Goal: Task Accomplishment & Management: Use online tool/utility

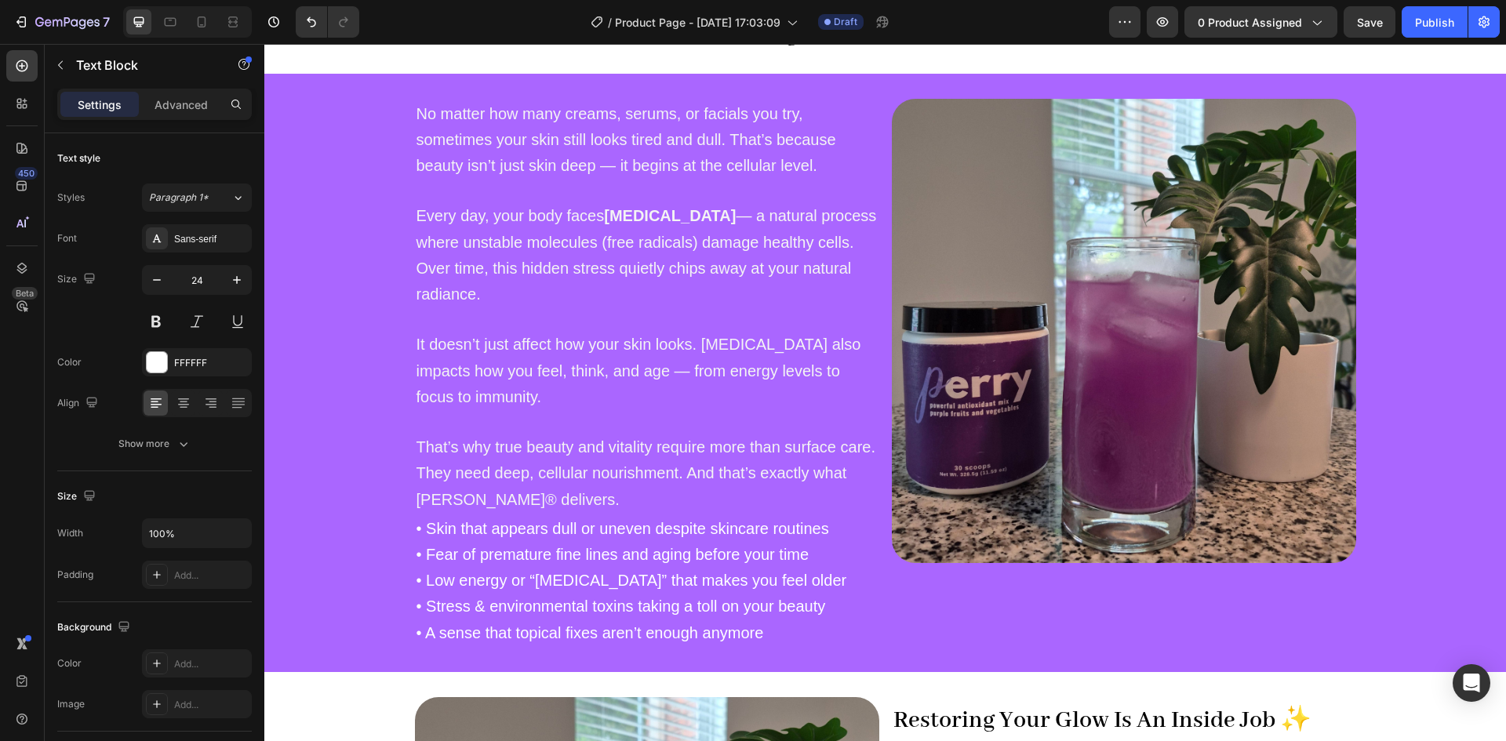
scroll to position [714, 0]
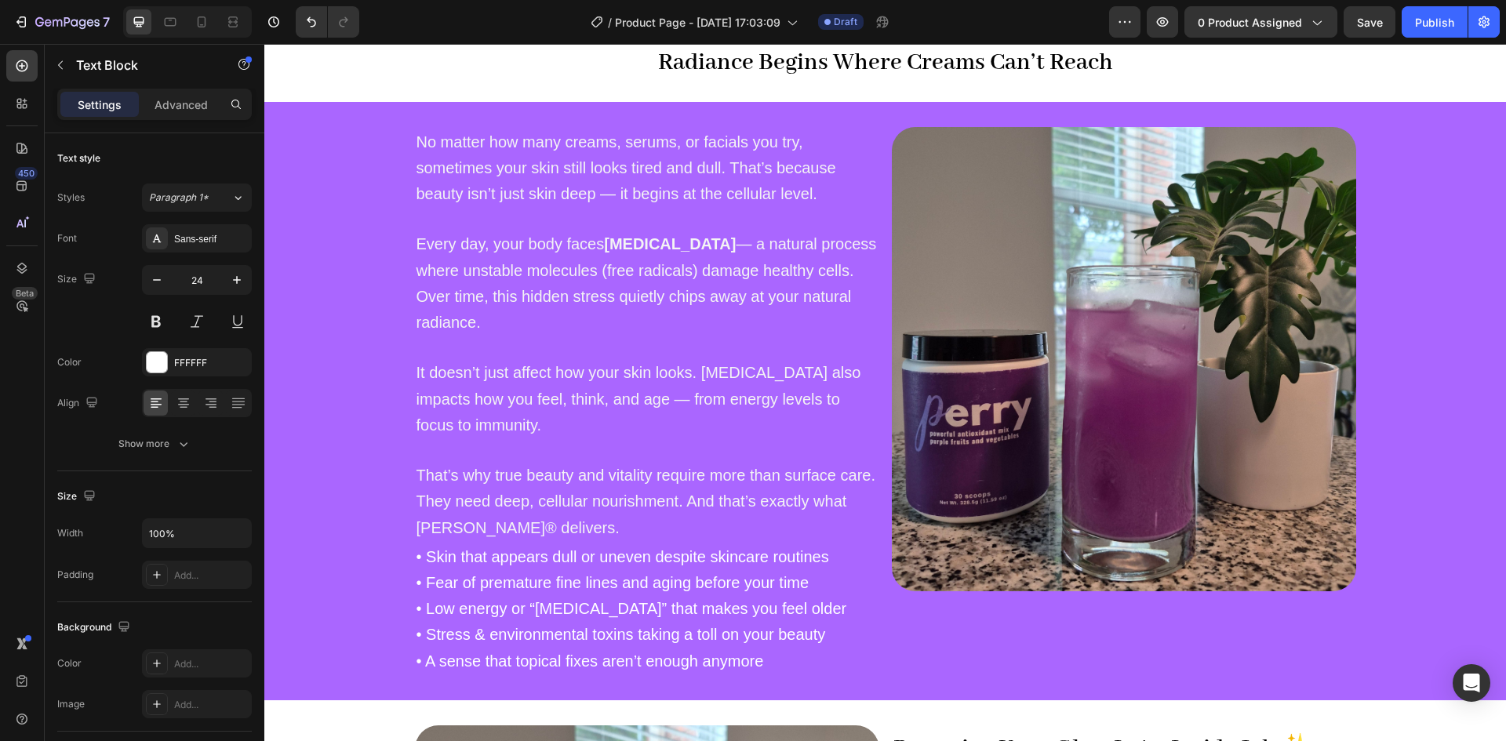
click at [526, 482] on span "That’s why true beauty and vitality require more than surface care. They need d…" at bounding box center [645, 501] width 459 height 69
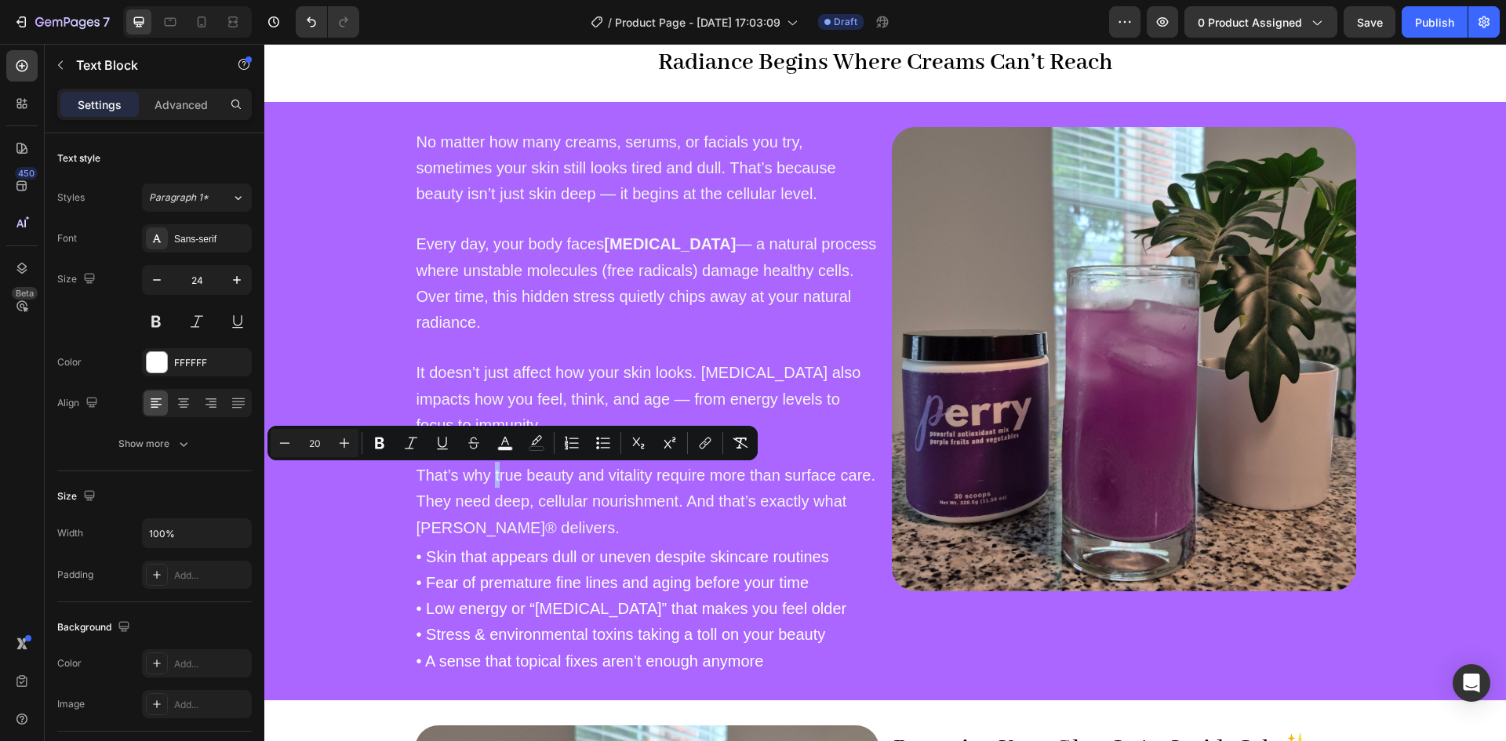
click at [489, 482] on span "That’s why true beauty and vitality require more than surface care. They need d…" at bounding box center [645, 501] width 459 height 69
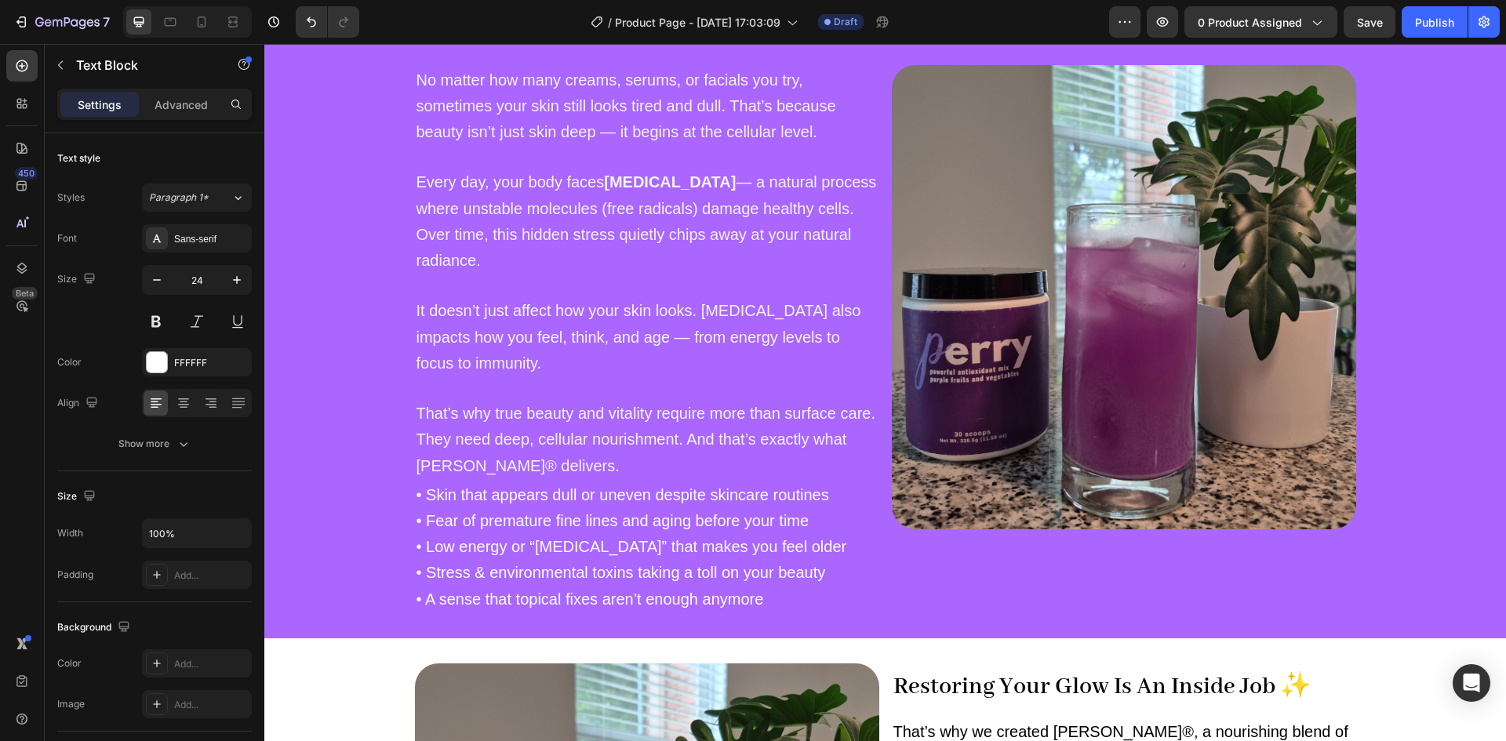
scroll to position [777, 0]
click at [716, 612] on div "• Skin that appears dull or uneven despite skincare routines • Fear of prematur…" at bounding box center [647, 545] width 464 height 133
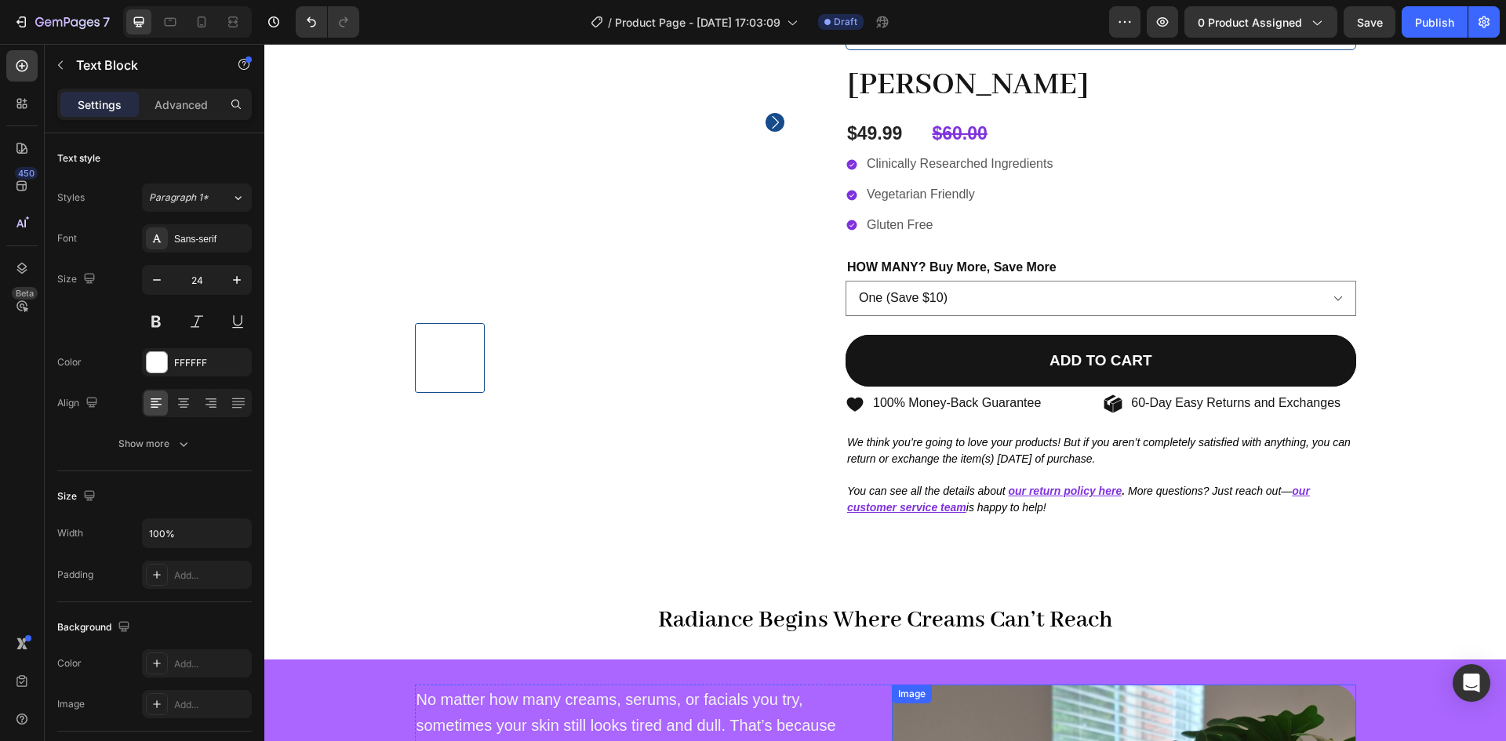
scroll to position [202, 0]
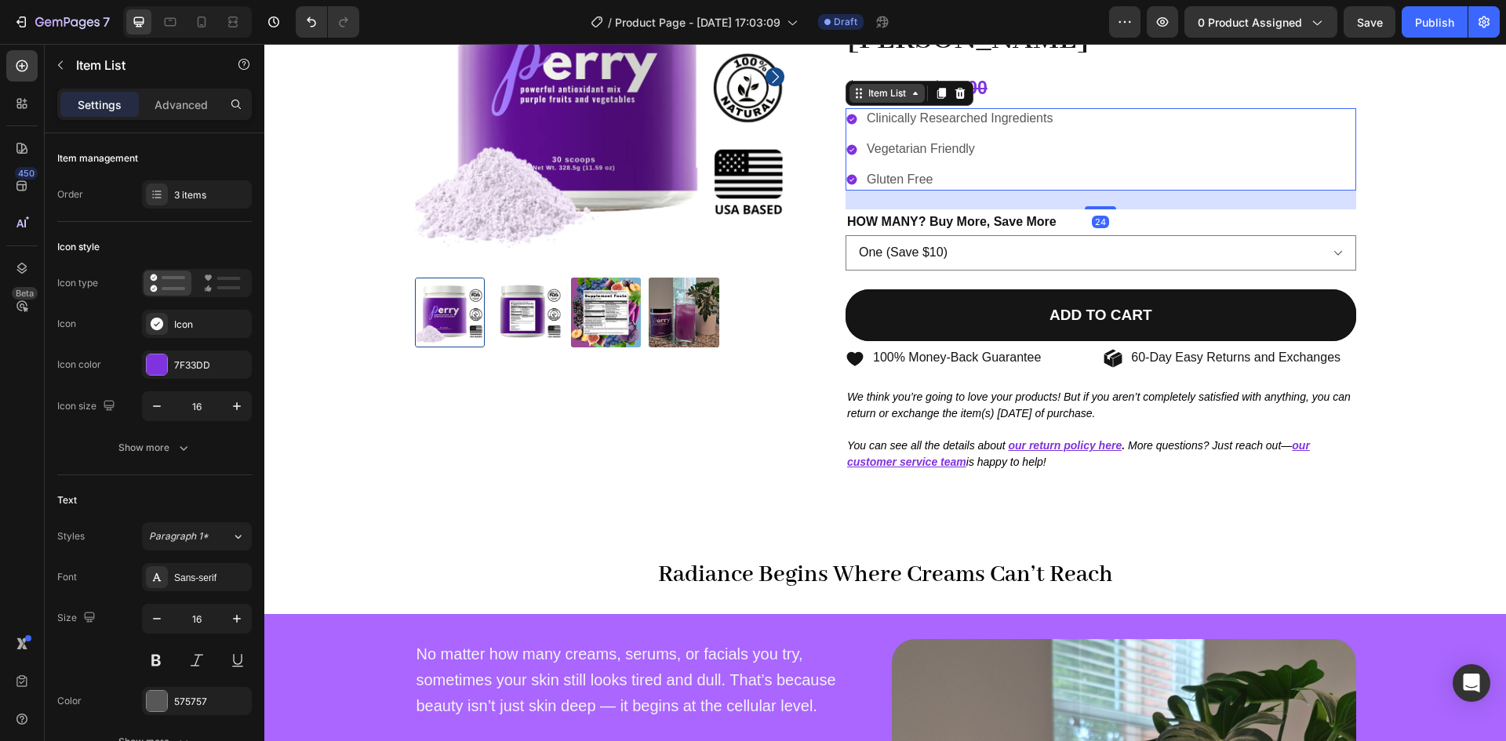
click at [856, 104] on div "Item List" at bounding box center [909, 93] width 128 height 25
click at [201, 20] on icon at bounding box center [202, 22] width 16 height 16
type input "14"
type input "4"
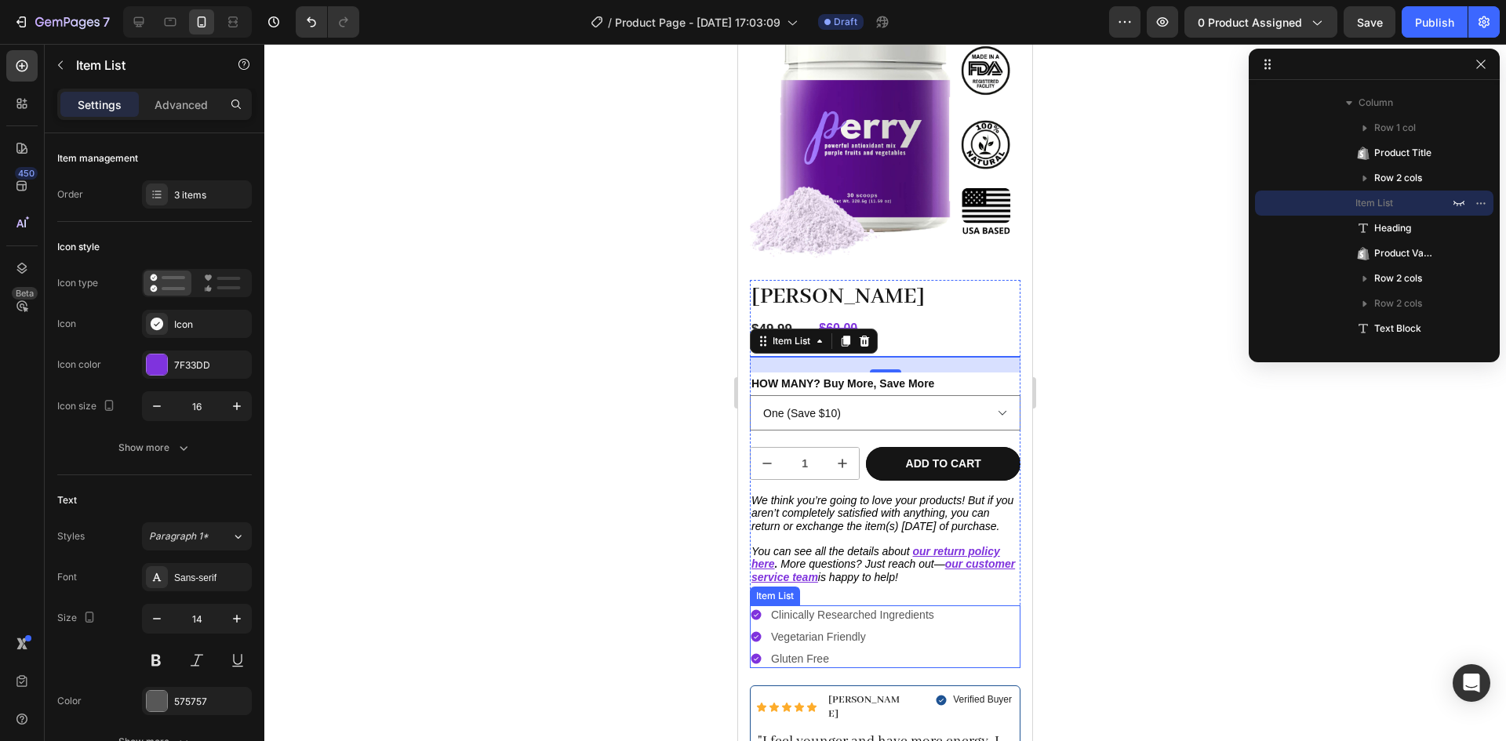
scroll to position [77, 0]
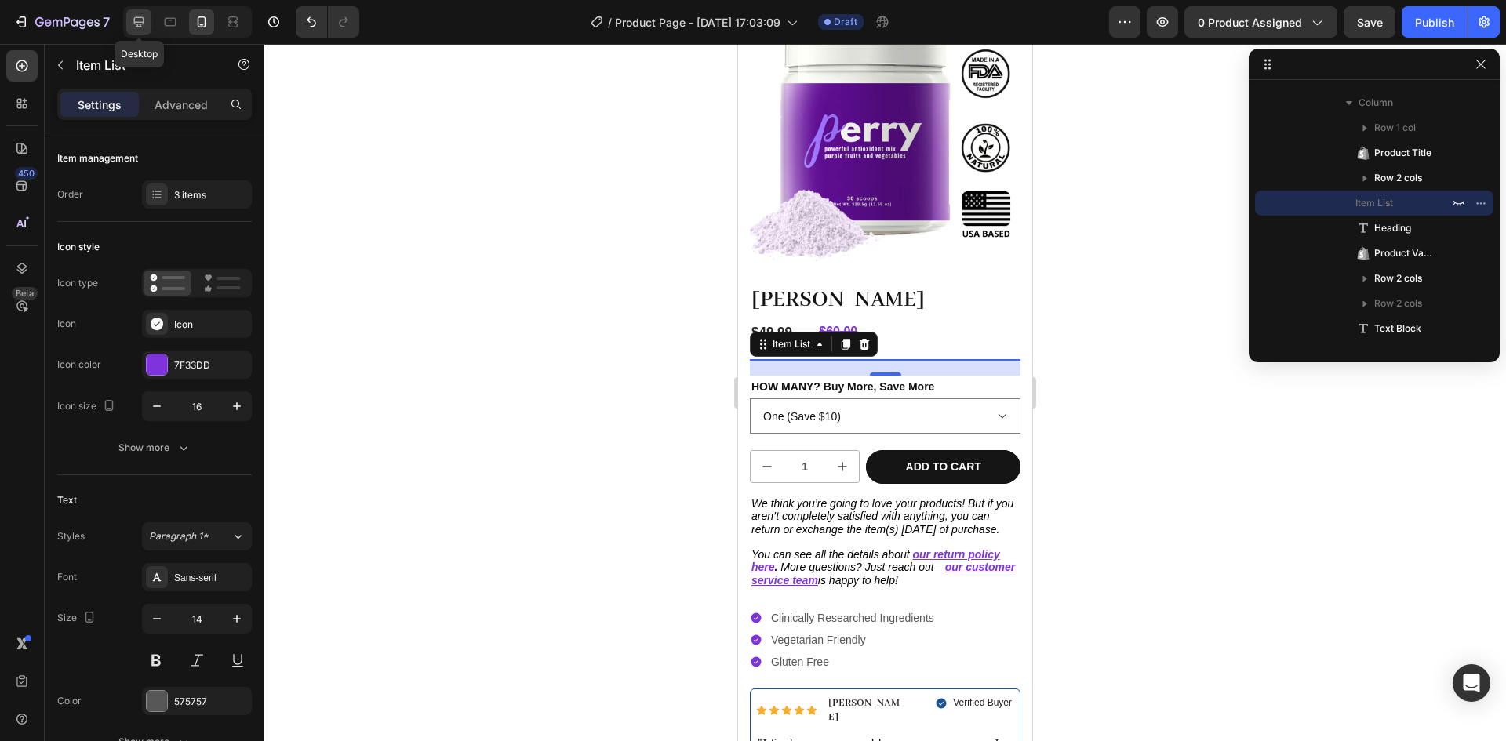
click at [137, 20] on icon at bounding box center [139, 22] width 16 height 16
type input "16"
type input "12"
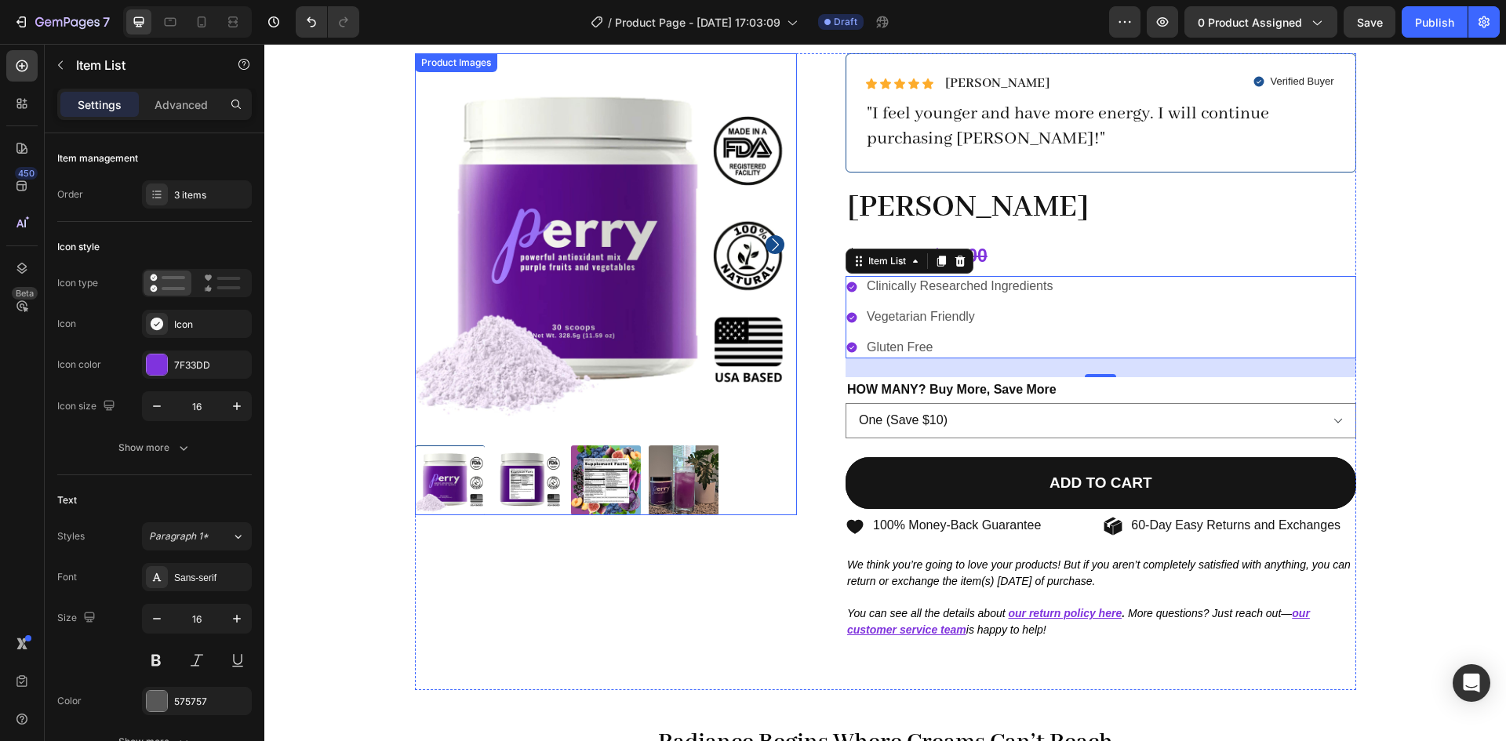
scroll to position [23, 0]
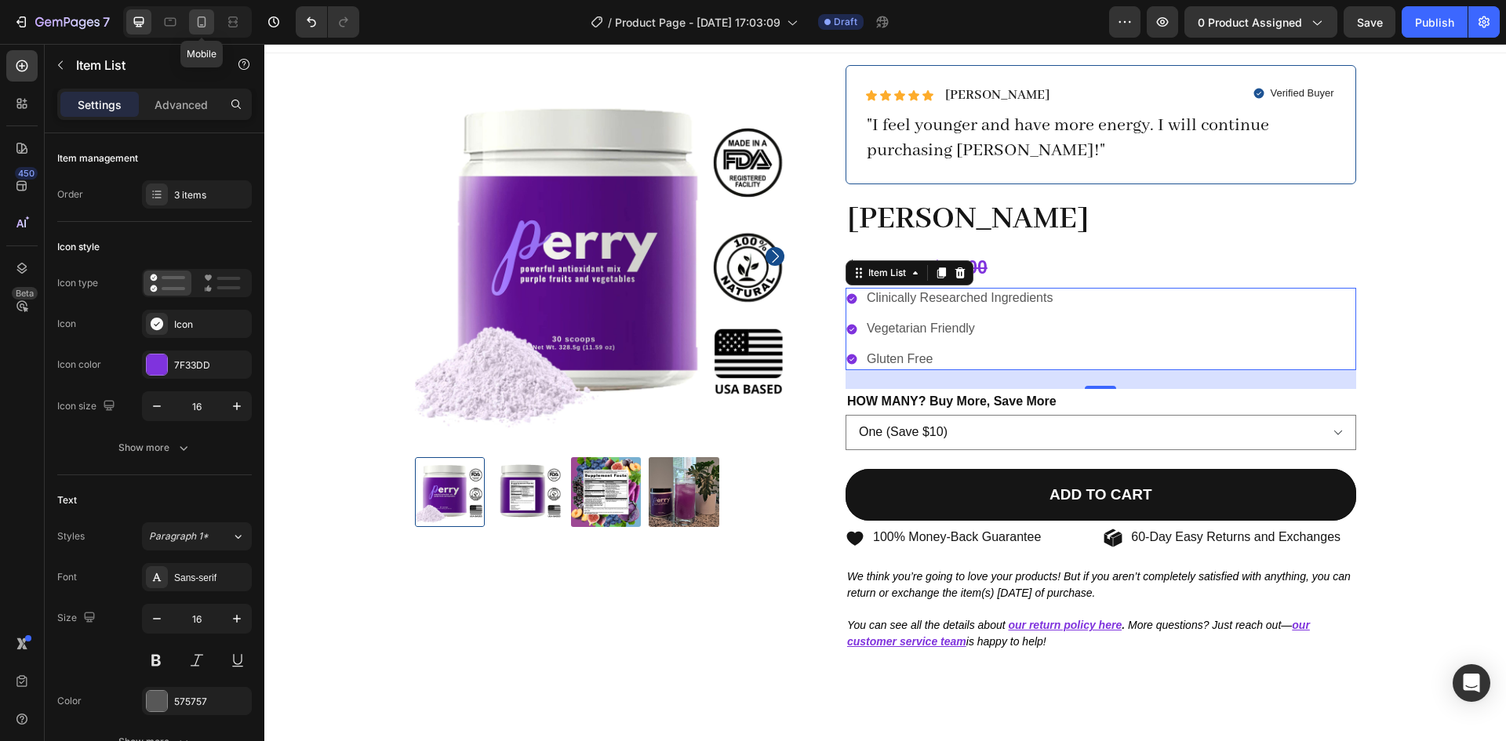
click at [192, 24] on div at bounding box center [201, 21] width 25 height 25
type input "14"
type input "4"
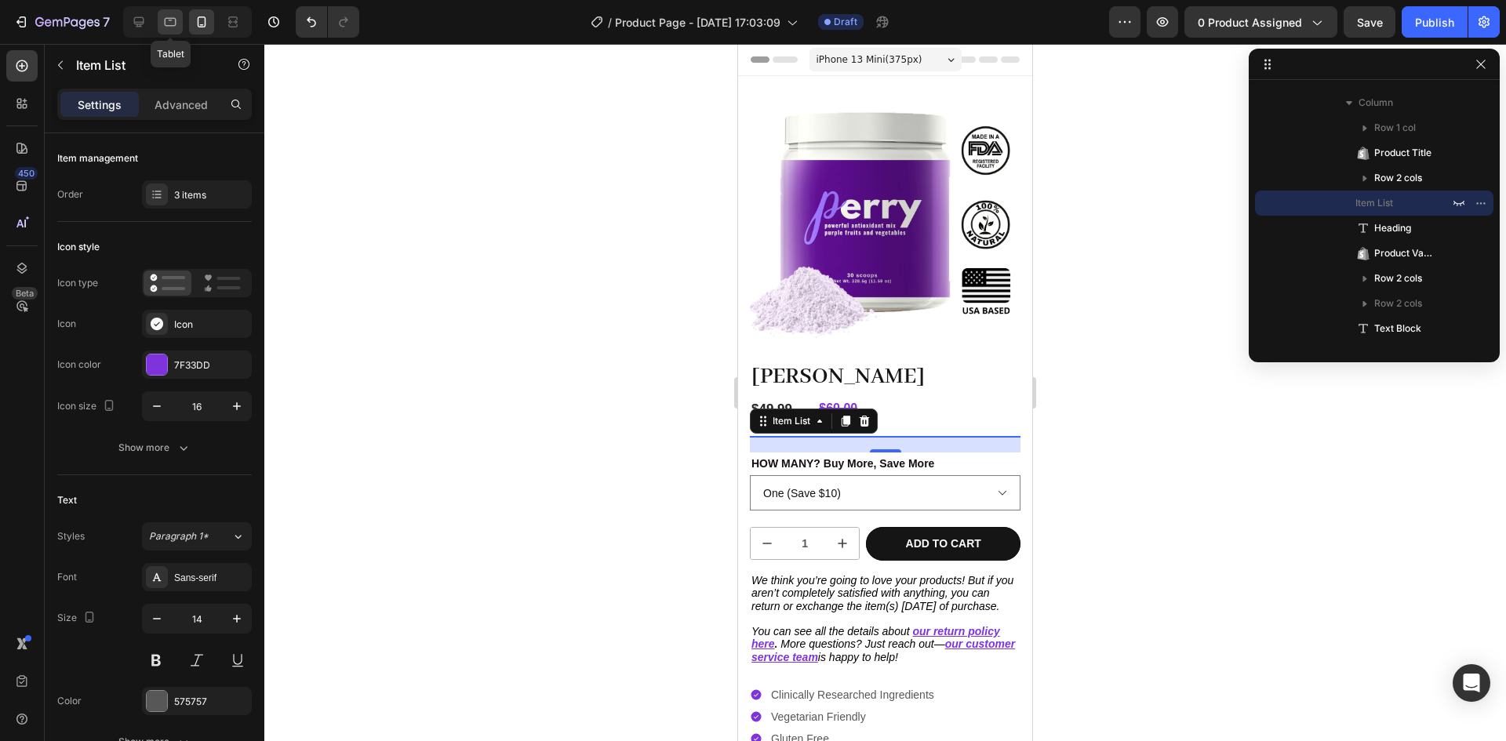
click at [173, 26] on icon at bounding box center [171, 22] width 12 height 9
type input "16"
type input "12"
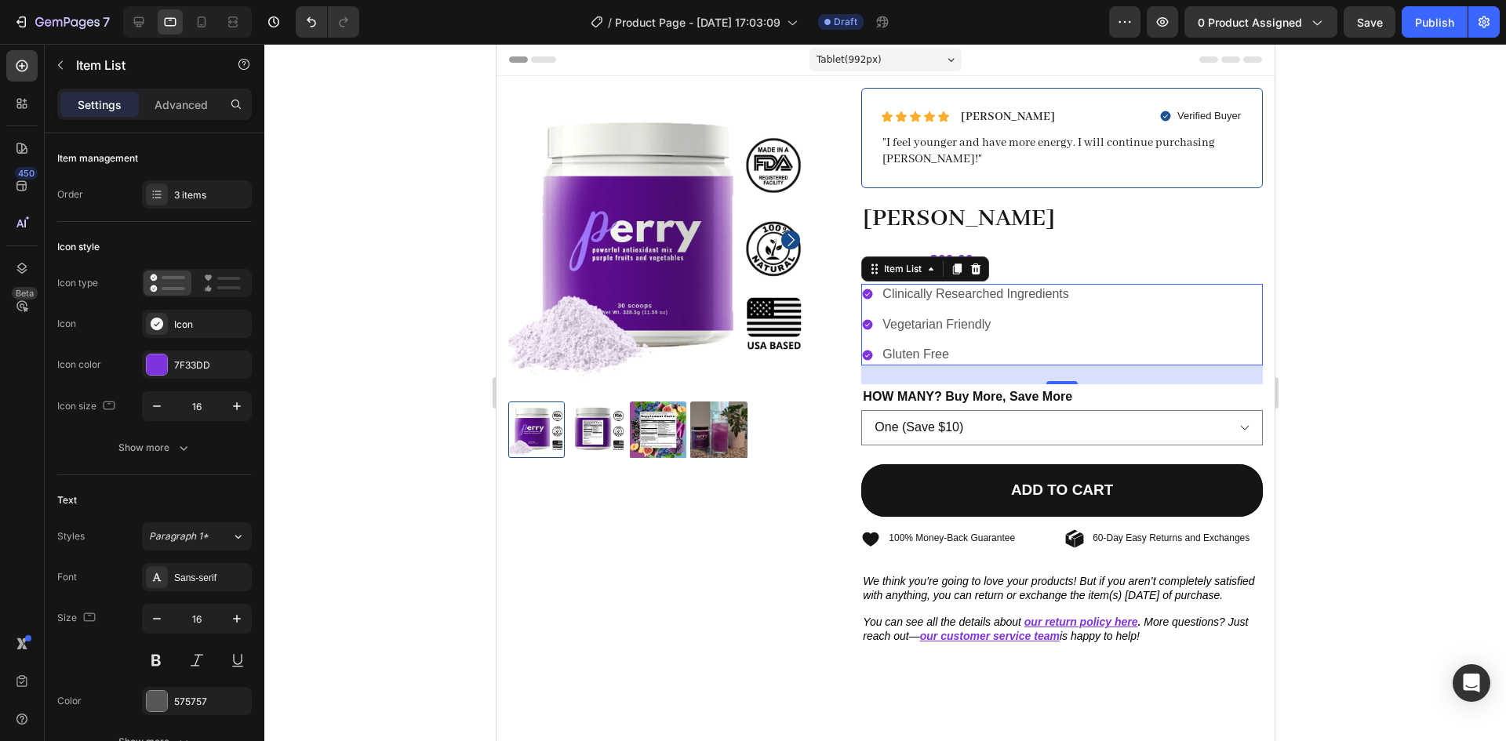
scroll to position [185, 0]
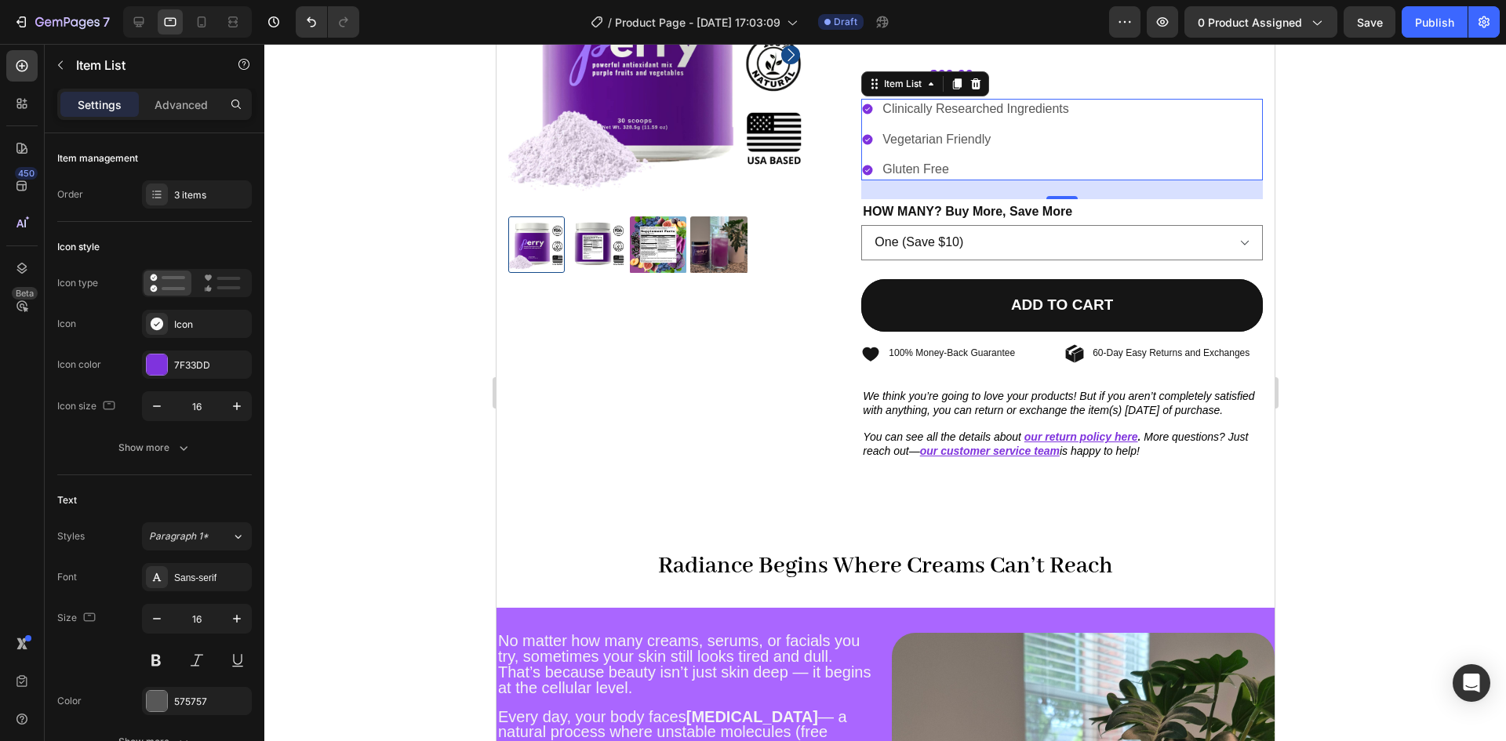
click at [153, 25] on div at bounding box center [187, 21] width 129 height 31
click at [205, 27] on icon at bounding box center [202, 21] width 9 height 11
type input "14"
type input "4"
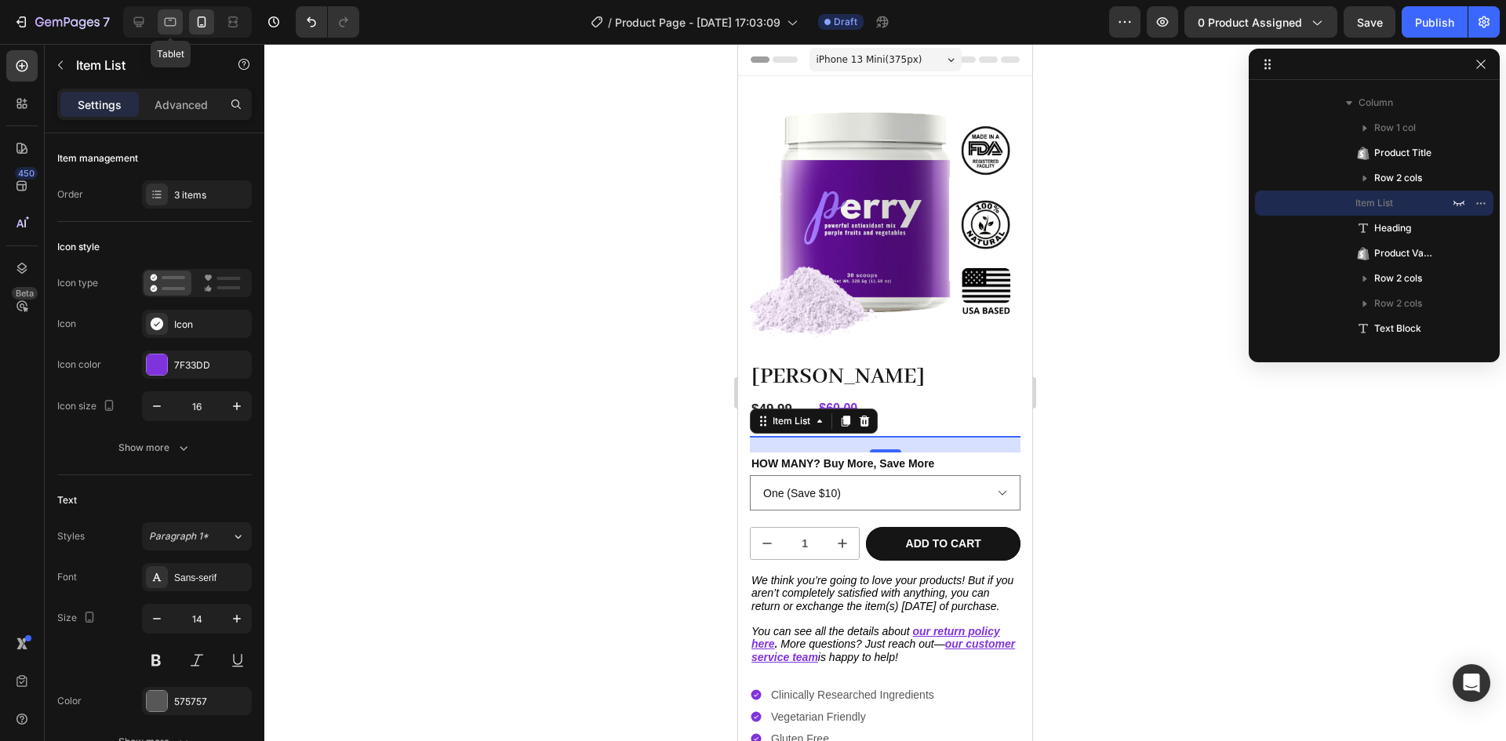
click at [176, 21] on icon at bounding box center [170, 22] width 16 height 16
type input "16"
type input "12"
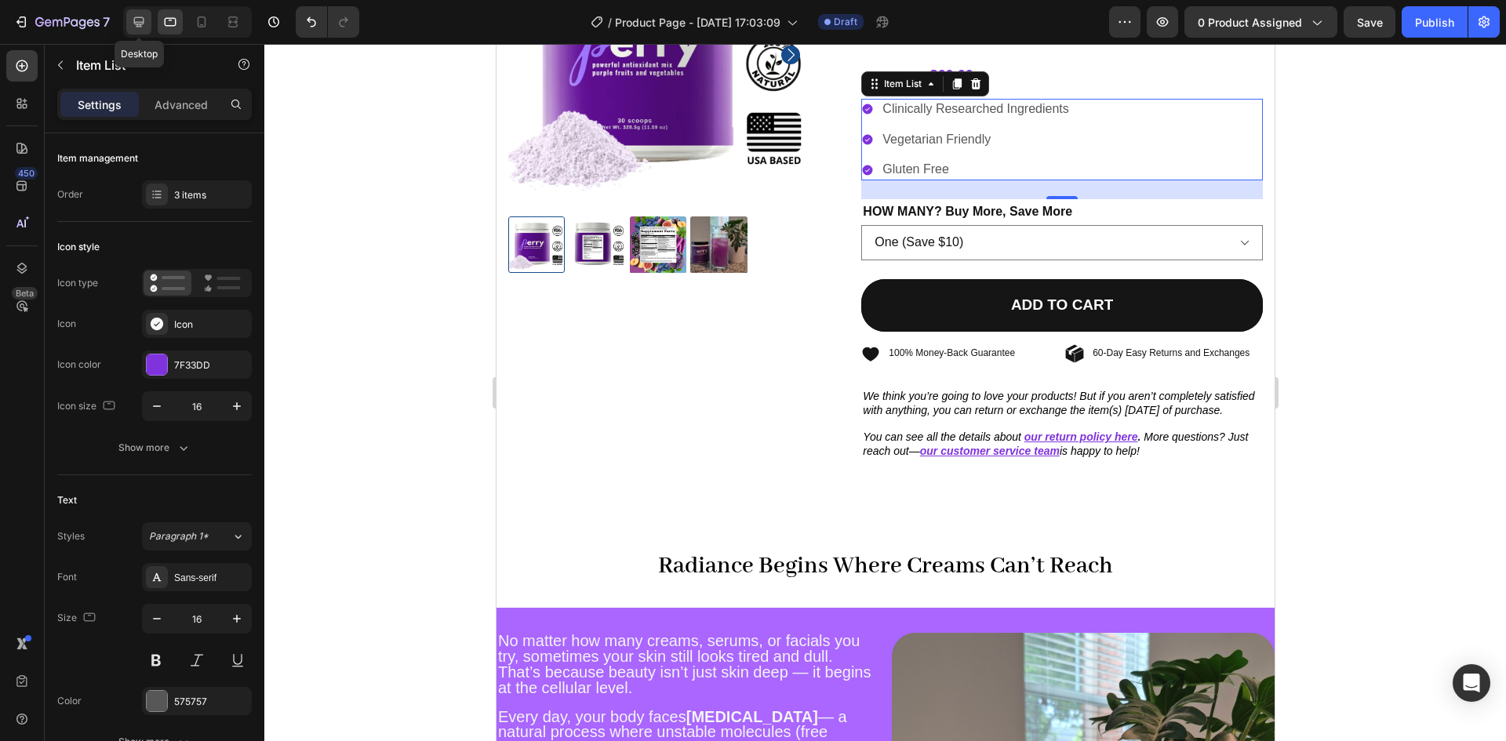
click at [140, 20] on icon at bounding box center [139, 22] width 16 height 16
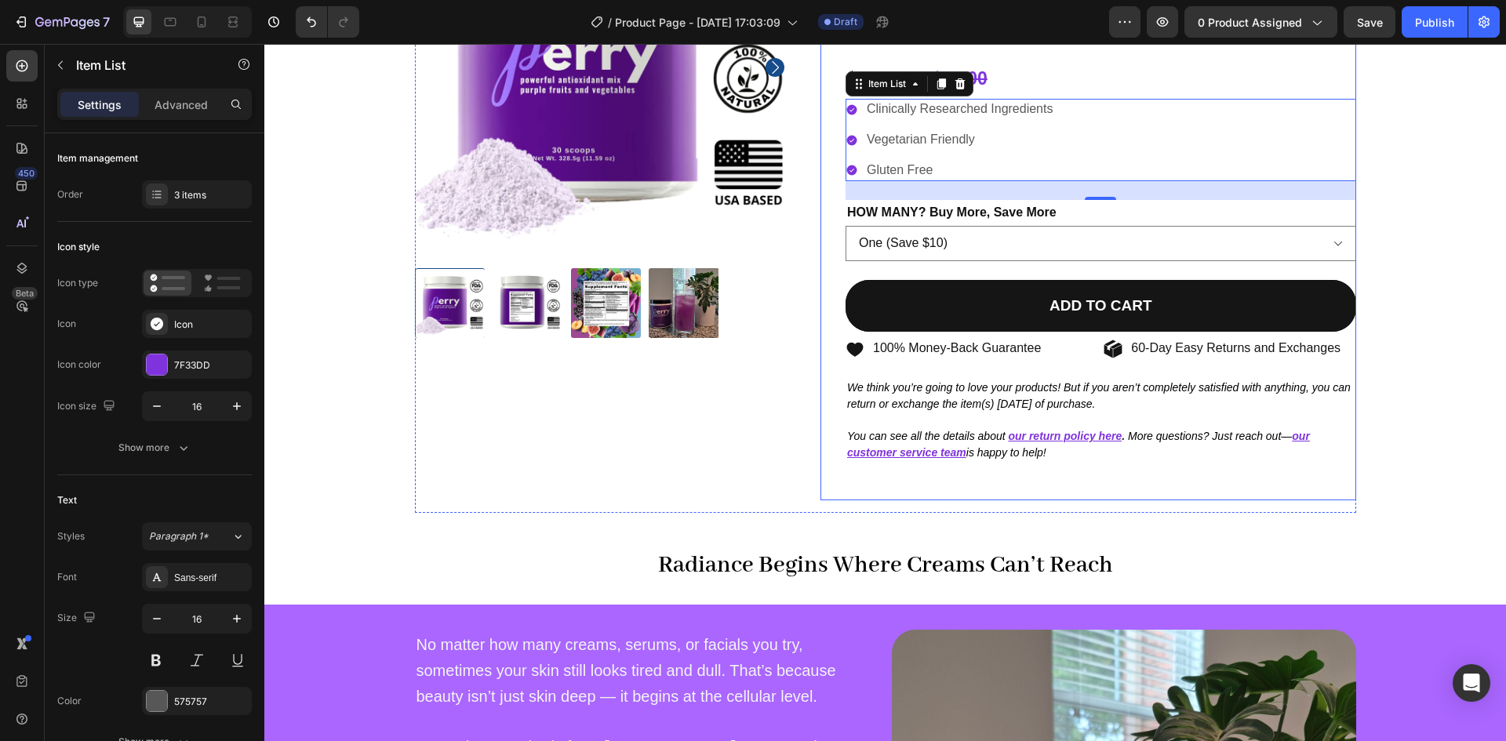
scroll to position [66, 0]
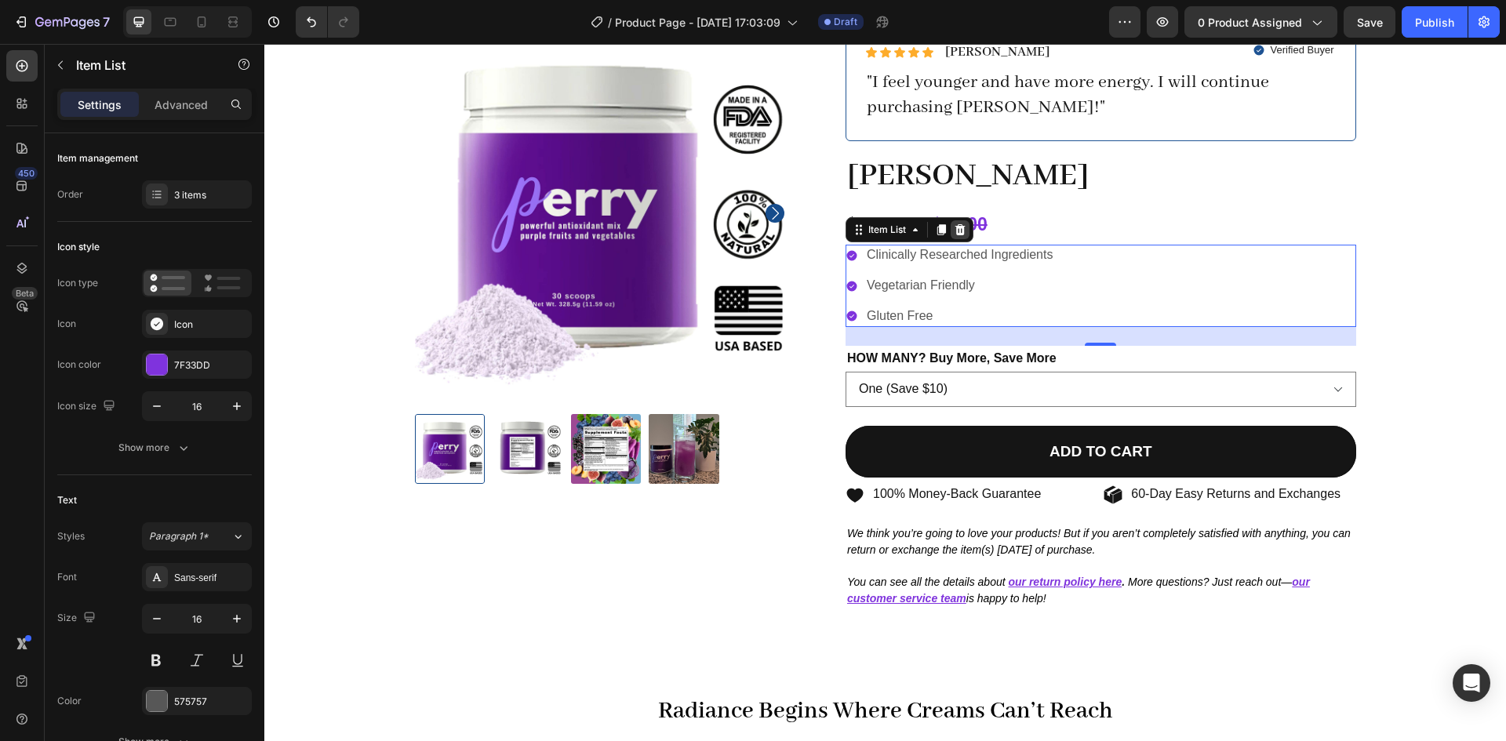
click at [955, 229] on icon at bounding box center [960, 229] width 10 height 11
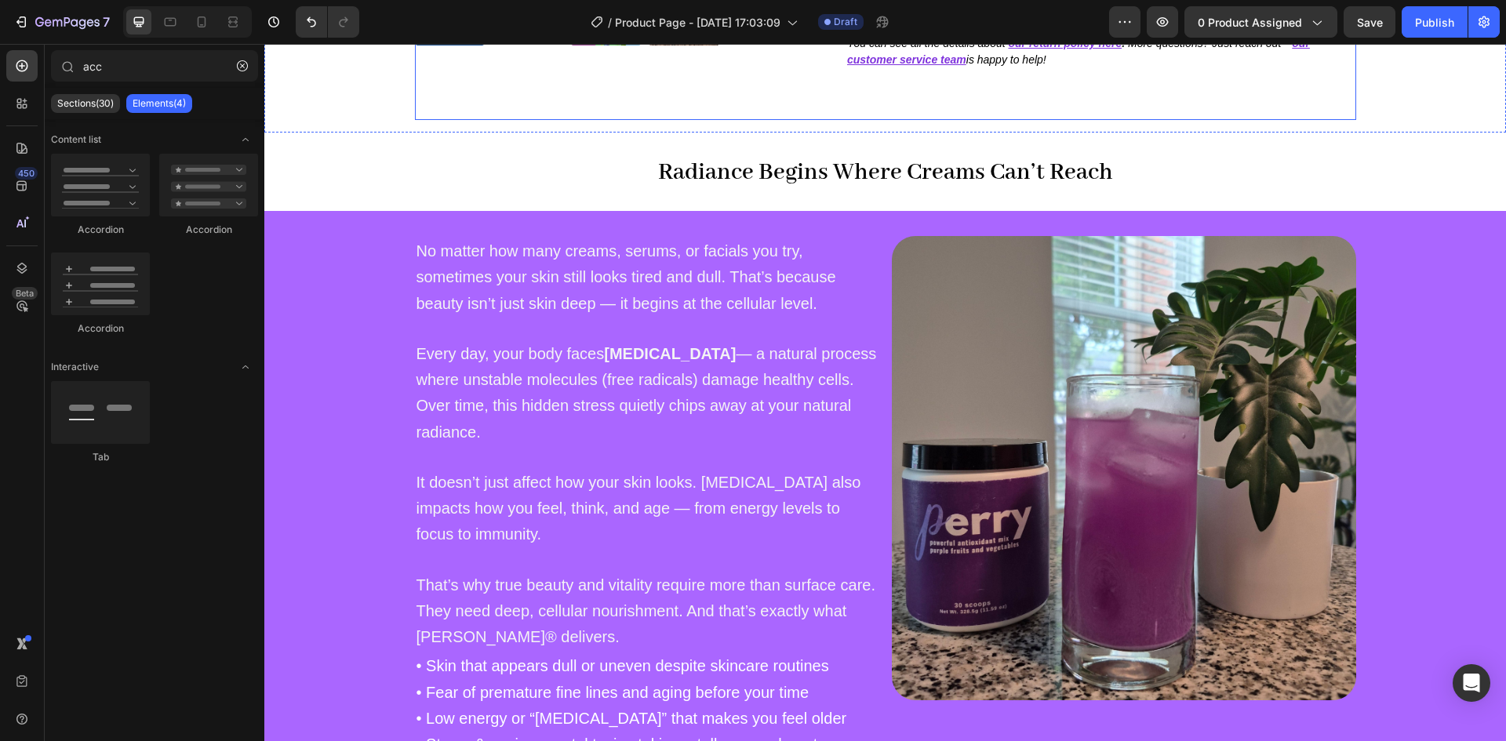
scroll to position [505, 0]
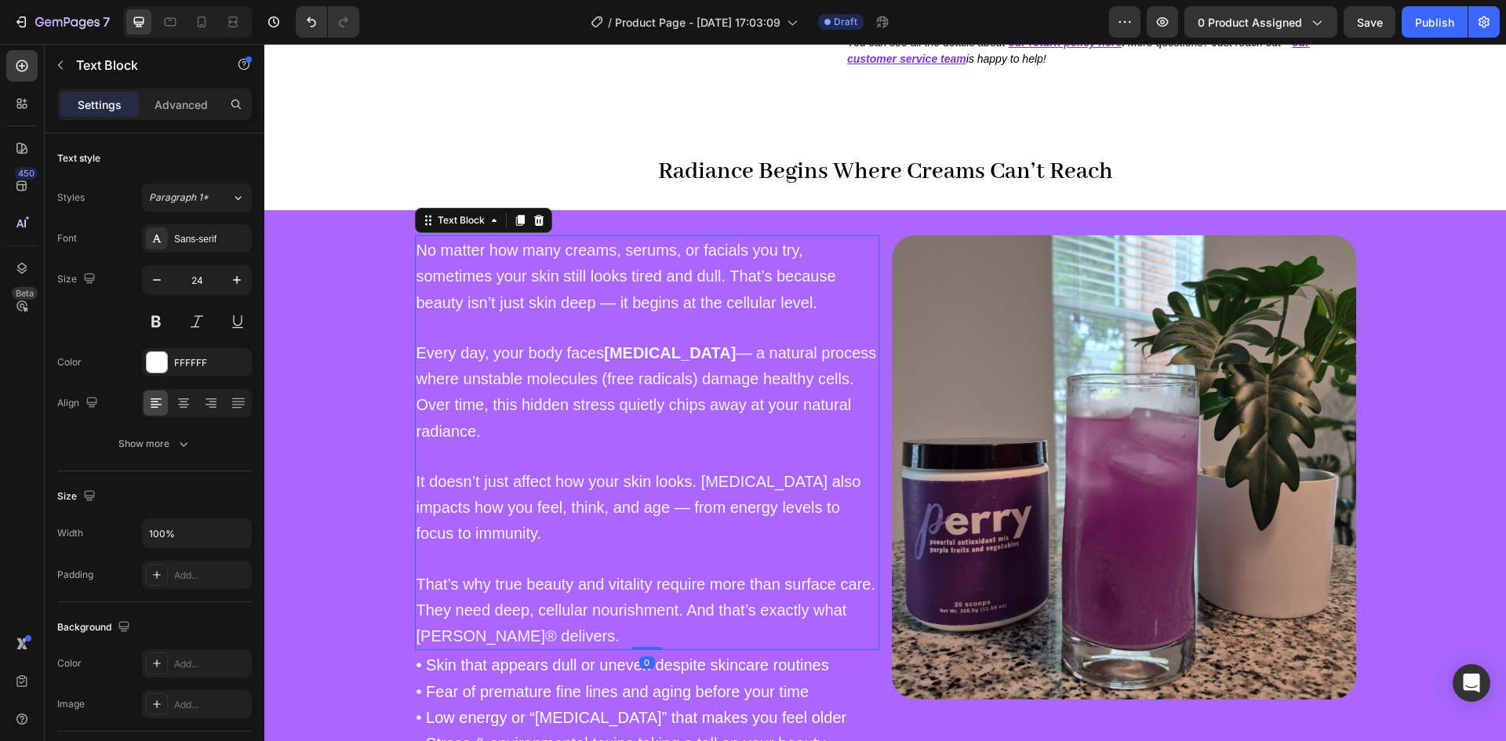
click at [521, 600] on p "That’s why true beauty and vitality require more than surface care. They need d…" at bounding box center [646, 610] width 461 height 78
click at [582, 605] on span "That’s why true beauty and vitality require more than surface care. They need d…" at bounding box center [645, 610] width 459 height 69
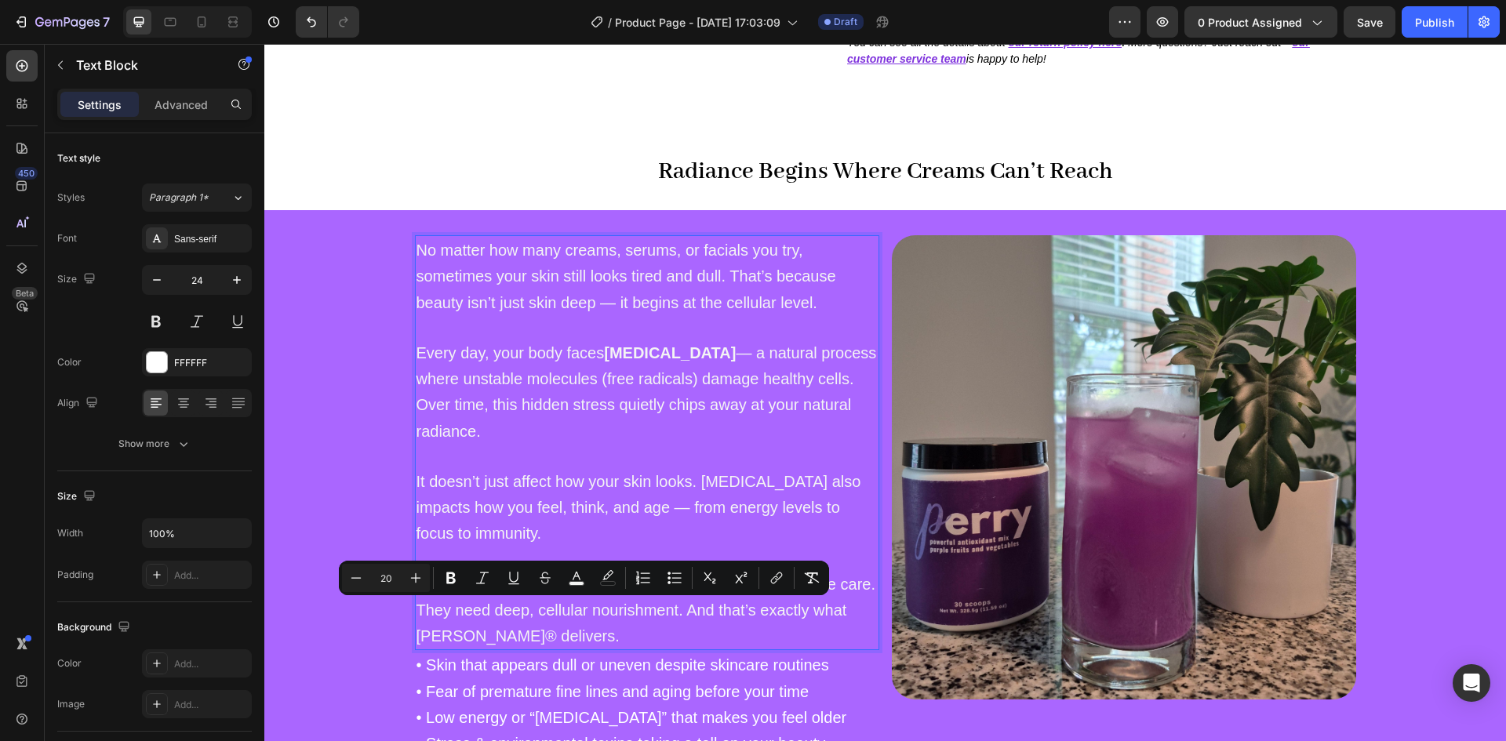
click at [569, 477] on span "It doesn’t just affect how your skin looks. [MEDICAL_DATA] also impacts how you…" at bounding box center [638, 507] width 445 height 69
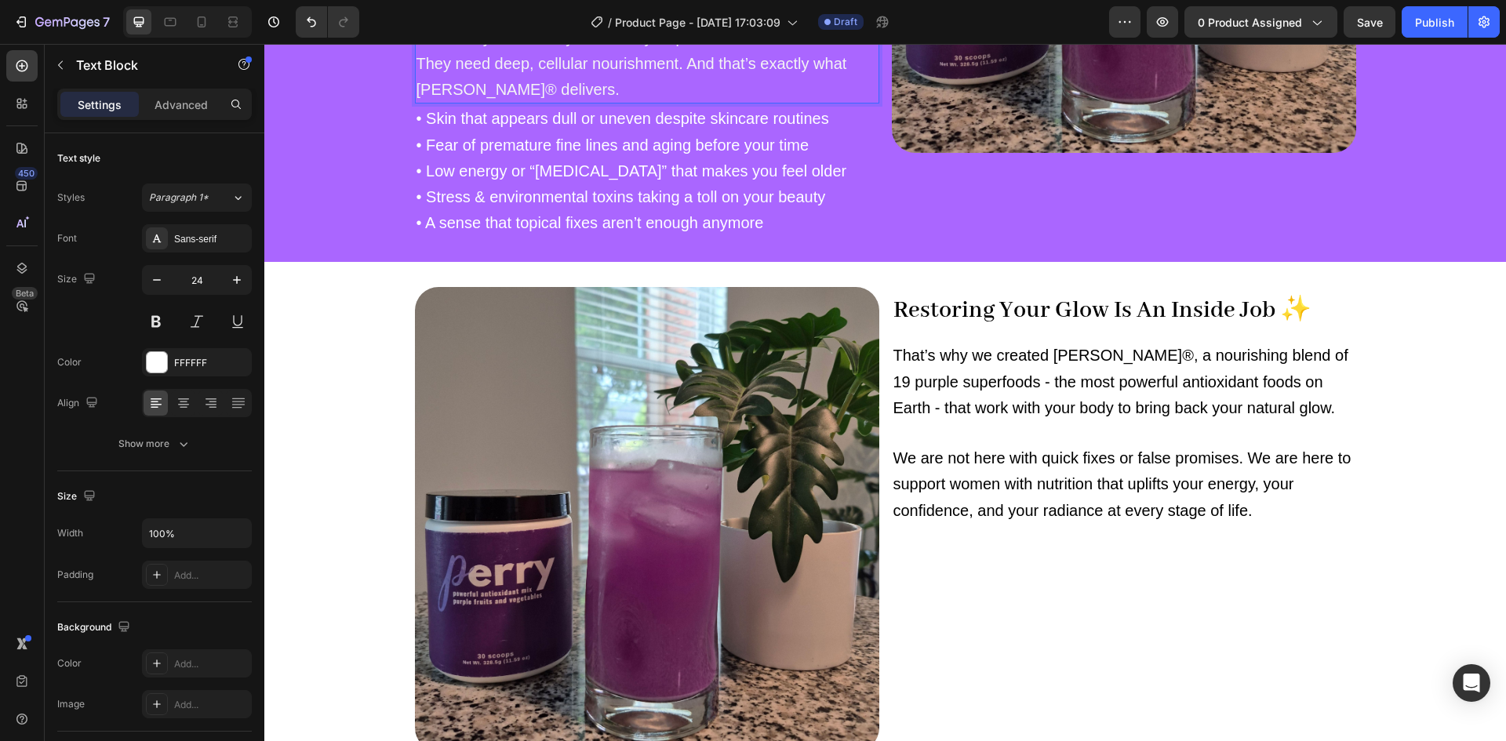
scroll to position [1062, 0]
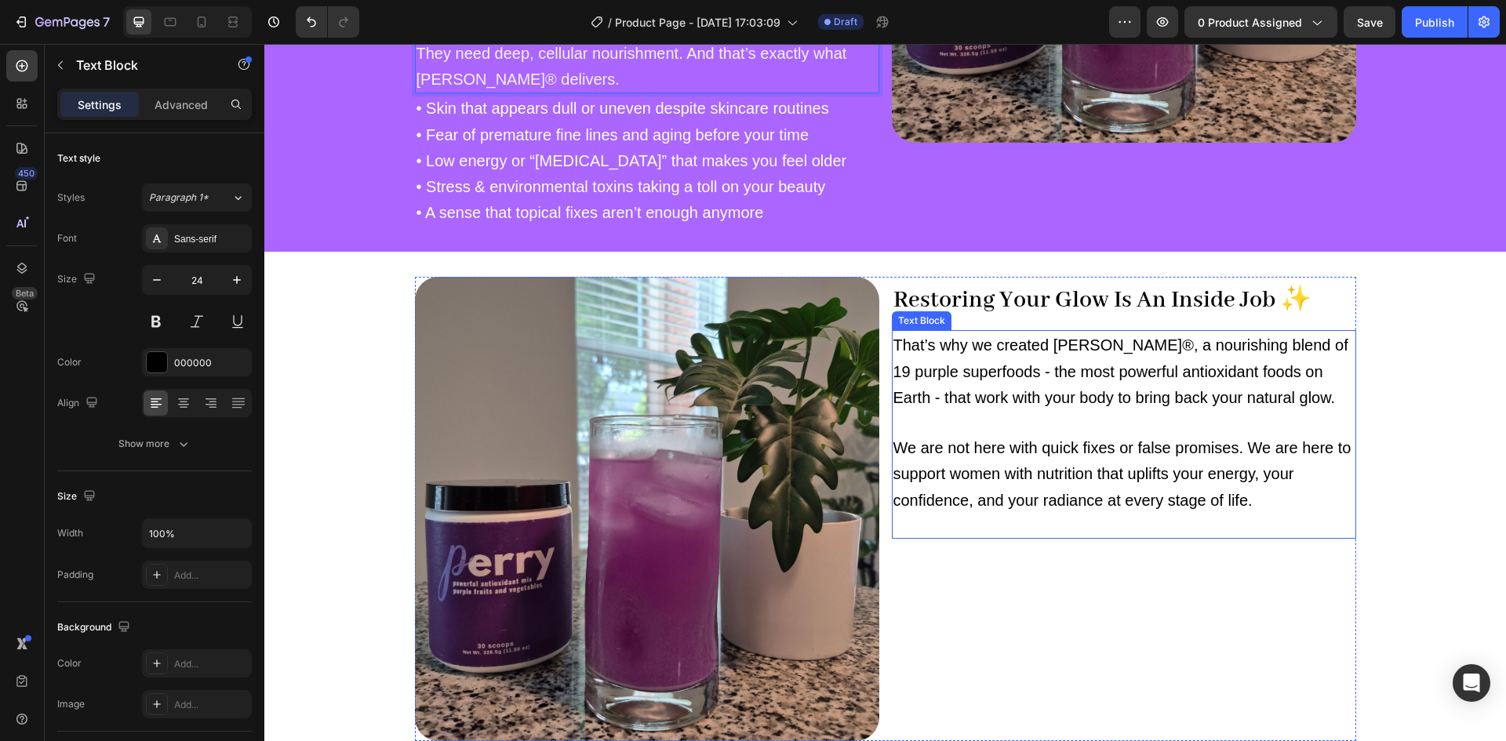
click at [953, 396] on span "That’s why we created [PERSON_NAME]®, a nourishing blend of 19 purple superfood…" at bounding box center [1120, 370] width 455 height 69
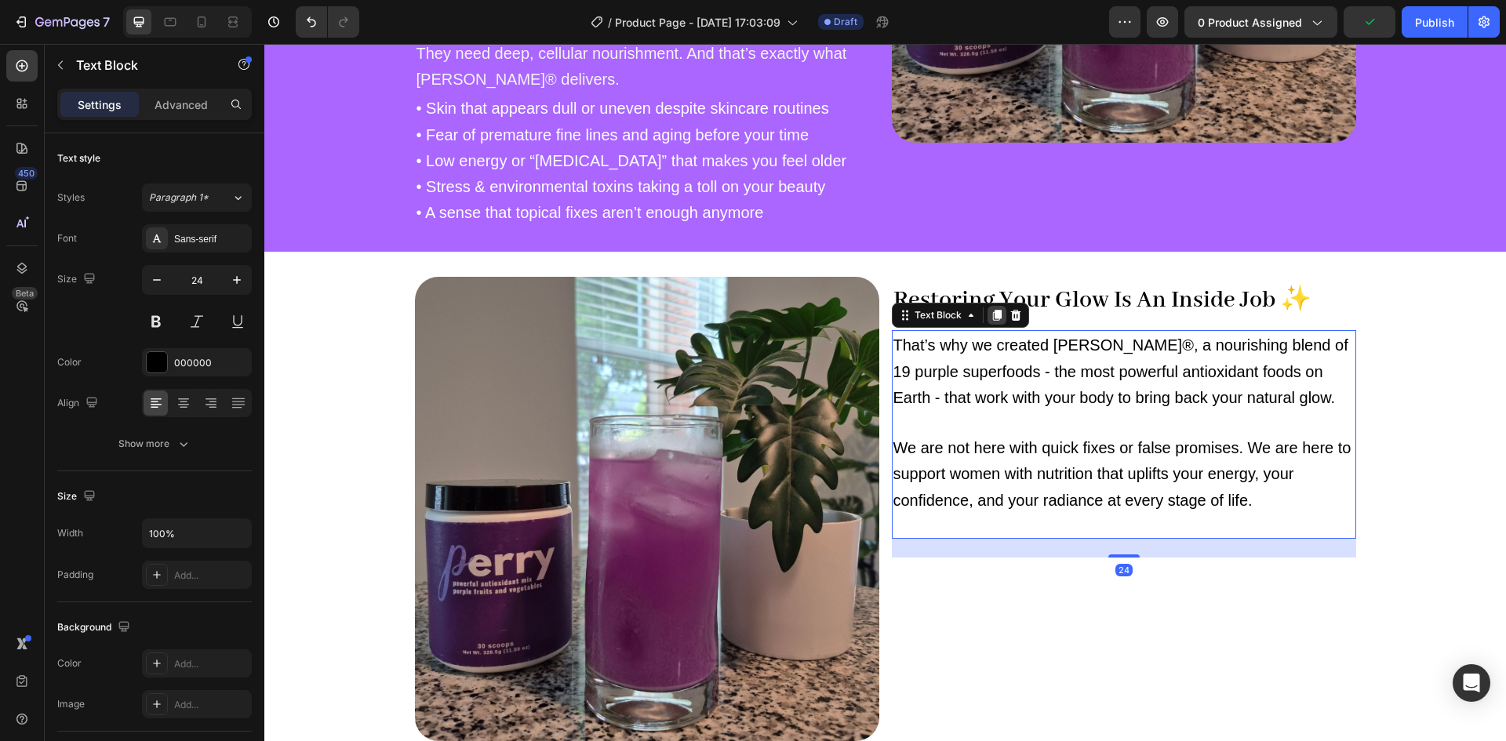
click at [992, 318] on icon at bounding box center [996, 316] width 9 height 11
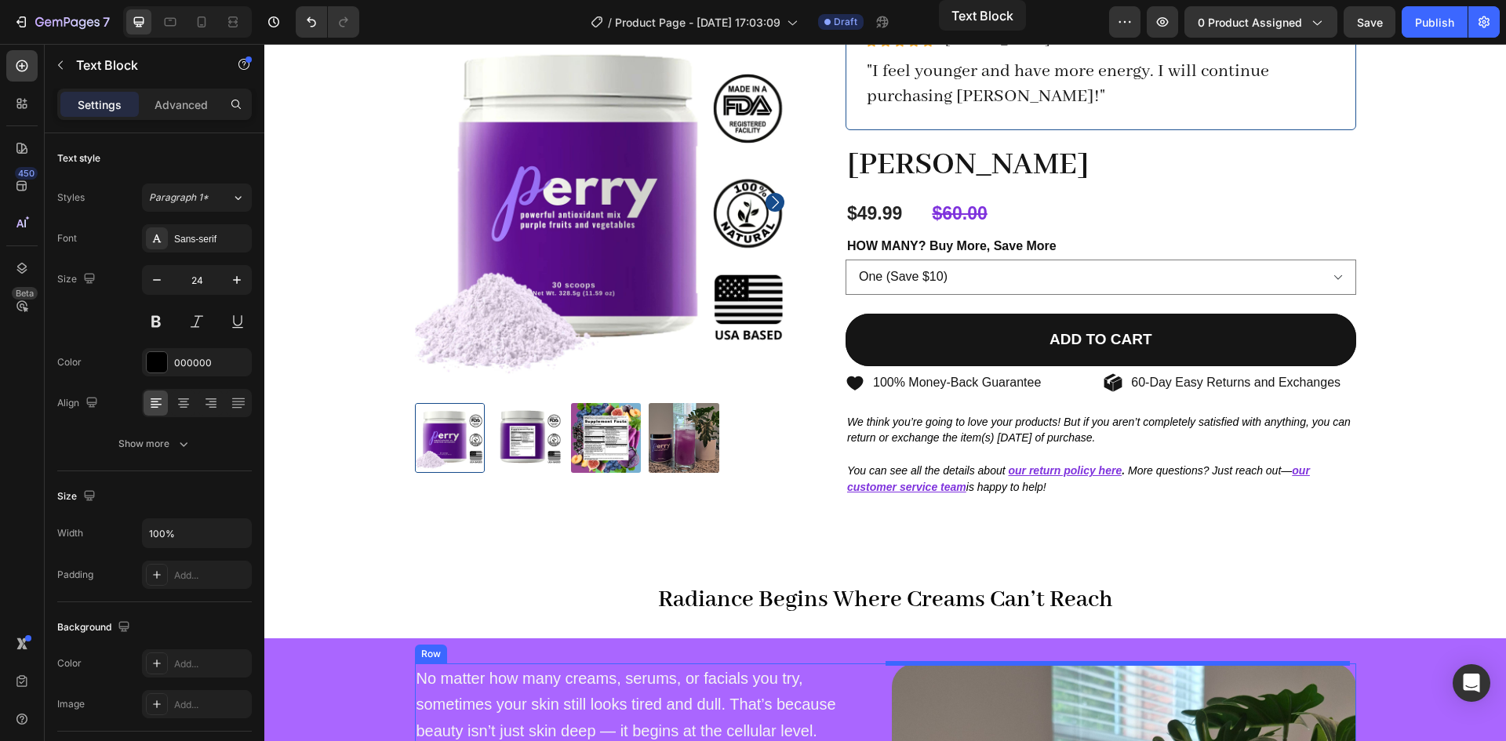
scroll to position [0, 0]
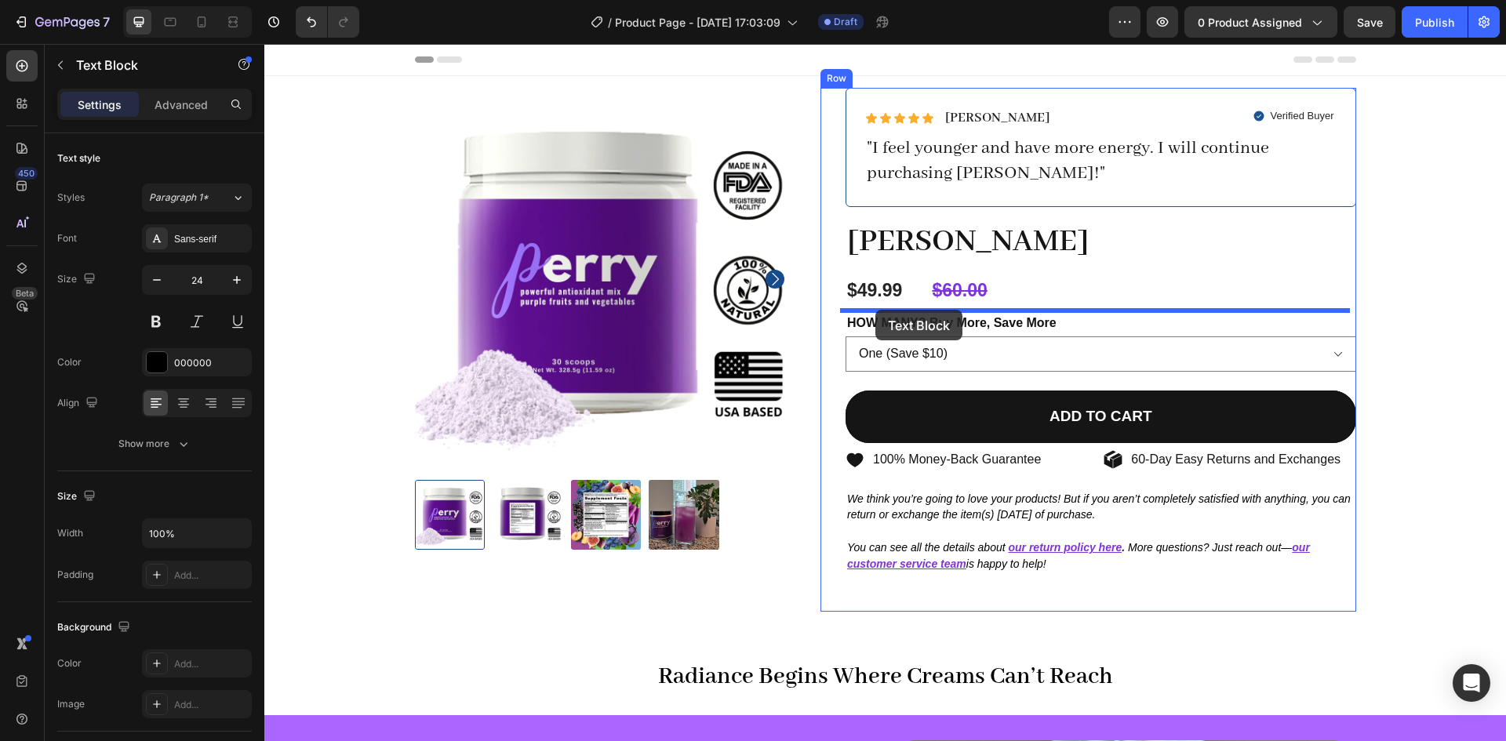
drag, startPoint x: 918, startPoint y: 547, endPoint x: 875, endPoint y: 310, distance: 241.5
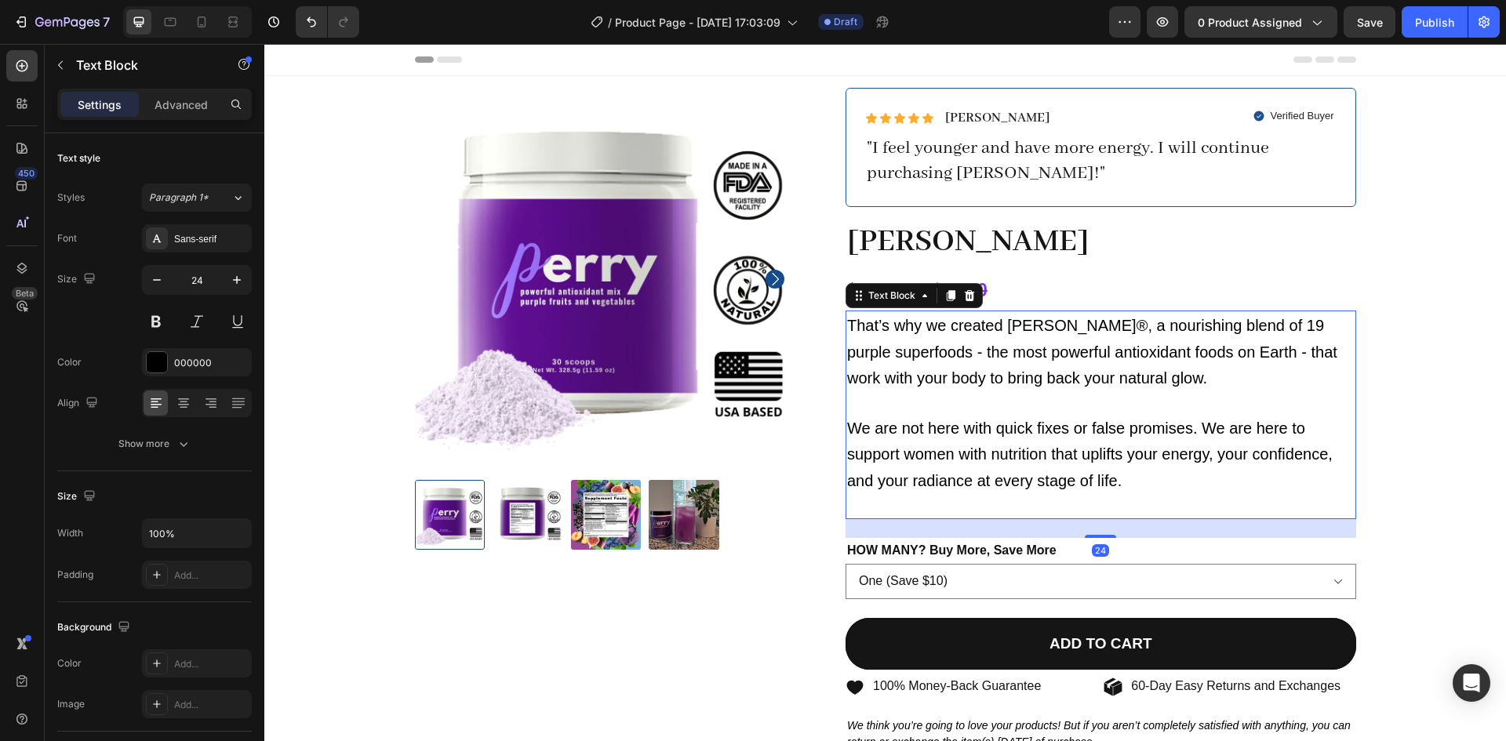
click at [1109, 347] on span "That’s why we created [PERSON_NAME]®, a nourishing blend of 19 purple superfood…" at bounding box center [1092, 351] width 490 height 69
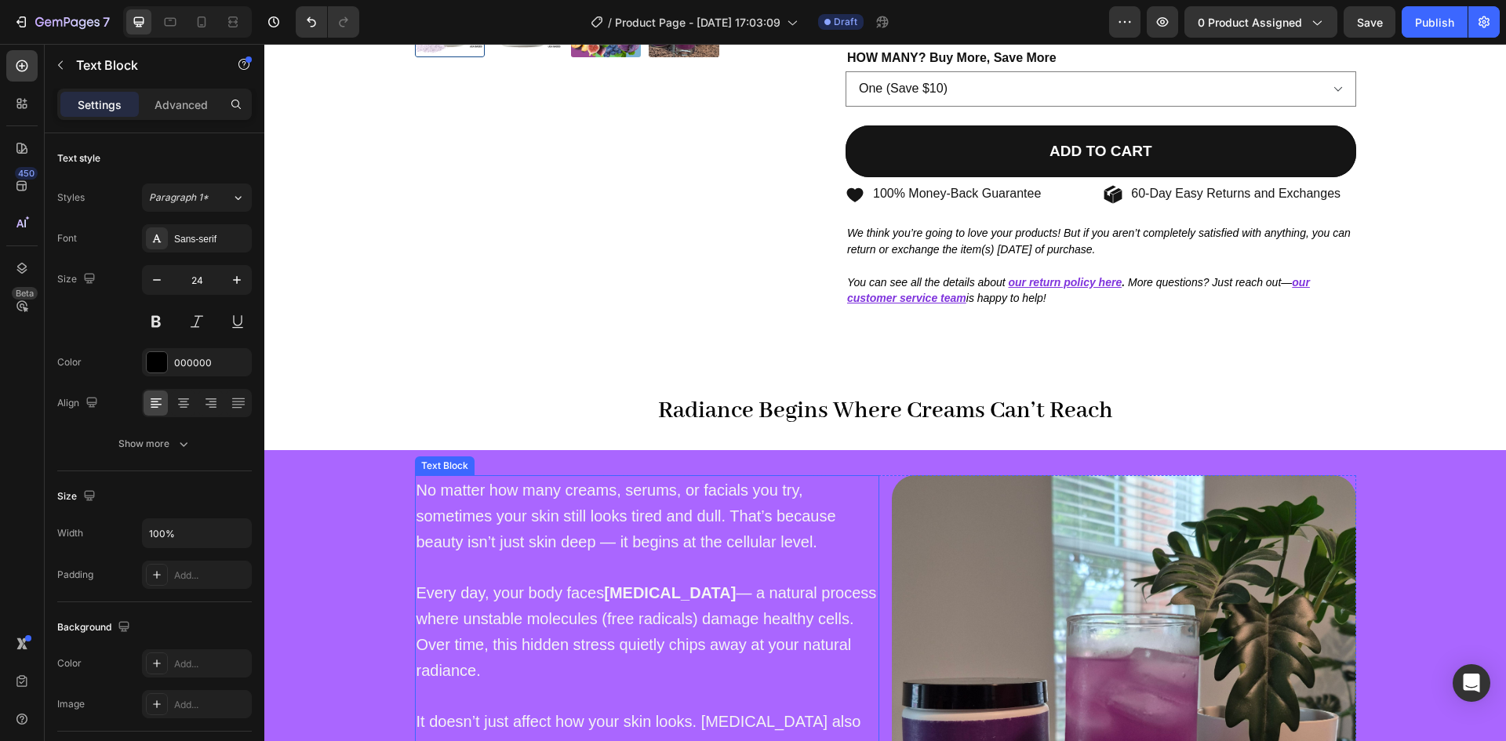
scroll to position [776, 0]
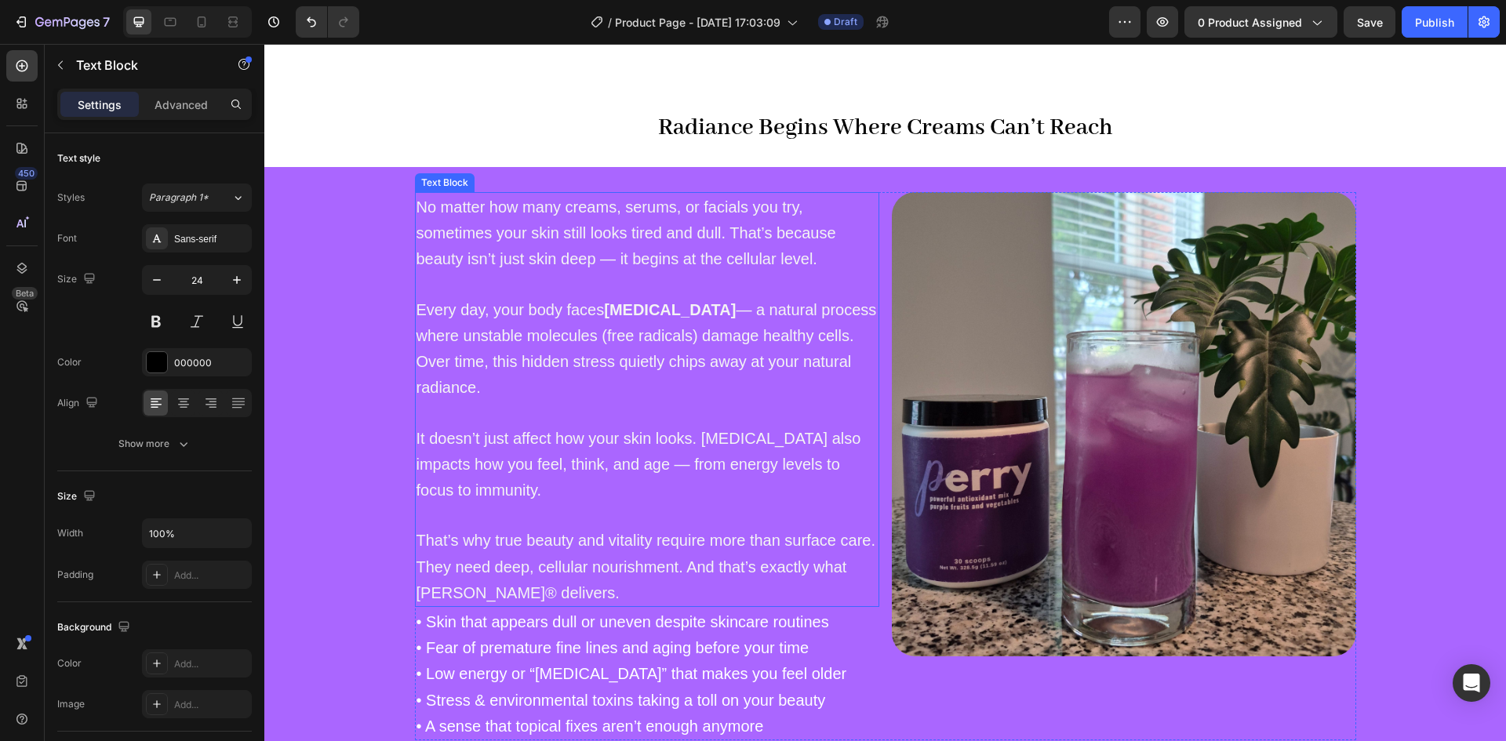
click at [517, 558] on span "That’s why true beauty and vitality require more than surface care. They need d…" at bounding box center [645, 566] width 459 height 69
click at [537, 592] on p "That’s why true beauty and vitality require more than surface care. They need d…" at bounding box center [646, 566] width 461 height 78
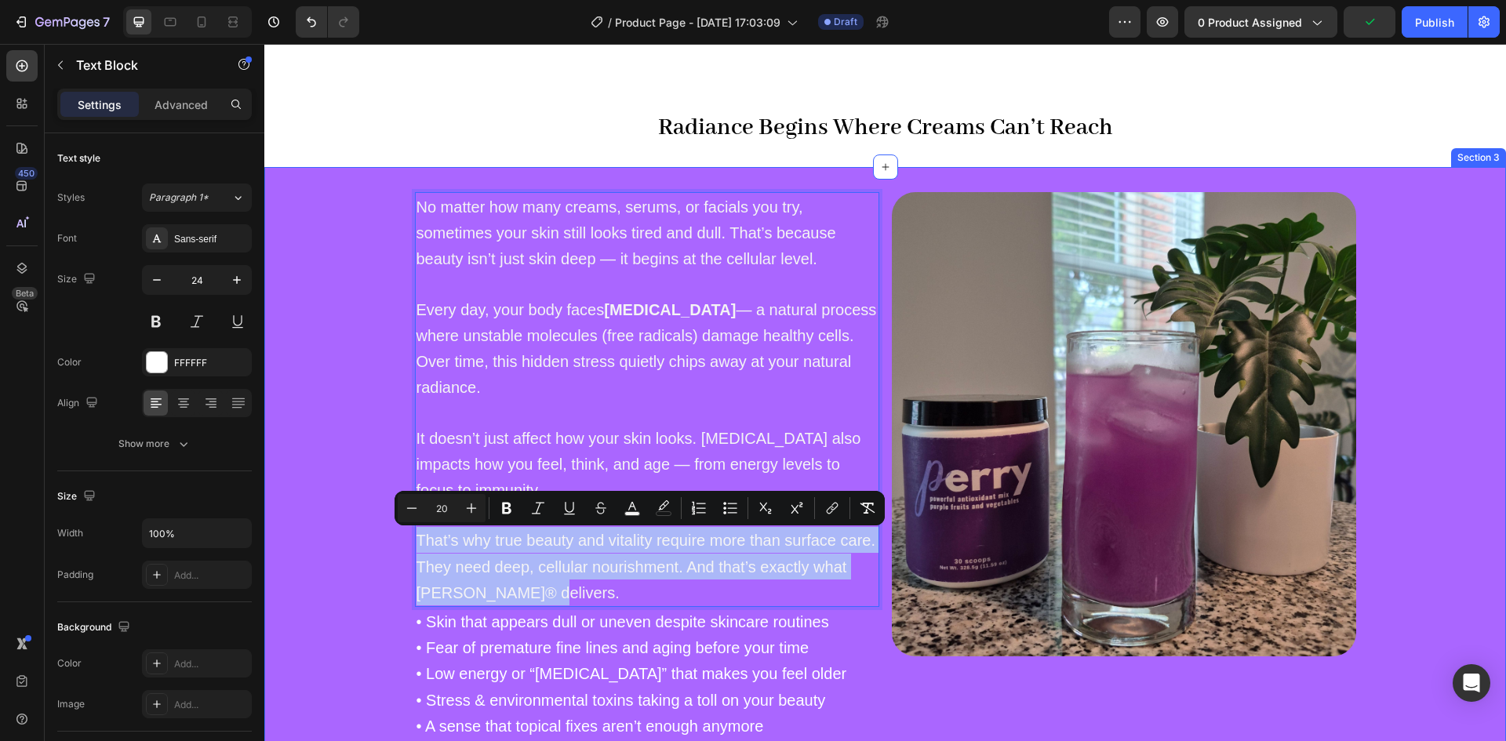
drag, startPoint x: 537, startPoint y: 592, endPoint x: 408, endPoint y: 536, distance: 140.9
click at [408, 536] on div "No matter how many creams, serums, or facials you try, sometimes your skin stil…" at bounding box center [884, 466] width 1241 height 548
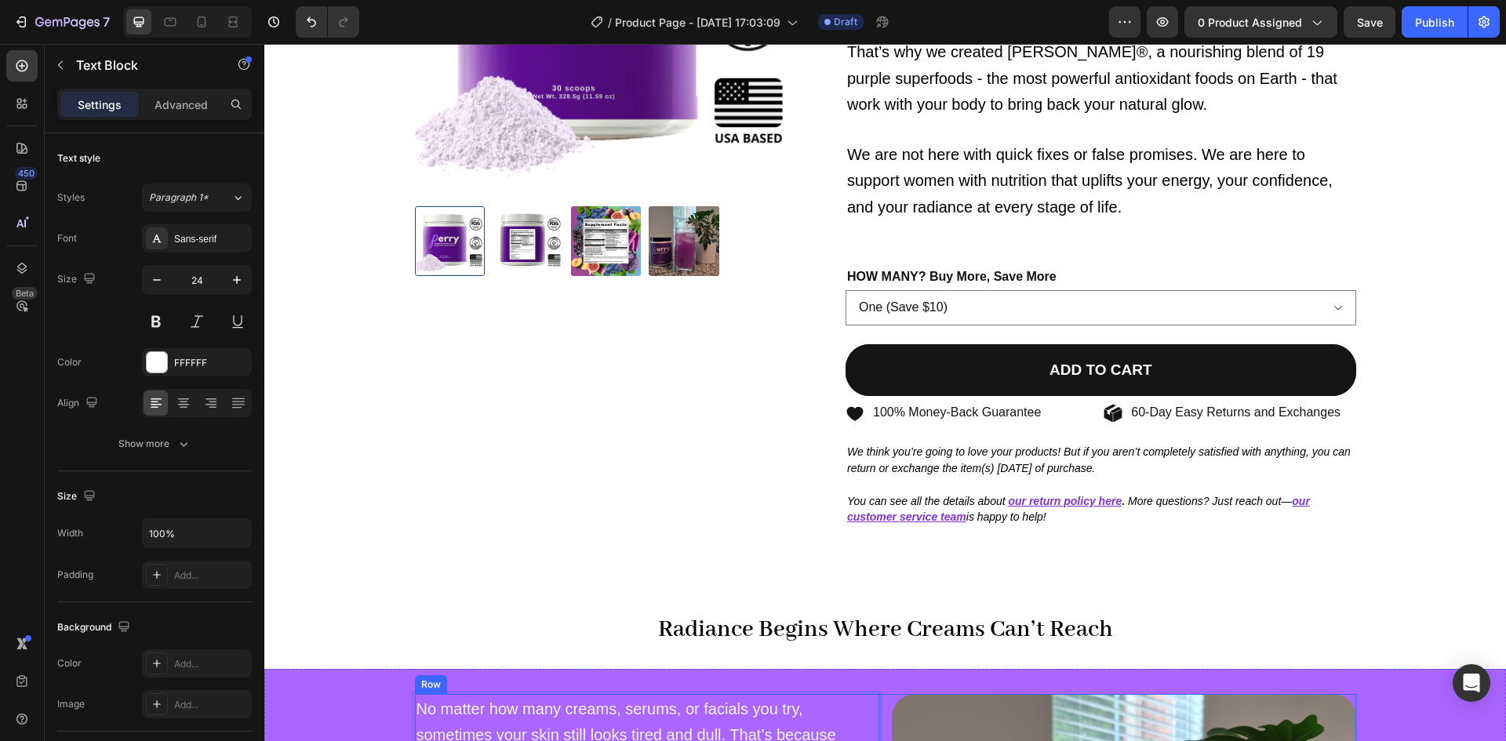
scroll to position [268, 0]
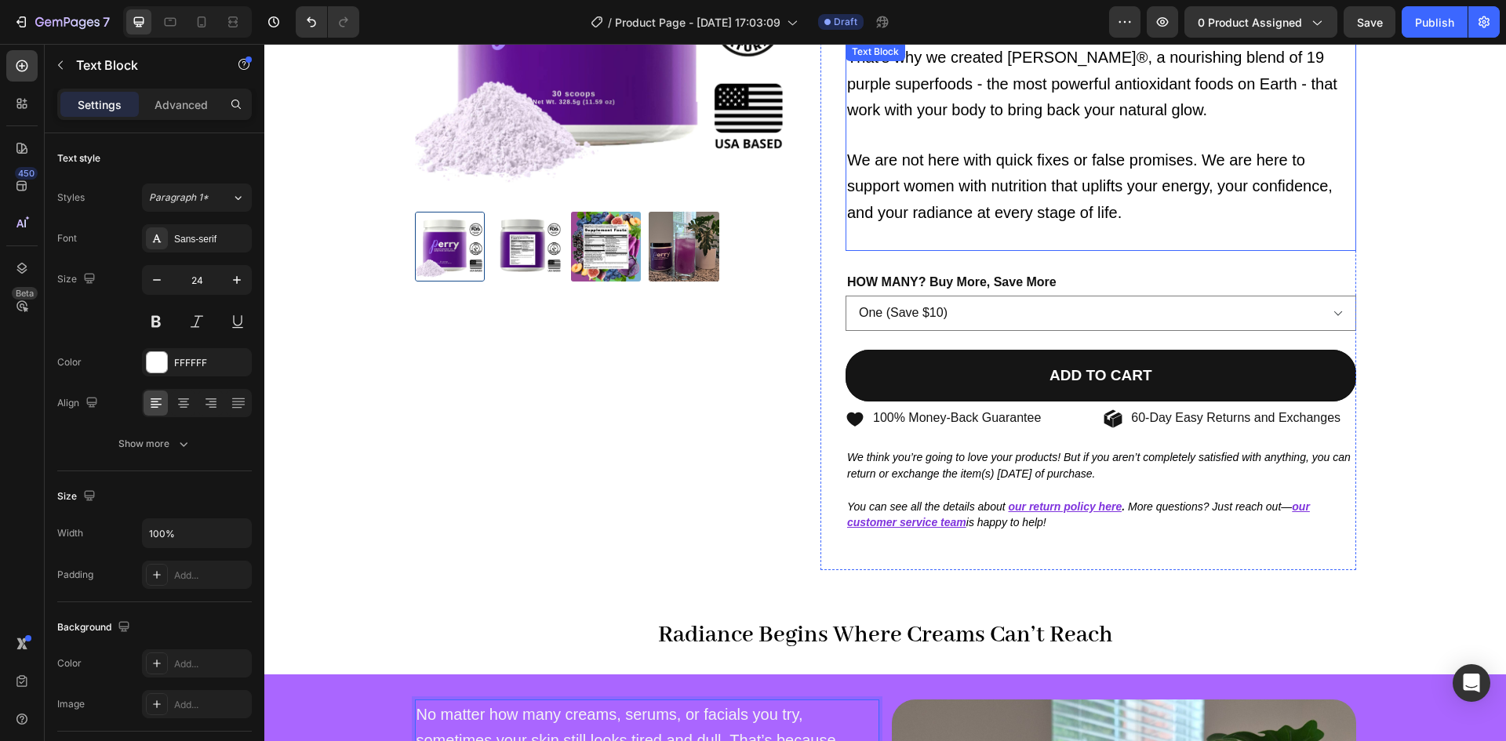
click at [1042, 172] on p "We are not here with quick fixes or false promises. We are here to support wome…" at bounding box center [1100, 185] width 507 height 127
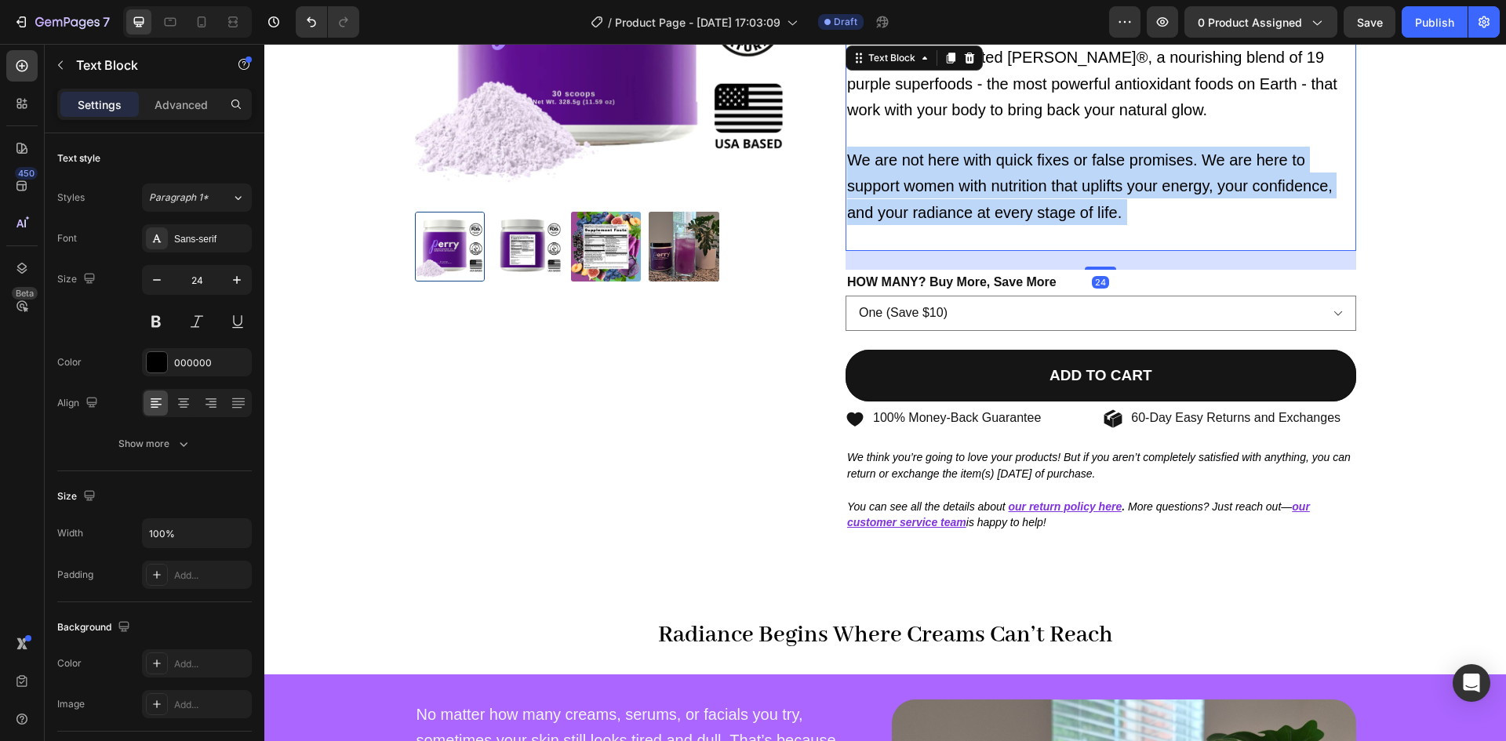
click at [1042, 172] on p "We are not here with quick fixes or false promises. We are here to support wome…" at bounding box center [1100, 185] width 507 height 127
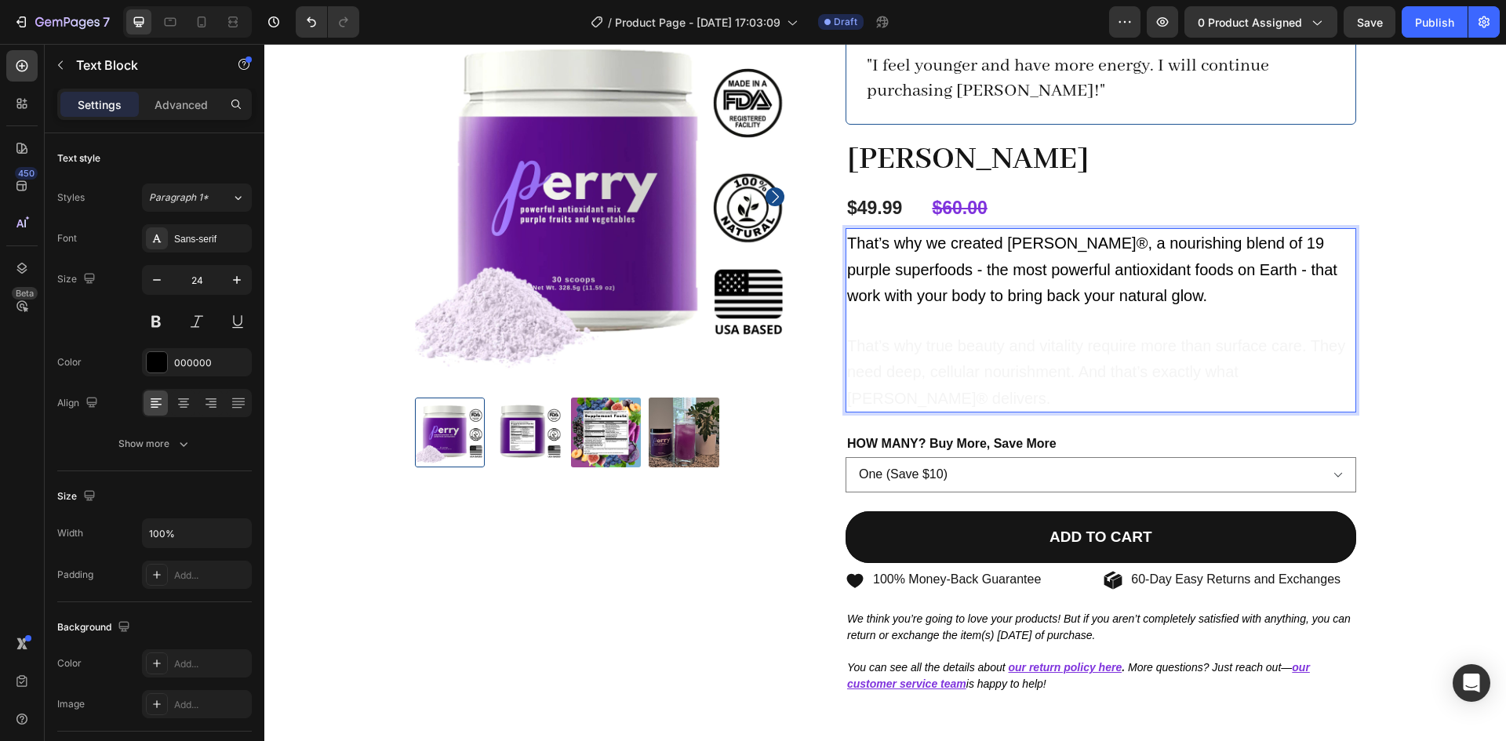
scroll to position [24, 0]
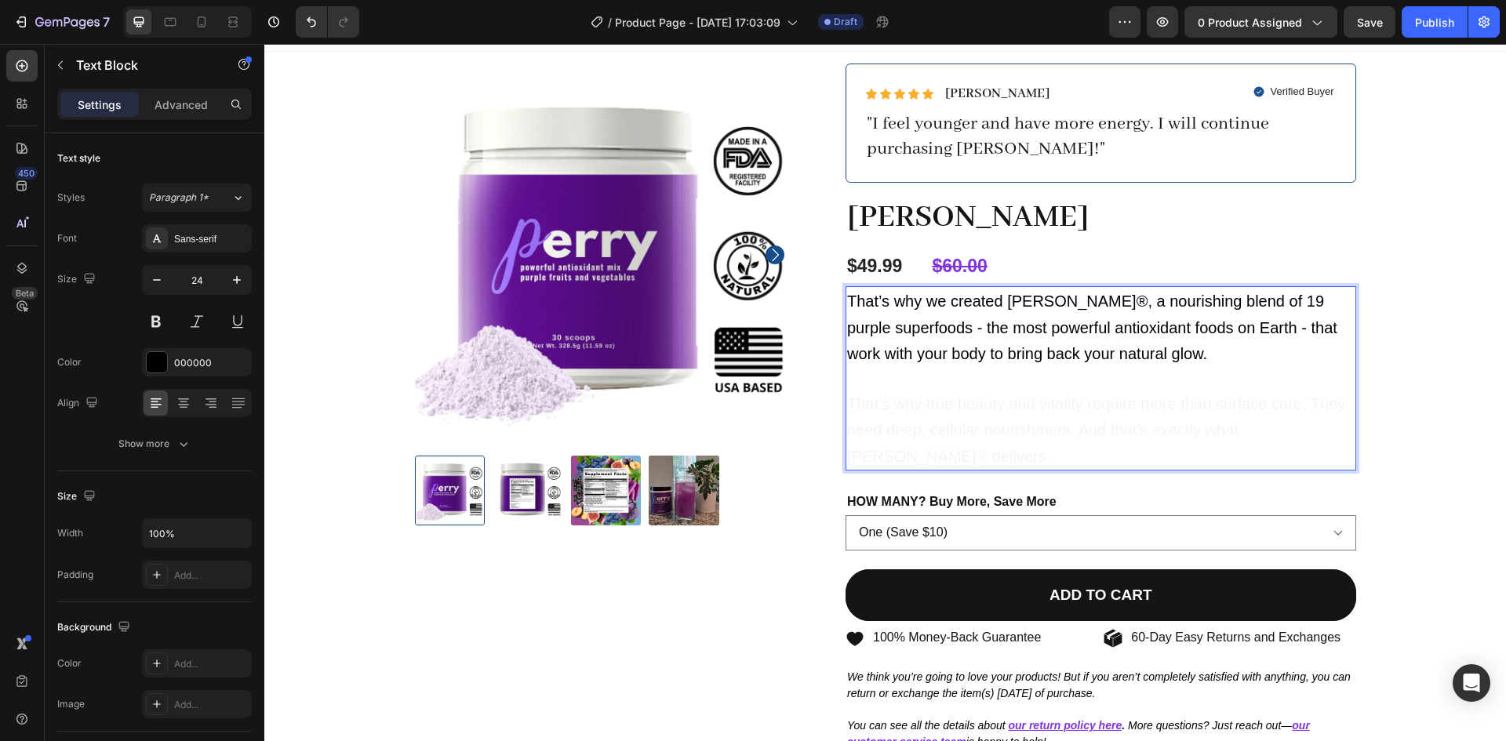
click at [1183, 351] on p "That’s why we created [PERSON_NAME]®, a nourishing blend of 19 purple superfood…" at bounding box center [1100, 327] width 507 height 78
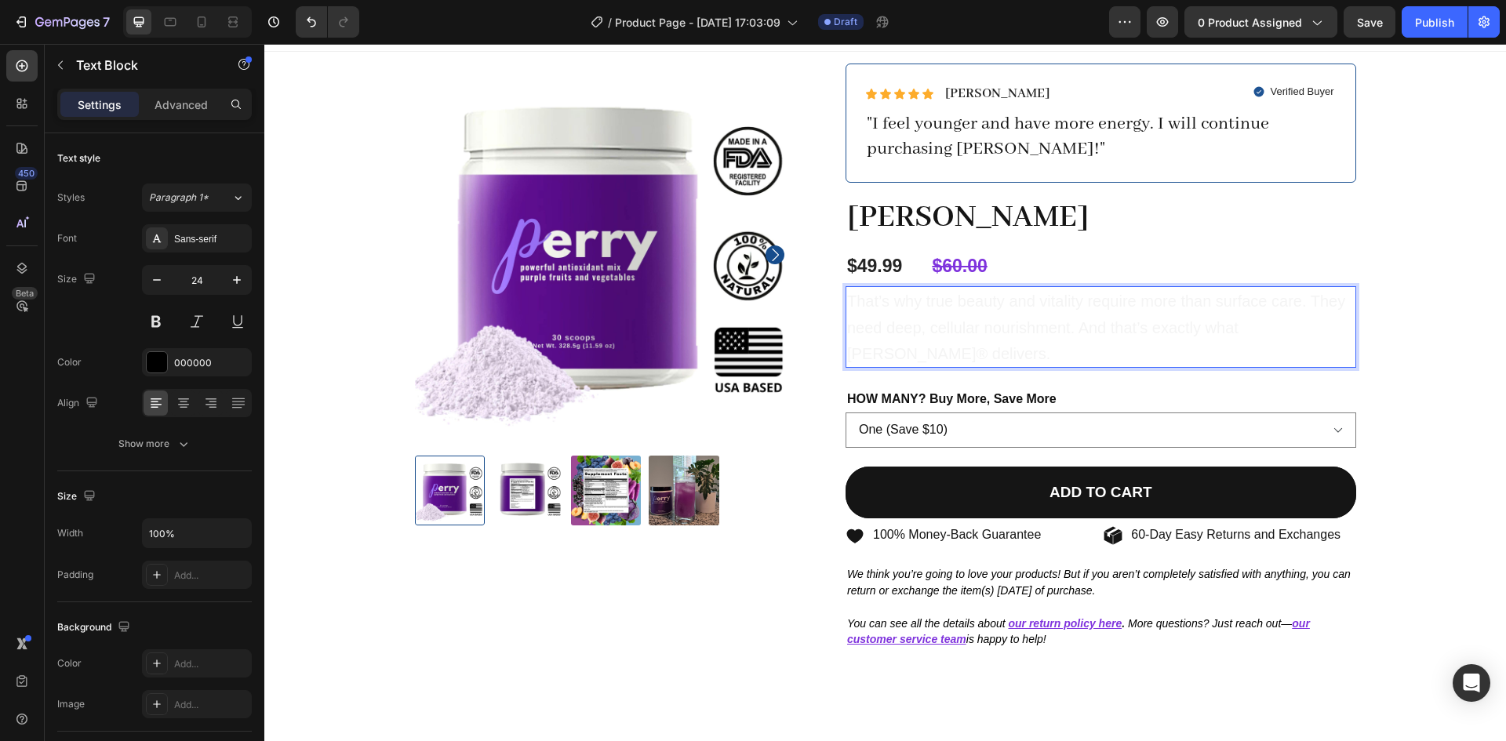
click at [1089, 317] on p "That’s why true beauty and vitality require more than surface care. They need d…" at bounding box center [1100, 327] width 507 height 78
click at [916, 340] on p "That’s why true beauty and vitality require more than surface care. They need d…" at bounding box center [1100, 327] width 507 height 78
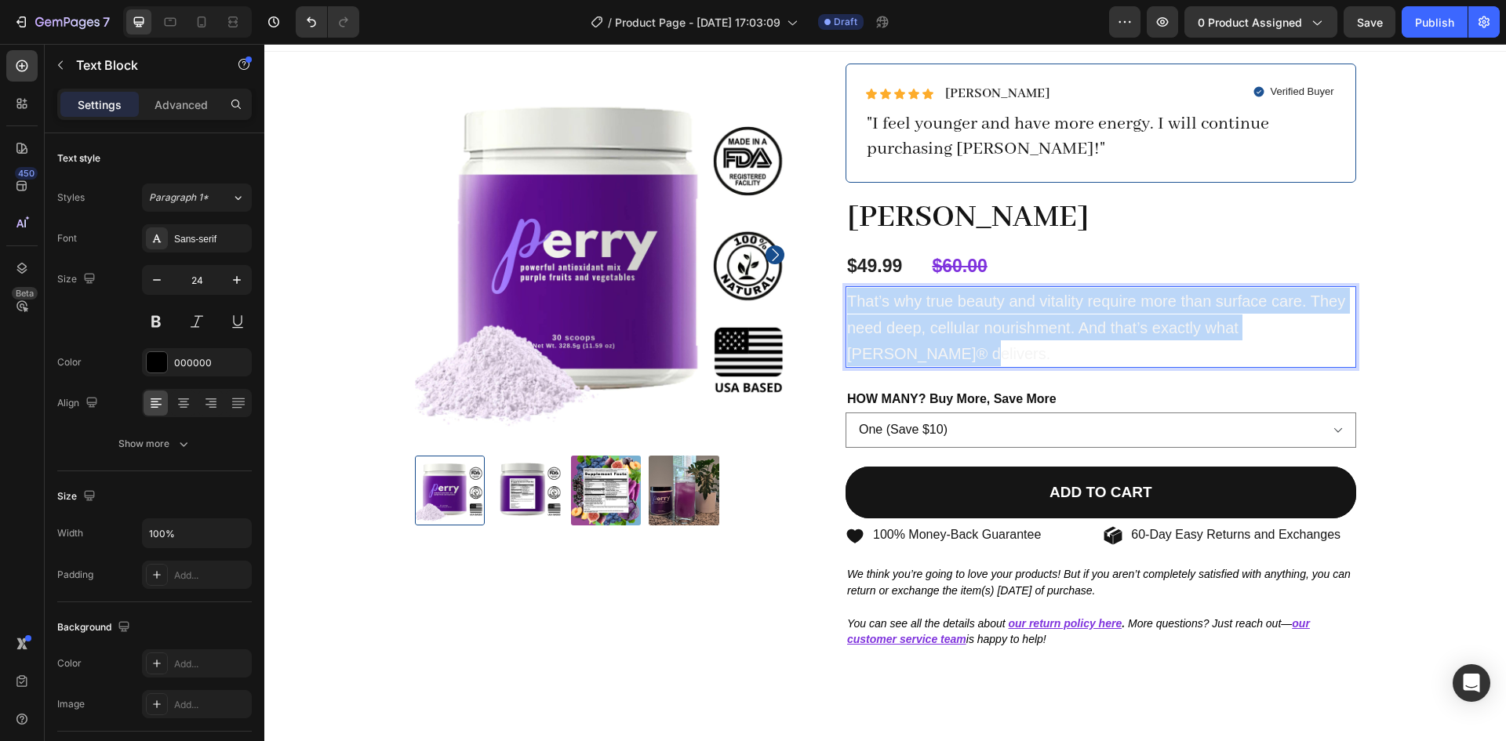
click at [916, 340] on p "That’s why true beauty and vitality require more than surface care. They need d…" at bounding box center [1100, 327] width 507 height 78
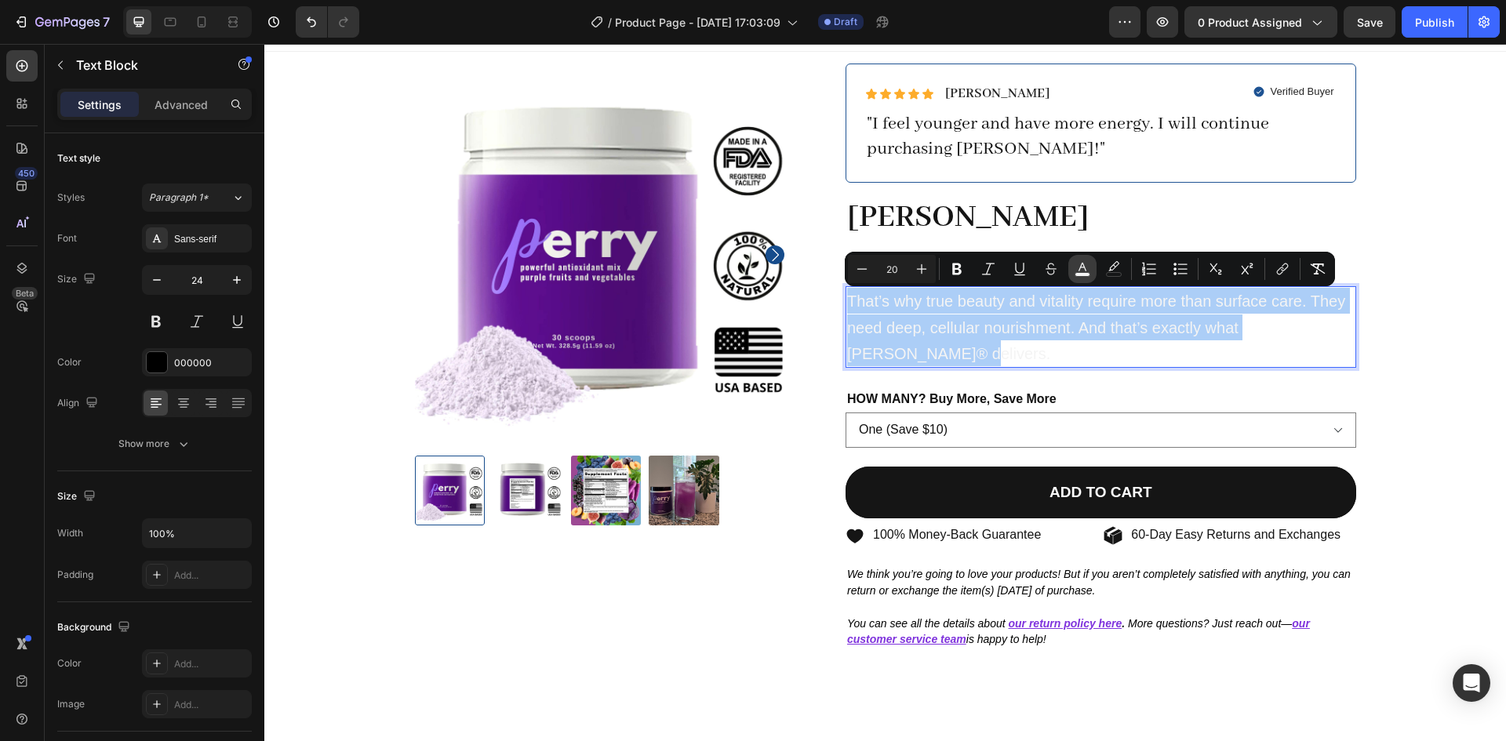
click at [1090, 270] on button "color" at bounding box center [1082, 269] width 28 height 28
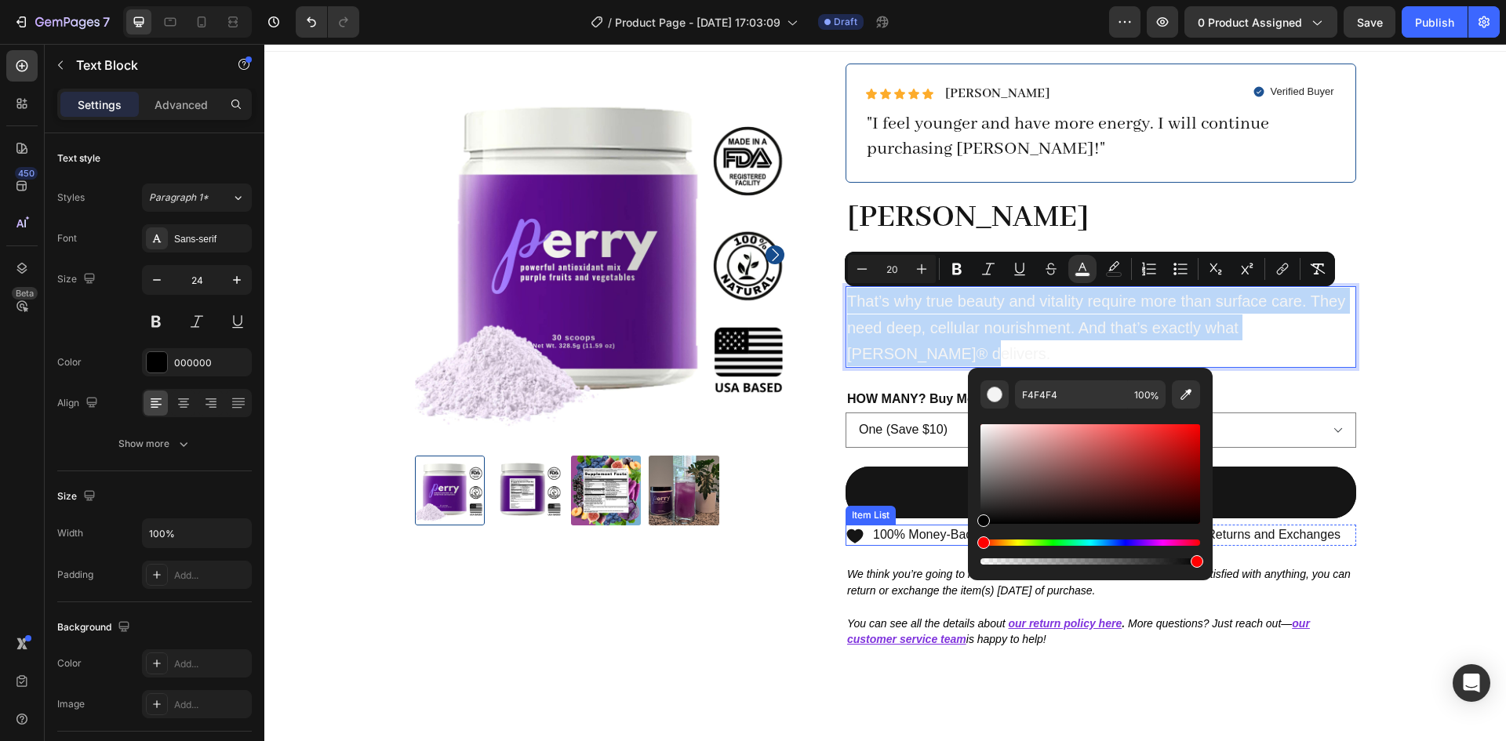
type input "020202"
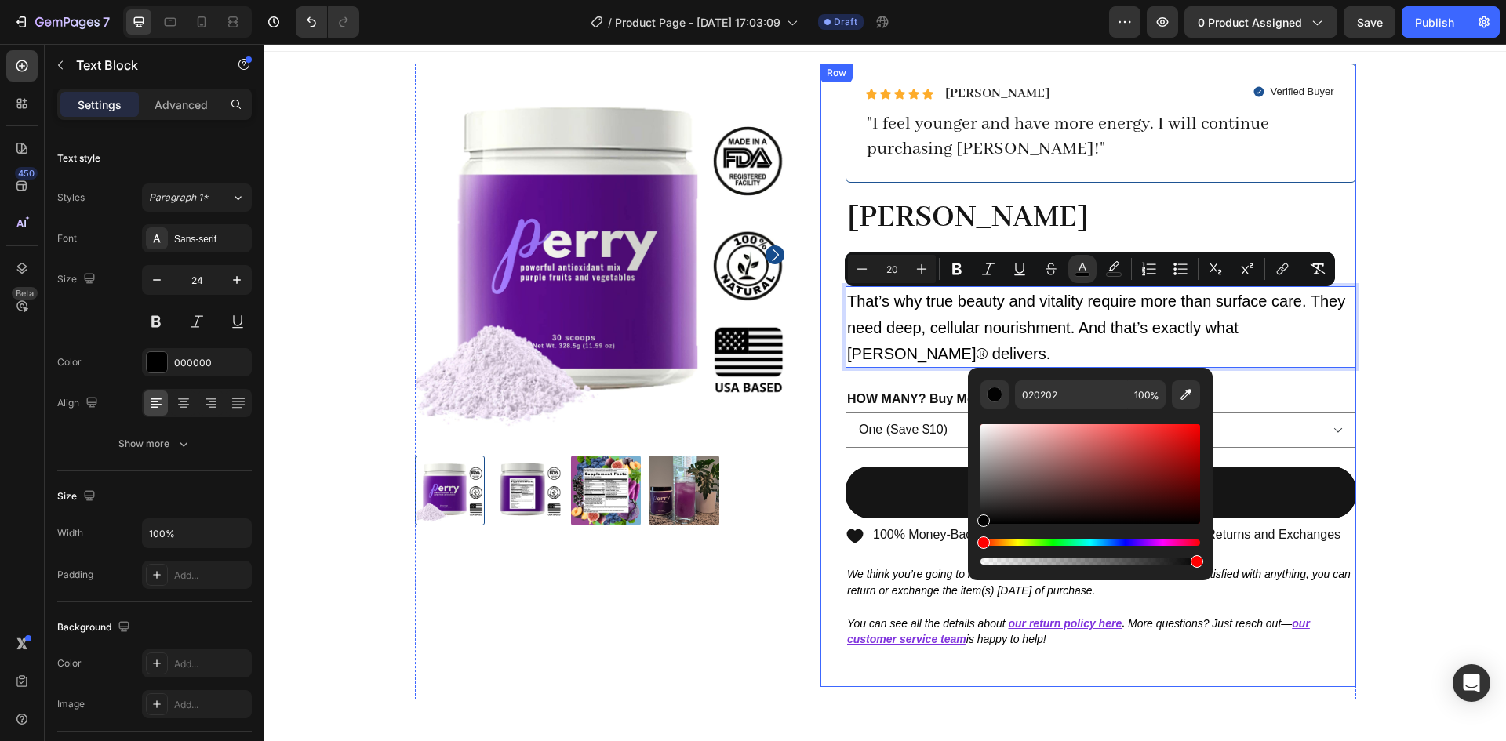
drag, startPoint x: 1249, startPoint y: 532, endPoint x: 956, endPoint y: 555, distance: 294.2
click at [915, 356] on p "That’s why true beauty and vitality require more than surface care. They need d…" at bounding box center [1100, 327] width 507 height 78
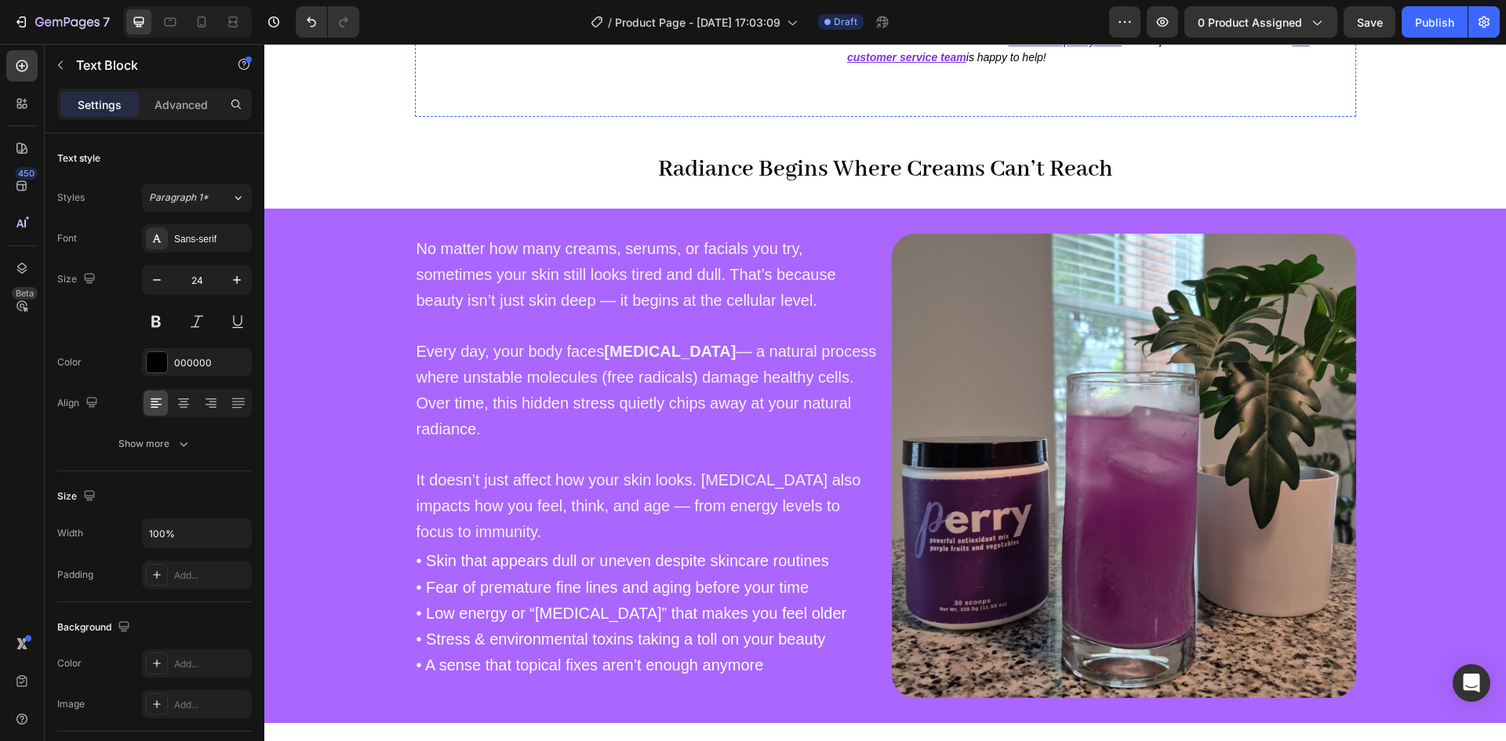
scroll to position [710, 0]
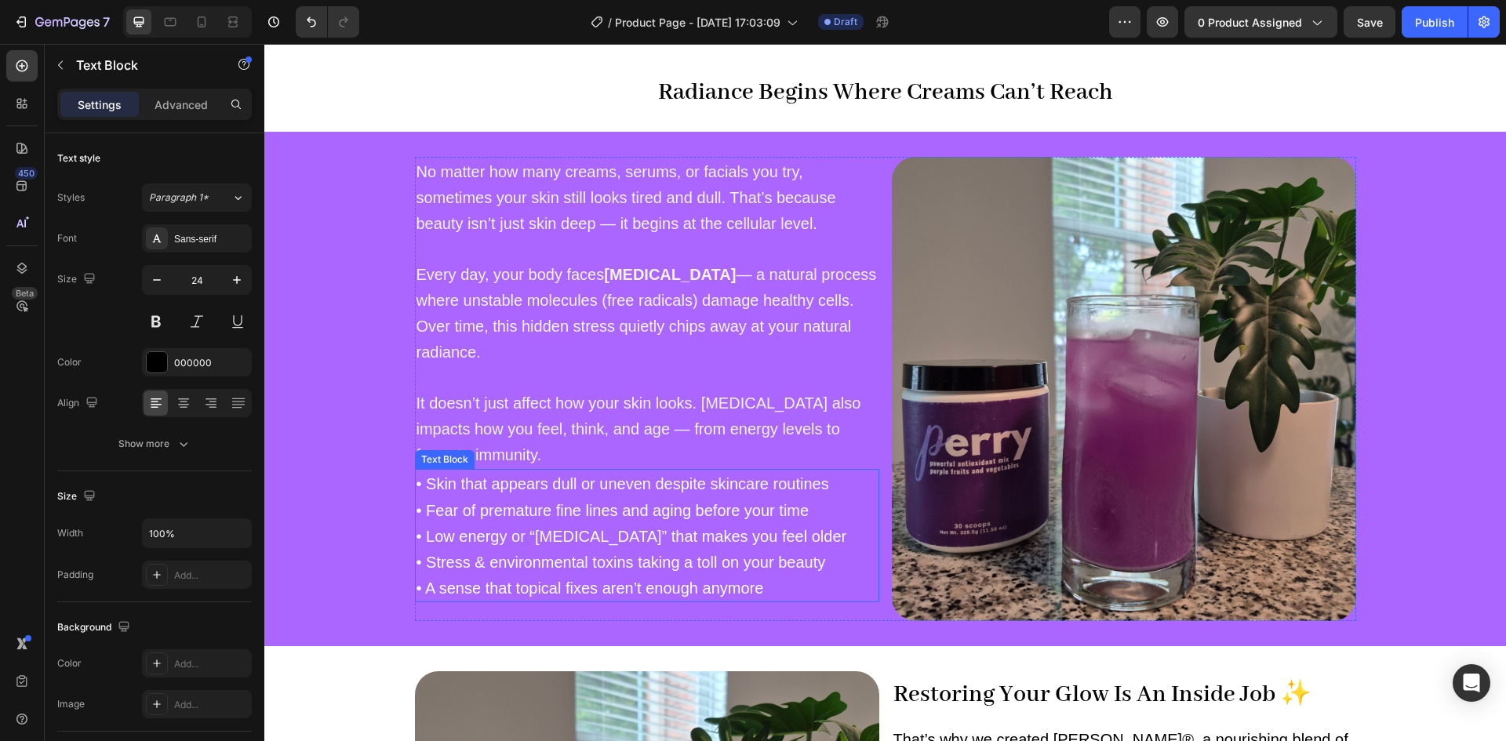
click at [502, 506] on span "• Fear of premature fine lines and aging before your time" at bounding box center [612, 510] width 393 height 17
click at [604, 507] on span "• Fear of premature fine lines and aging before your time" at bounding box center [612, 510] width 393 height 17
click at [615, 516] on span "• Fear of premature fine lines and aging before your time" at bounding box center [612, 510] width 393 height 17
click at [504, 420] on p "It doesn’t just affect how your skin looks. [MEDICAL_DATA] also impacts how you…" at bounding box center [646, 429] width 461 height 78
click at [488, 504] on span "• Fear of premature fine lines and aging before your time" at bounding box center [612, 510] width 393 height 17
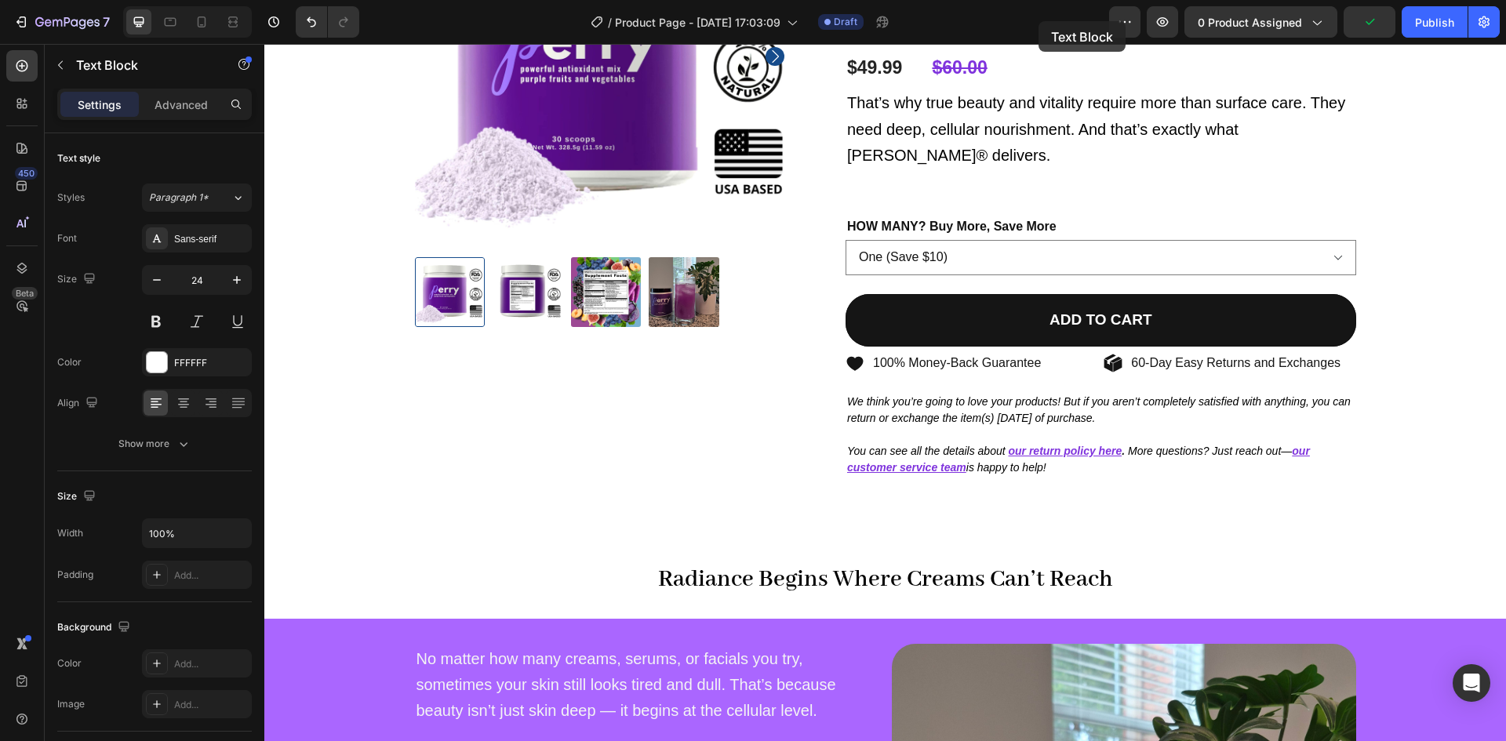
scroll to position [0, 0]
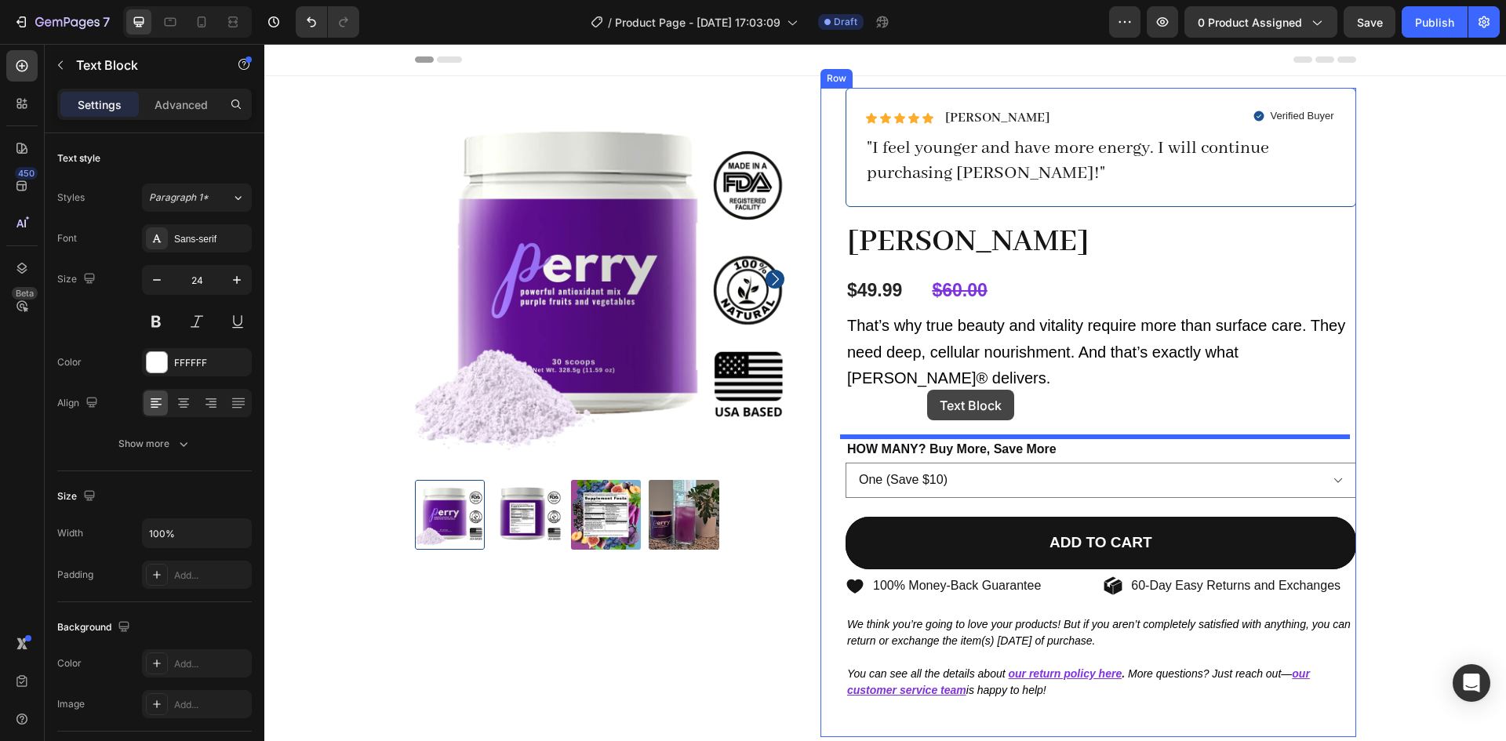
drag, startPoint x: 451, startPoint y: 458, endPoint x: 927, endPoint y: 391, distance: 480.6
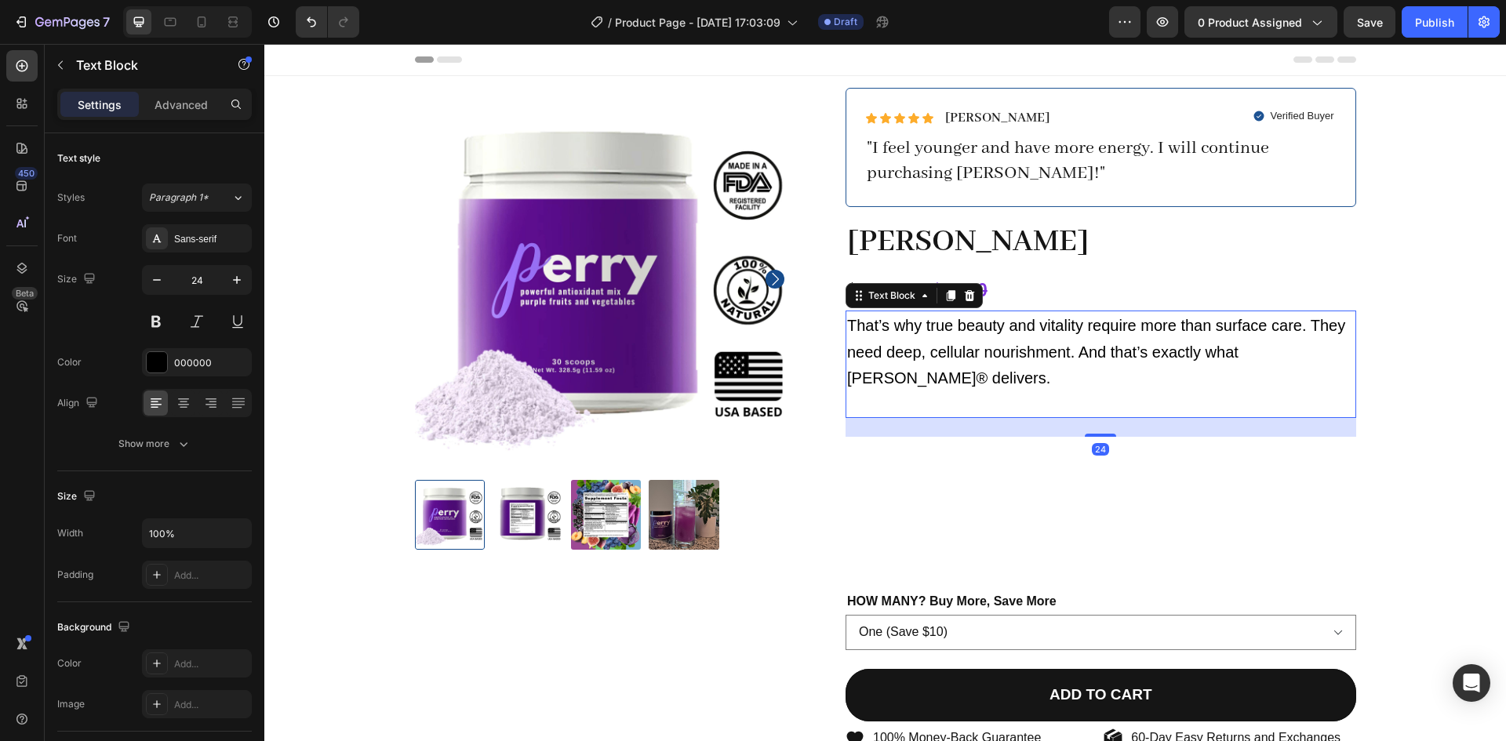
click at [927, 375] on p "That’s why true beauty and vitality require more than surface care. They need d…" at bounding box center [1100, 351] width 507 height 78
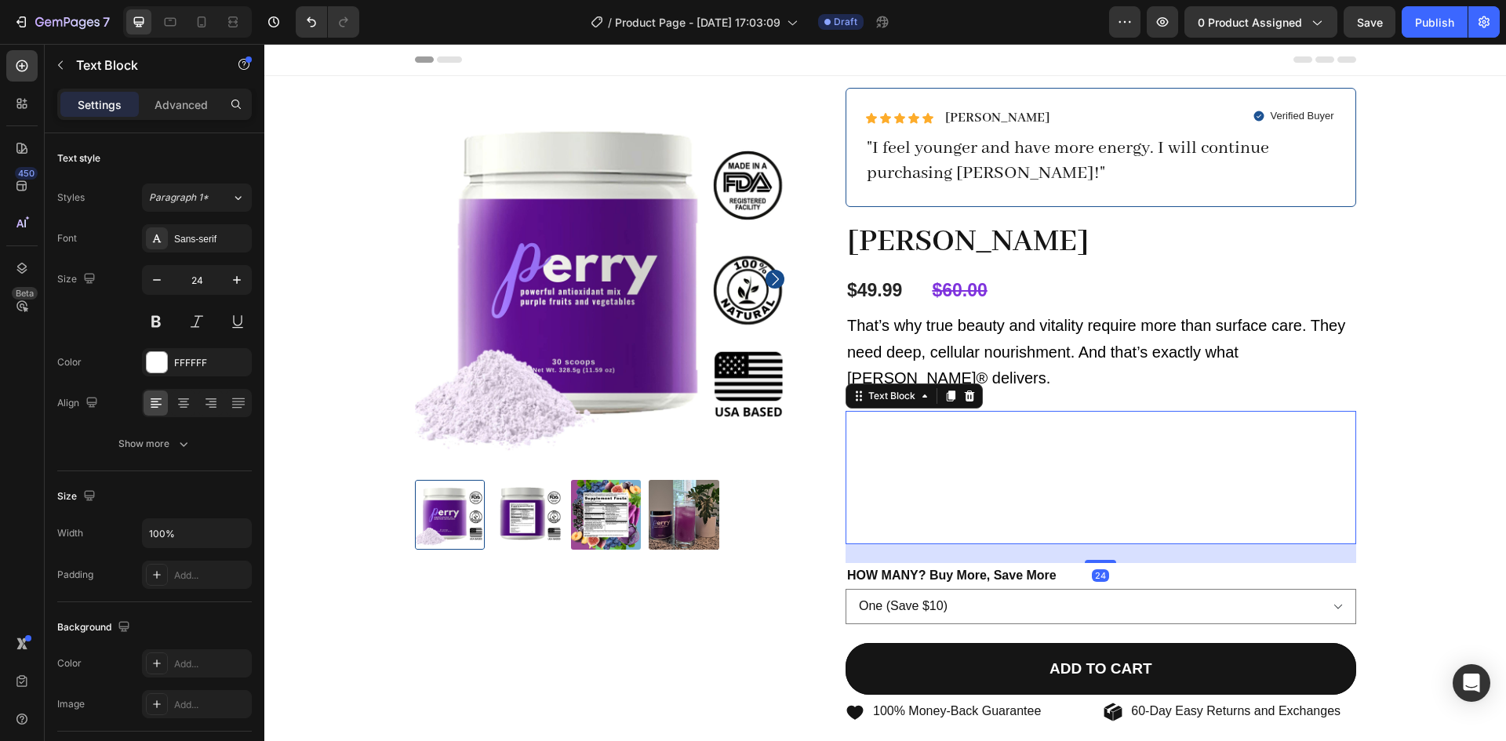
click at [921, 492] on p "• Stress & environmental toxins taking a toll on your beauty" at bounding box center [1100, 504] width 507 height 26
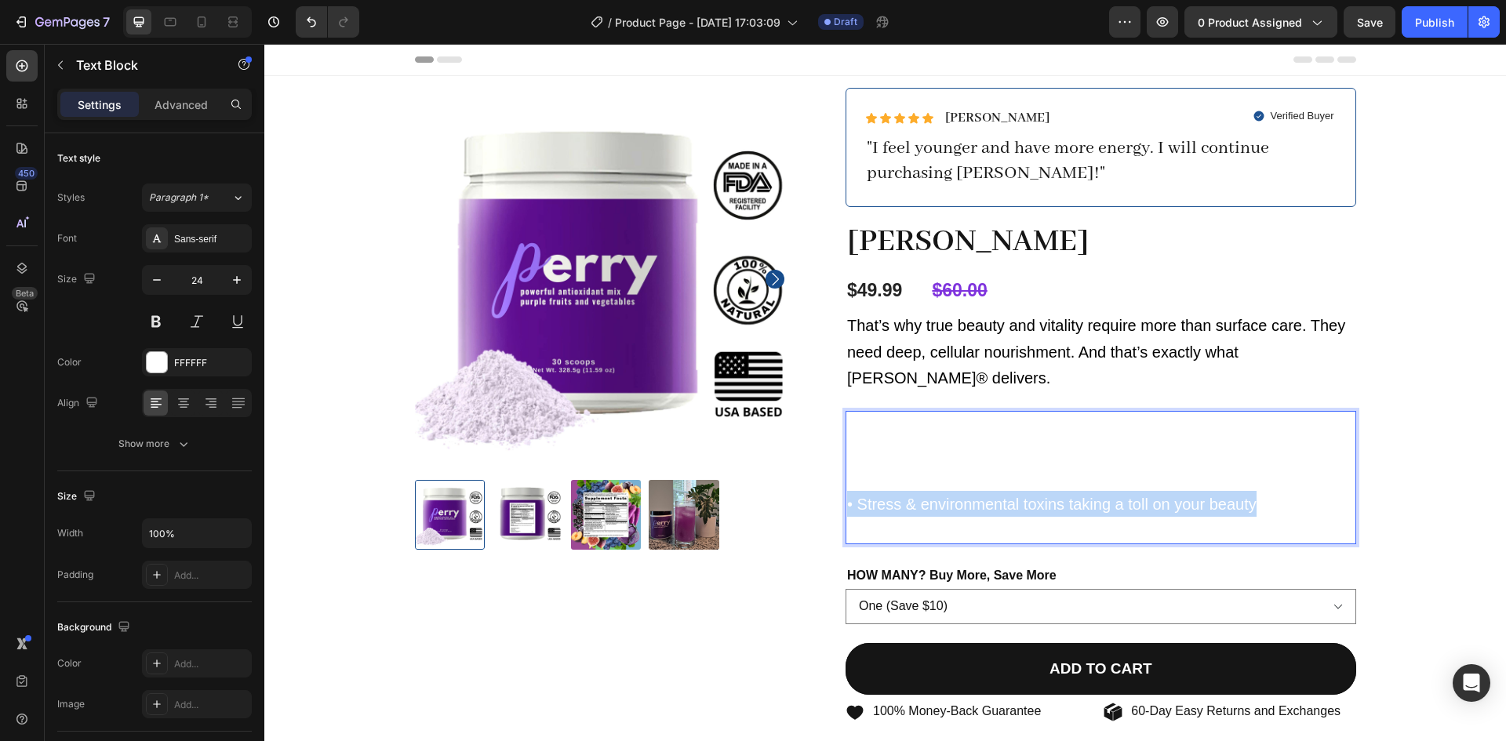
click at [921, 492] on p "• Stress & environmental toxins taking a toll on your beauty" at bounding box center [1100, 504] width 507 height 26
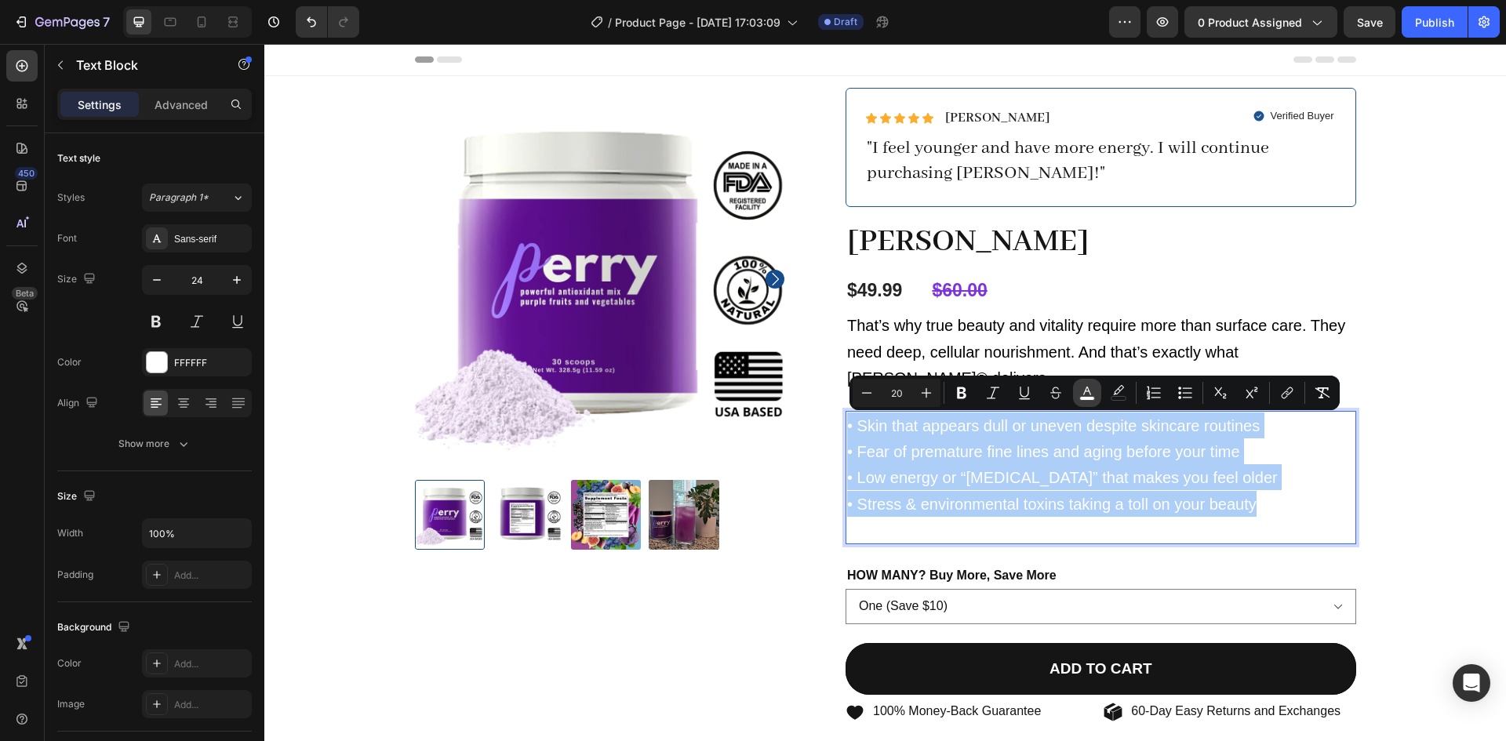
click at [1090, 394] on icon "Editor contextual toolbar" at bounding box center [1087, 391] width 8 height 9
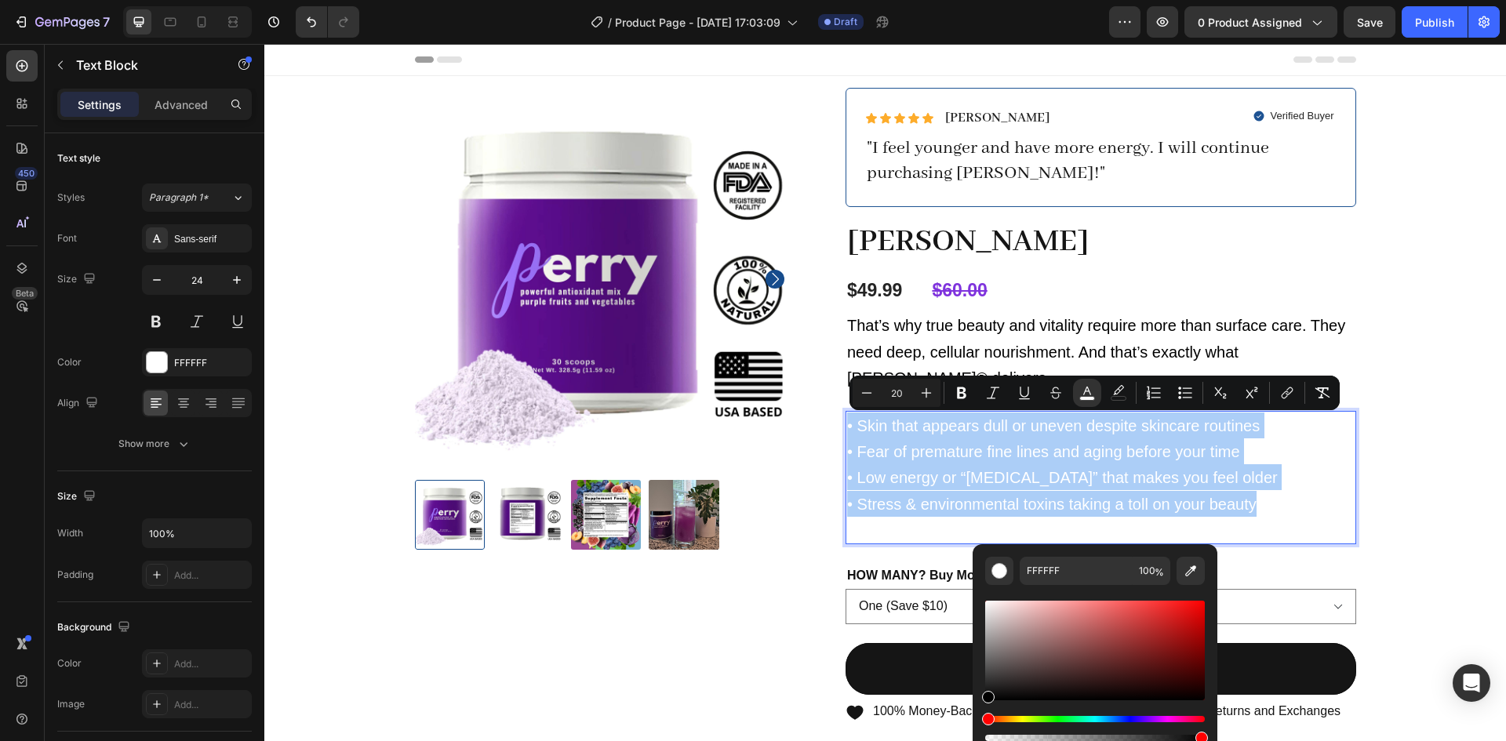
drag, startPoint x: 999, startPoint y: 656, endPoint x: 972, endPoint y: 717, distance: 66.7
click at [972, 717] on div "FFFFFF 100 %" at bounding box center [1094, 644] width 245 height 200
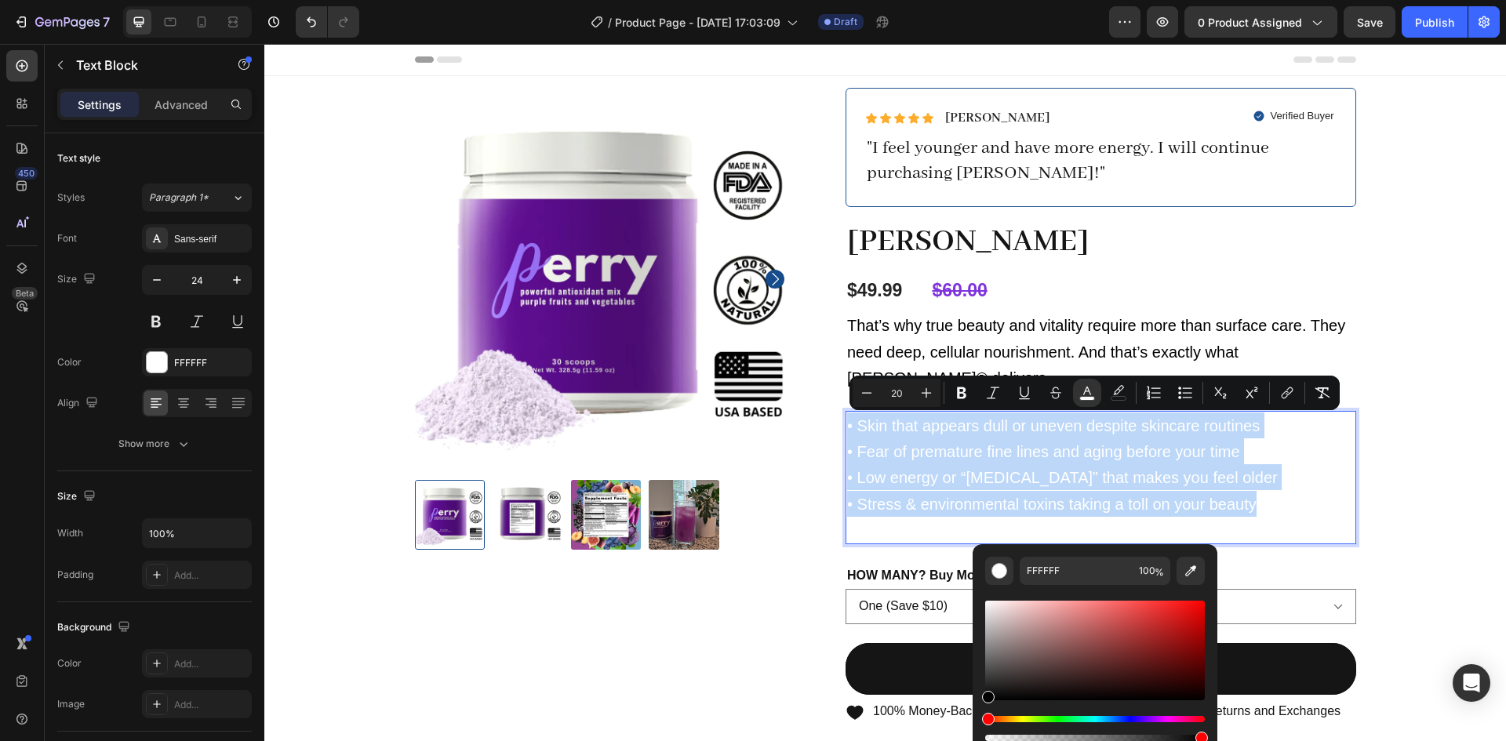
type input "000000"
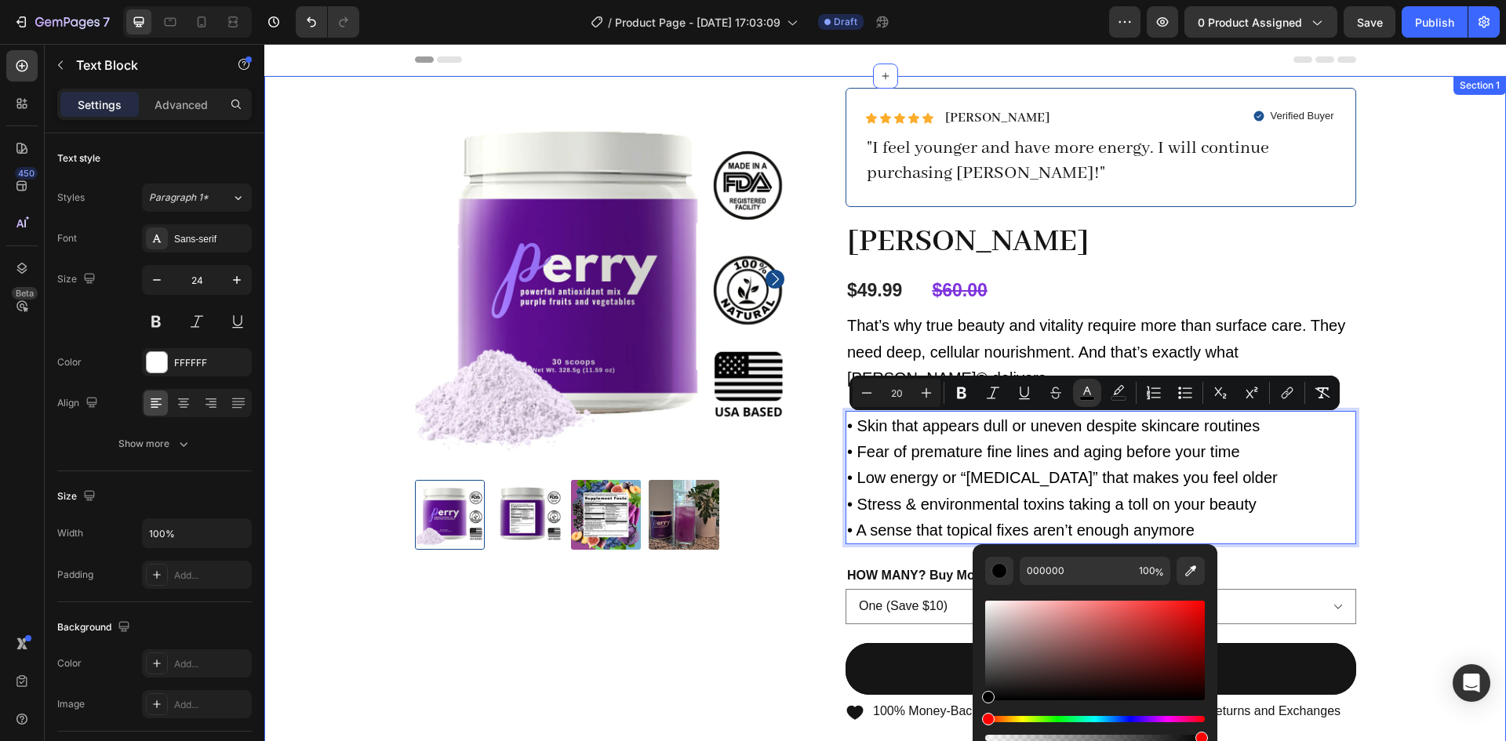
click at [1403, 360] on div "Product Images Icon Icon Icon Icon Icon Icon List [PERSON_NAME] Text Block Row …" at bounding box center [885, 488] width 1218 height 801
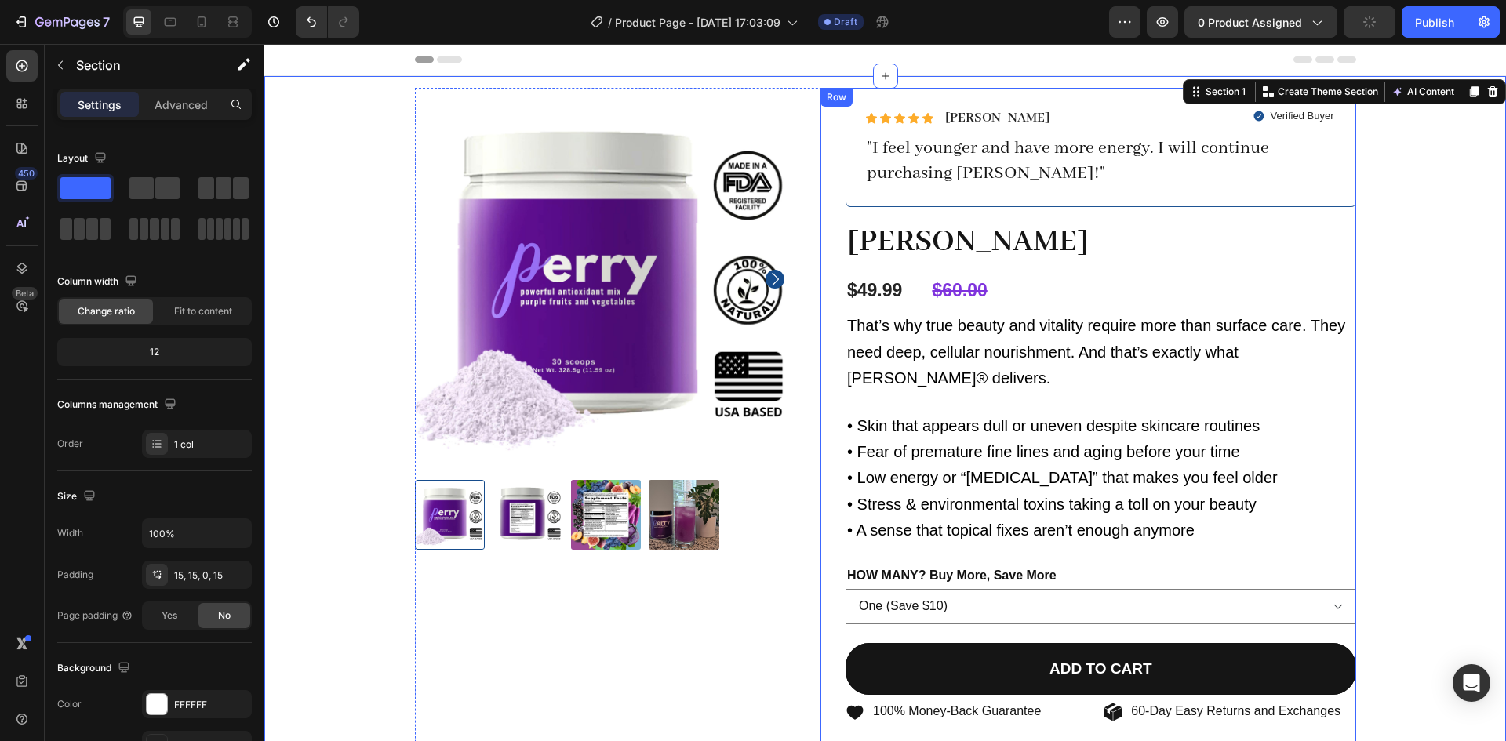
click at [974, 405] on div "Icon Icon Icon Icon Icon Icon List [PERSON_NAME] Text Block Row Verified Buyer …" at bounding box center [1100, 476] width 510 height 776
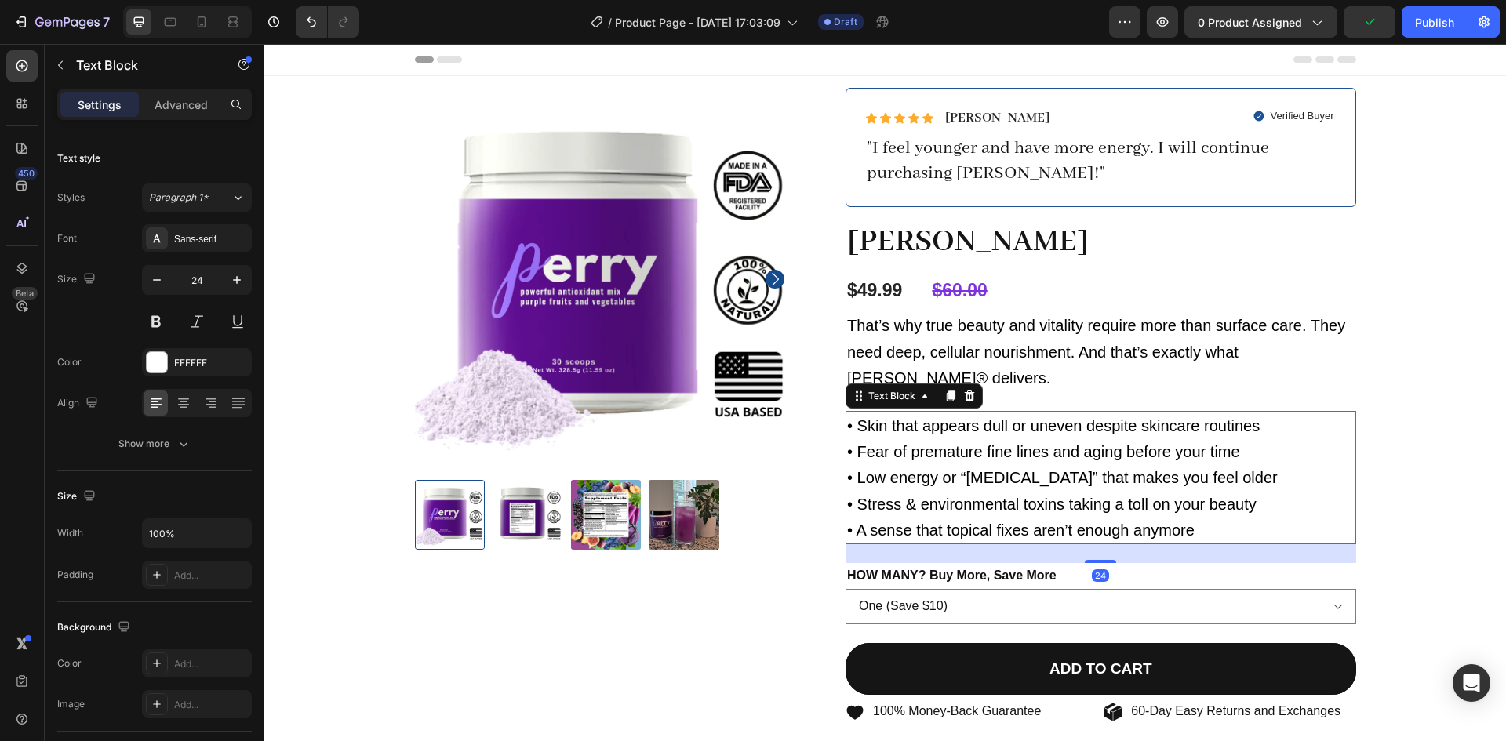
click at [968, 419] on span "• Skin that appears dull or uneven despite skincare routines" at bounding box center [1053, 425] width 412 height 17
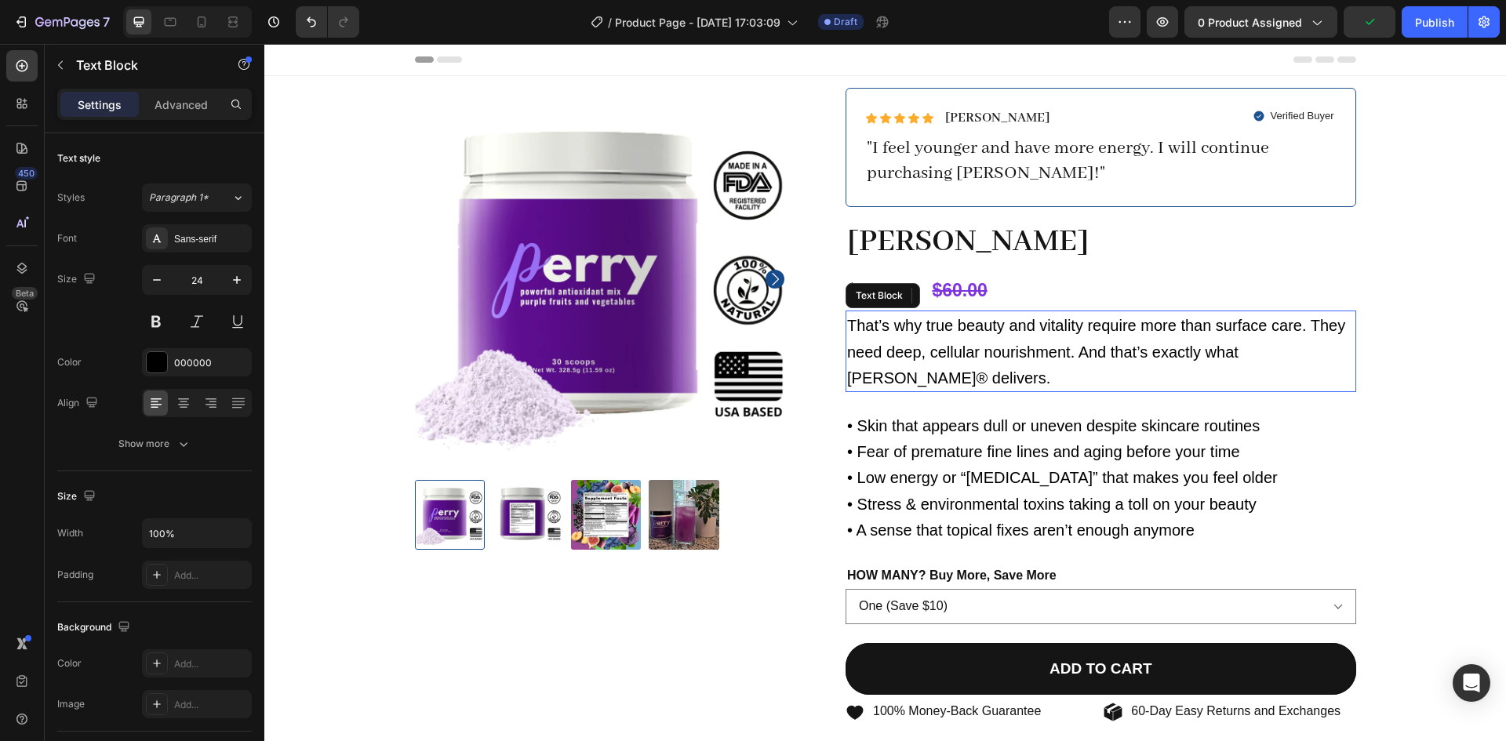
click at [927, 333] on span "That’s why true beauty and vitality require more than surface care. They need d…" at bounding box center [1096, 351] width 498 height 69
click at [173, 101] on p "Advanced" at bounding box center [180, 104] width 53 height 16
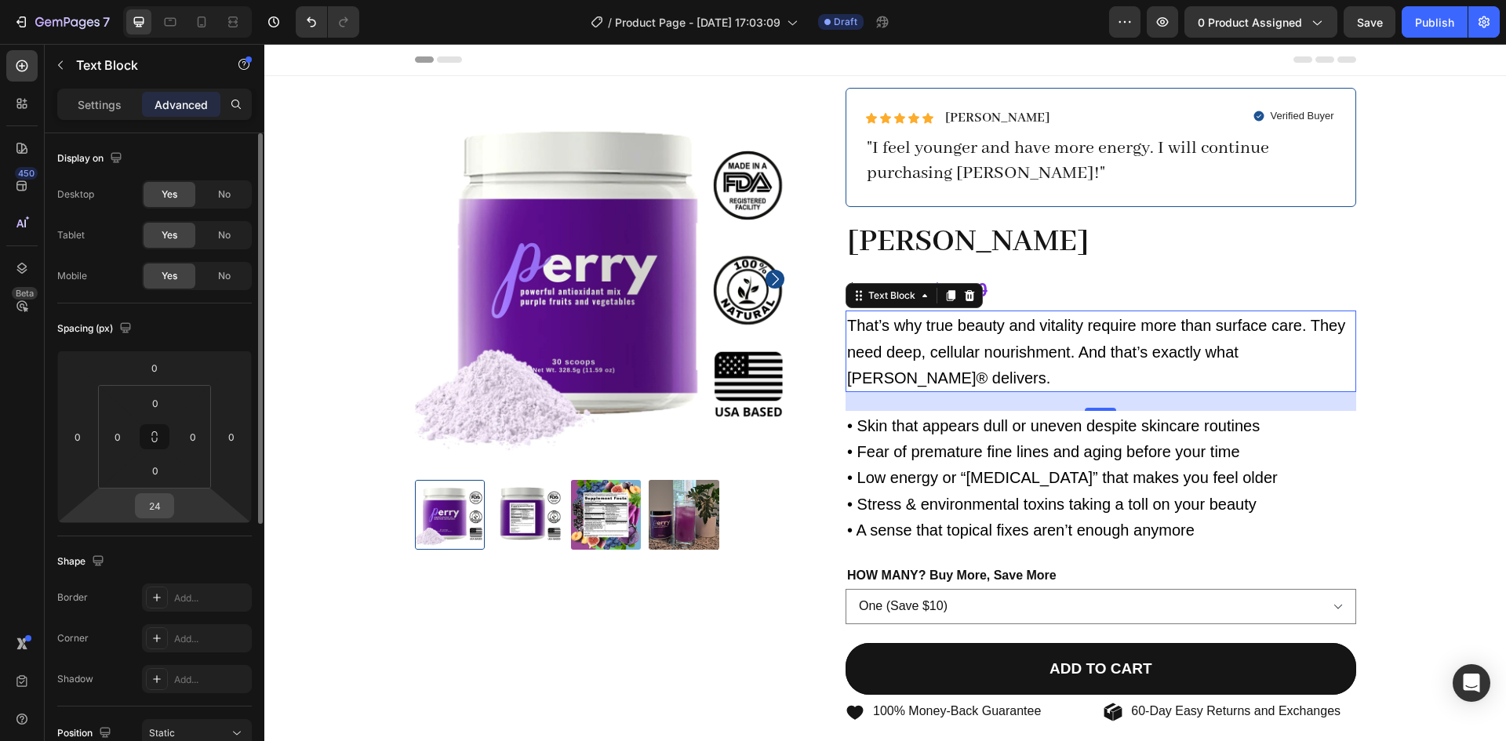
click at [155, 506] on input "24" at bounding box center [154, 506] width 31 height 24
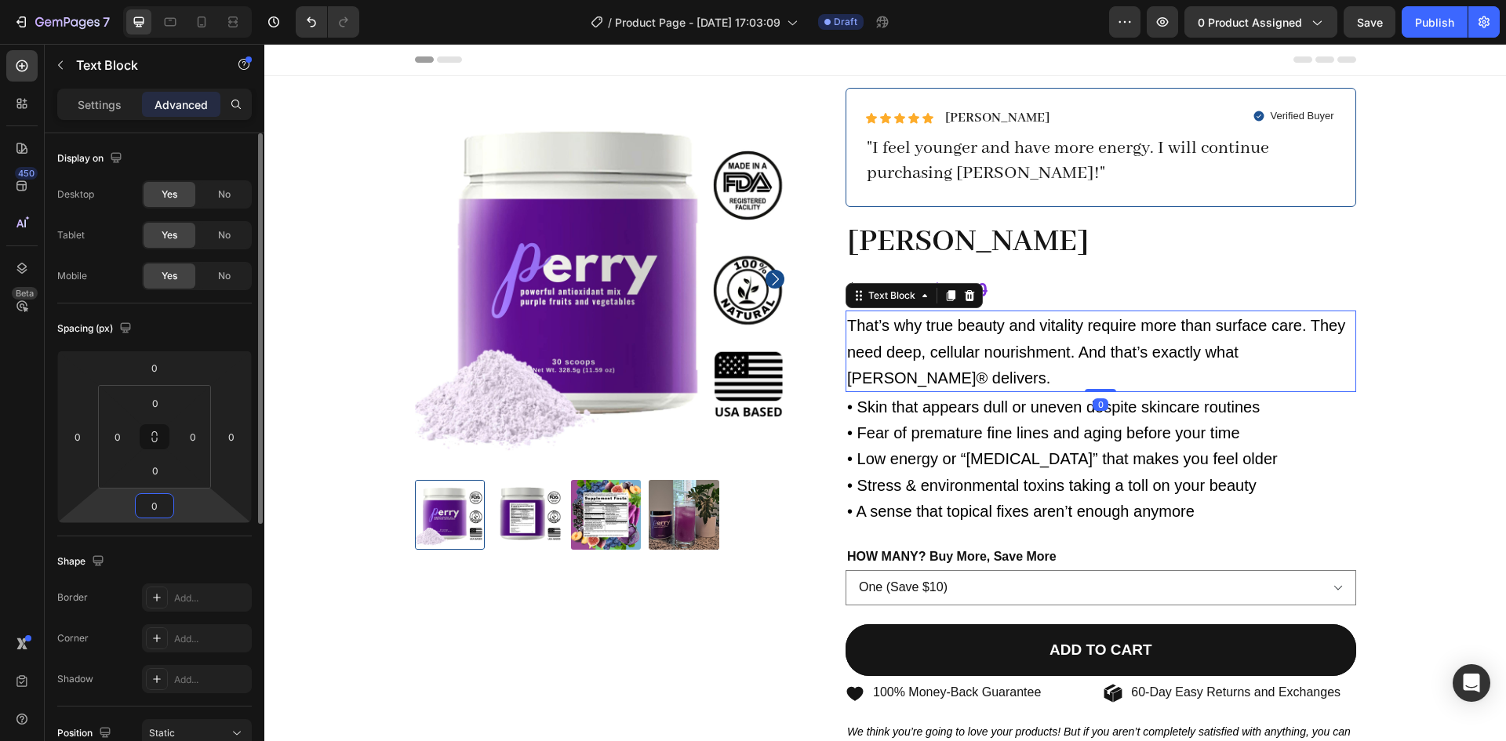
type input "0"
click at [1121, 456] on span "• Low energy or “[MEDICAL_DATA]” that makes you feel older" at bounding box center [1062, 458] width 430 height 17
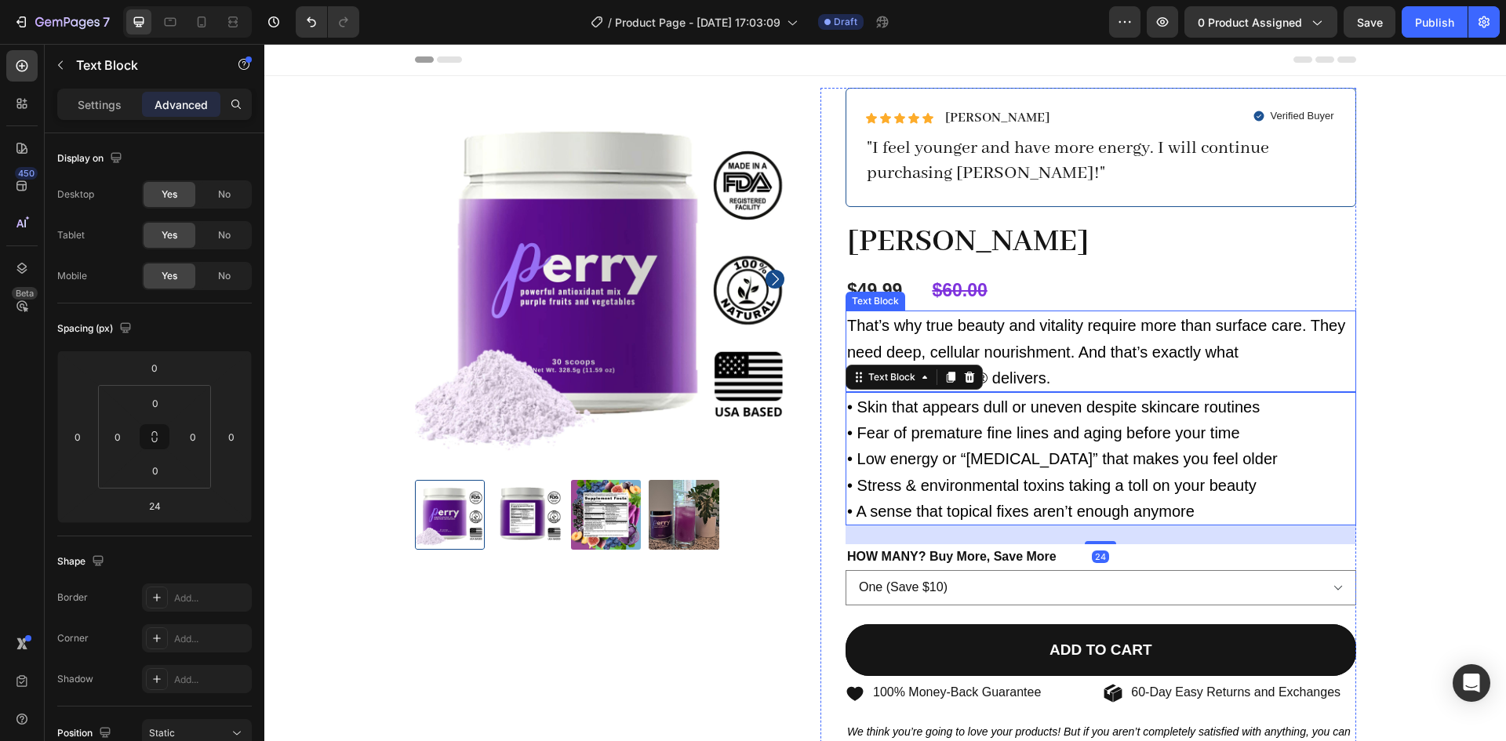
click at [1253, 382] on p "That’s why true beauty and vitality require more than surface care. They need d…" at bounding box center [1100, 351] width 507 height 78
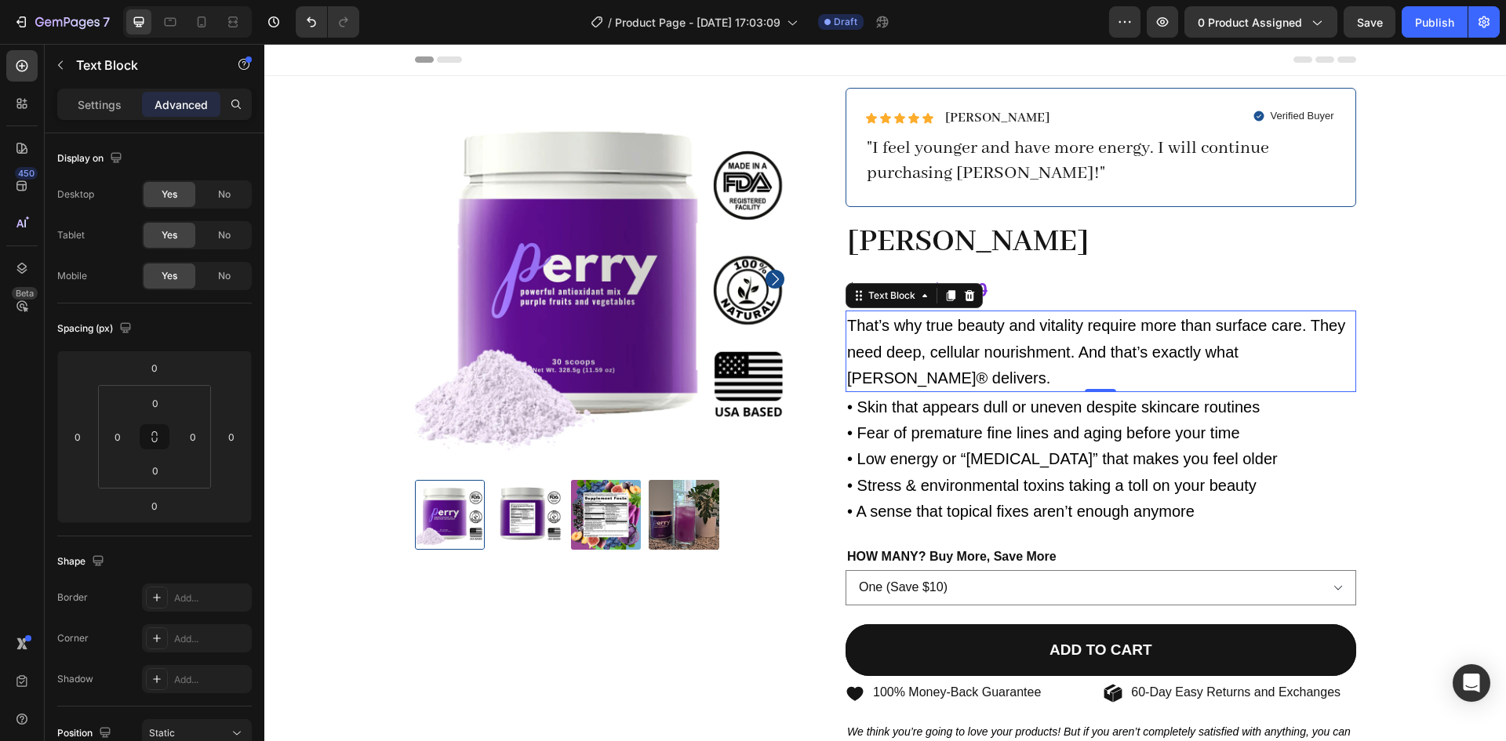
click at [898, 376] on span "That’s why true beauty and vitality require more than surface care. They need d…" at bounding box center [1096, 351] width 498 height 69
click at [866, 378] on span "That’s why true beauty and vitality require more than surface care. They need d…" at bounding box center [1096, 351] width 498 height 69
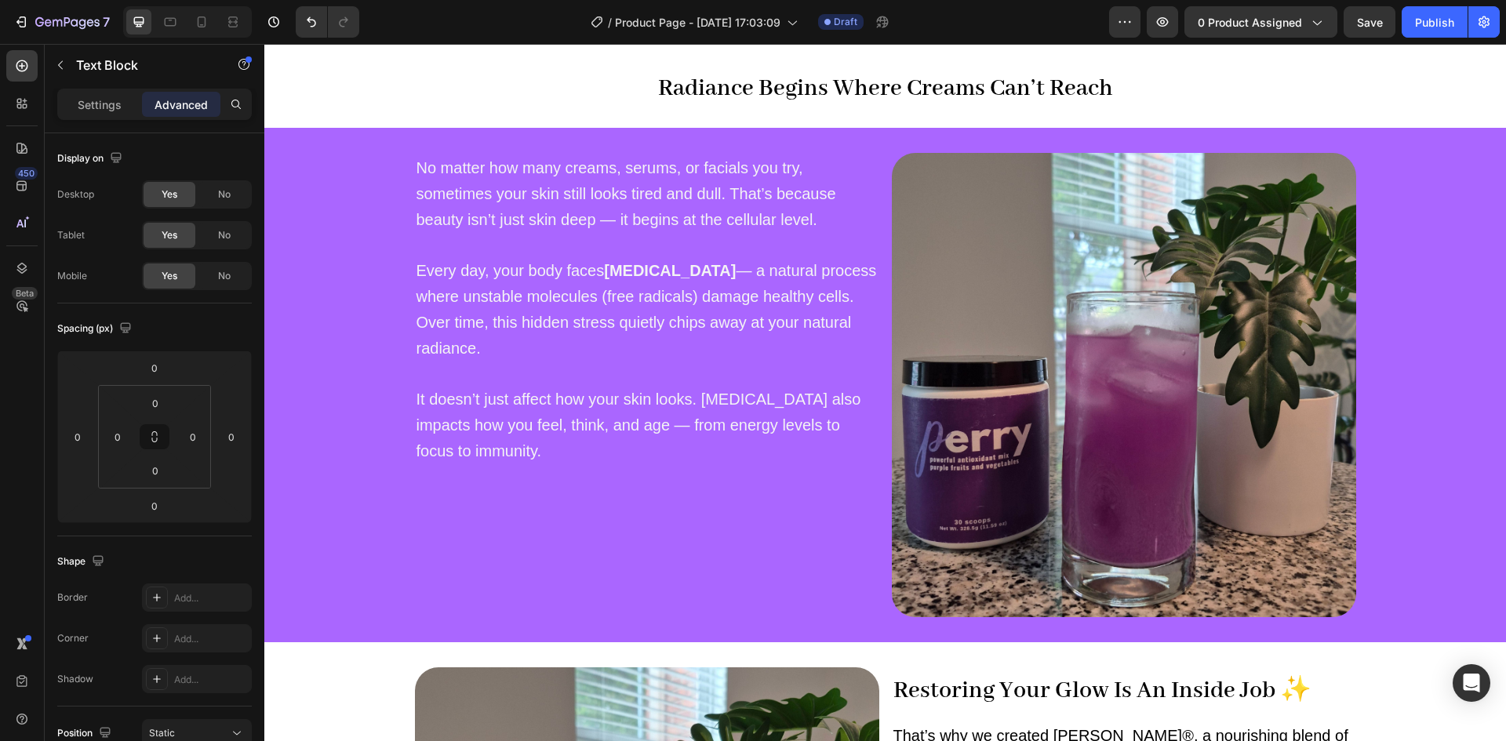
scroll to position [822, 0]
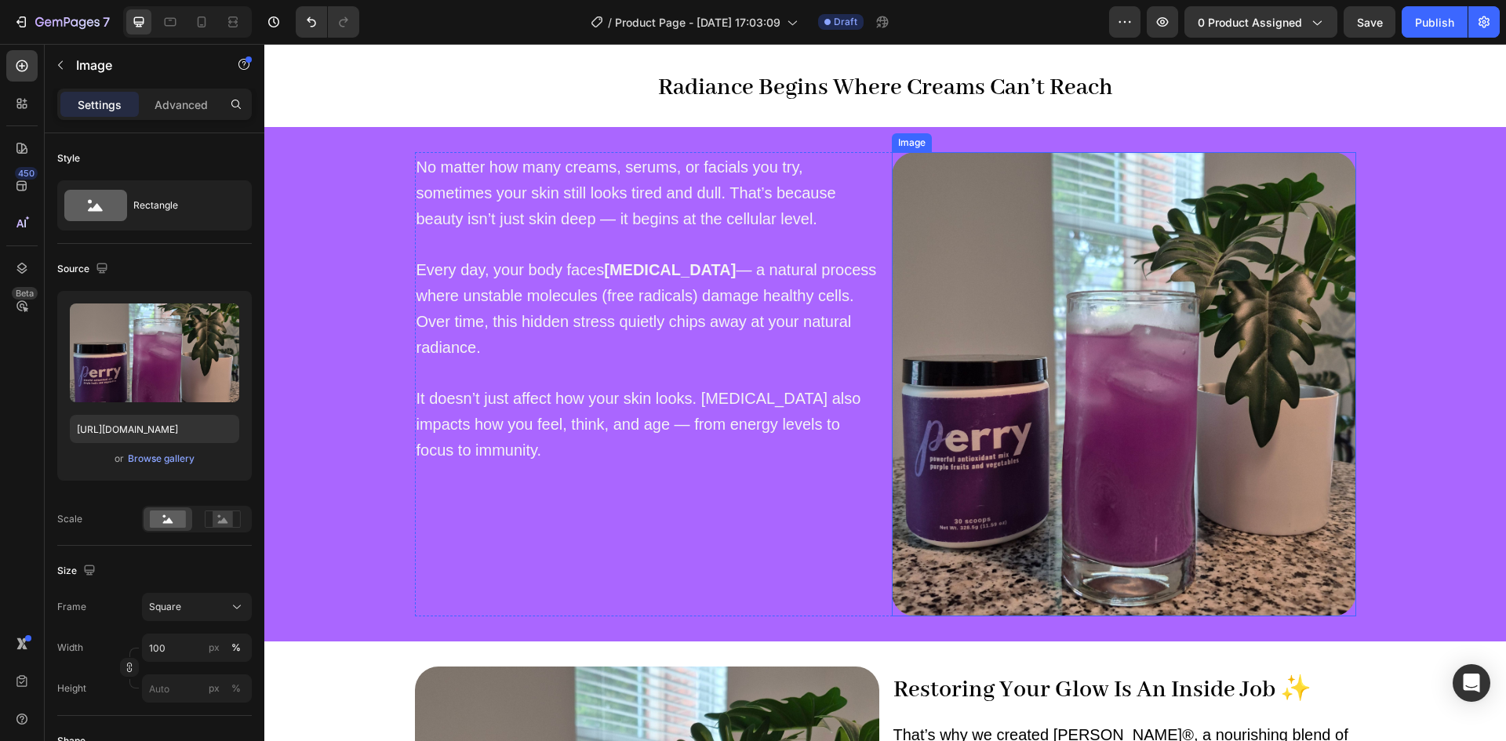
click at [1106, 303] on img at bounding box center [1124, 384] width 464 height 464
click at [1008, 191] on img at bounding box center [1124, 384] width 464 height 464
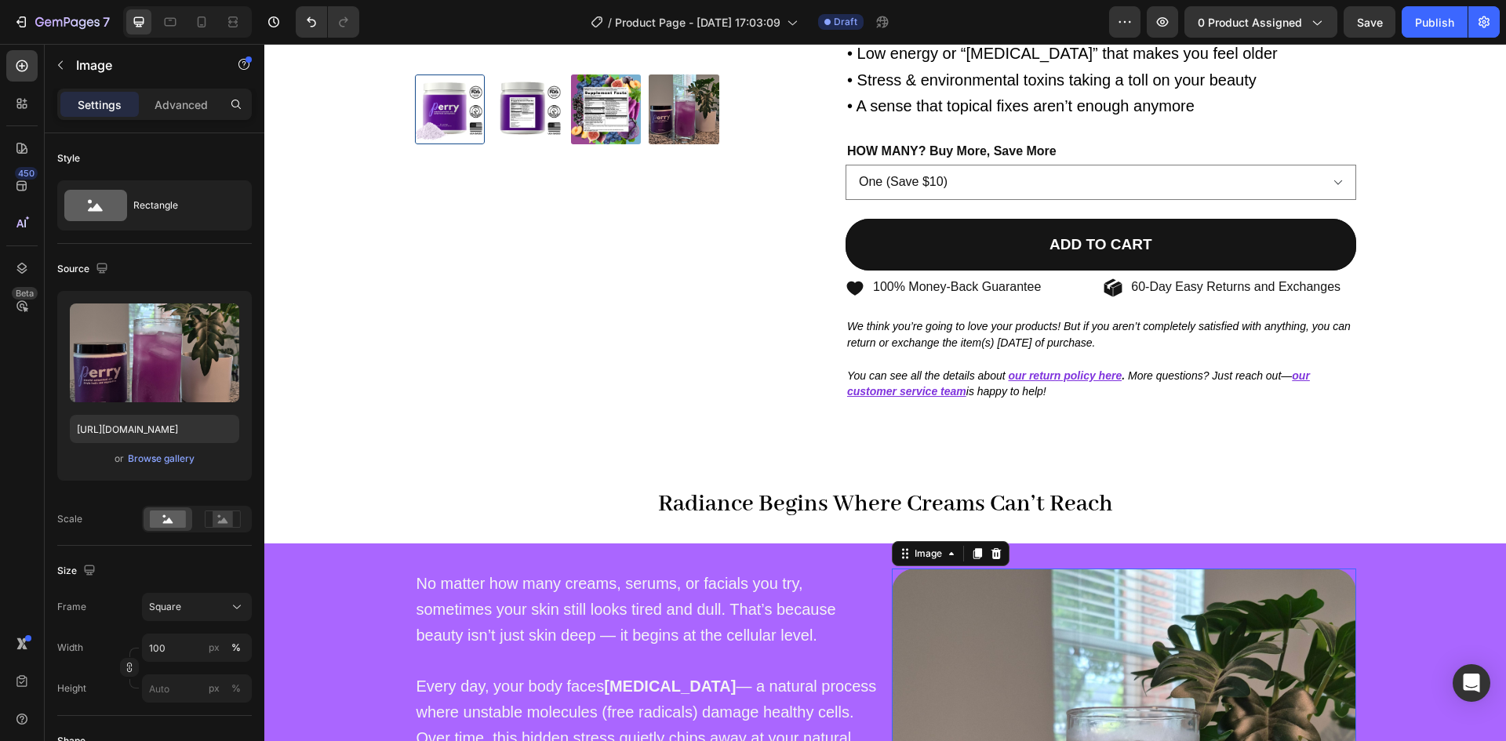
scroll to position [583, 0]
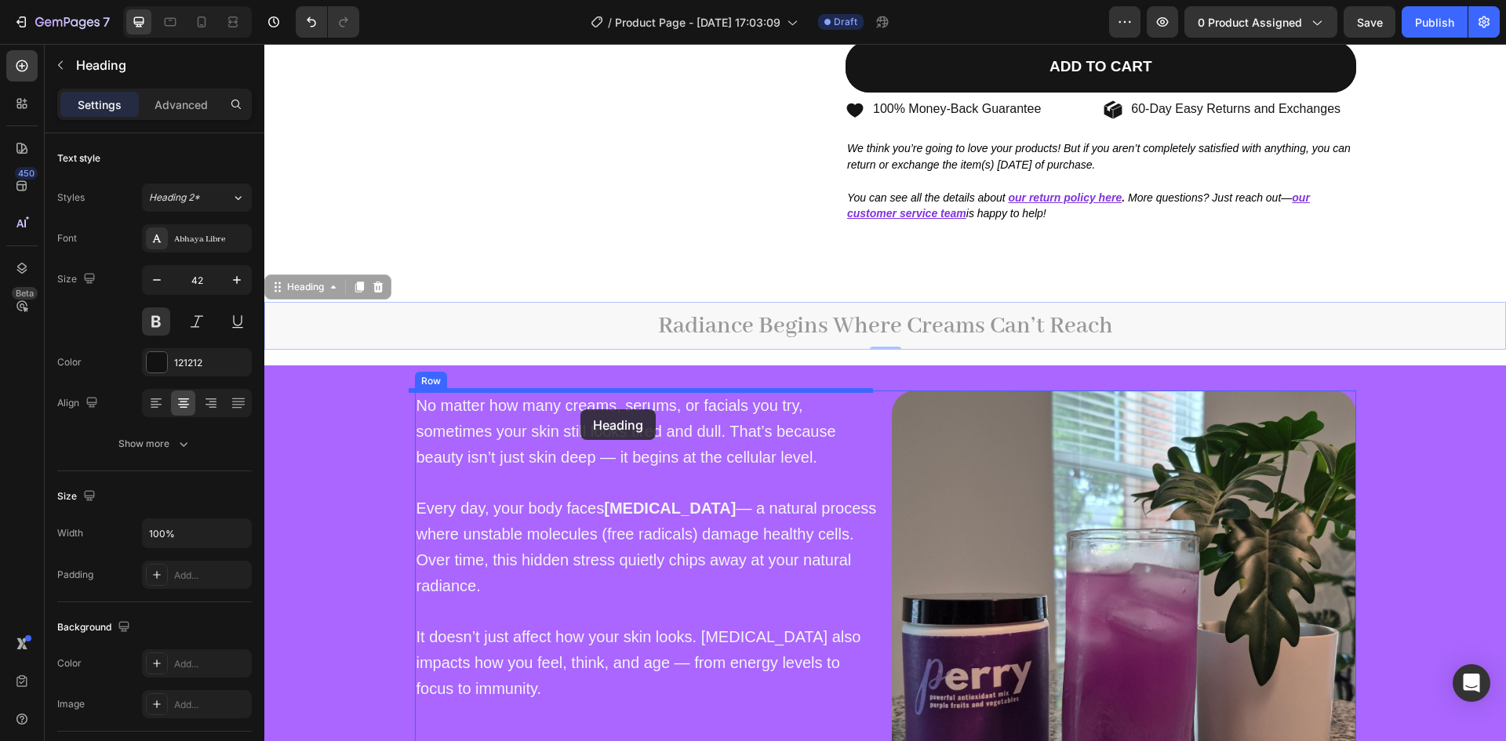
drag, startPoint x: 808, startPoint y: 329, endPoint x: 580, endPoint y: 409, distance: 241.8
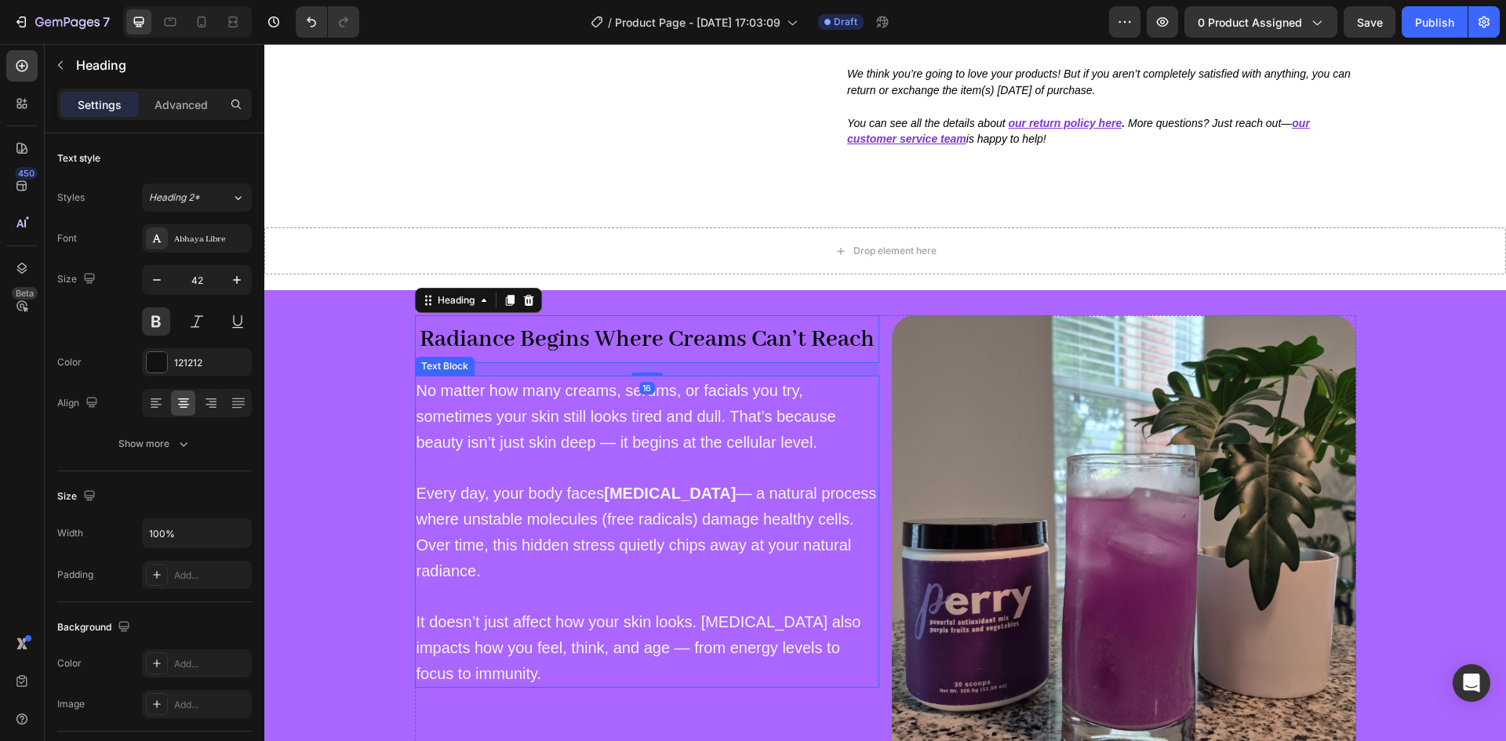
scroll to position [659, 0]
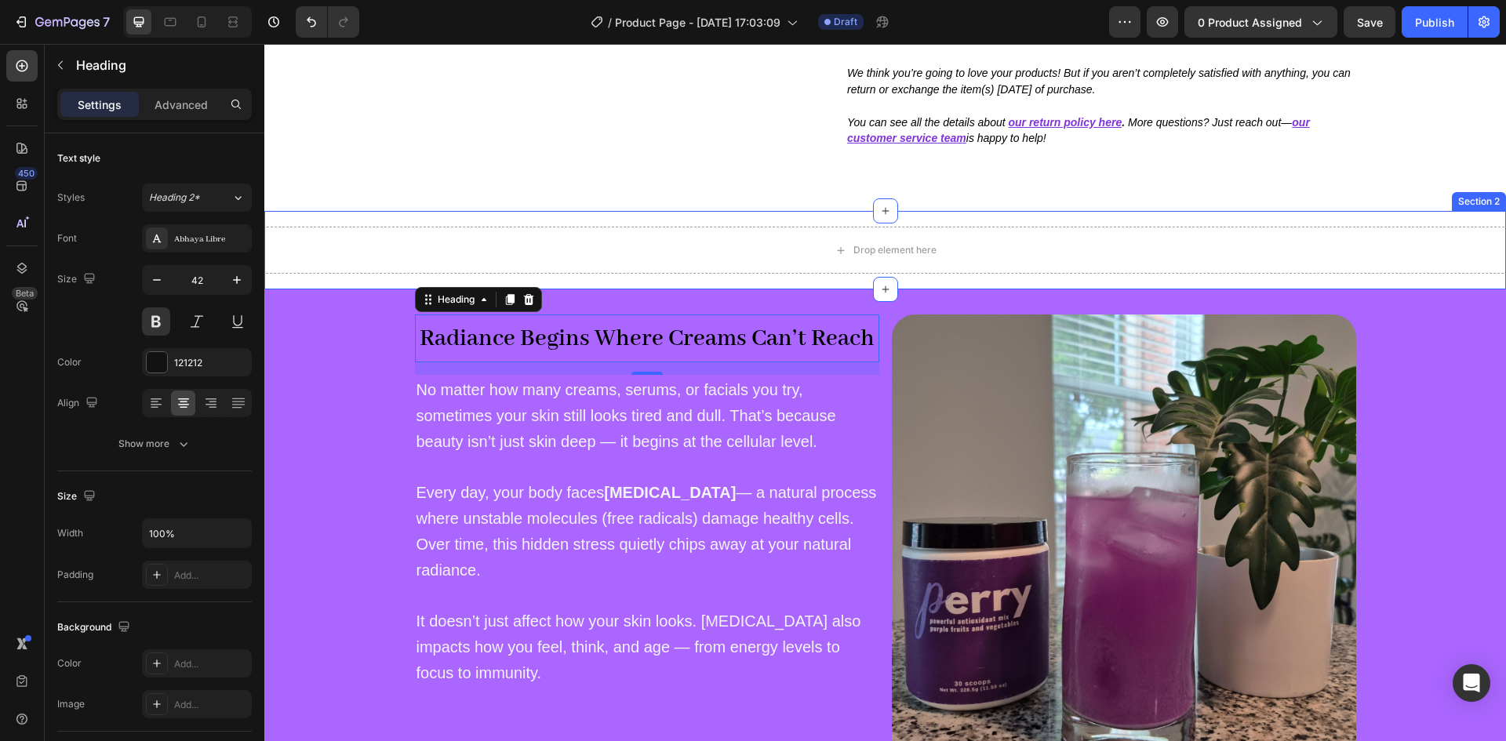
click at [1431, 219] on div "Drop element here Section 2" at bounding box center [884, 250] width 1241 height 78
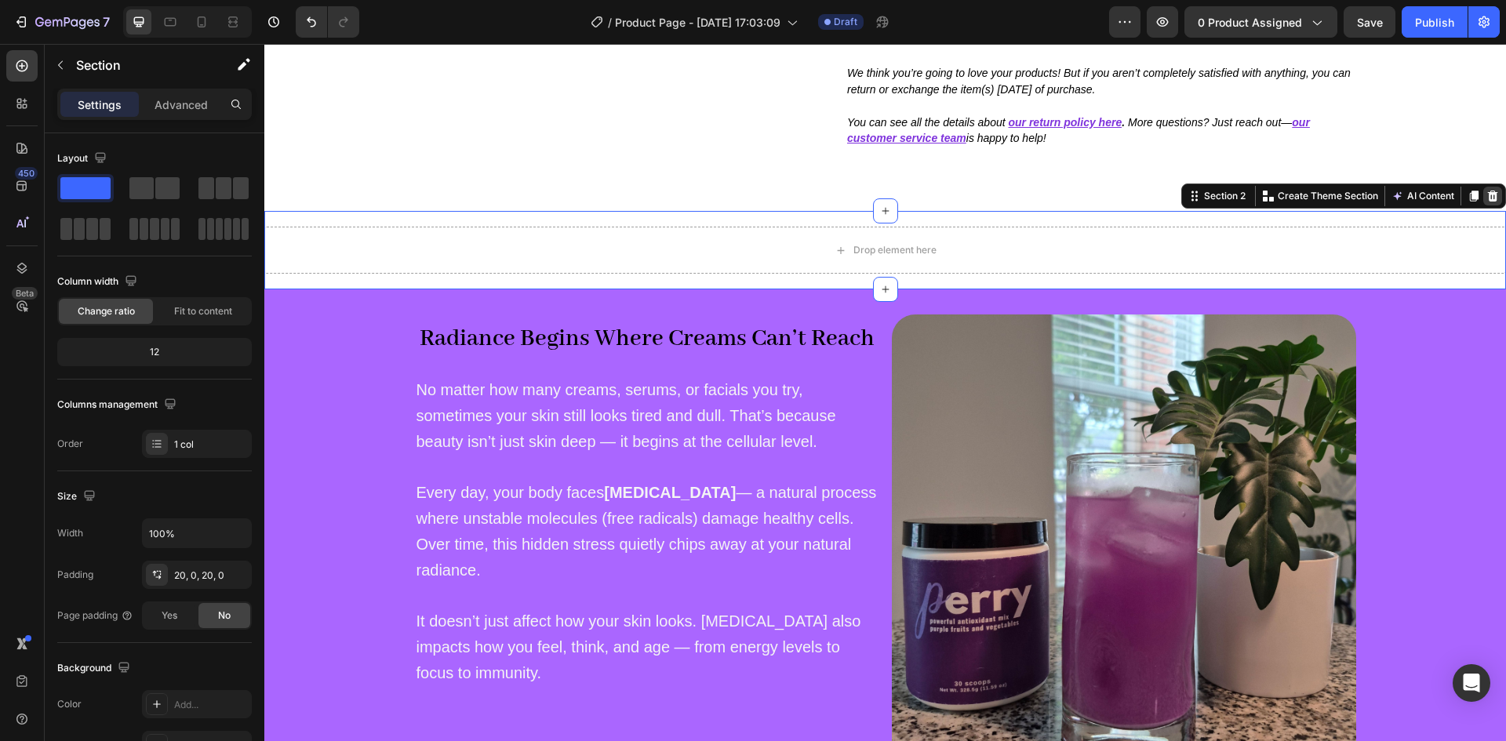
click at [1488, 198] on icon at bounding box center [1493, 196] width 10 height 11
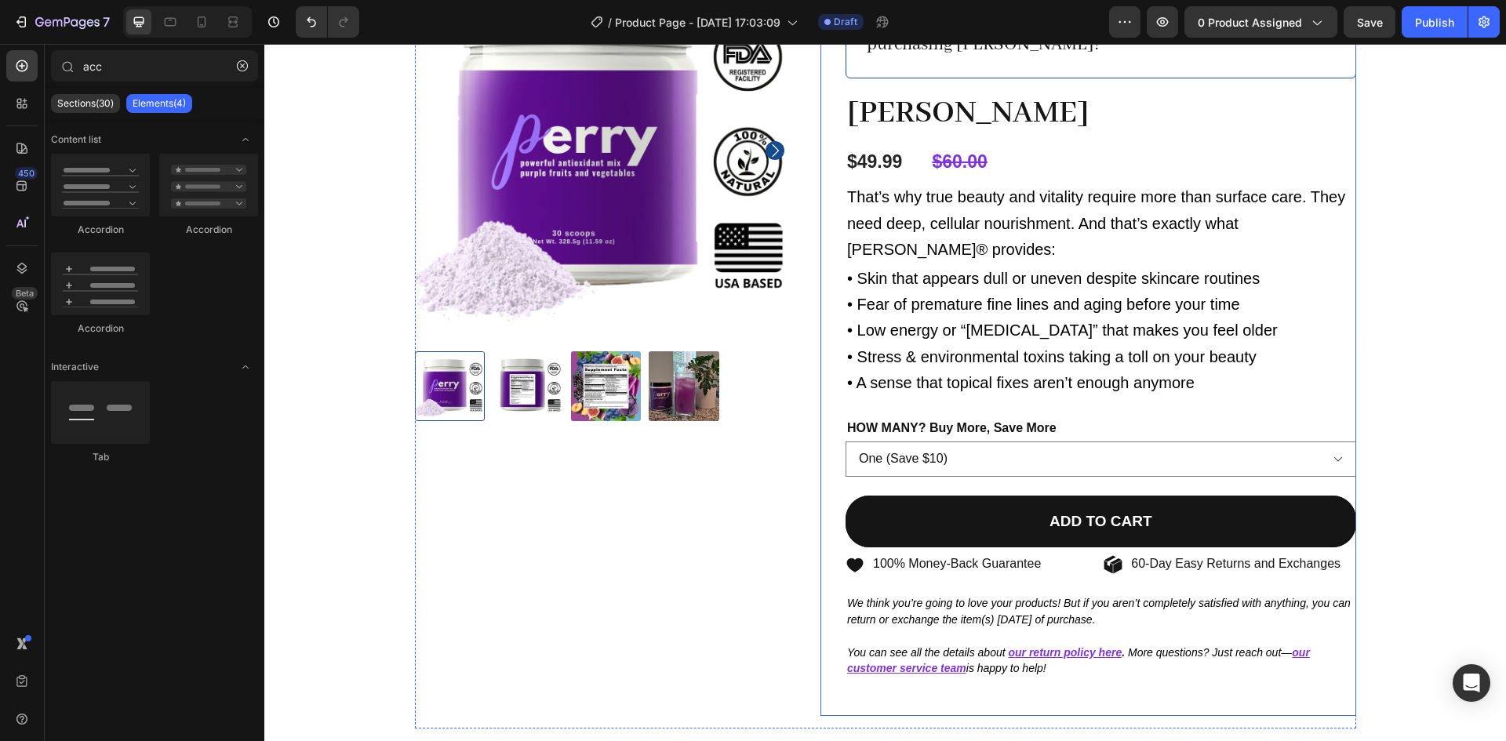
scroll to position [11, 0]
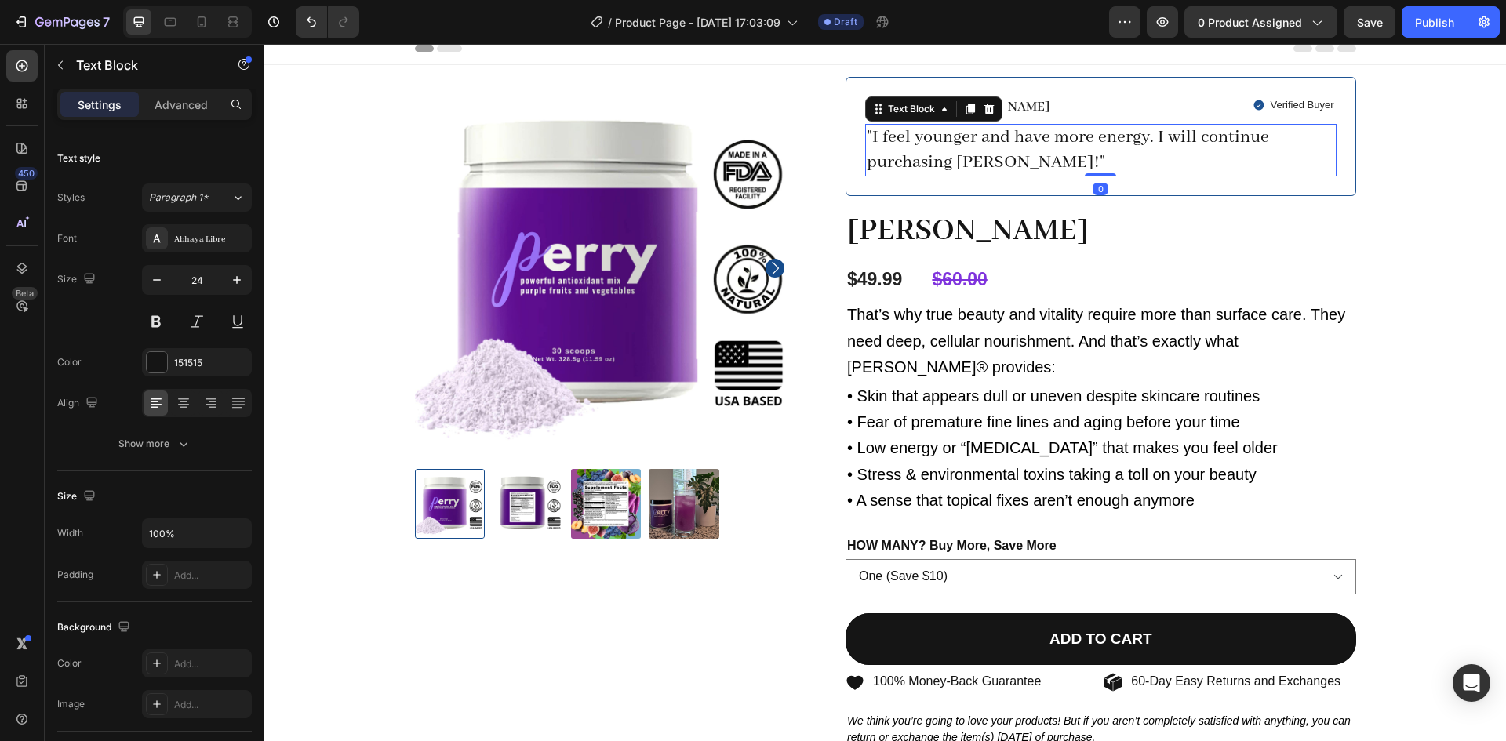
click at [942, 152] on p ""I feel younger and have more energy. I will continue purchasing [PERSON_NAME]!"" at bounding box center [1100, 149] width 468 height 49
click at [1001, 331] on p "That’s why true beauty and vitality require more than surface care. They need d…" at bounding box center [1100, 340] width 507 height 78
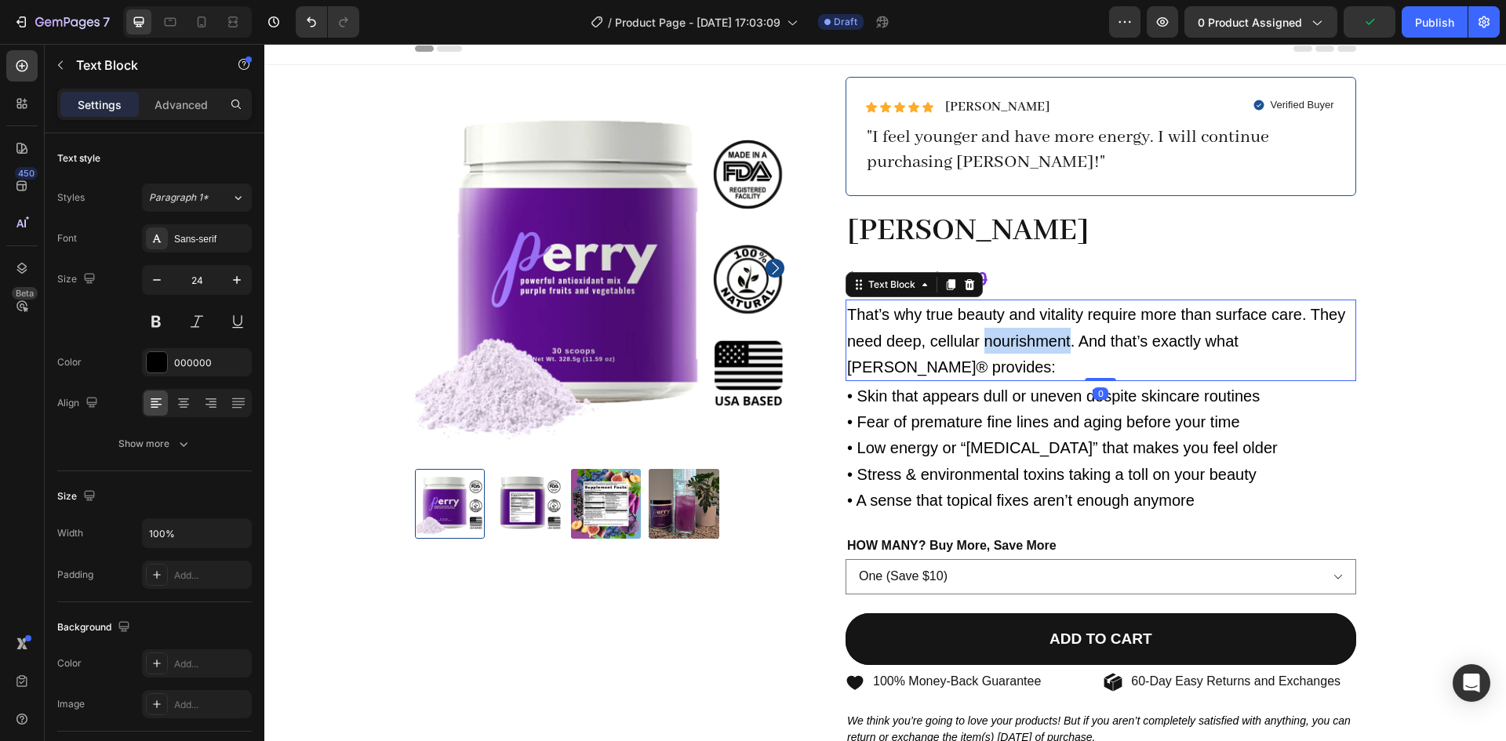
click at [1001, 331] on p "That’s why true beauty and vitality require more than surface care. They need d…" at bounding box center [1100, 340] width 507 height 78
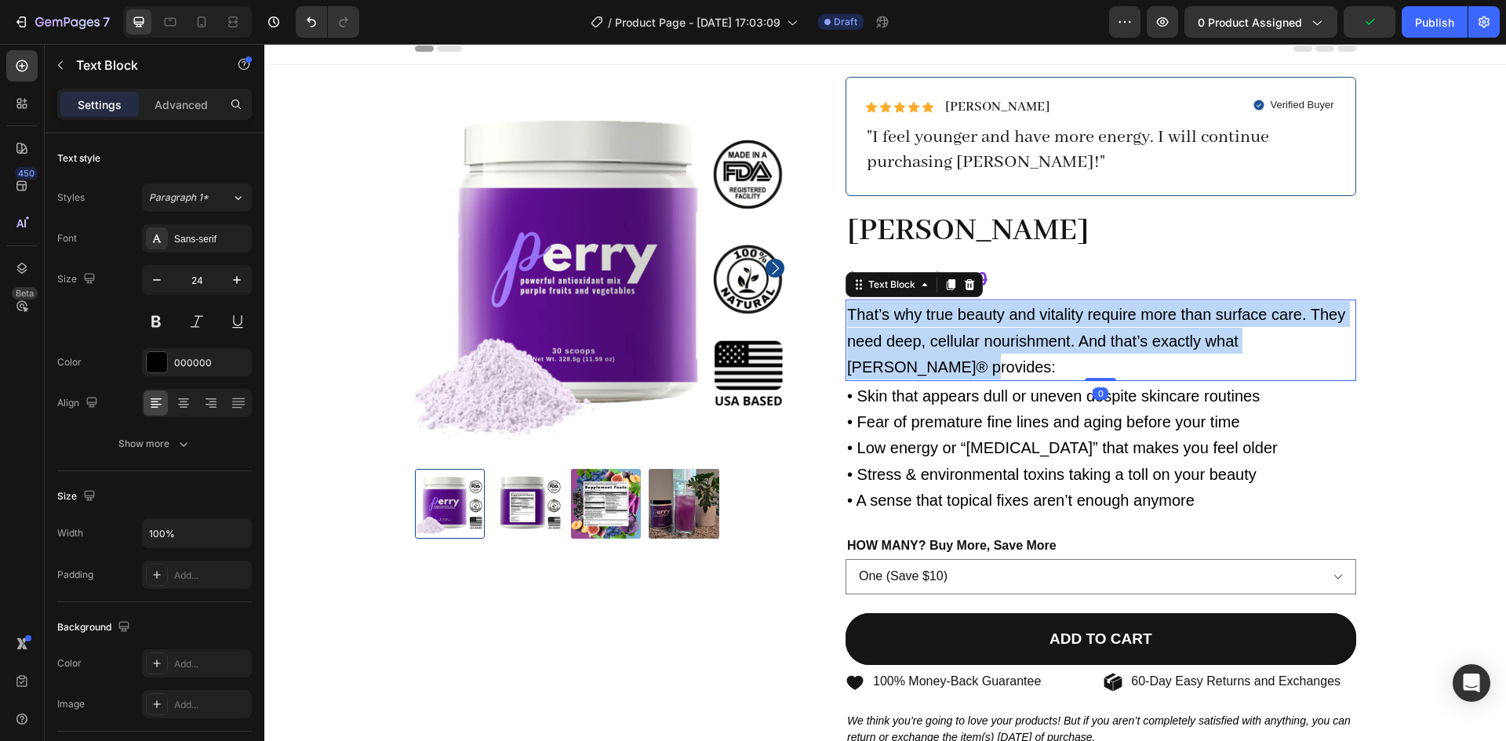
click at [1001, 331] on p "That’s why true beauty and vitality require more than surface care. They need d…" at bounding box center [1100, 340] width 507 height 78
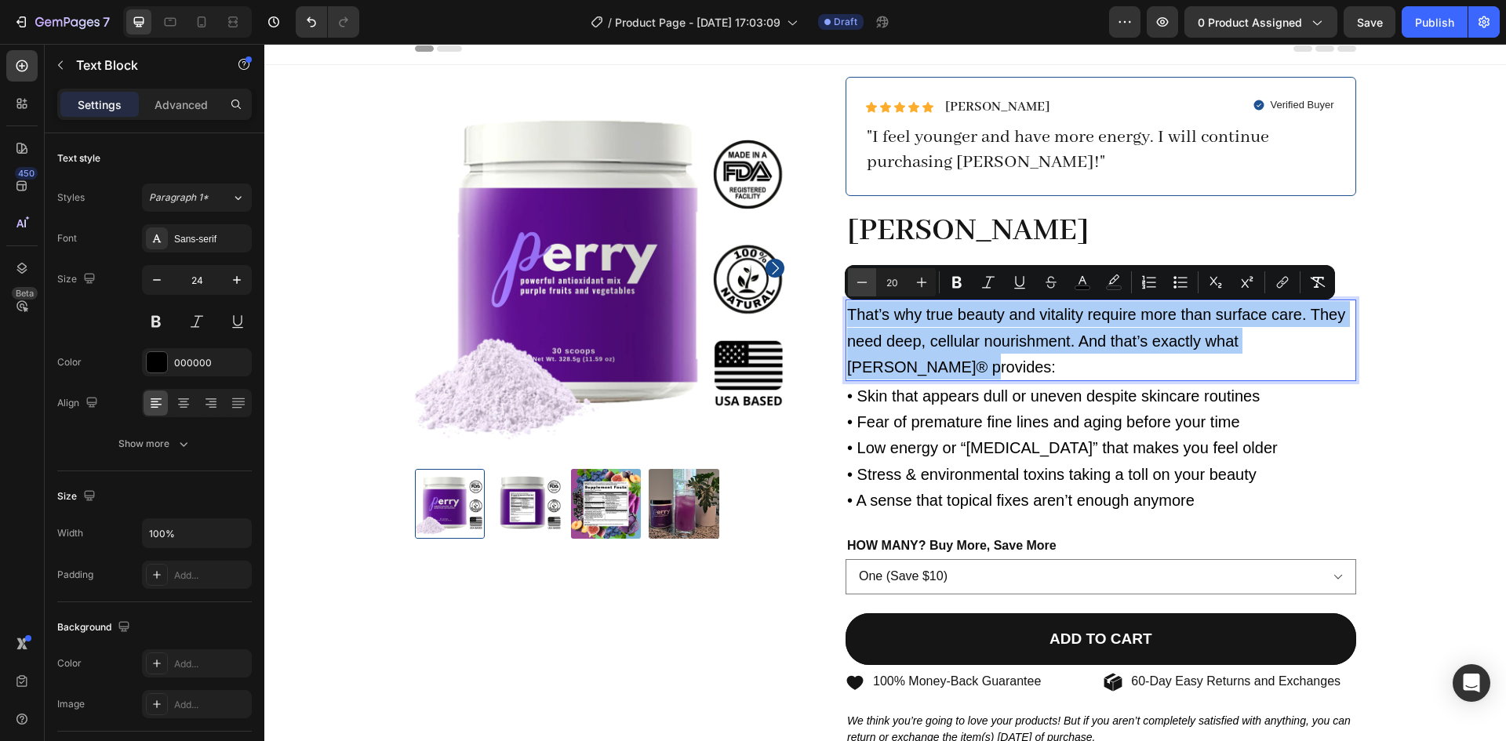
click at [858, 283] on icon "Editor contextual toolbar" at bounding box center [862, 282] width 16 height 16
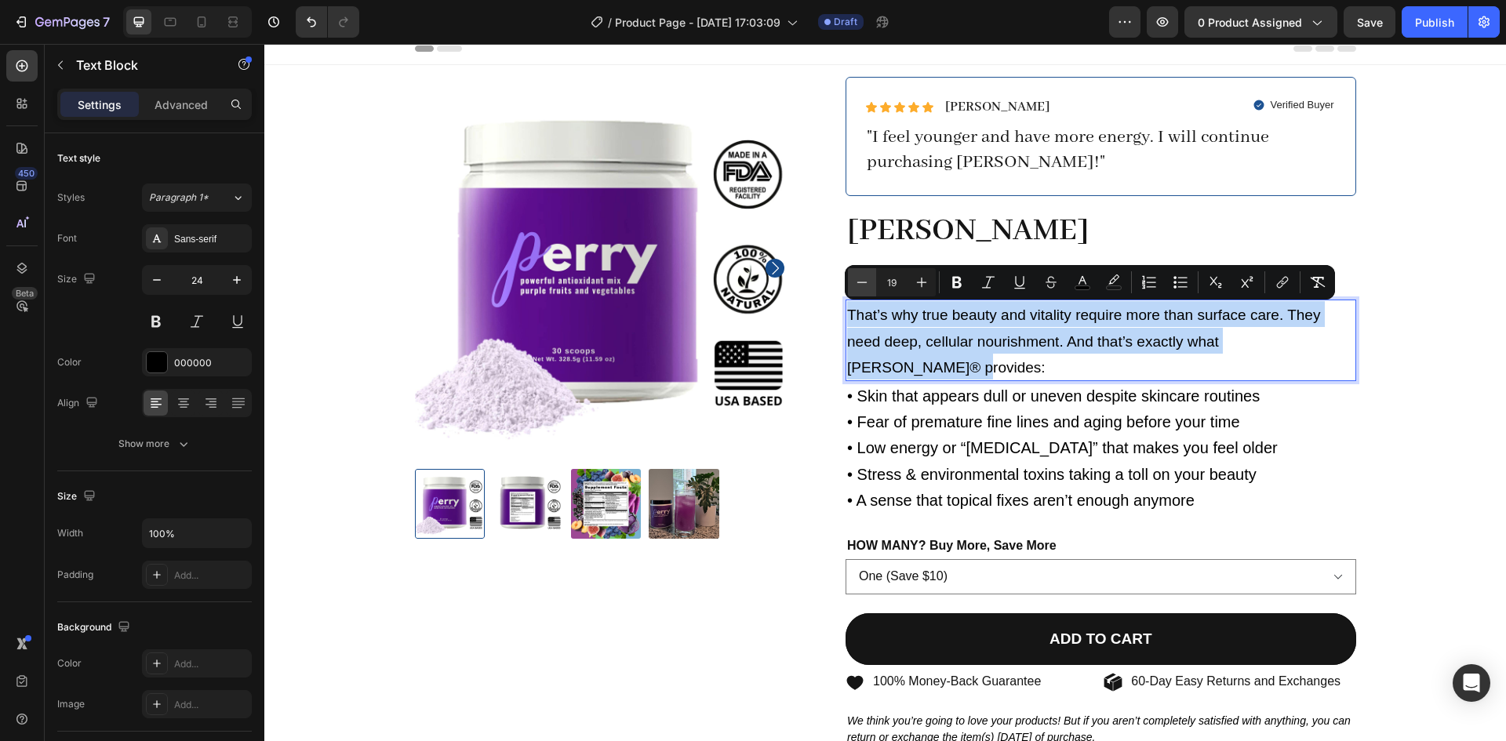
type input "18"
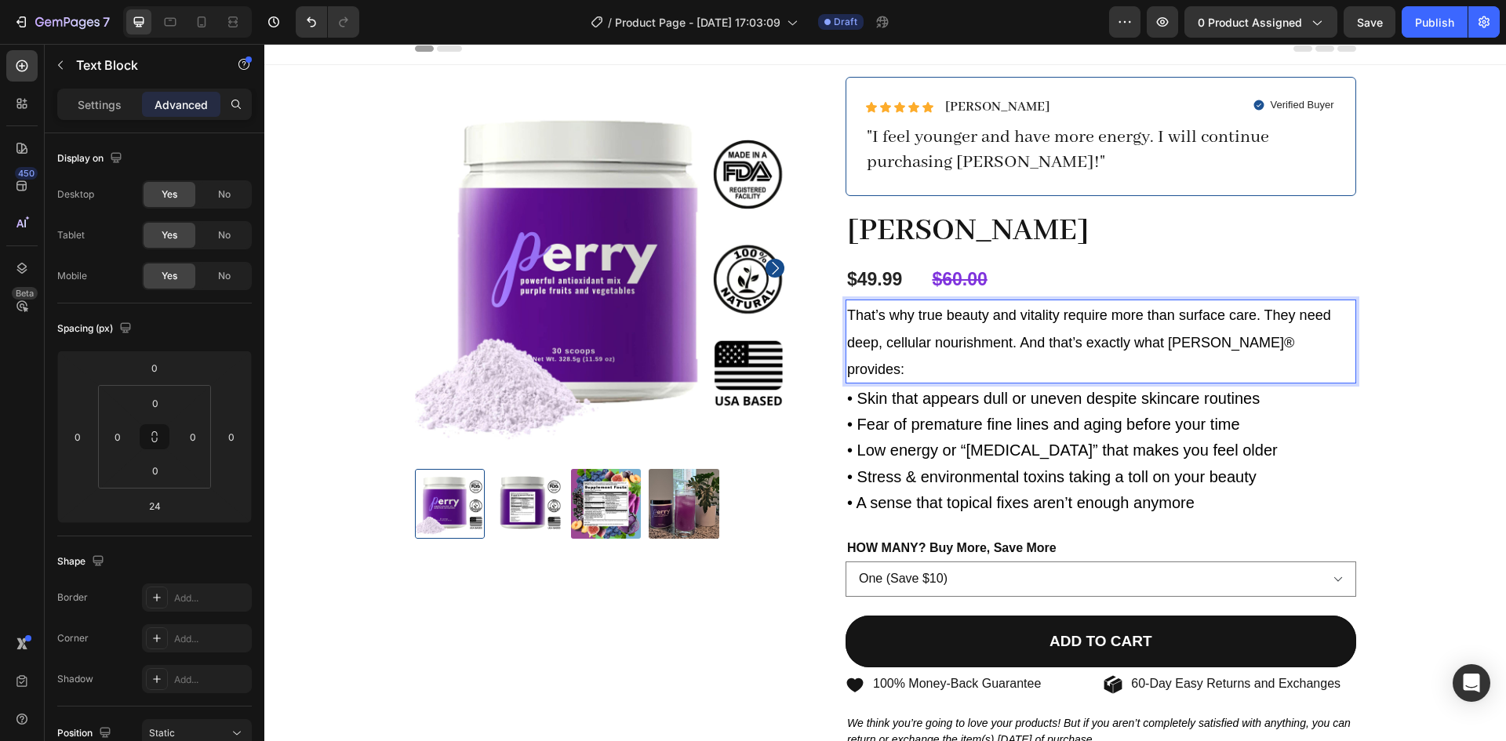
click at [916, 441] on span "• Low energy or “[MEDICAL_DATA]” that makes you feel older" at bounding box center [1062, 449] width 430 height 17
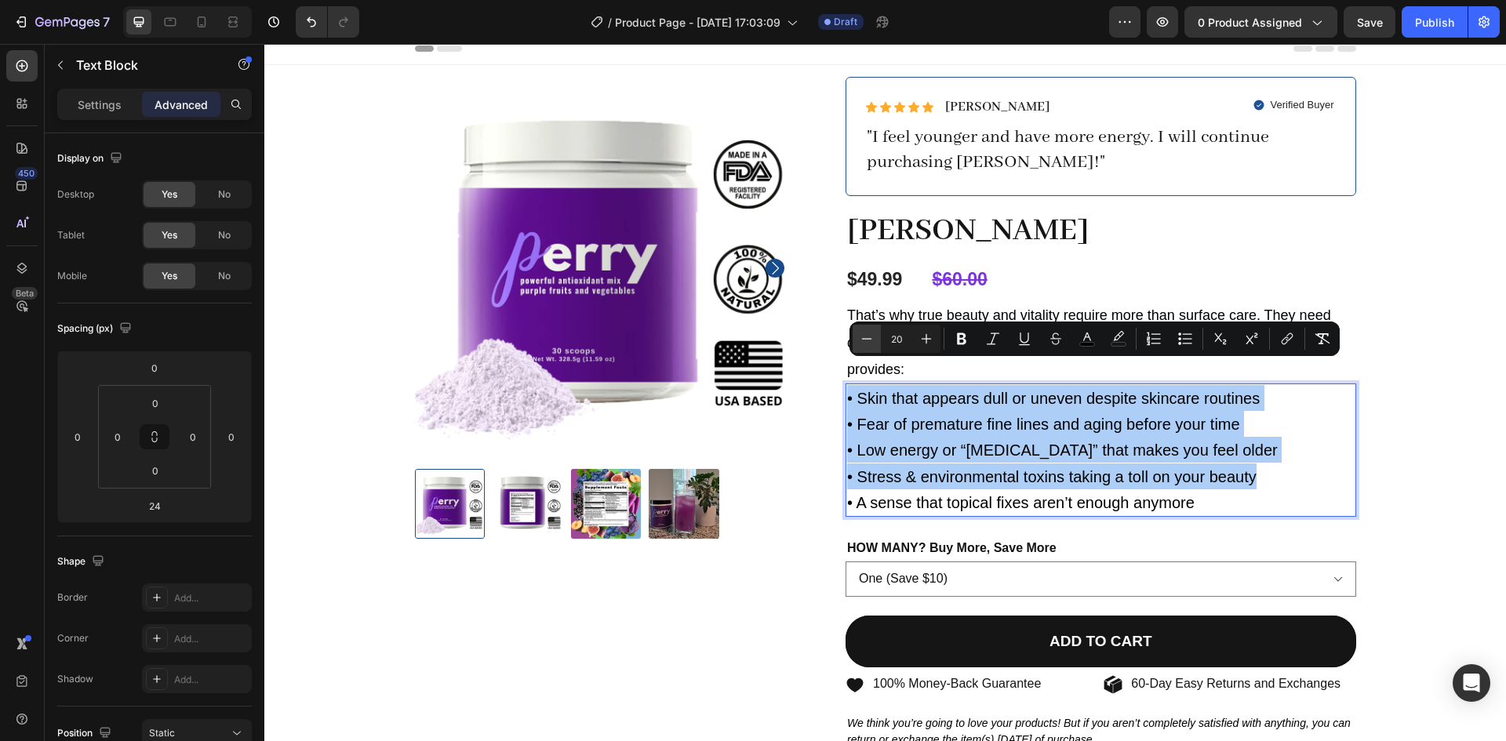
click at [869, 346] on icon "Editor contextual toolbar" at bounding box center [867, 339] width 16 height 16
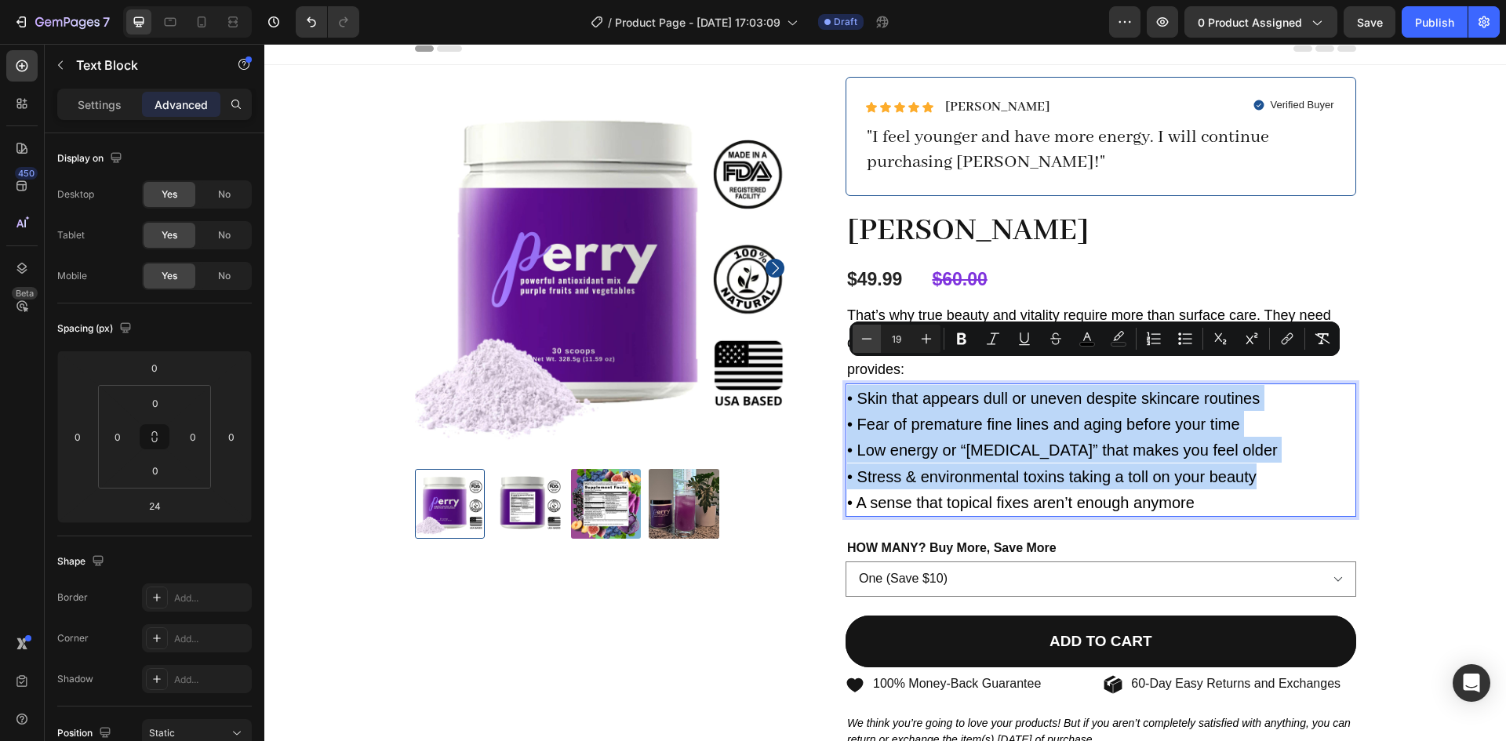
type input "18"
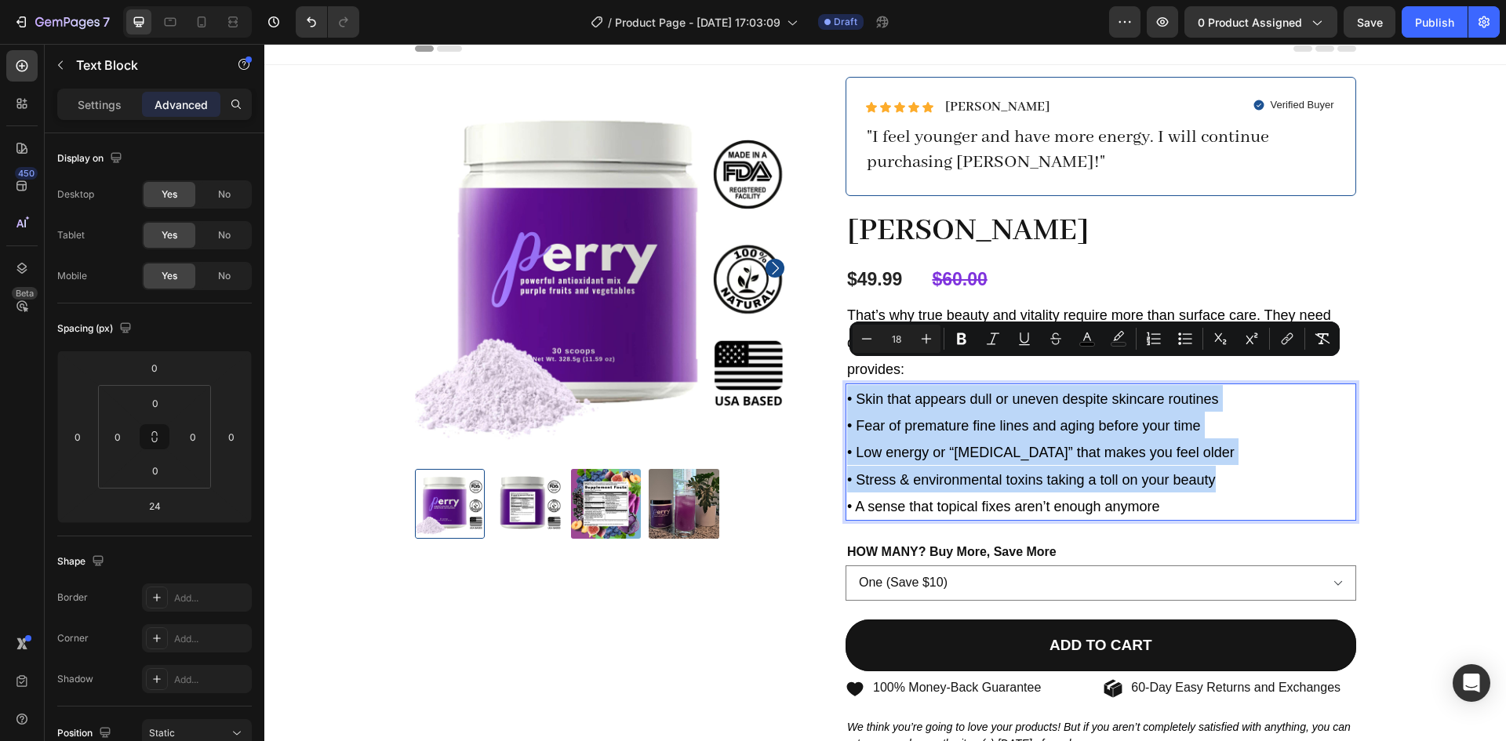
click at [1175, 472] on span "• Stress & environmental toxins taking a toll on your beauty" at bounding box center [1031, 480] width 369 height 16
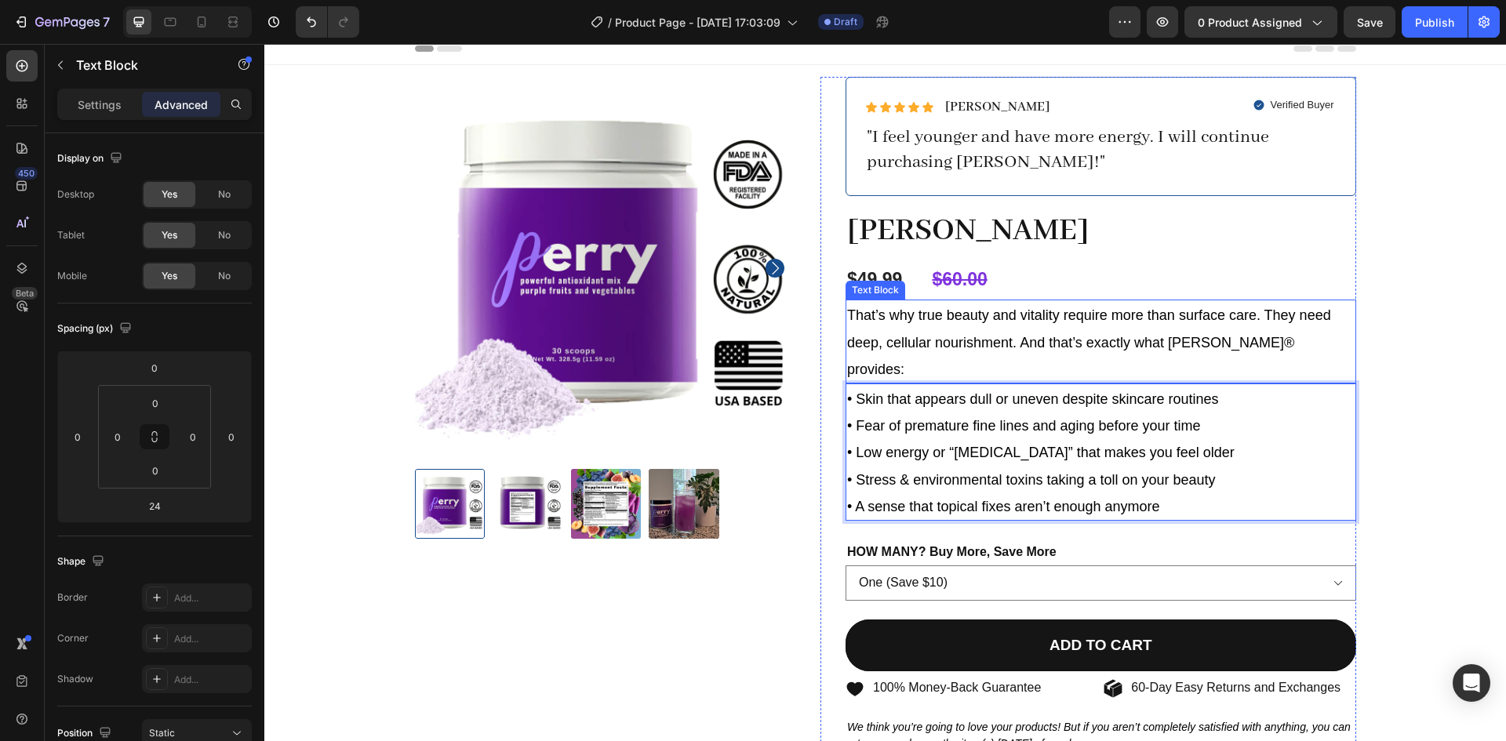
click at [1001, 314] on span "That’s why true beauty and vitality require more than surface care. They need d…" at bounding box center [1089, 341] width 484 height 69
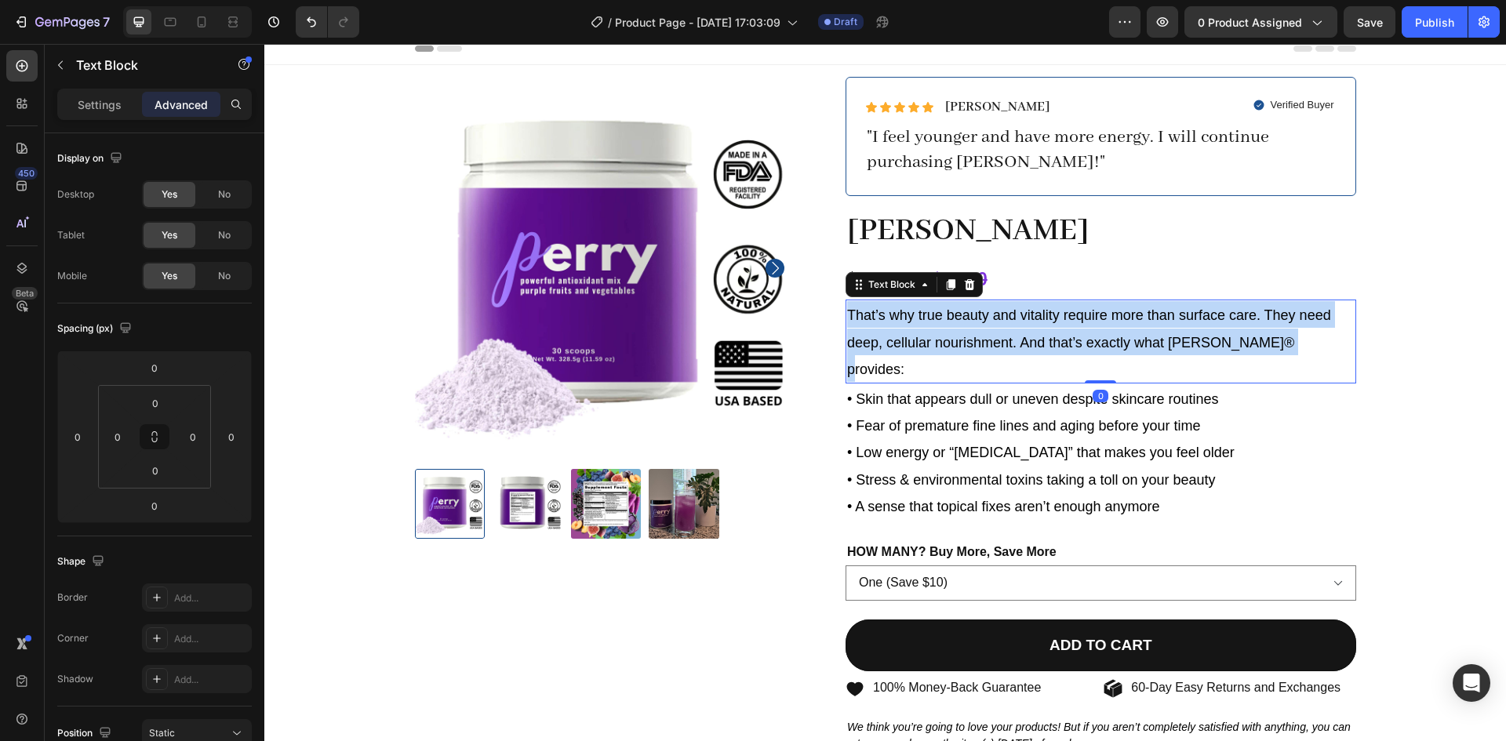
click at [1001, 314] on span "That’s why true beauty and vitality require more than surface care. They need d…" at bounding box center [1089, 341] width 484 height 69
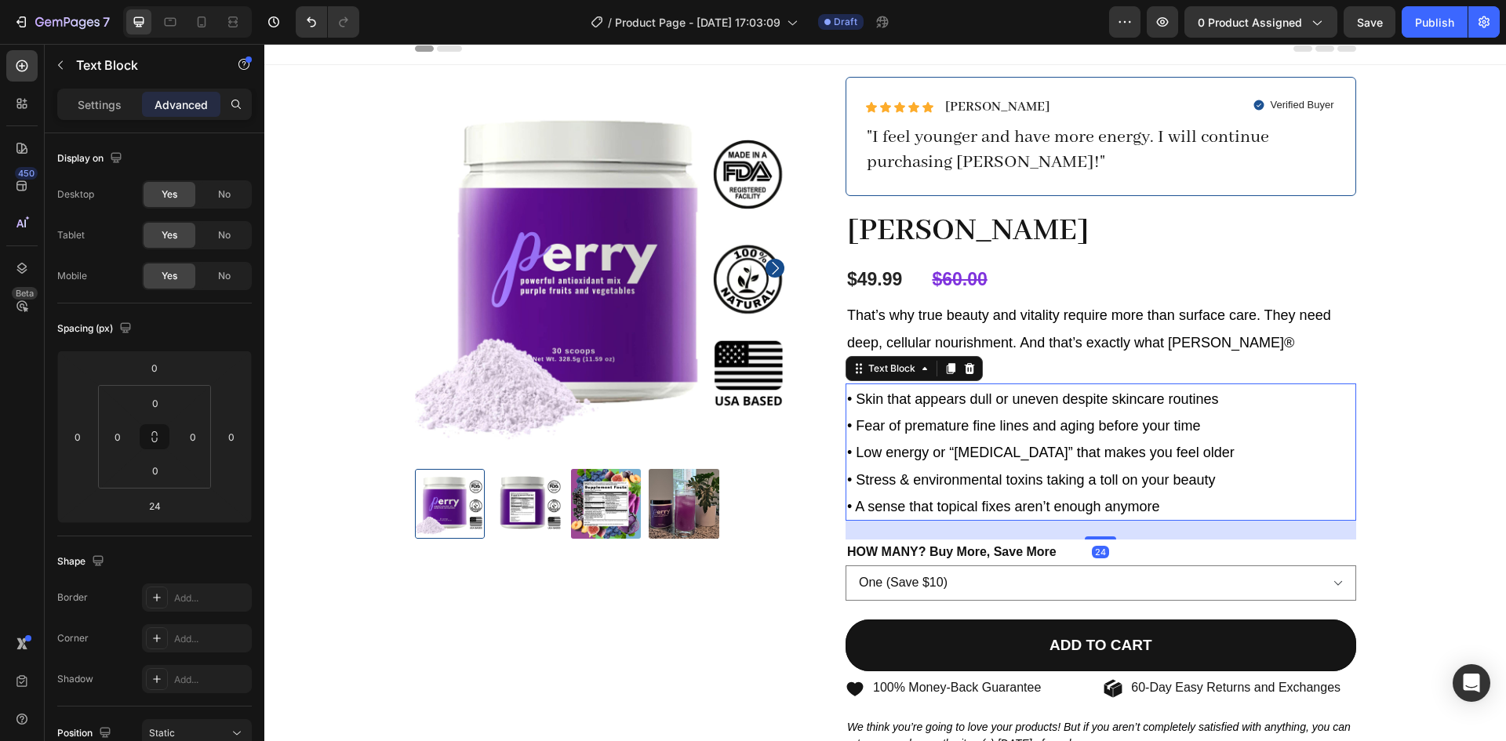
click at [943, 418] on span "• Fear of premature fine lines and aging before your time" at bounding box center [1024, 426] width 354 height 16
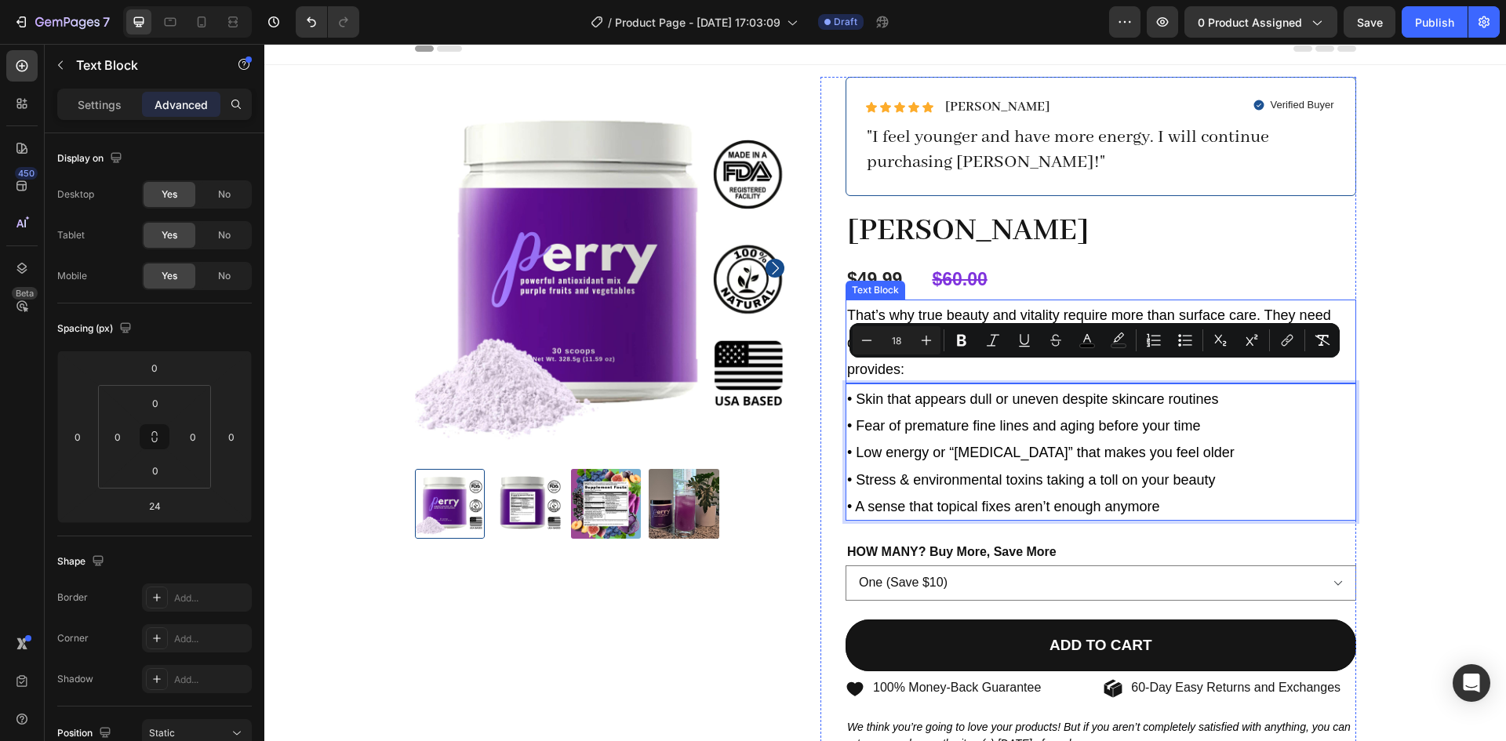
click at [893, 300] on div "That’s why true beauty and vitality require more than surface care. They need d…" at bounding box center [1100, 342] width 510 height 84
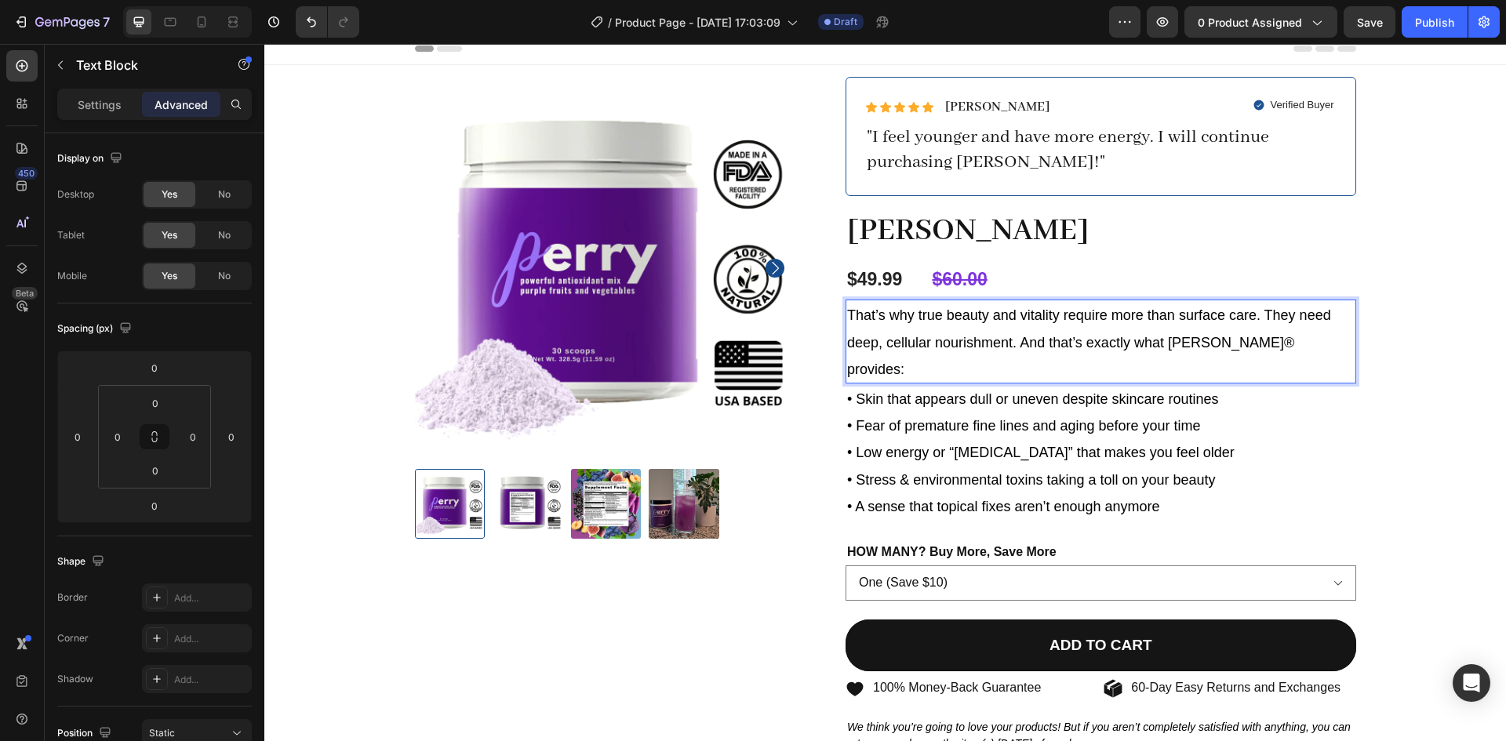
click at [957, 336] on span "That’s why true beauty and vitality require more than surface care. They need d…" at bounding box center [1089, 341] width 484 height 69
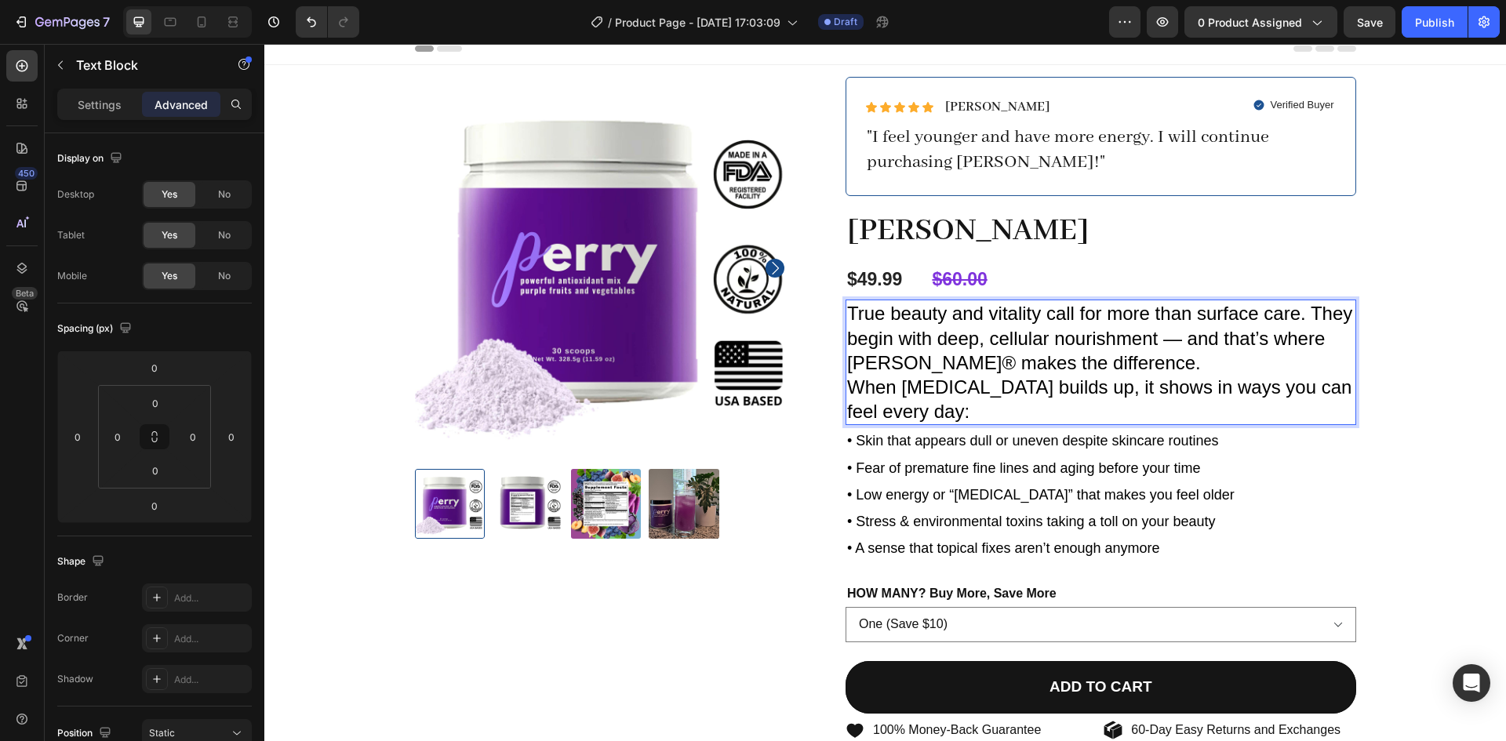
click at [930, 338] on p "True beauty and vitality call for more than surface care. They begin with deep,…" at bounding box center [1100, 338] width 507 height 74
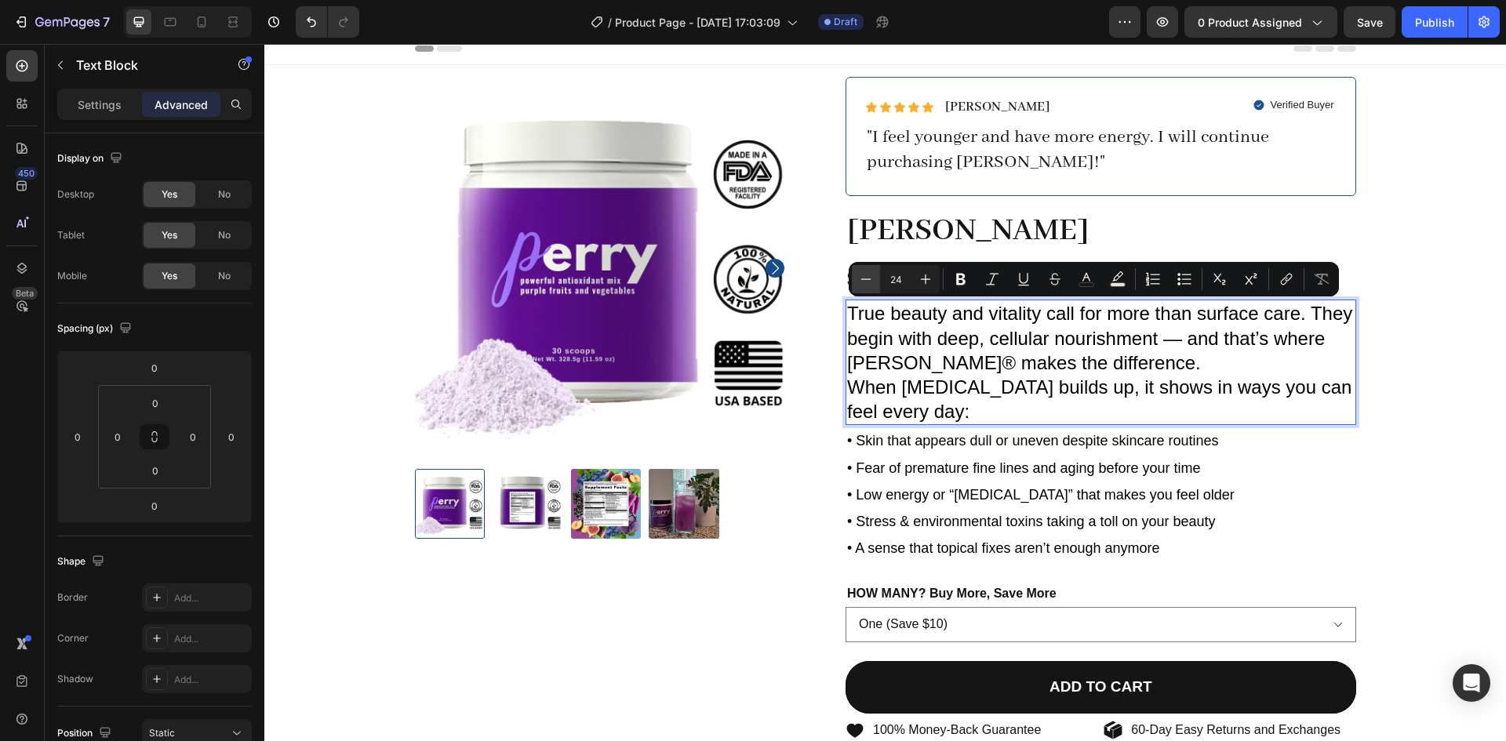
click at [861, 280] on icon "Editor contextual toolbar" at bounding box center [866, 279] width 16 height 16
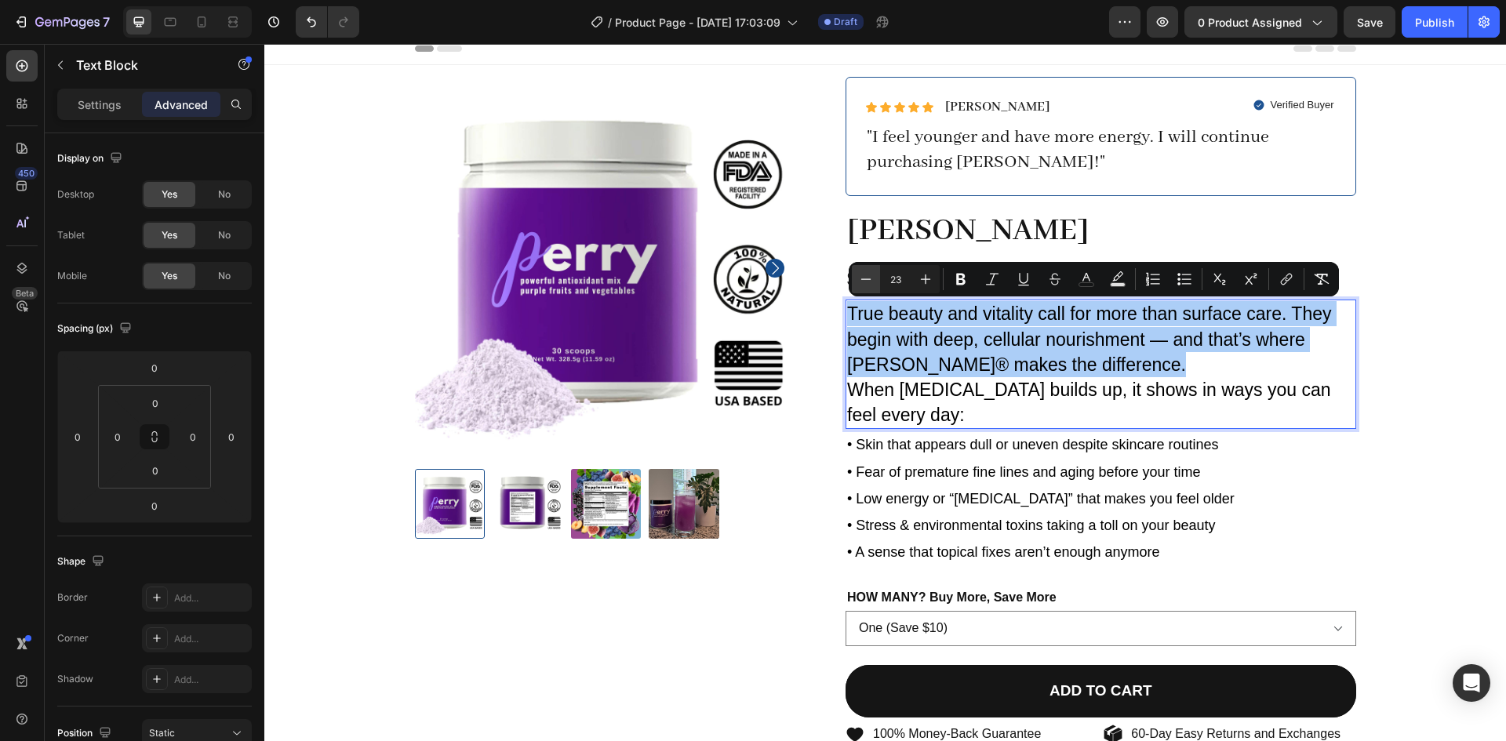
click at [861, 280] on icon "Editor contextual toolbar" at bounding box center [866, 279] width 16 height 16
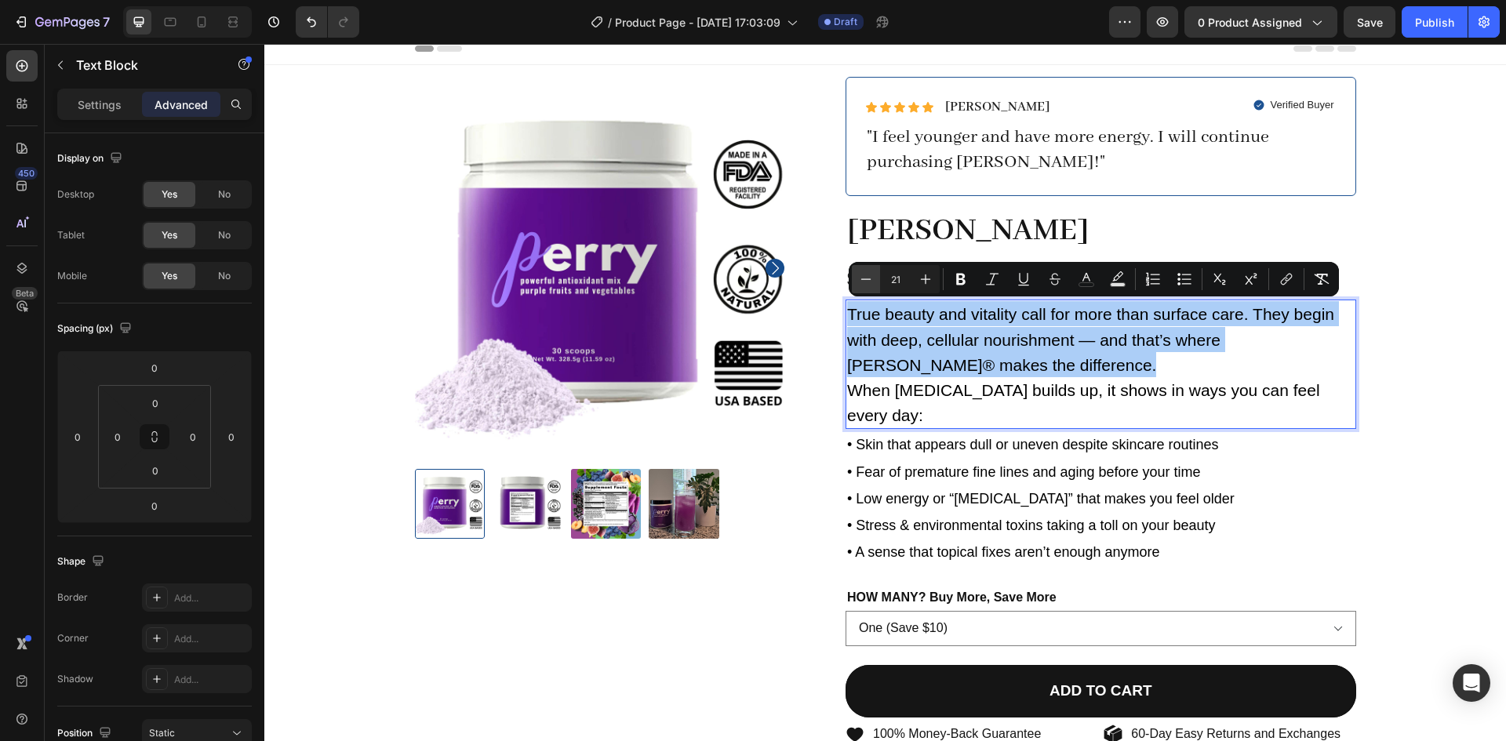
click at [861, 280] on icon "Editor contextual toolbar" at bounding box center [866, 279] width 16 height 16
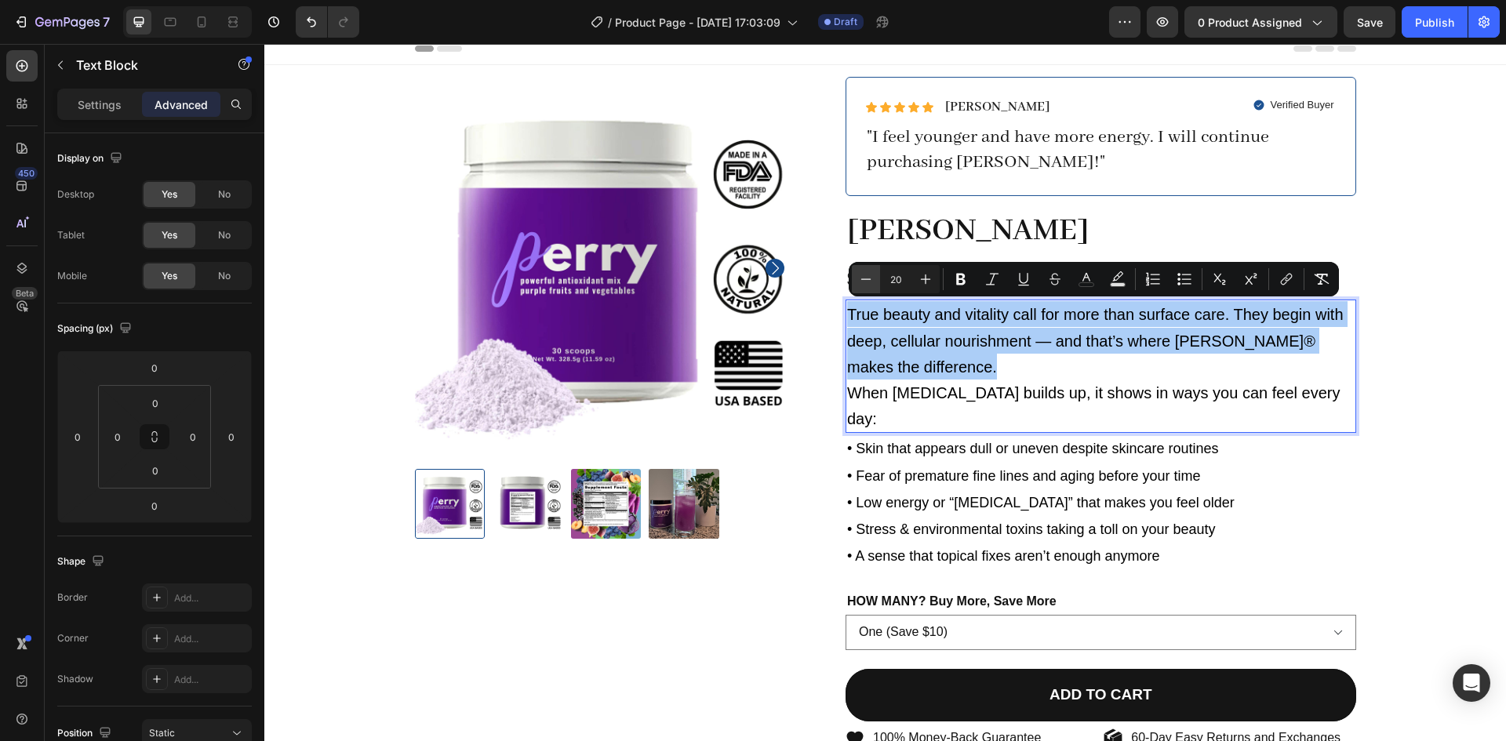
click at [861, 280] on icon "Editor contextual toolbar" at bounding box center [866, 279] width 16 height 16
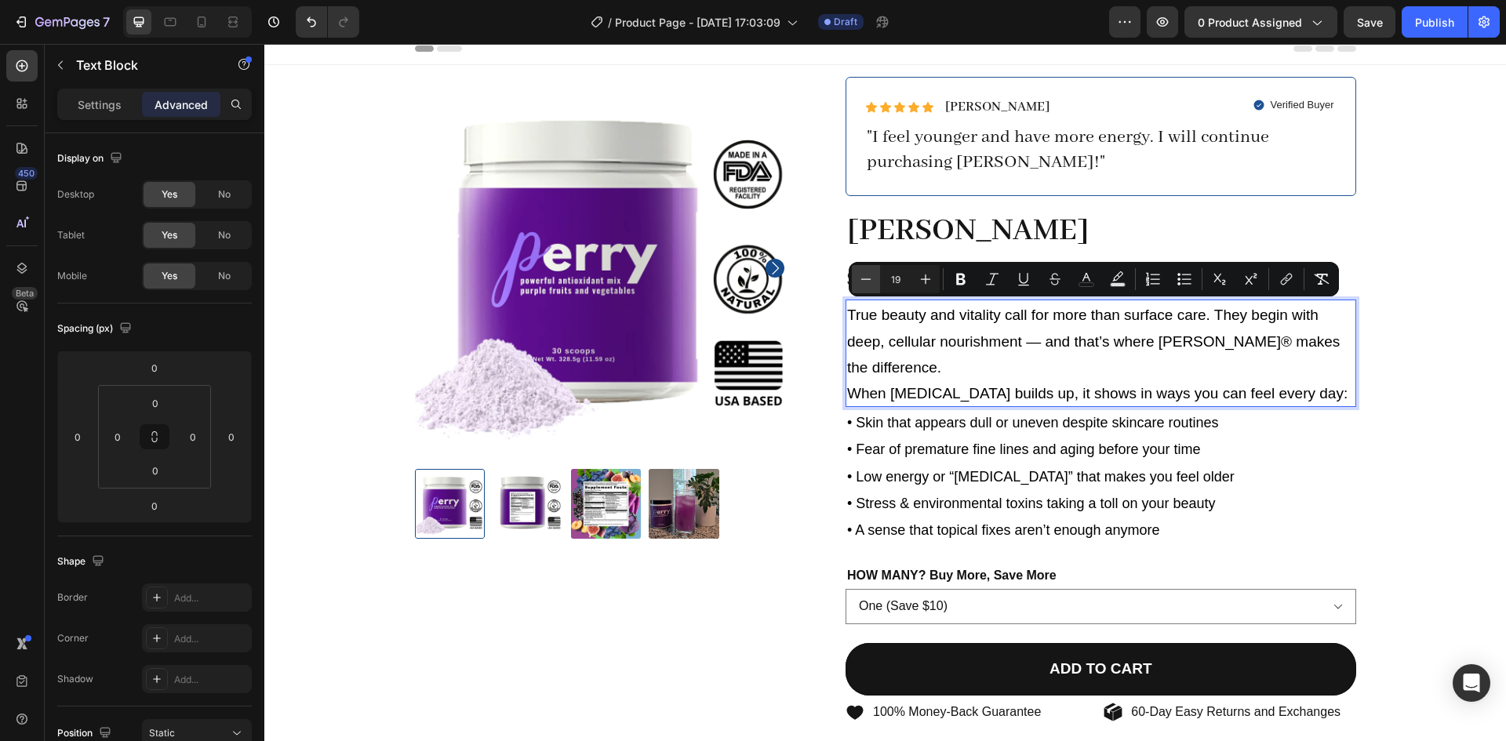
click at [861, 280] on icon "Editor contextual toolbar" at bounding box center [866, 279] width 16 height 16
type input "18"
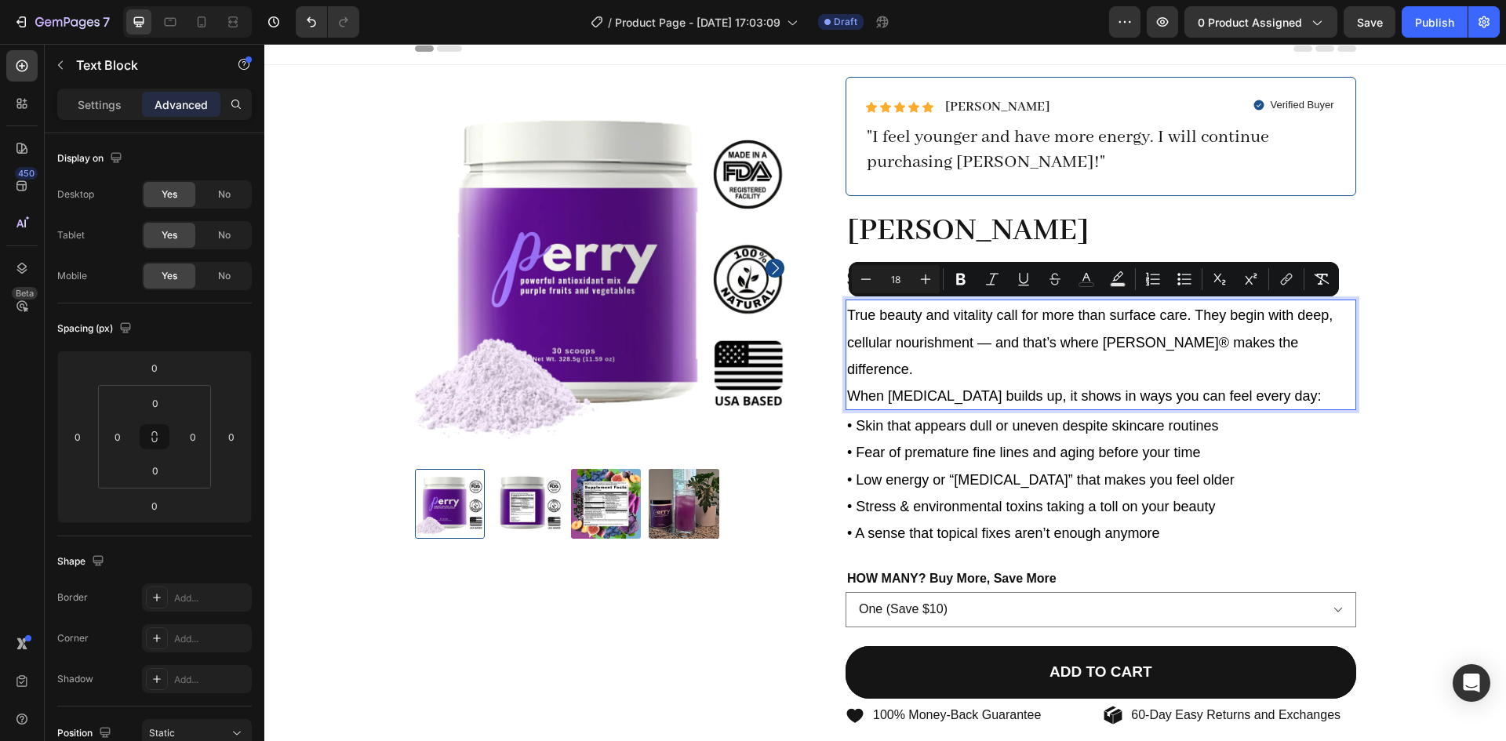
click at [1258, 388] on span "When [MEDICAL_DATA] builds up, it shows in ways you can feel every day:" at bounding box center [1084, 396] width 474 height 16
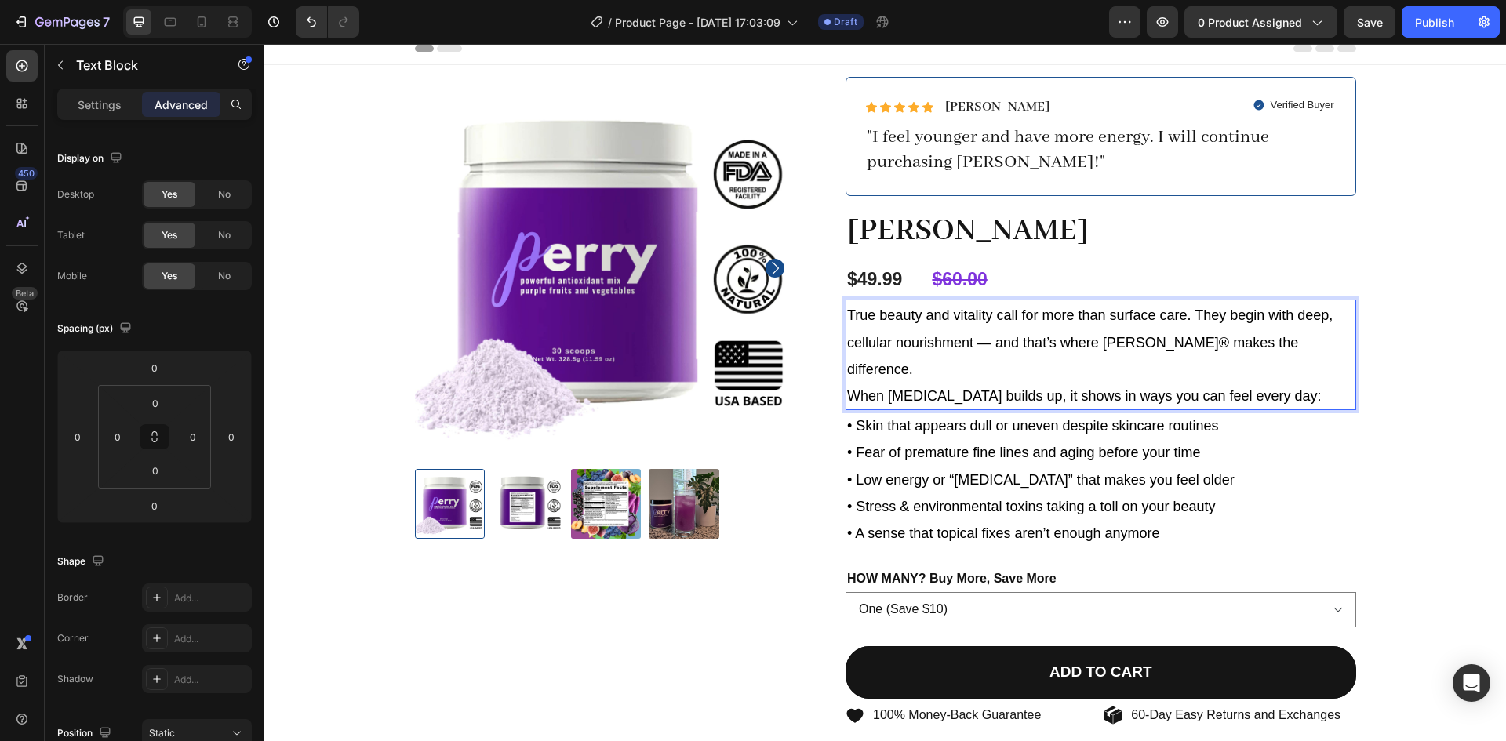
click at [1299, 342] on p "True beauty and vitality call for more than surface care. They begin with deep,…" at bounding box center [1100, 341] width 507 height 81
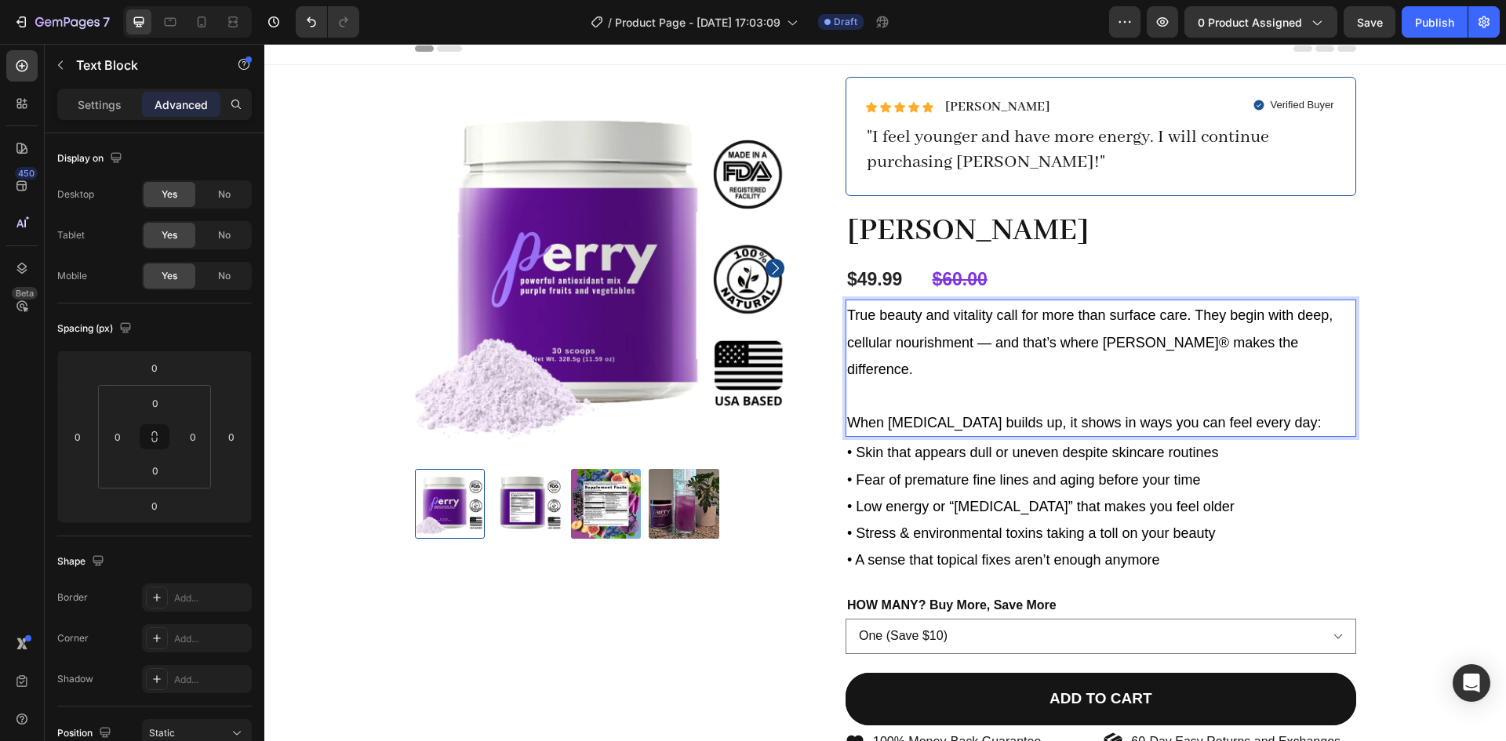
click at [1145, 341] on span "True beauty and vitality call for more than surface care. They begin with deep,…" at bounding box center [1089, 341] width 485 height 69
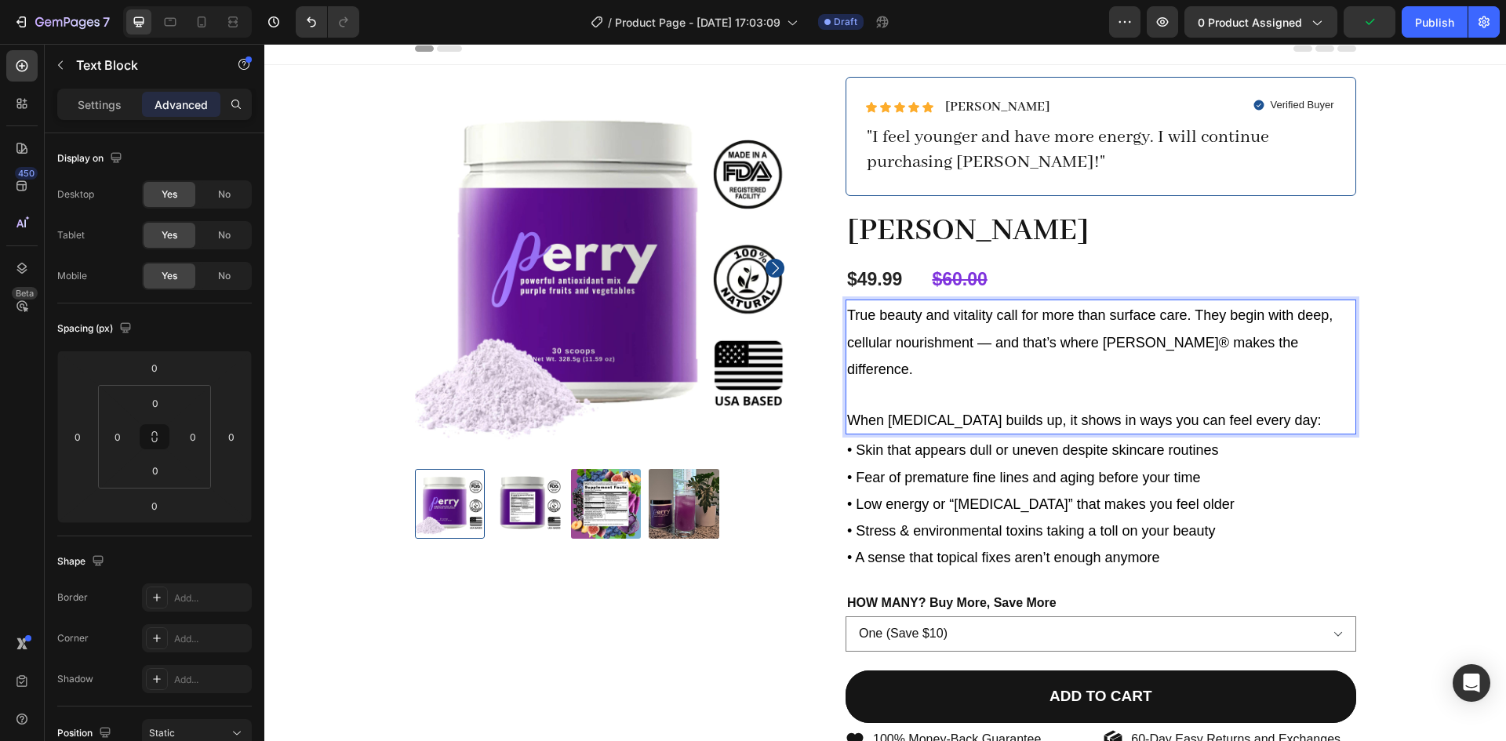
click at [1138, 343] on span "True beauty and vitality call for more than surface care. They begin with deep,…" at bounding box center [1089, 341] width 485 height 69
click at [983, 343] on span "True beauty and vitality call for more than surface care. They begin with deep,…" at bounding box center [1089, 341] width 485 height 69
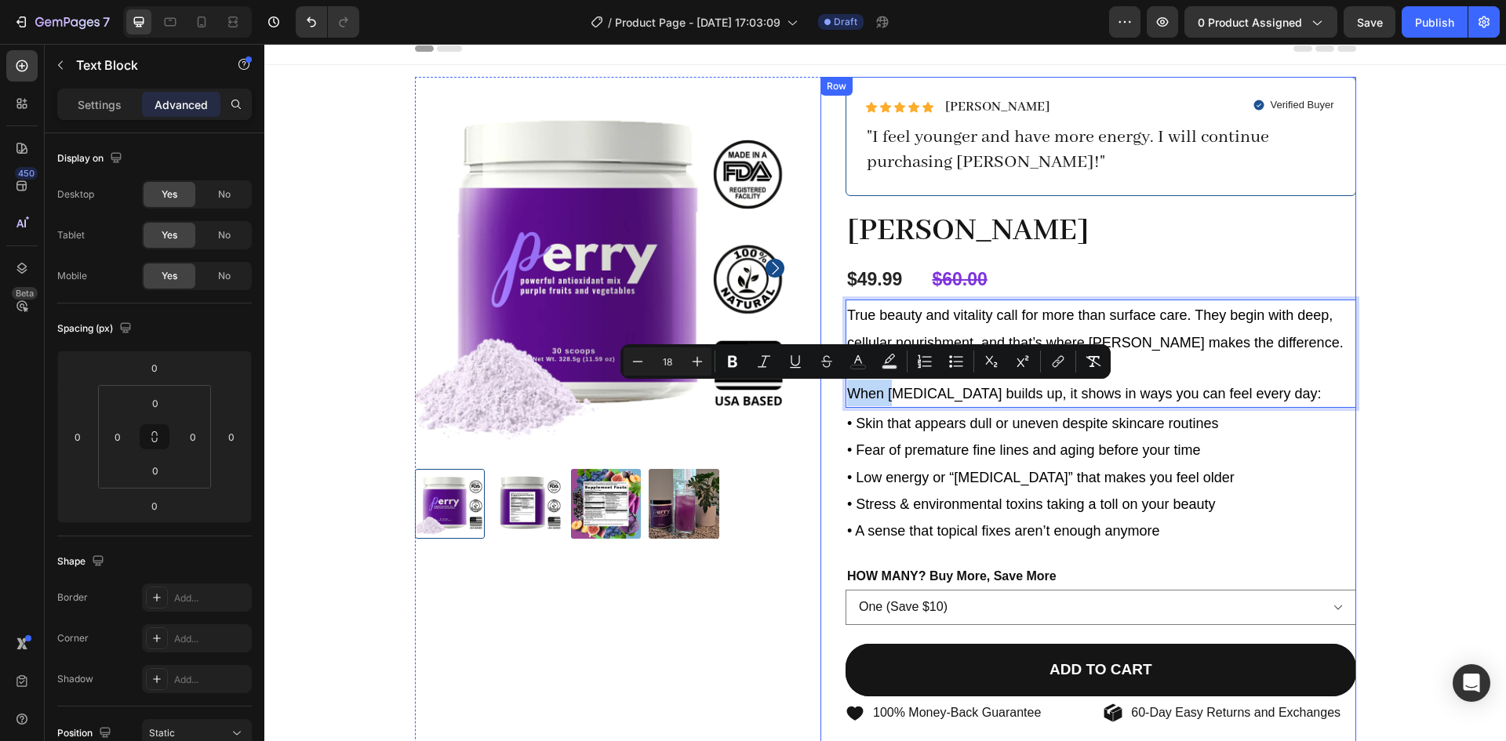
drag, startPoint x: 890, startPoint y: 394, endPoint x: 837, endPoint y: 394, distance: 52.5
click at [837, 394] on div "Icon Icon Icon Icon Icon Icon List [PERSON_NAME] Text Block Row Verified Buyer …" at bounding box center [1088, 470] width 536 height 787
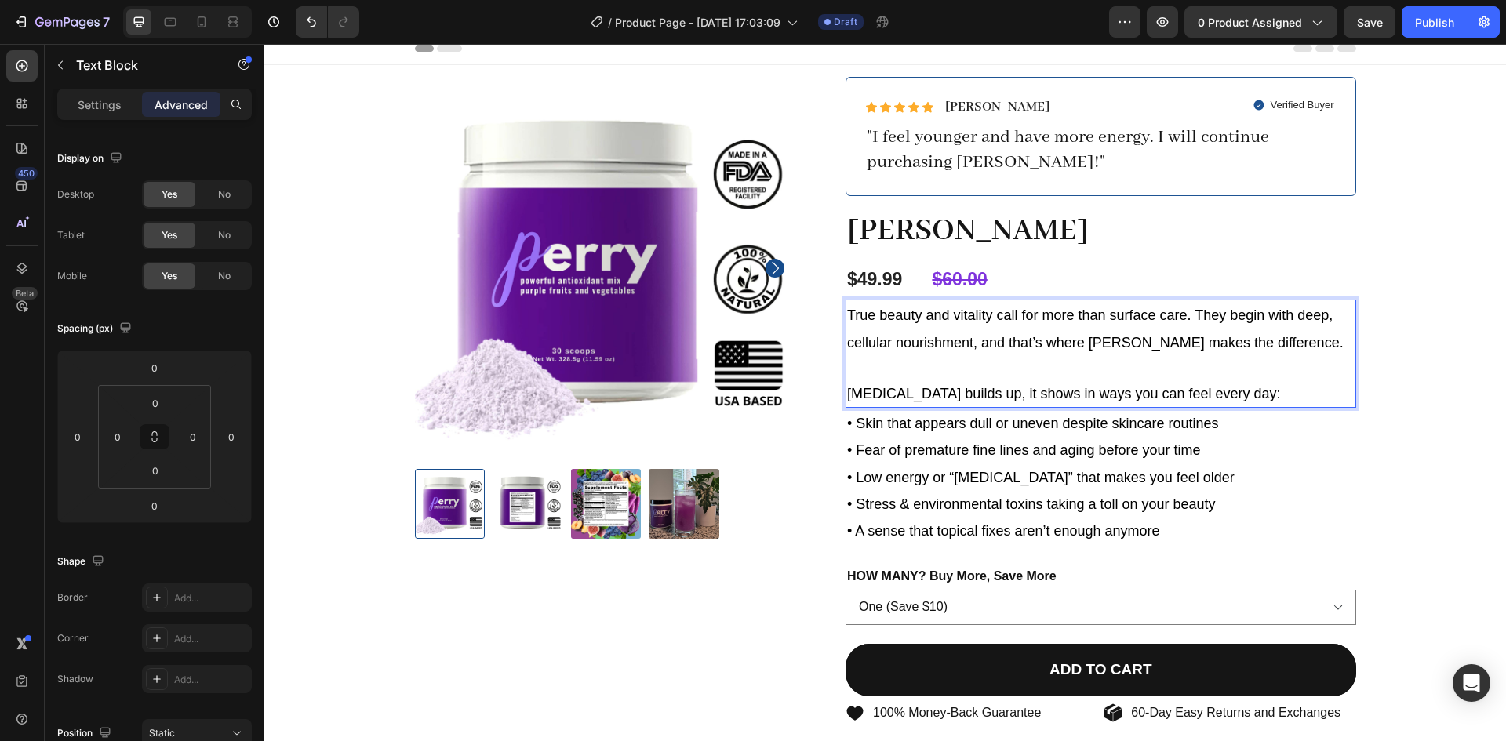
click at [968, 397] on span "[MEDICAL_DATA] builds up, it shows in ways you can feel every day:" at bounding box center [1064, 394] width 434 height 16
drag, startPoint x: 968, startPoint y: 397, endPoint x: 1002, endPoint y: 391, distance: 34.9
click at [1002, 391] on span "[MEDICAL_DATA] builds up, it shows in ways you can feel every day:" at bounding box center [1064, 394] width 434 height 16
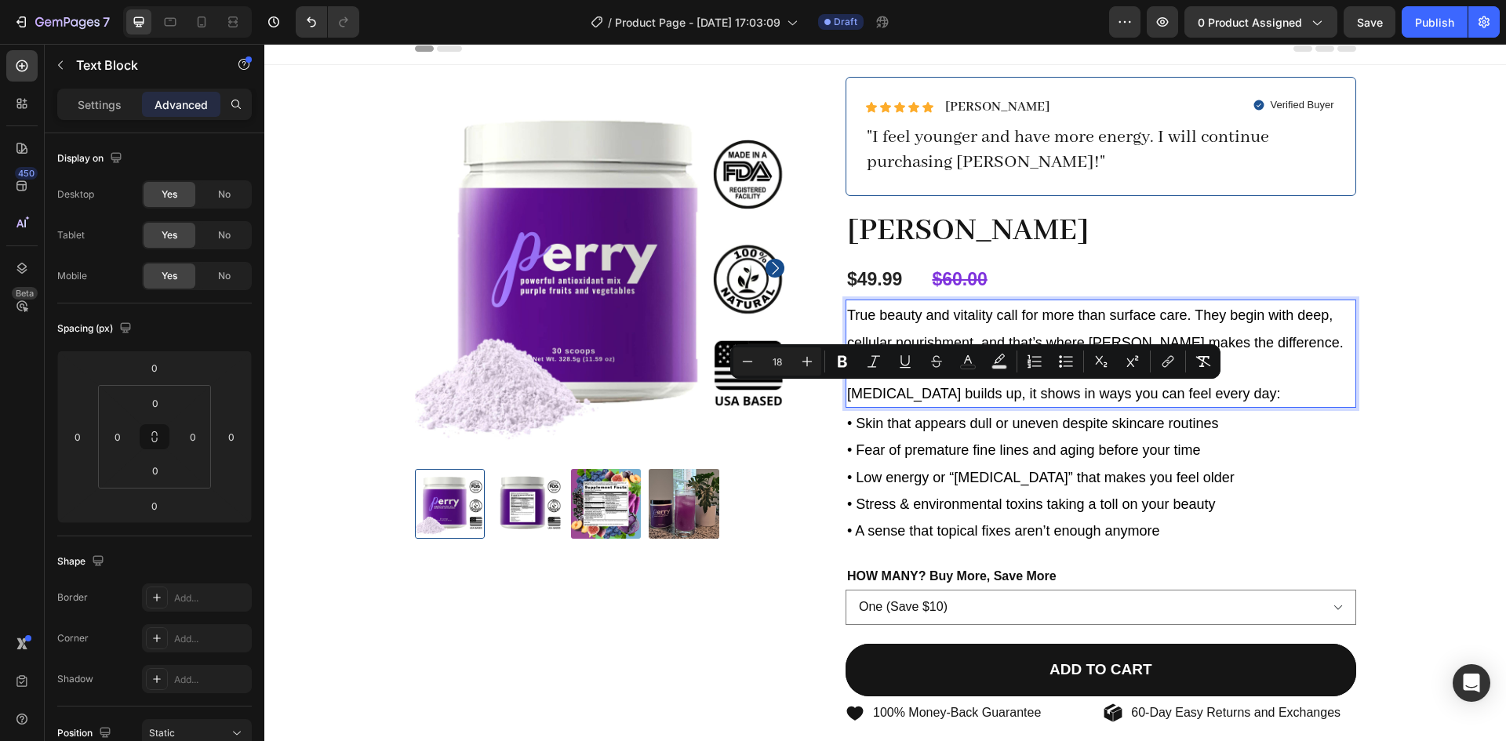
click at [1062, 397] on span "[MEDICAL_DATA] builds up, it shows in ways you can feel every day:" at bounding box center [1064, 394] width 434 height 16
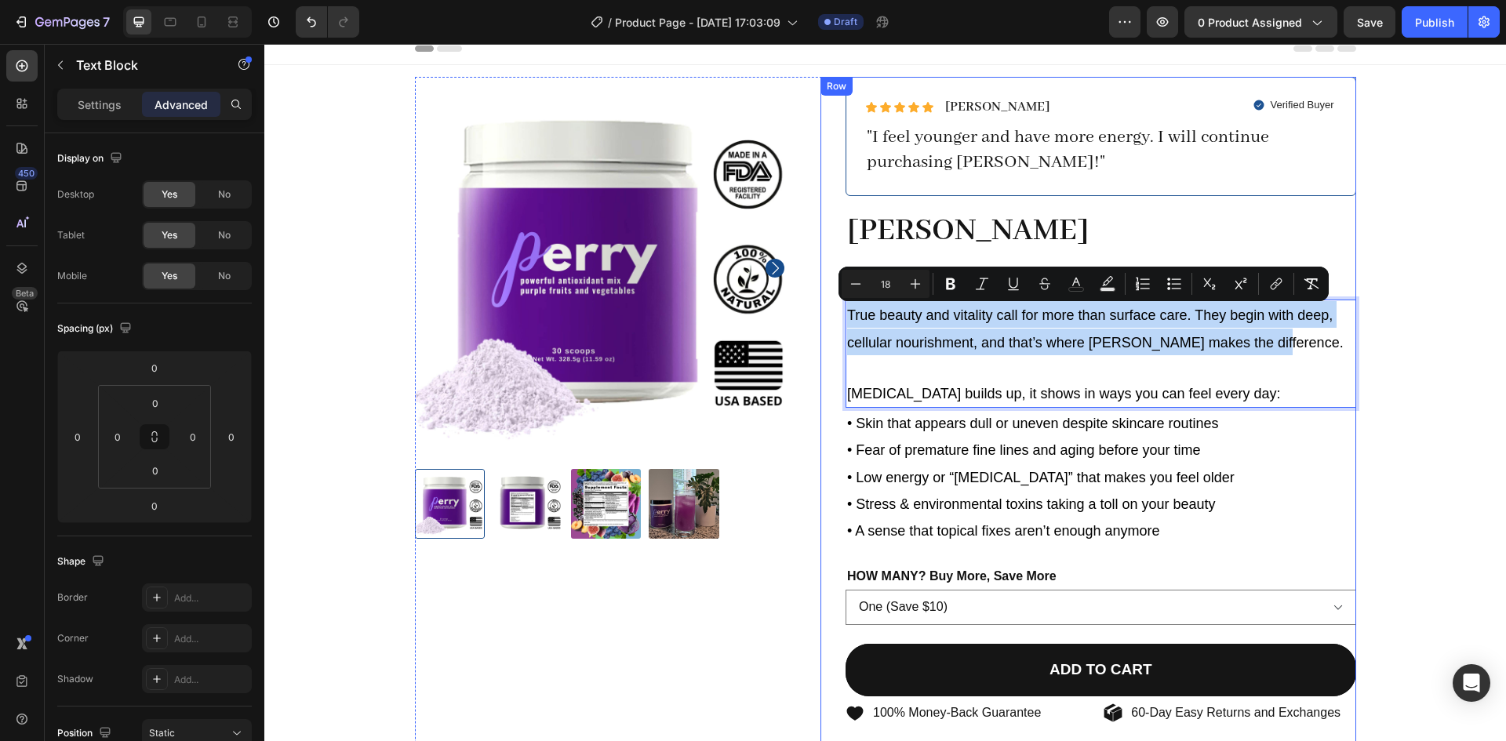
drag, startPoint x: 1259, startPoint y: 339, endPoint x: 816, endPoint y: 295, distance: 445.2
click at [820, 295] on div "Icon Icon Icon Icon Icon Icon List [PERSON_NAME] Text Block Row Verified Buyer …" at bounding box center [1088, 470] width 536 height 787
copy span "True beauty and vitality call for more than surface care. They begin with deep,…"
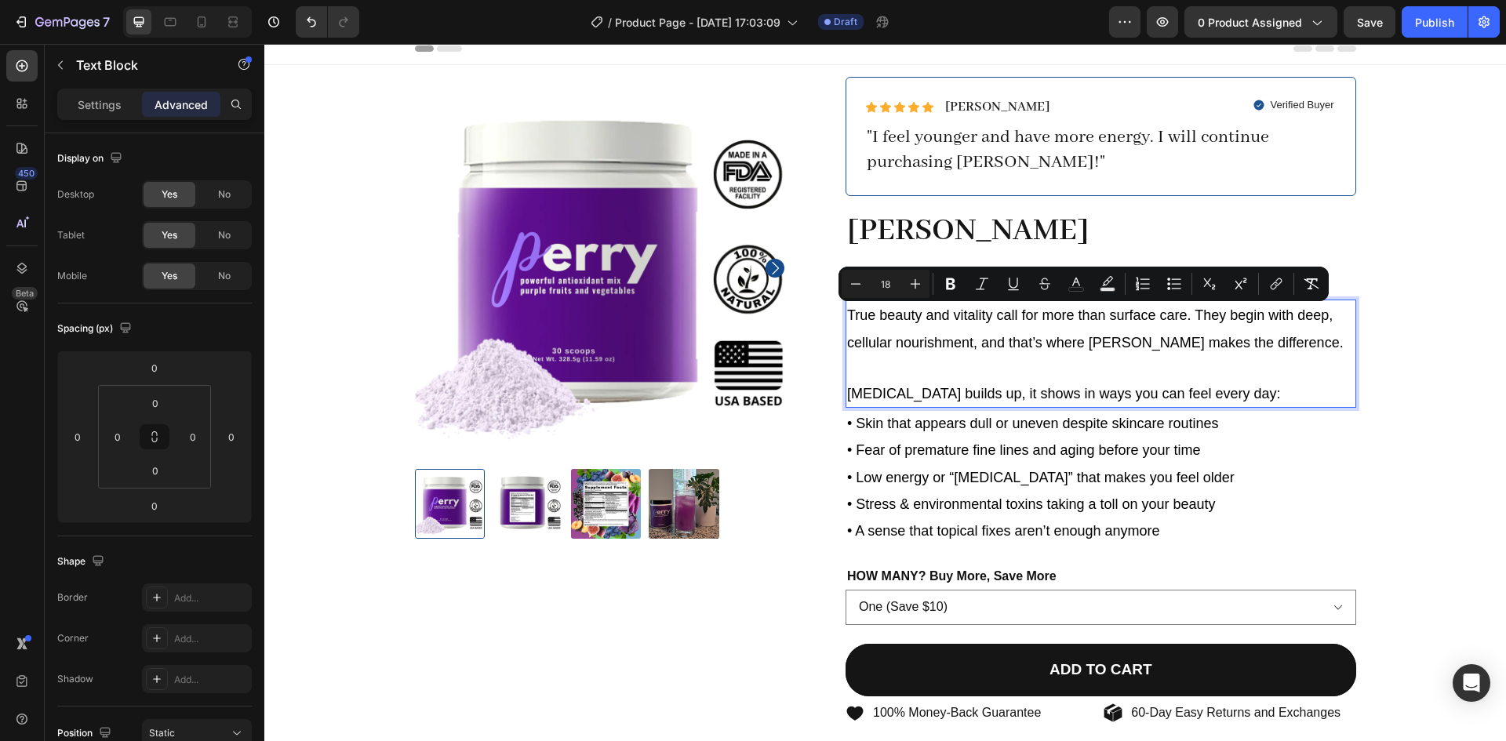
click at [1018, 380] on p "[MEDICAL_DATA] builds up, it shows in ways you can feel every day:" at bounding box center [1100, 393] width 507 height 27
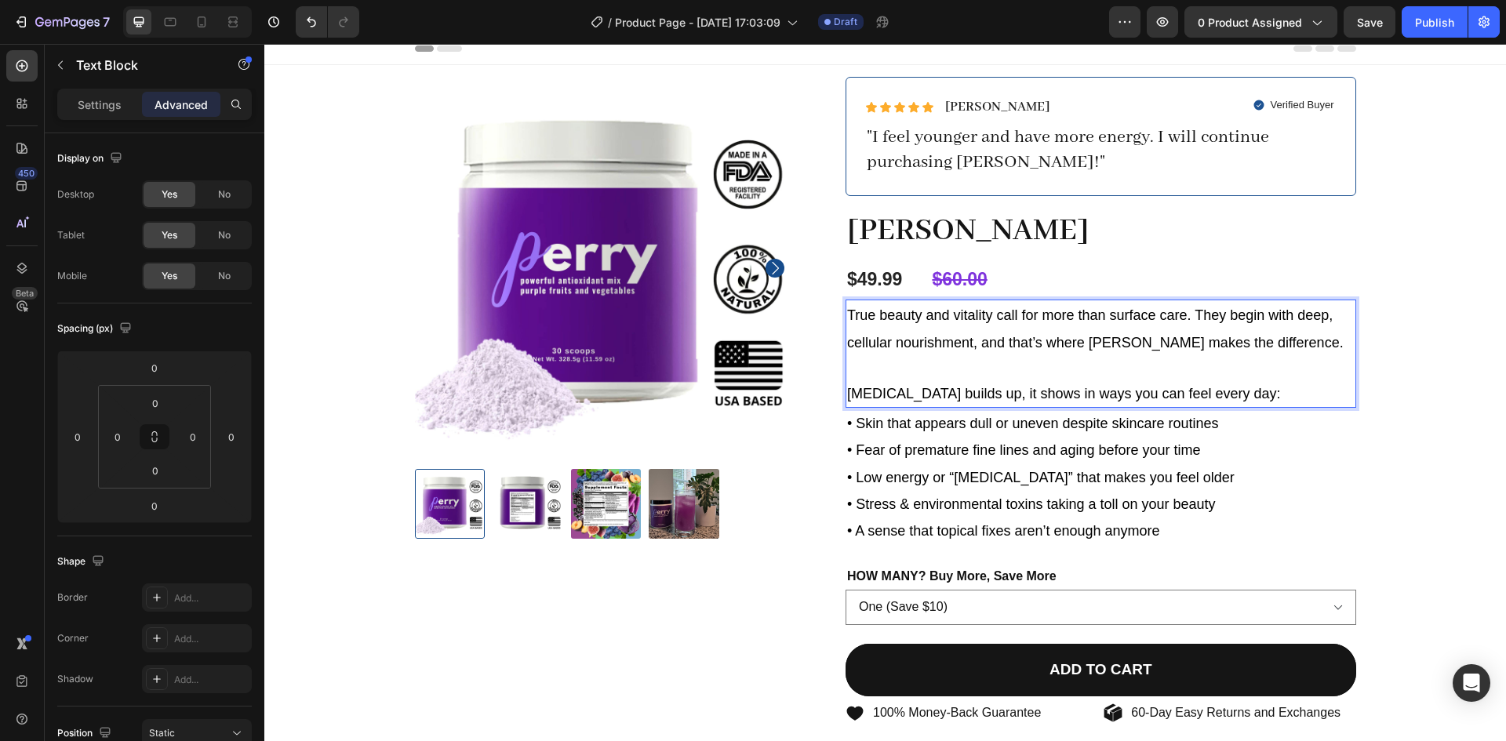
click at [1026, 391] on span "[MEDICAL_DATA] builds up, it shows in ways you can feel every day:" at bounding box center [1064, 394] width 434 height 16
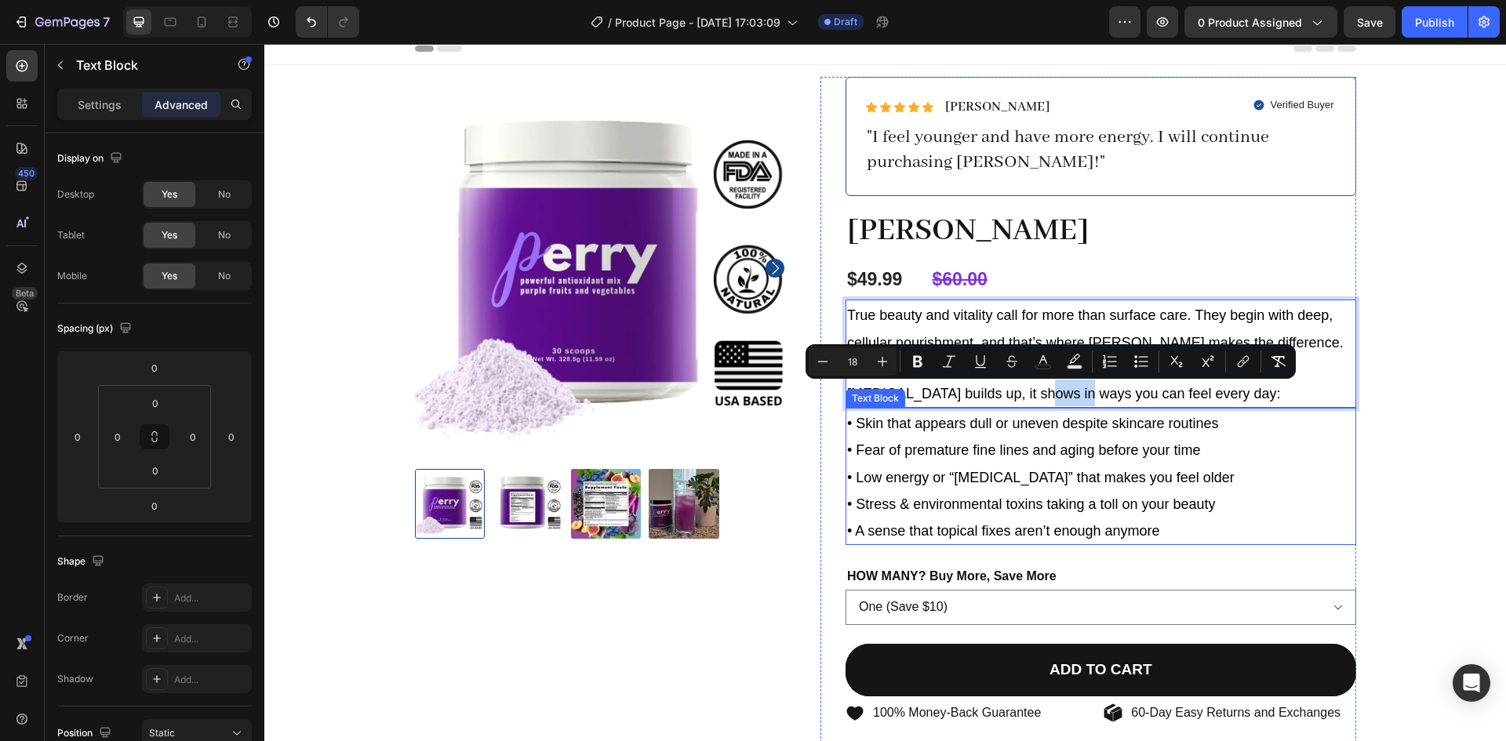
click at [1184, 423] on span "• Skin that appears dull or uneven despite skincare routines" at bounding box center [1033, 424] width 372 height 16
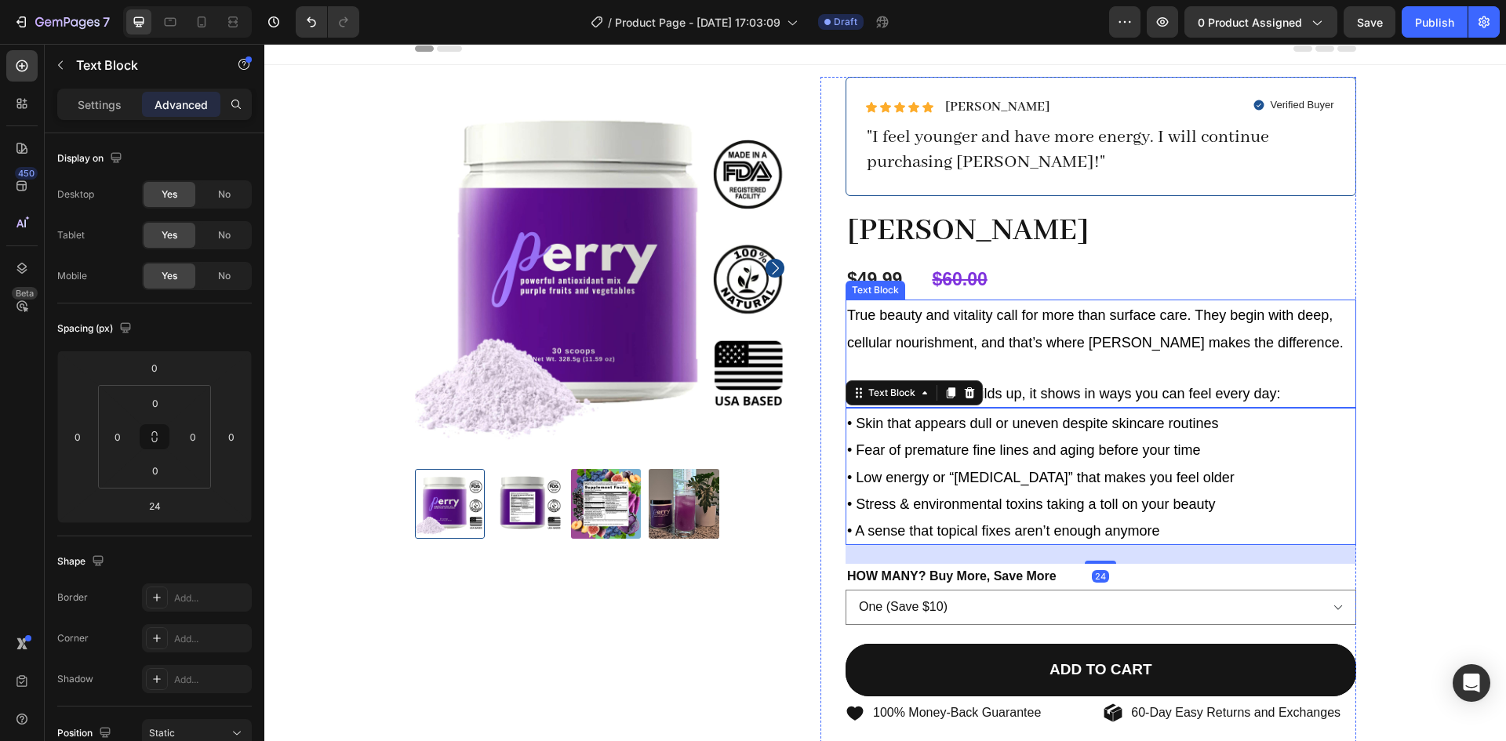
click at [1307, 397] on p "[MEDICAL_DATA] builds up, it shows in ways you can feel every day:" at bounding box center [1100, 393] width 507 height 27
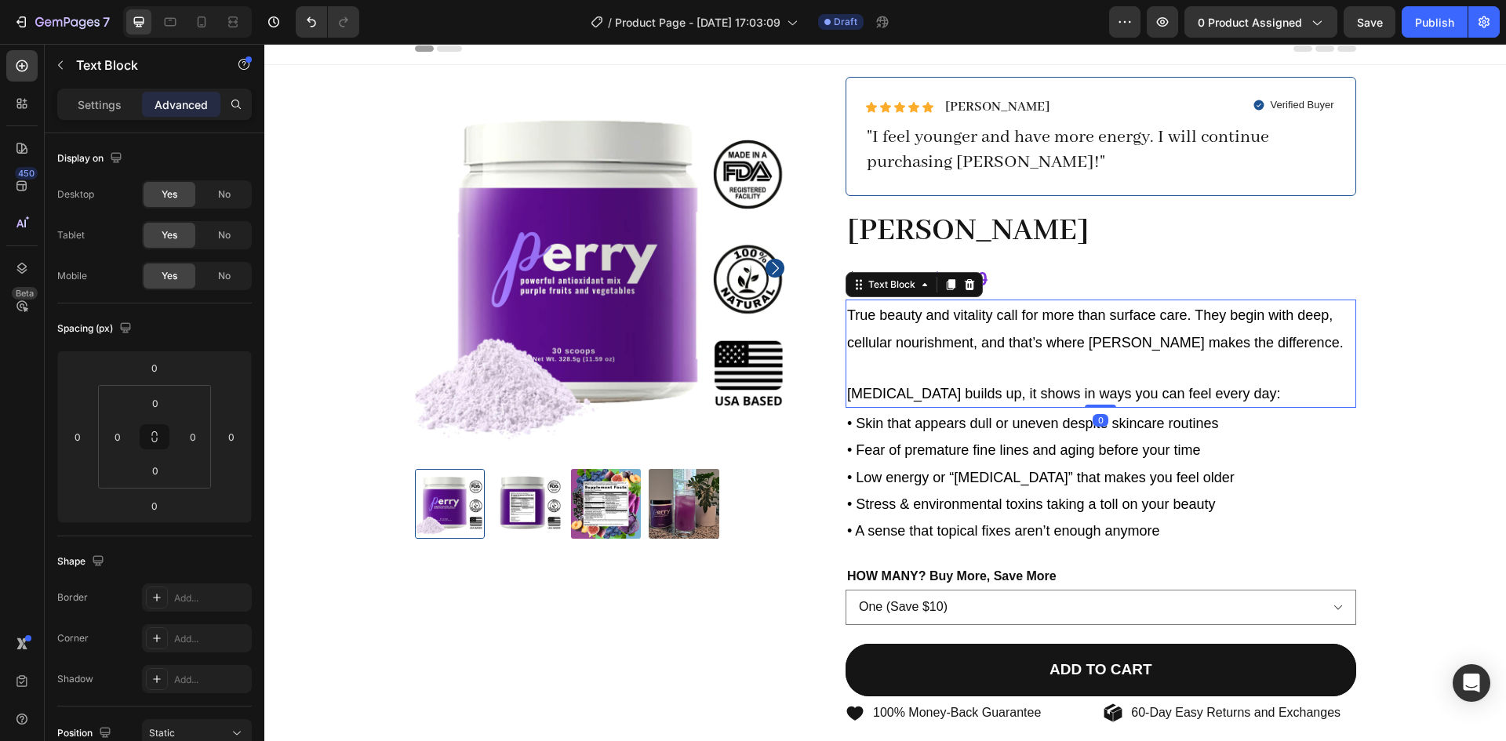
click at [1249, 391] on span "[MEDICAL_DATA] builds up, it shows in ways you can feel every day:" at bounding box center [1064, 394] width 434 height 16
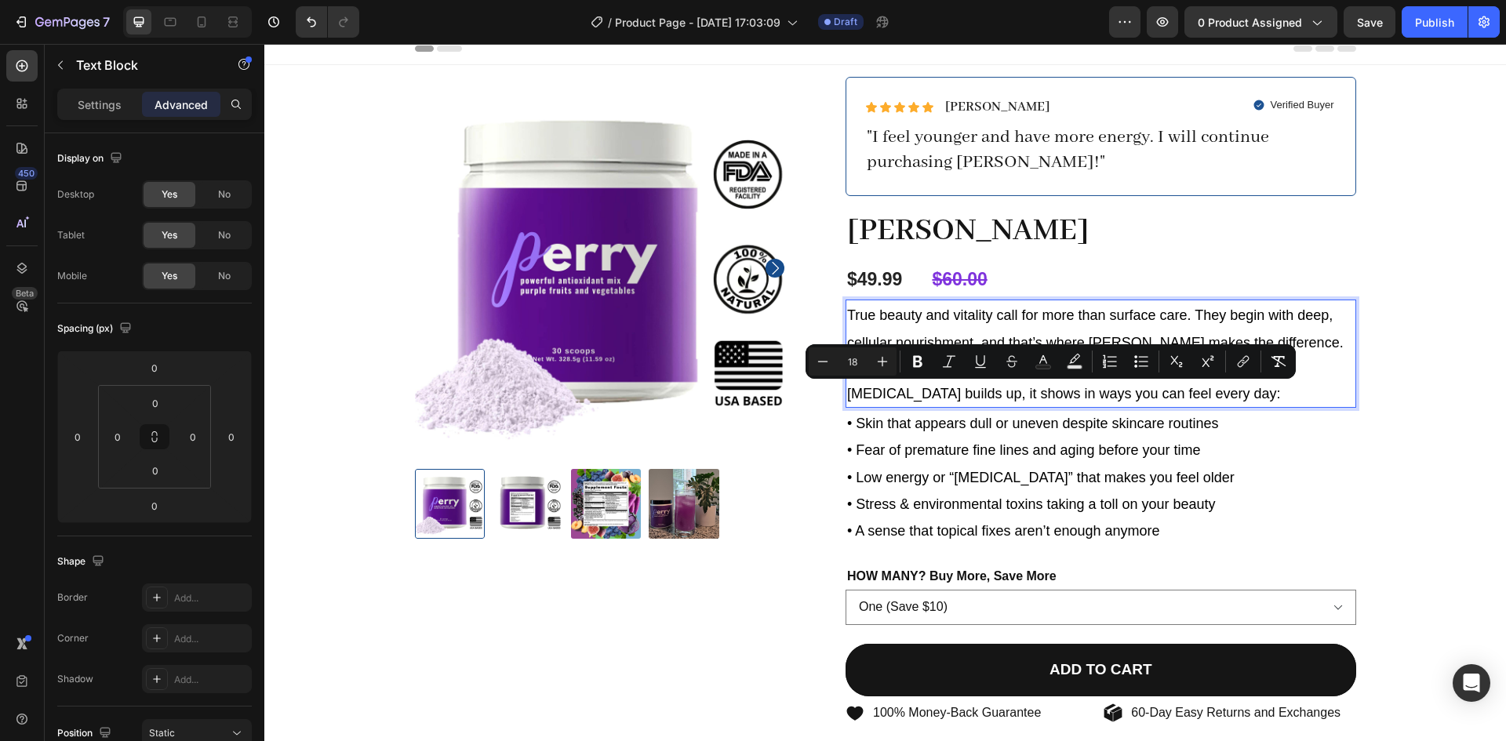
click at [1257, 392] on span "[MEDICAL_DATA] builds up, it shows in ways you can feel every day:" at bounding box center [1064, 394] width 434 height 16
drag, startPoint x: 1273, startPoint y: 394, endPoint x: 946, endPoint y: 395, distance: 327.8
click at [946, 395] on p "[MEDICAL_DATA] builds up, it shows in ways you can feel every day:" at bounding box center [1100, 393] width 507 height 27
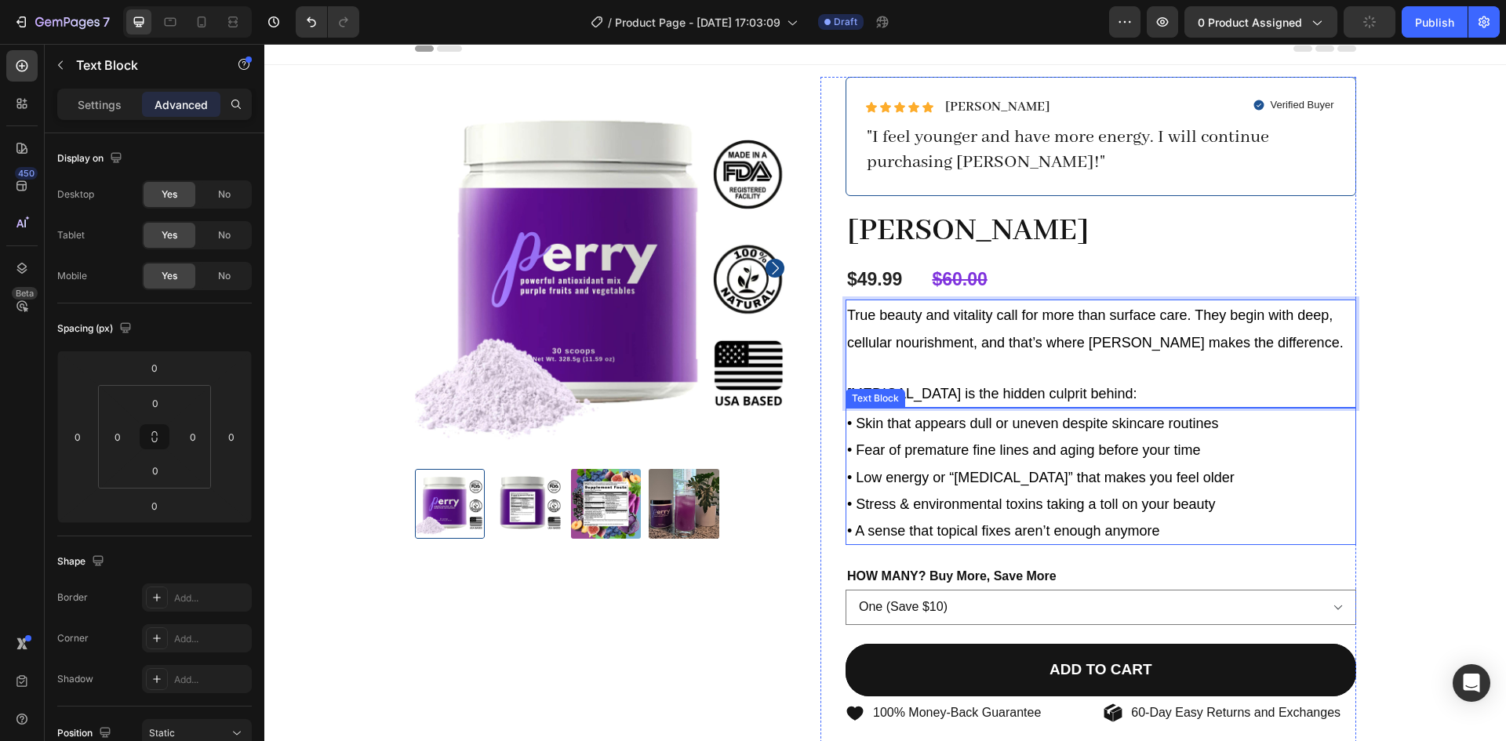
click at [1089, 450] on span "• Fear of premature fine lines and aging before your time" at bounding box center [1024, 450] width 354 height 16
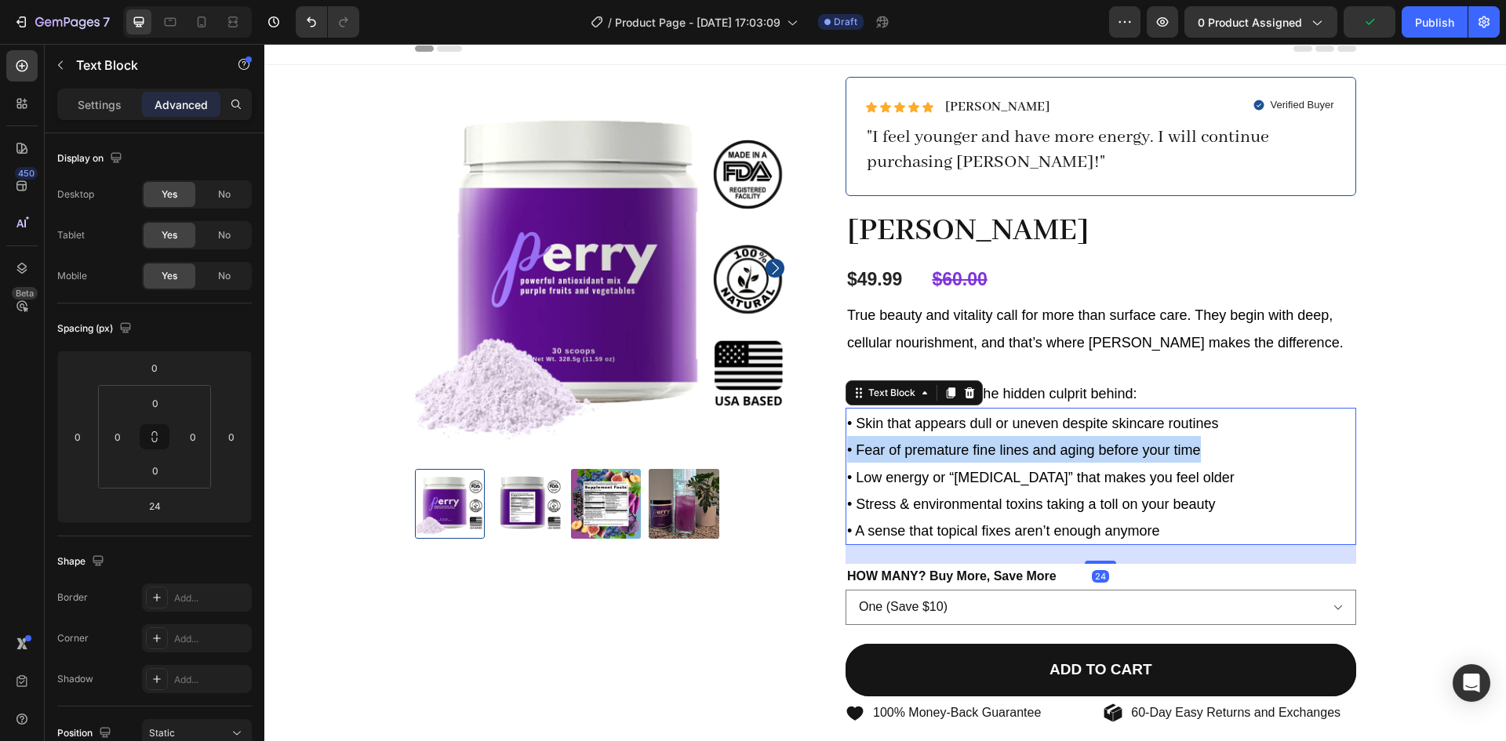
click at [1089, 450] on span "• Fear of premature fine lines and aging before your time" at bounding box center [1024, 450] width 354 height 16
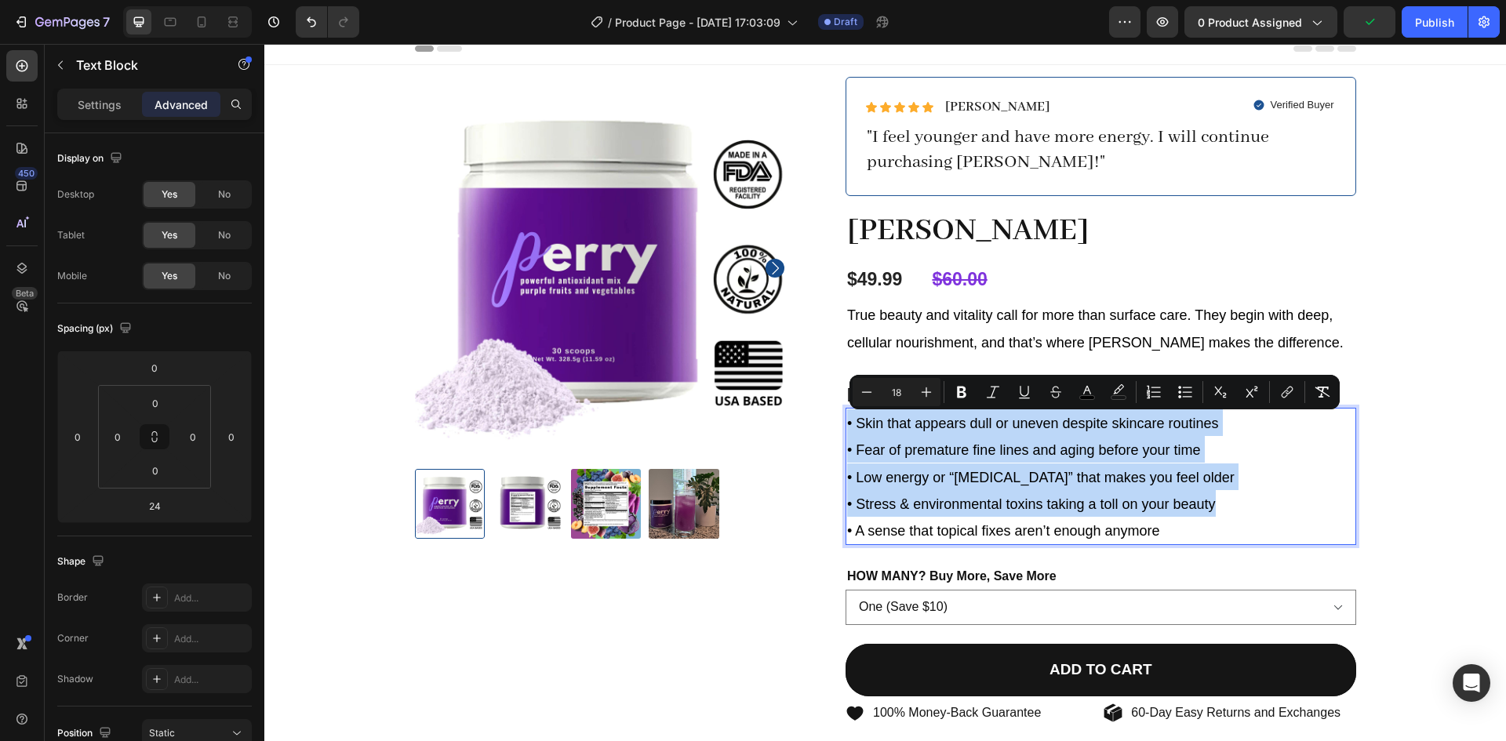
type input "24"
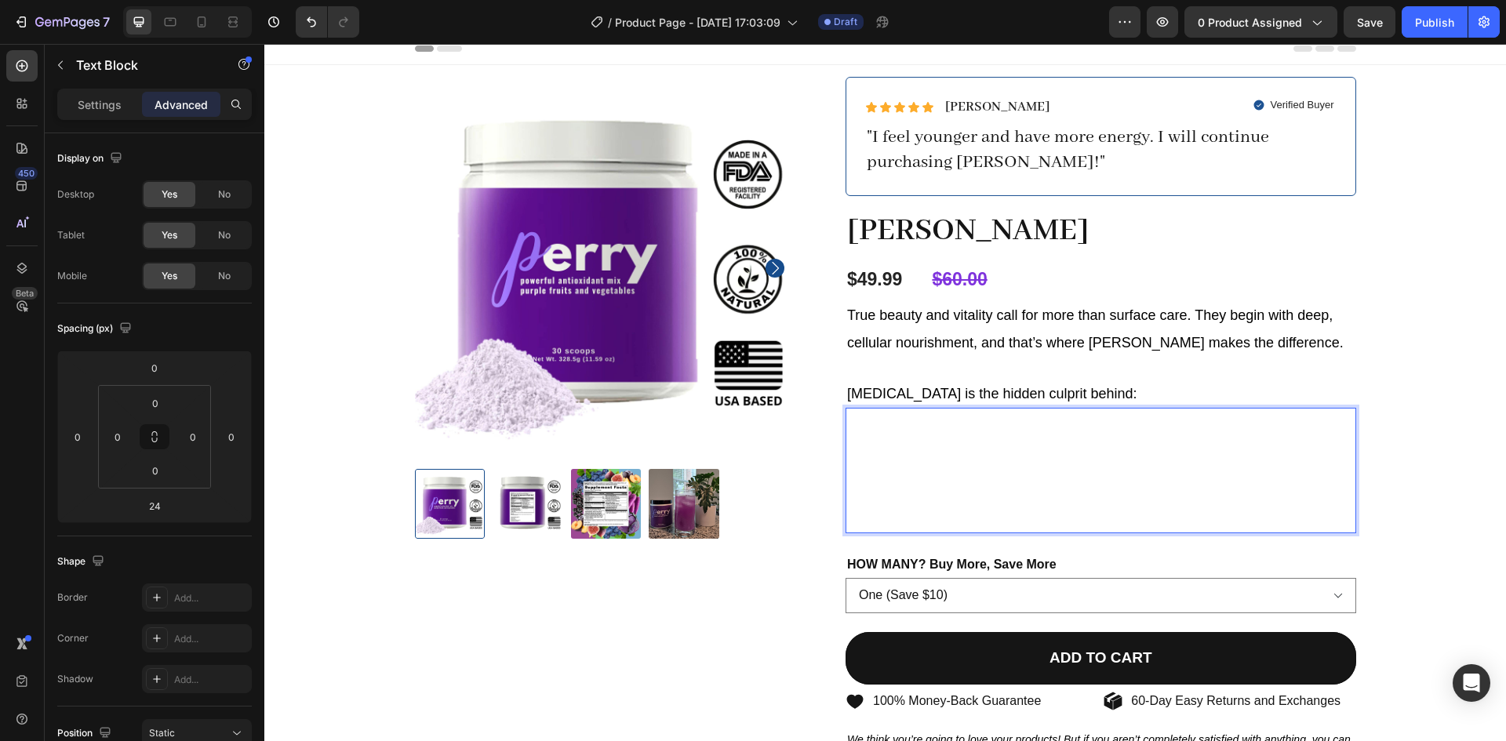
click at [1089, 450] on p "Fine lines appearing before their time" at bounding box center [1100, 446] width 507 height 24
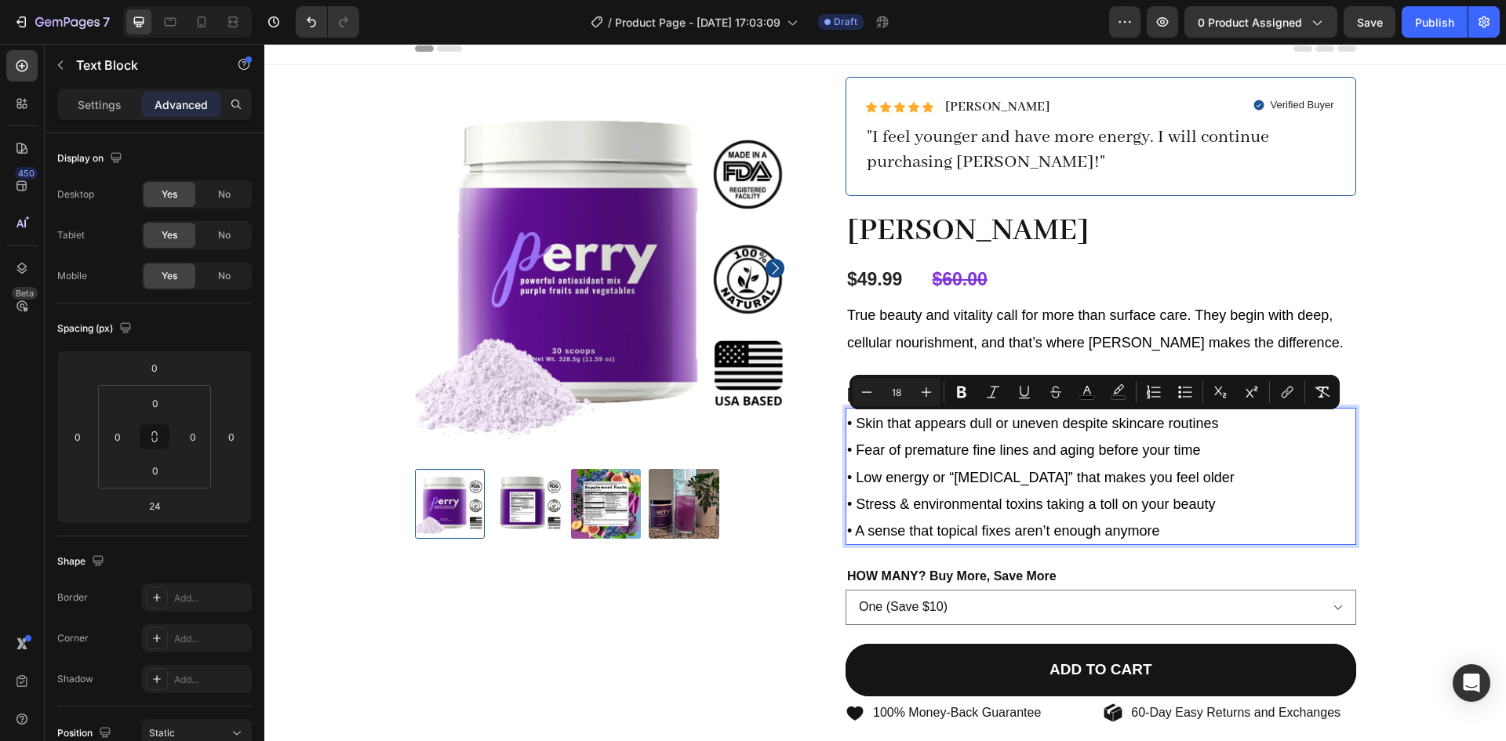
click at [973, 462] on p "• Fear of premature fine lines and aging before your time" at bounding box center [1100, 449] width 507 height 27
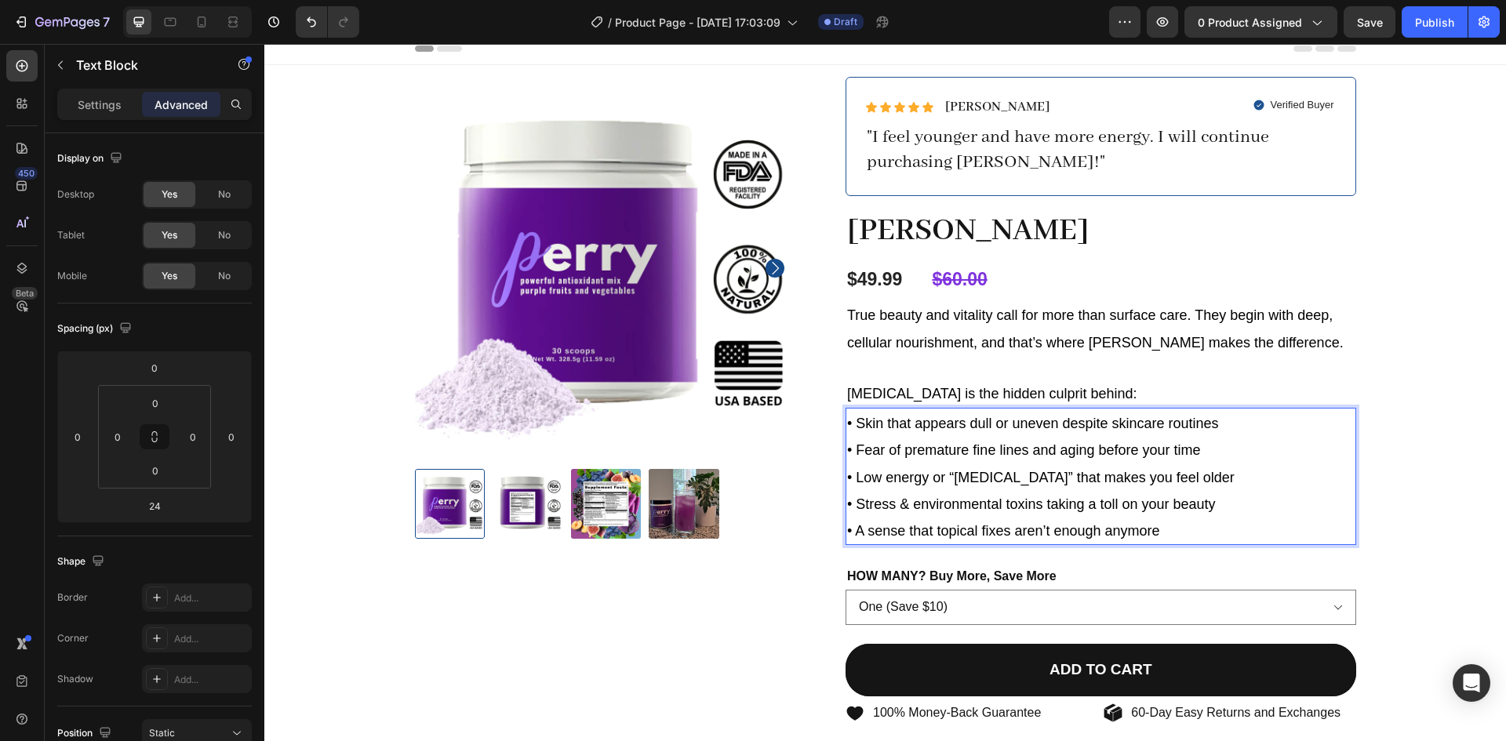
click at [973, 462] on p "• Fear of premature fine lines and aging before your time" at bounding box center [1100, 449] width 507 height 27
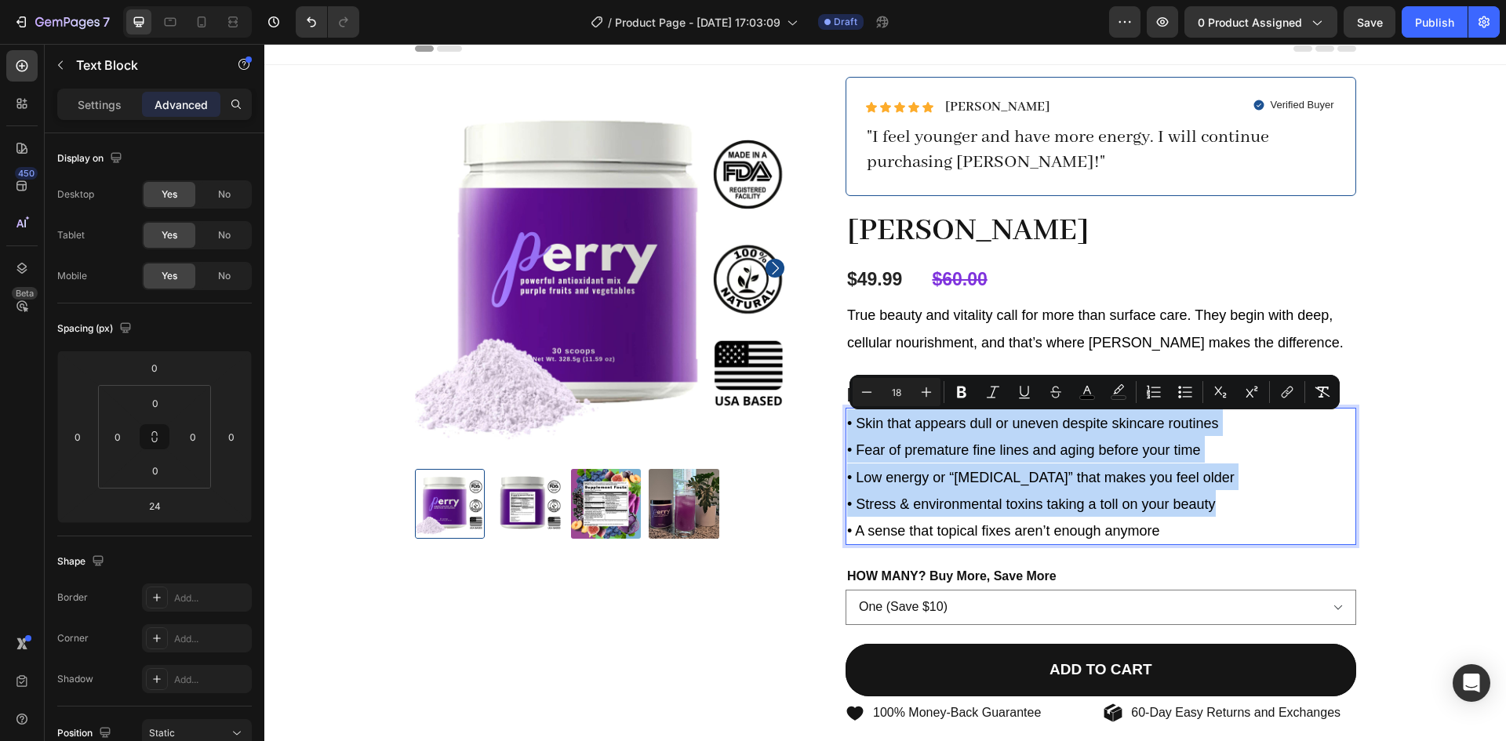
type input "24"
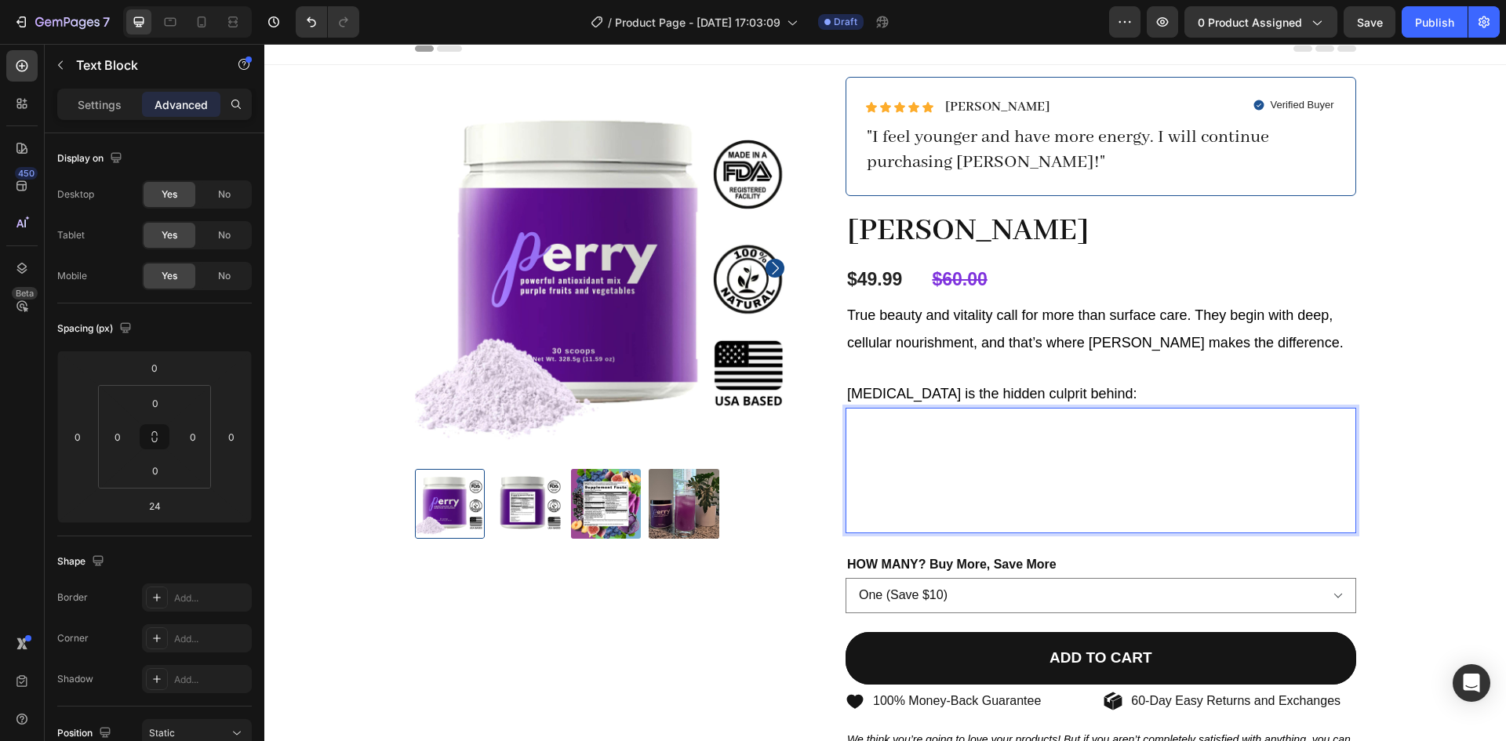
click at [895, 439] on p "Fine lines appearing before their time" at bounding box center [1100, 446] width 507 height 24
click at [944, 483] on p "Stress and toxins stealing your glow" at bounding box center [1100, 495] width 507 height 24
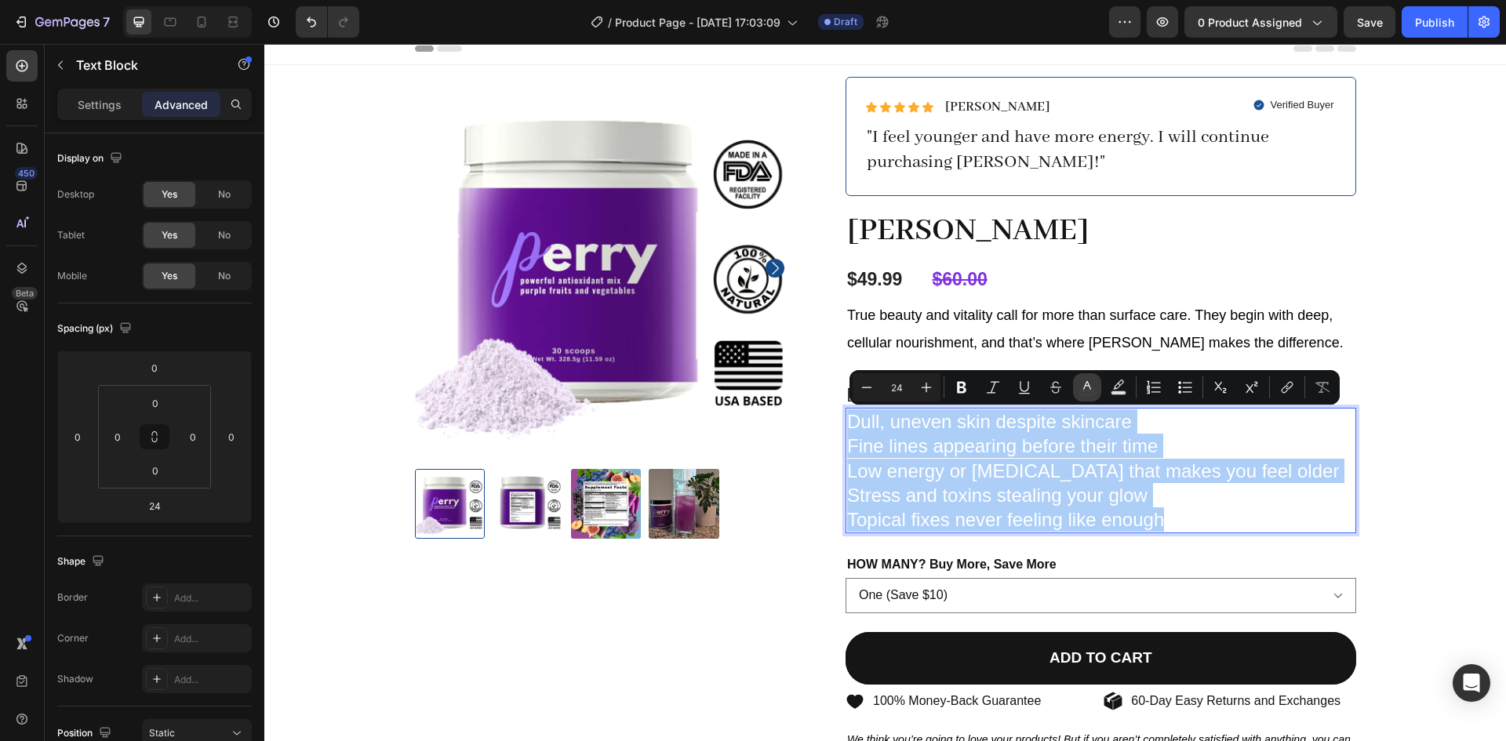
click at [1091, 391] on rect "Editor contextual toolbar" at bounding box center [1087, 393] width 15 height 4
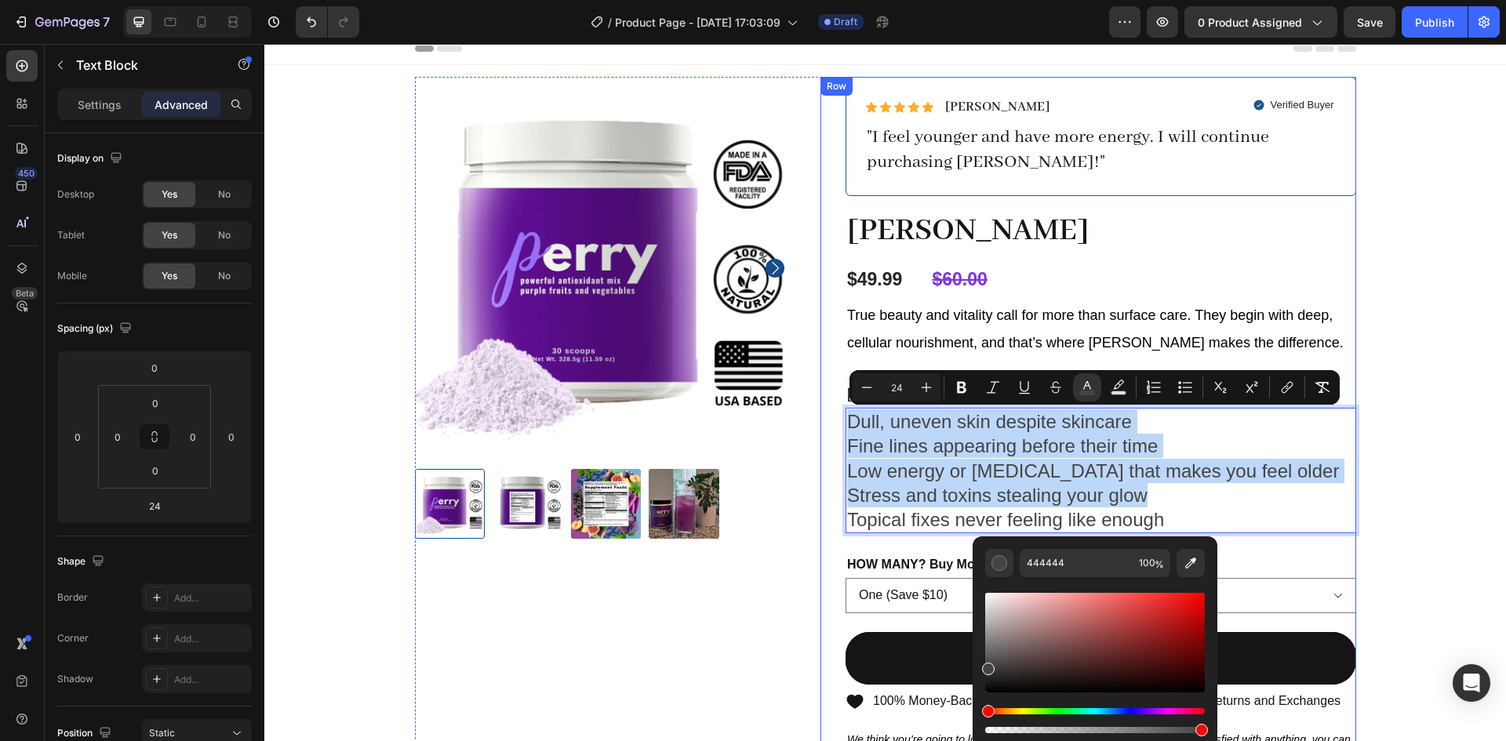
drag, startPoint x: 1262, startPoint y: 666, endPoint x: 946, endPoint y: 718, distance: 319.6
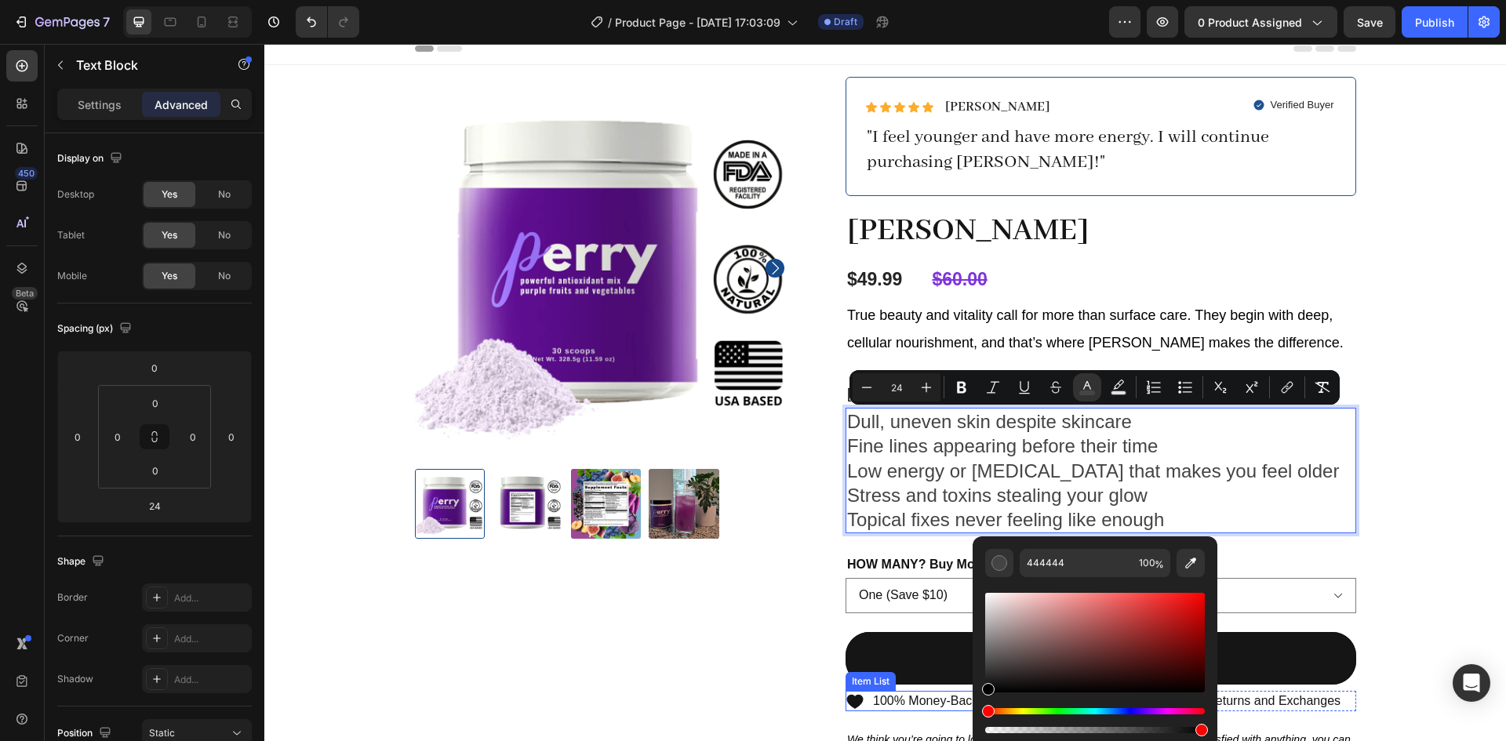
type input "000000"
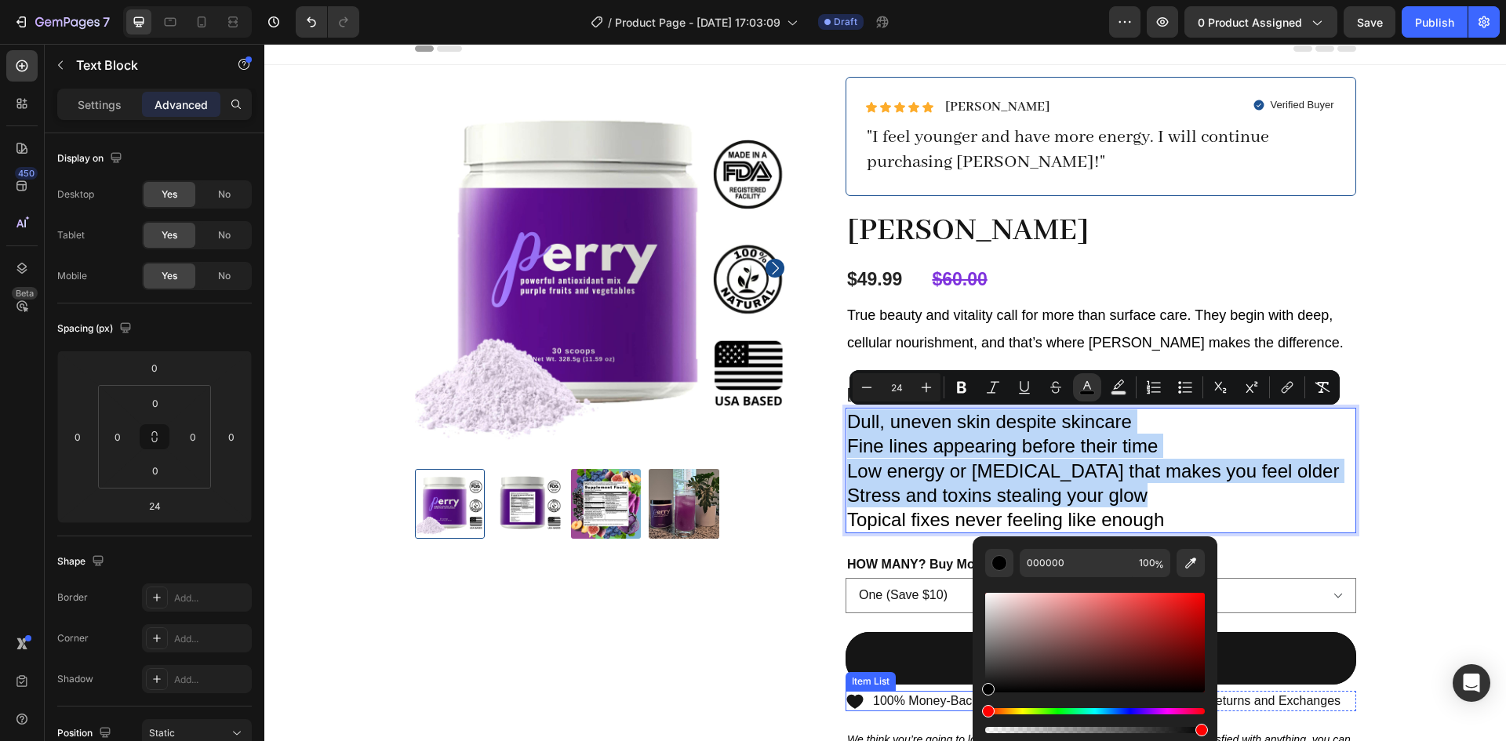
drag, startPoint x: 1255, startPoint y: 717, endPoint x: 958, endPoint y: 709, distance: 297.3
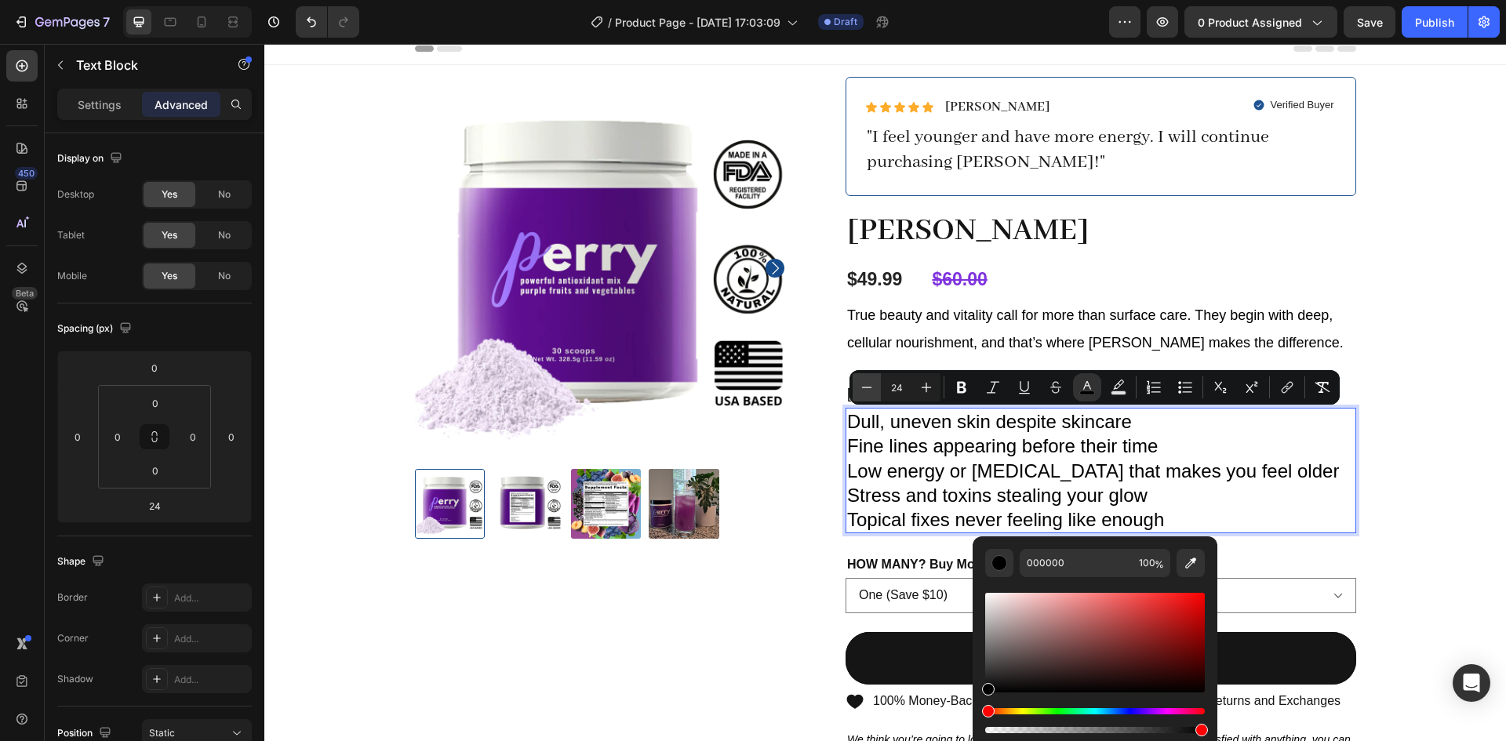
click at [866, 387] on icon "Editor contextual toolbar" at bounding box center [867, 387] width 10 height 1
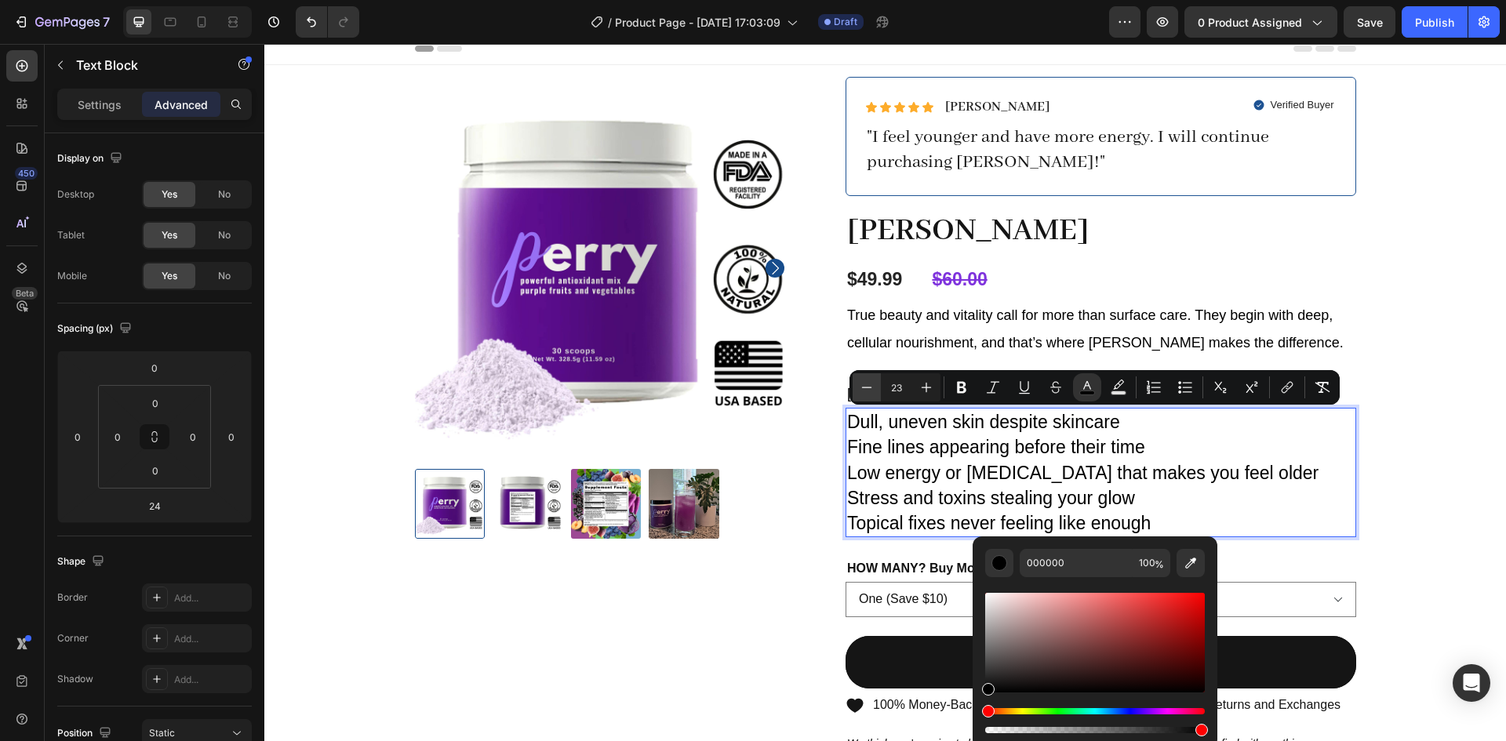
click at [866, 387] on icon "Editor contextual toolbar" at bounding box center [867, 387] width 10 height 1
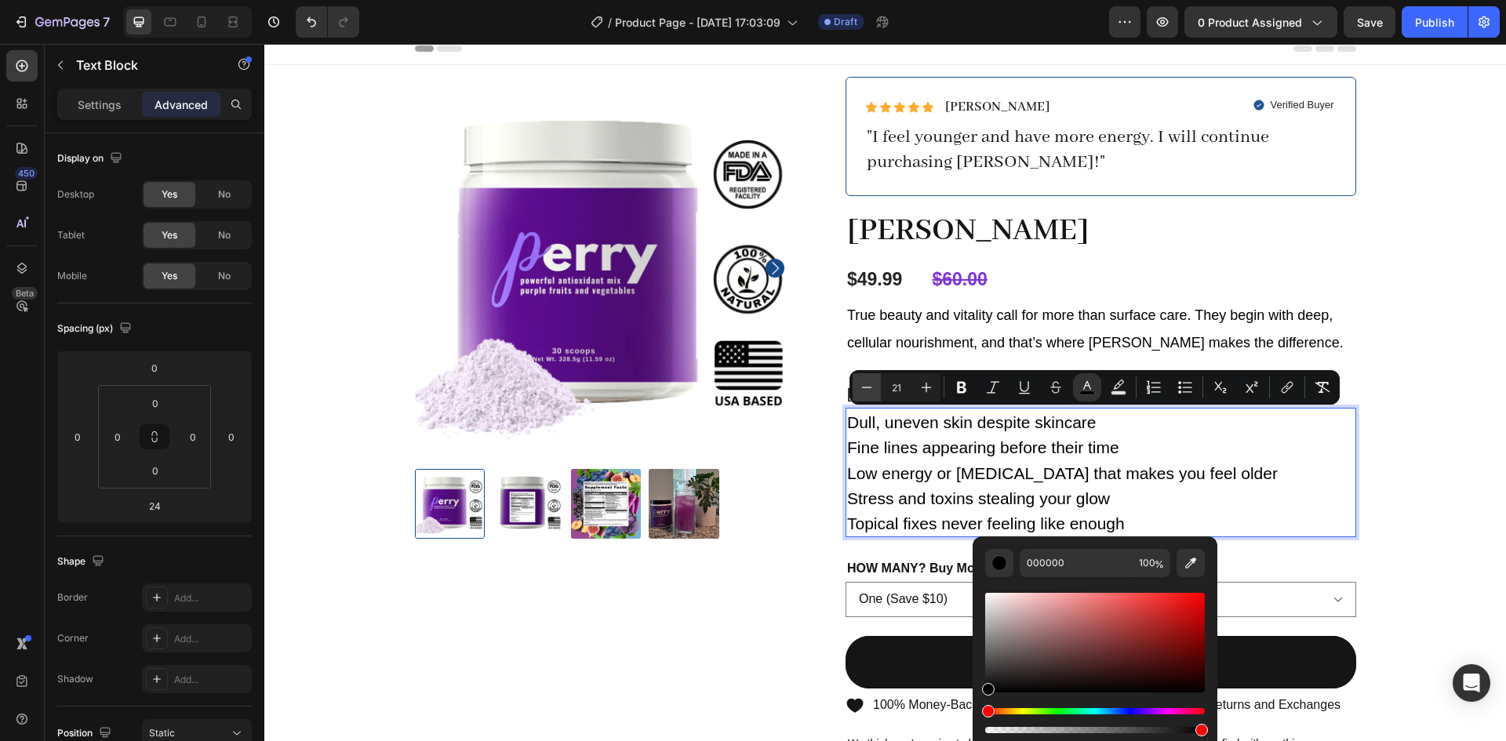
click at [866, 387] on icon "Editor contextual toolbar" at bounding box center [867, 387] width 10 height 1
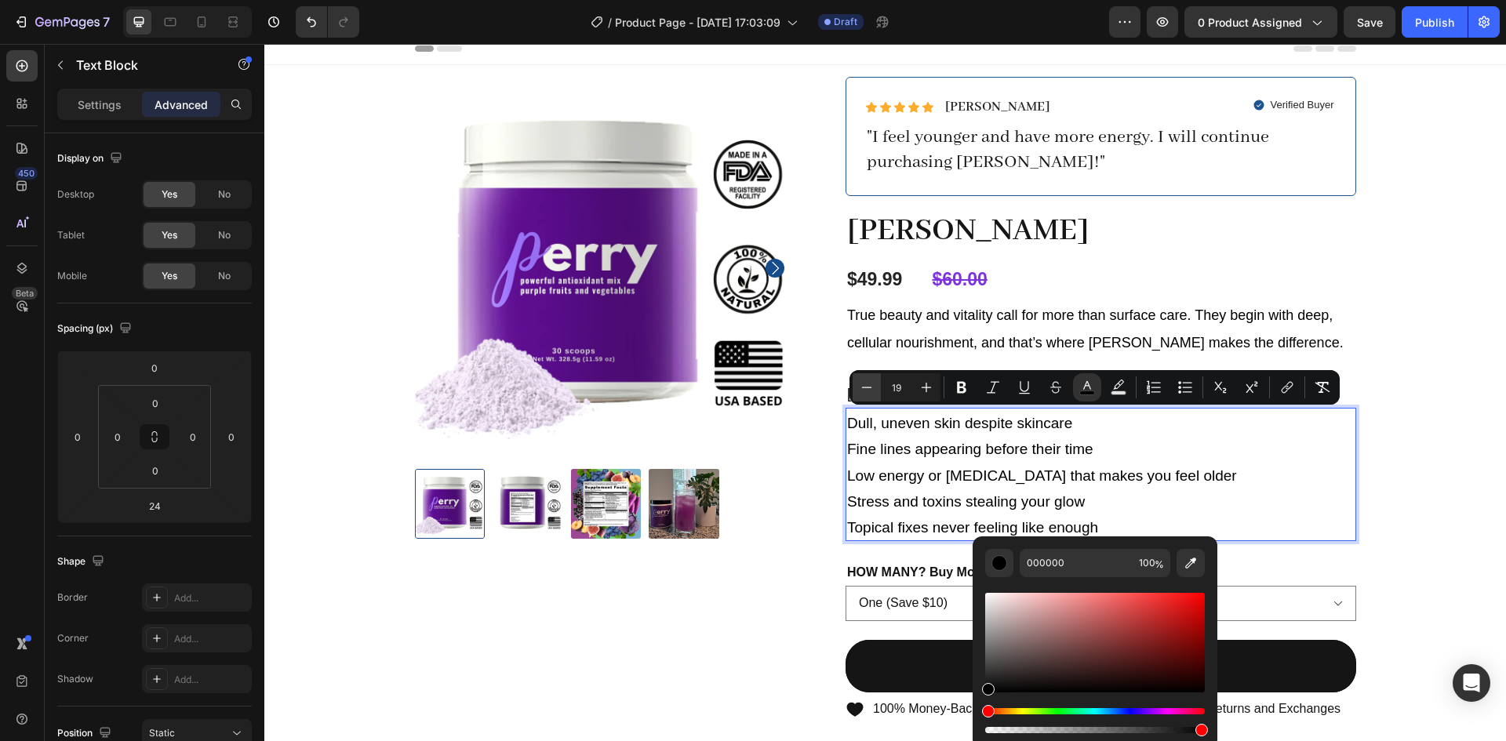
click at [866, 387] on icon "Editor contextual toolbar" at bounding box center [867, 387] width 10 height 1
type input "18"
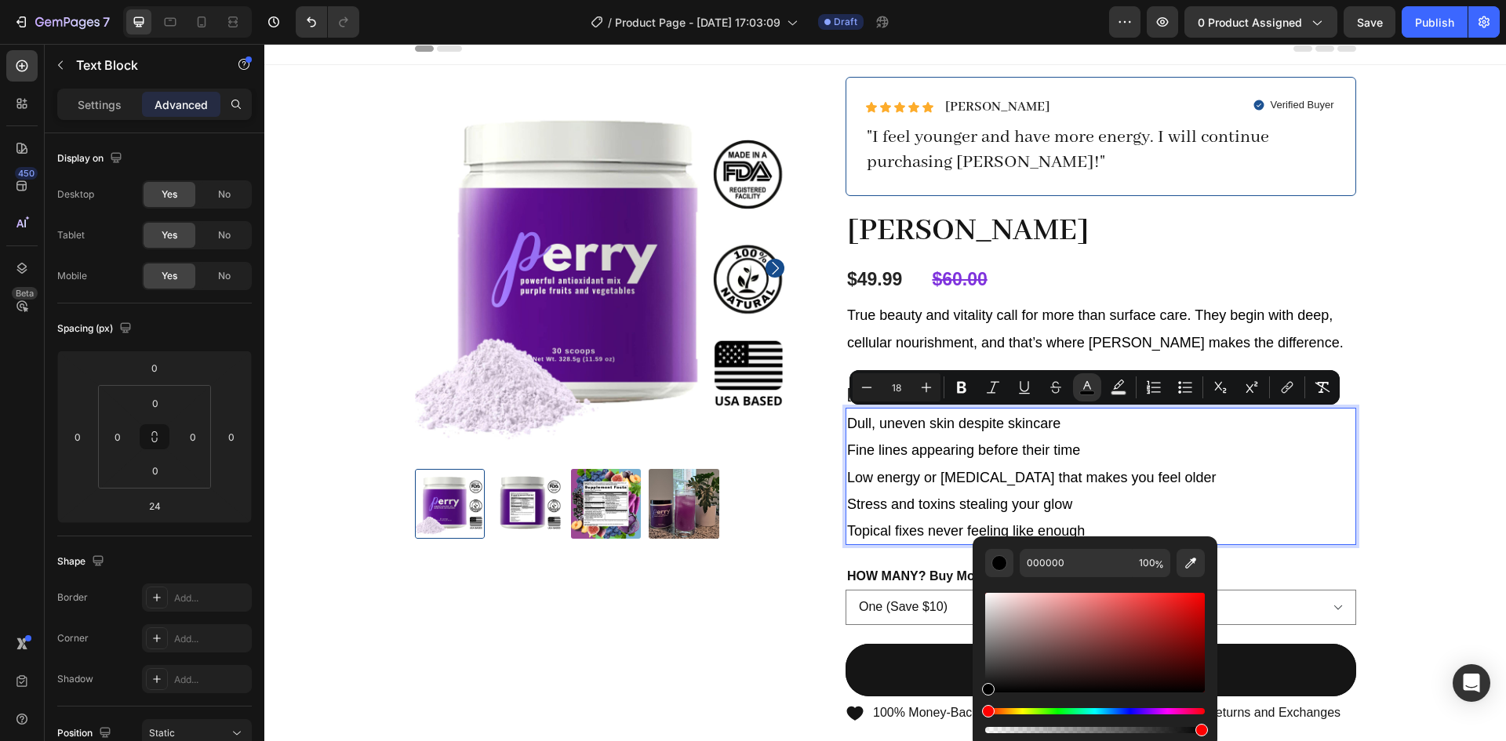
click at [870, 443] on span "Fine lines appearing before their time" at bounding box center [963, 450] width 233 height 16
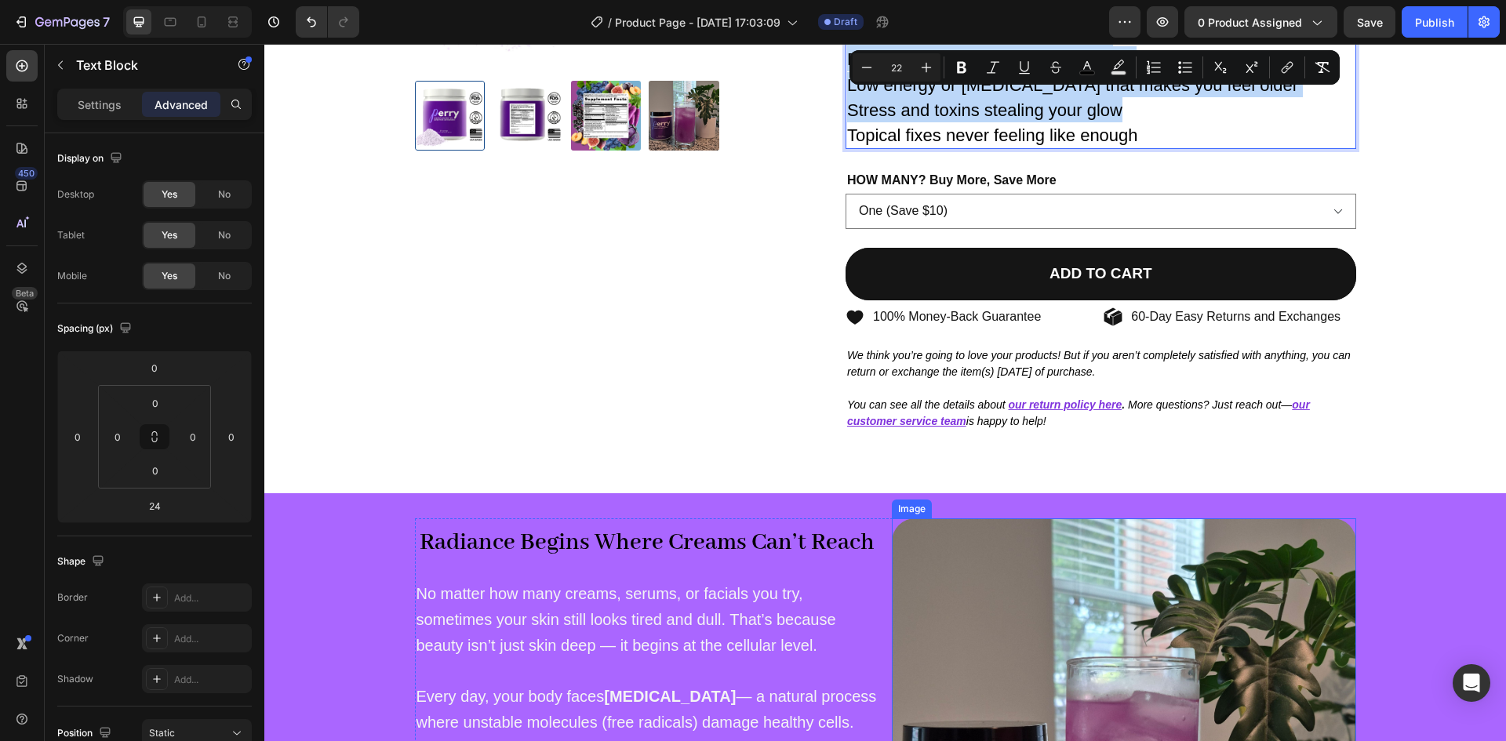
scroll to position [400, 0]
type input "24"
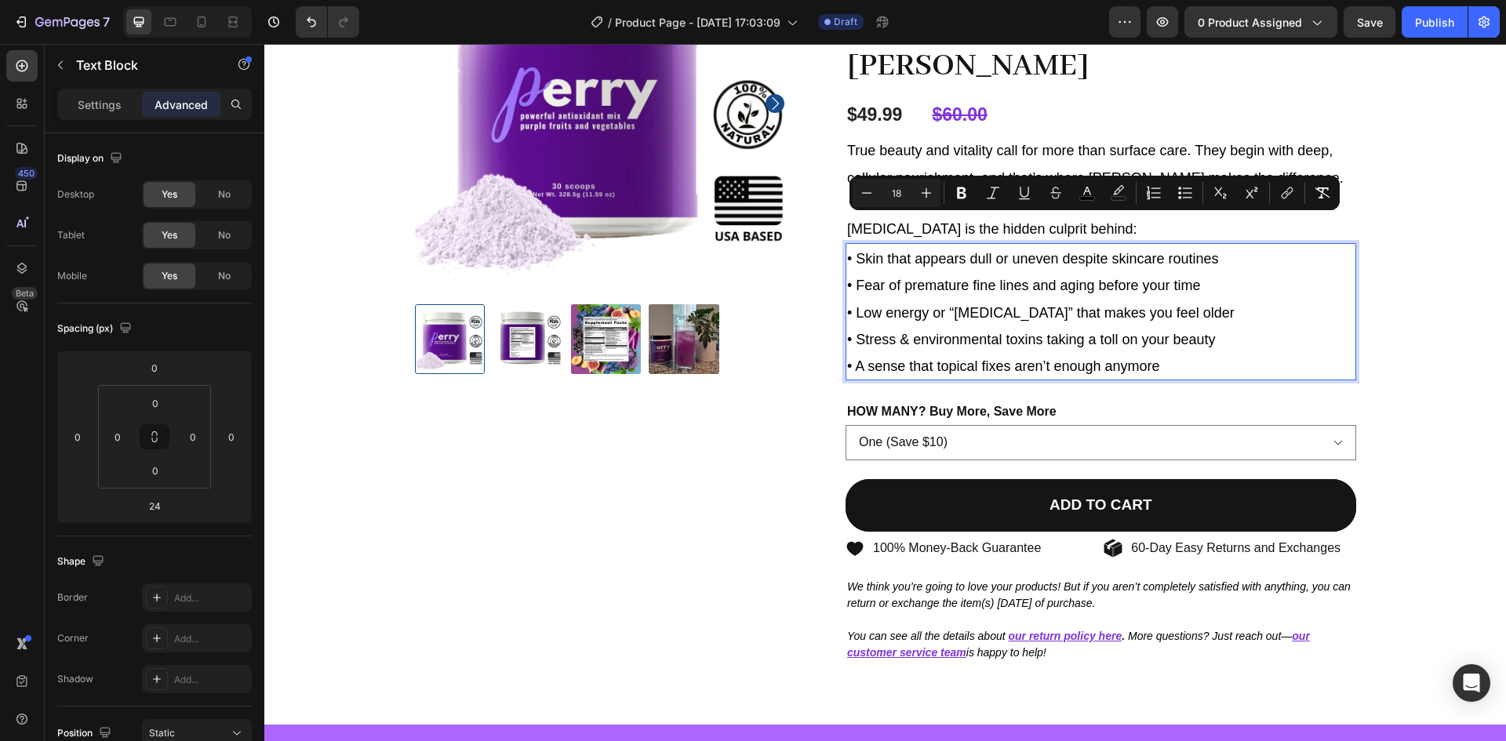
scroll to position [173, 0]
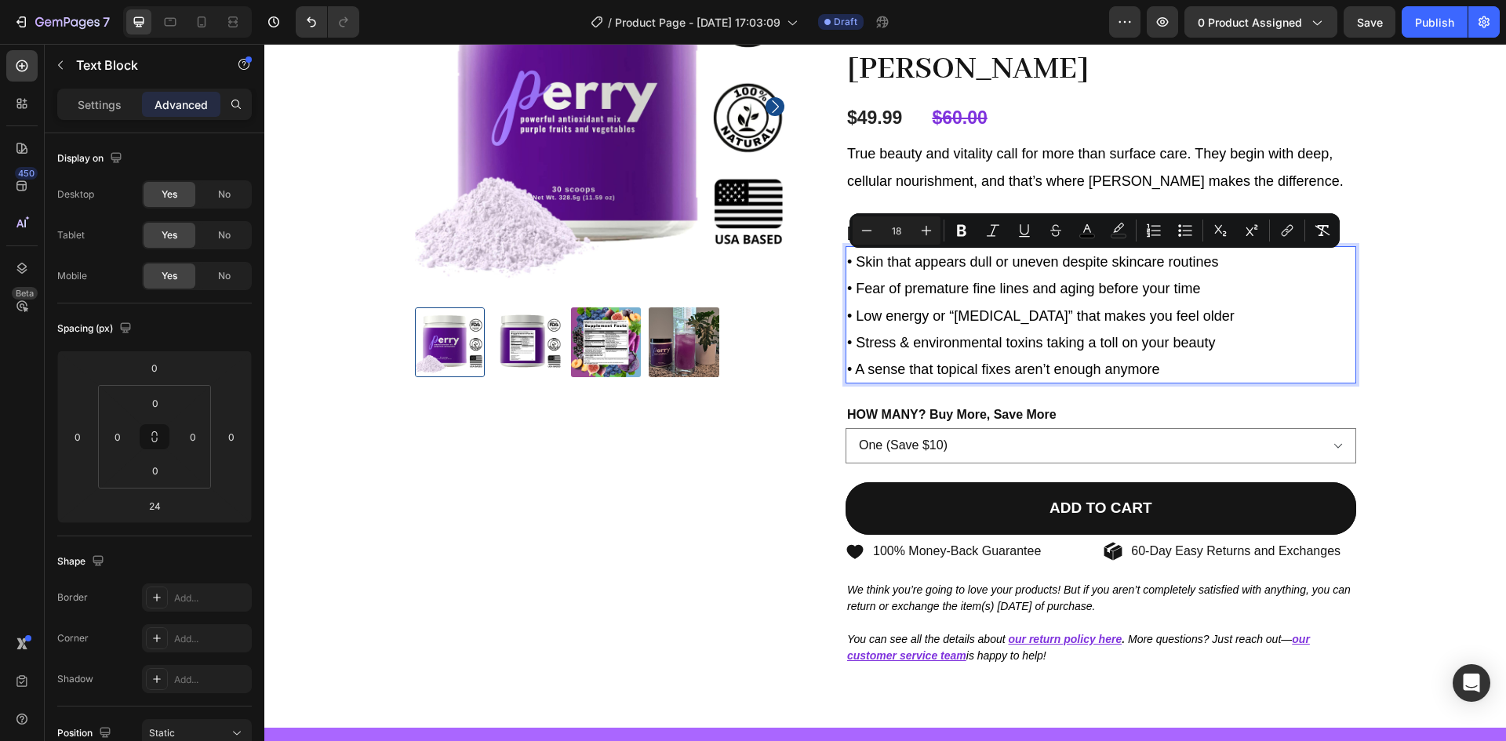
click at [946, 249] on p "• Skin that appears dull or uneven despite skincare routines" at bounding box center [1100, 261] width 507 height 27
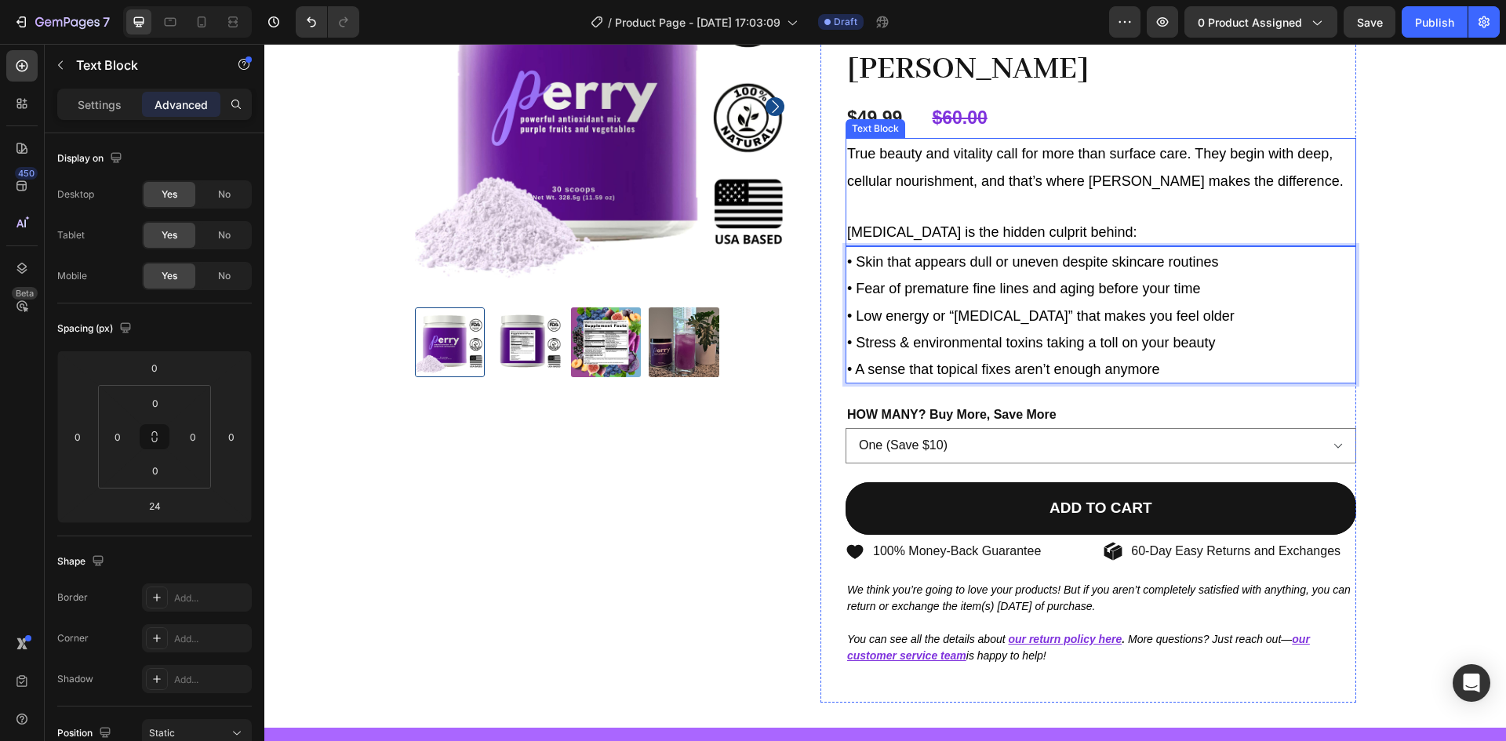
click at [1197, 140] on p "True beauty and vitality call for more than surface care. They begin with deep,…" at bounding box center [1100, 166] width 507 height 53
click at [1191, 165] on p "True beauty and vitality call for more than surface care. They begin with deep,…" at bounding box center [1100, 166] width 507 height 53
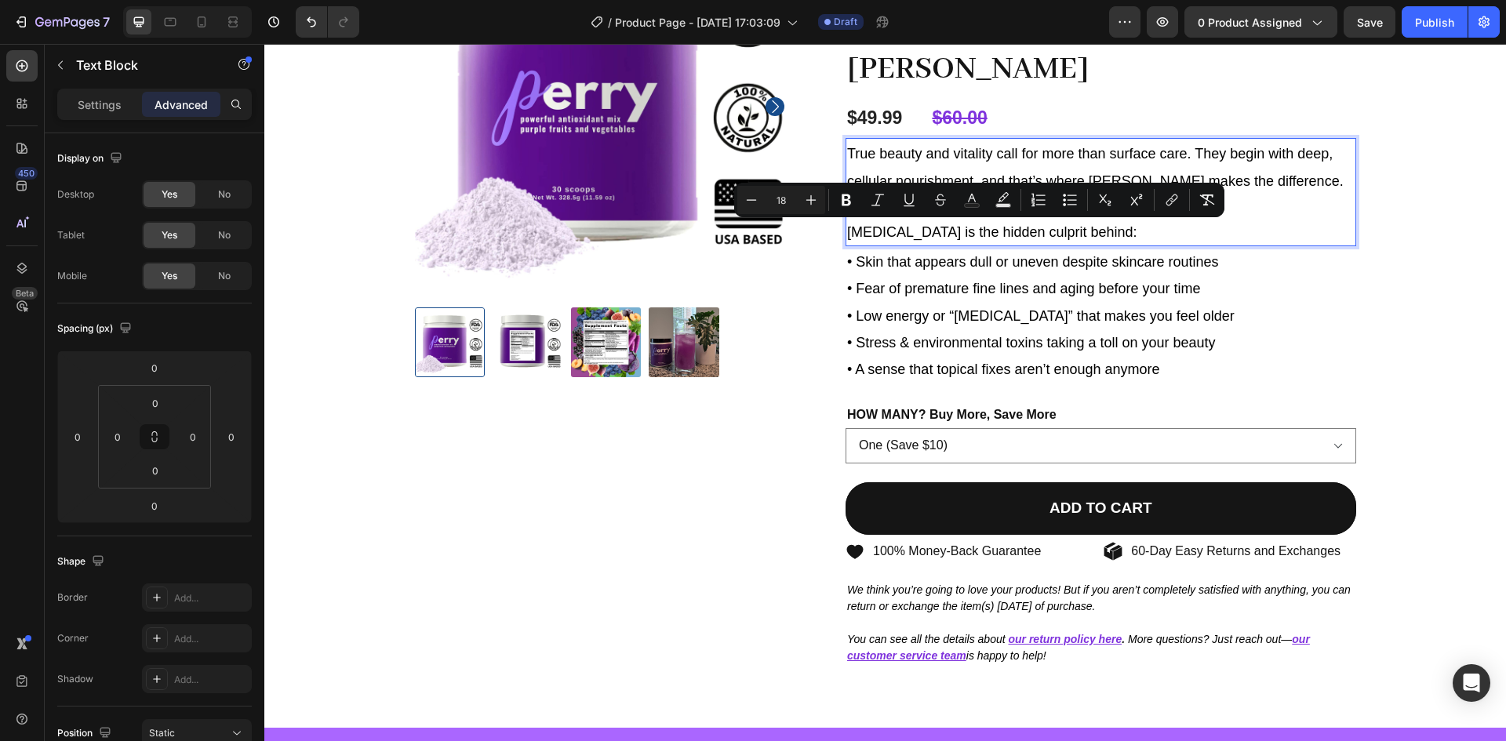
drag, startPoint x: 1117, startPoint y: 241, endPoint x: 839, endPoint y: 223, distance: 279.0
click at [845, 223] on div "True beauty and vitality call for more than surface care. They begin with deep,…" at bounding box center [1100, 192] width 510 height 108
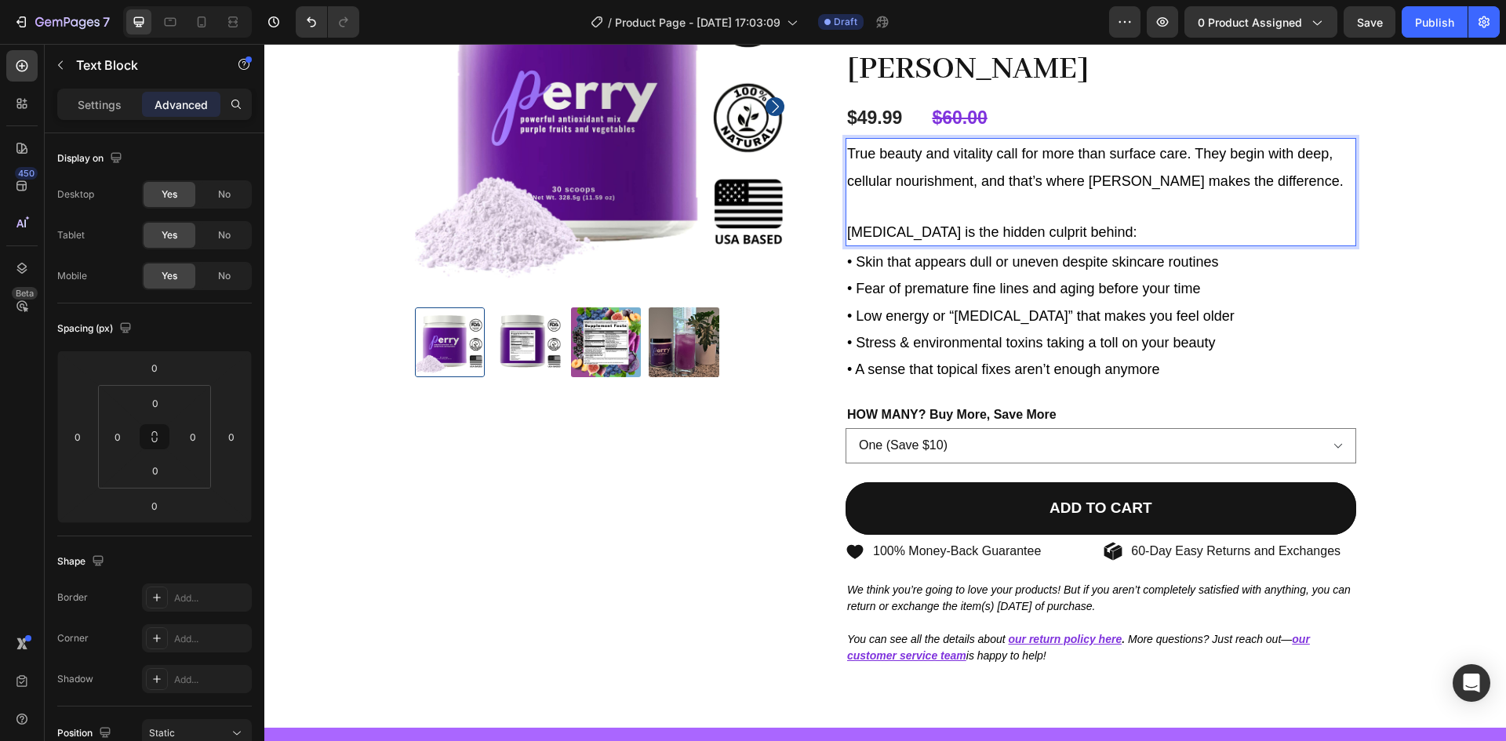
click at [1289, 180] on p "True beauty and vitality call for more than surface care. They begin with deep,…" at bounding box center [1100, 166] width 507 height 53
click at [852, 153] on span "True beauty and vitality call for more than surface care. They begin with deep,…" at bounding box center [1095, 167] width 496 height 42
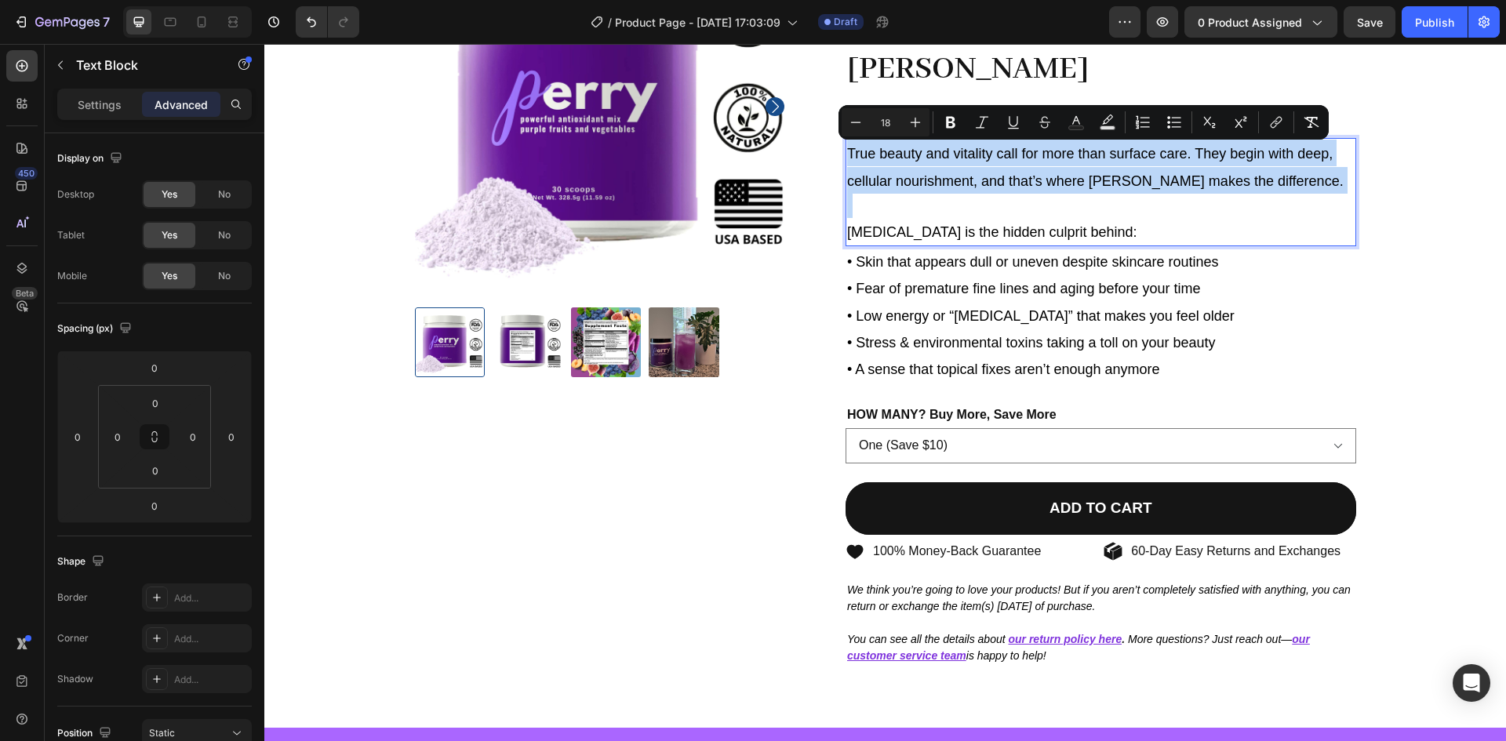
drag, startPoint x: 852, startPoint y: 153, endPoint x: 1259, endPoint y: 181, distance: 407.9
click at [1259, 181] on p "True beauty and vitality call for more than surface care. They begin with deep,…" at bounding box center [1100, 166] width 507 height 53
click at [1215, 207] on p "Rich Text Editor. Editing area: main" at bounding box center [1100, 206] width 507 height 24
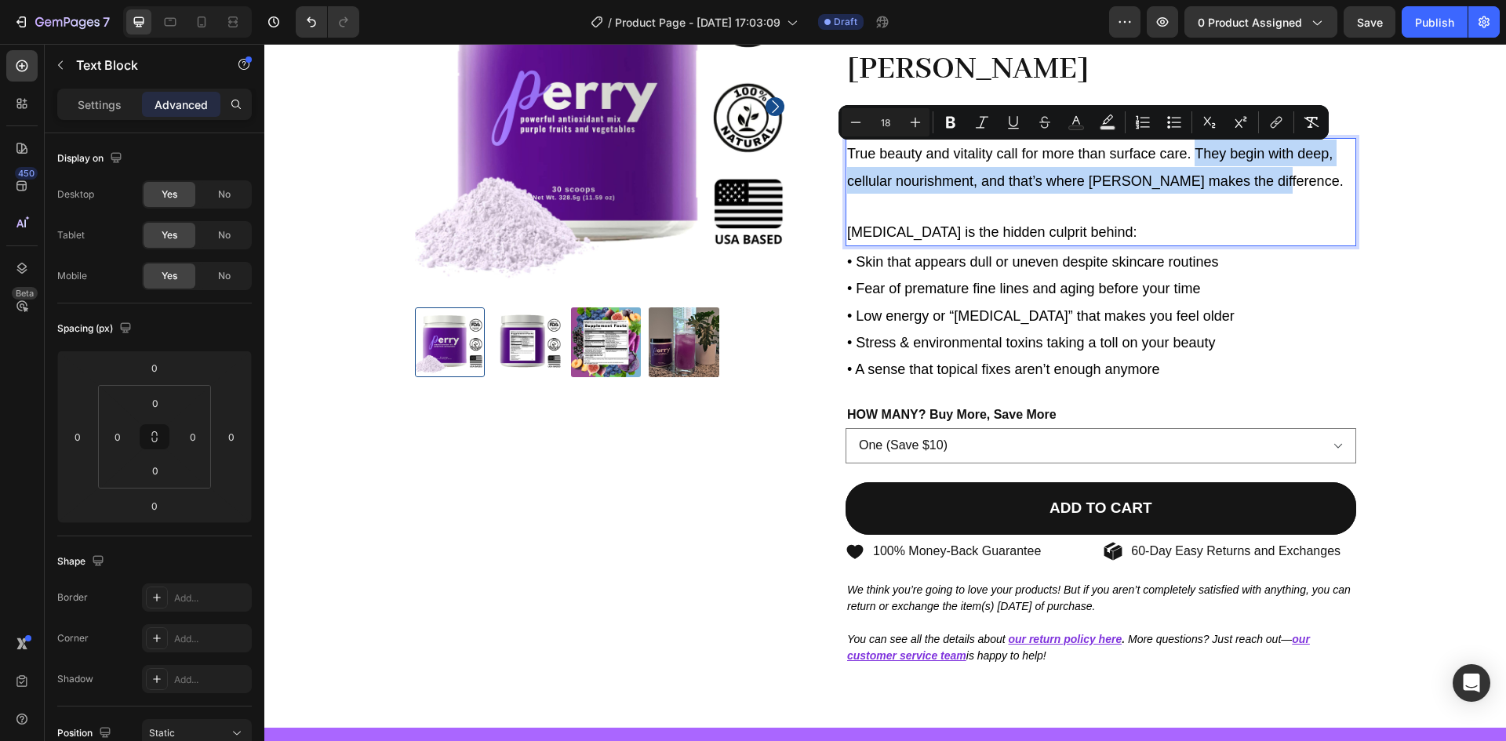
drag, startPoint x: 1267, startPoint y: 181, endPoint x: 1191, endPoint y: 154, distance: 80.6
click at [1191, 154] on p "True beauty and vitality call for more than surface care. They begin with deep,…" at bounding box center [1100, 166] width 507 height 53
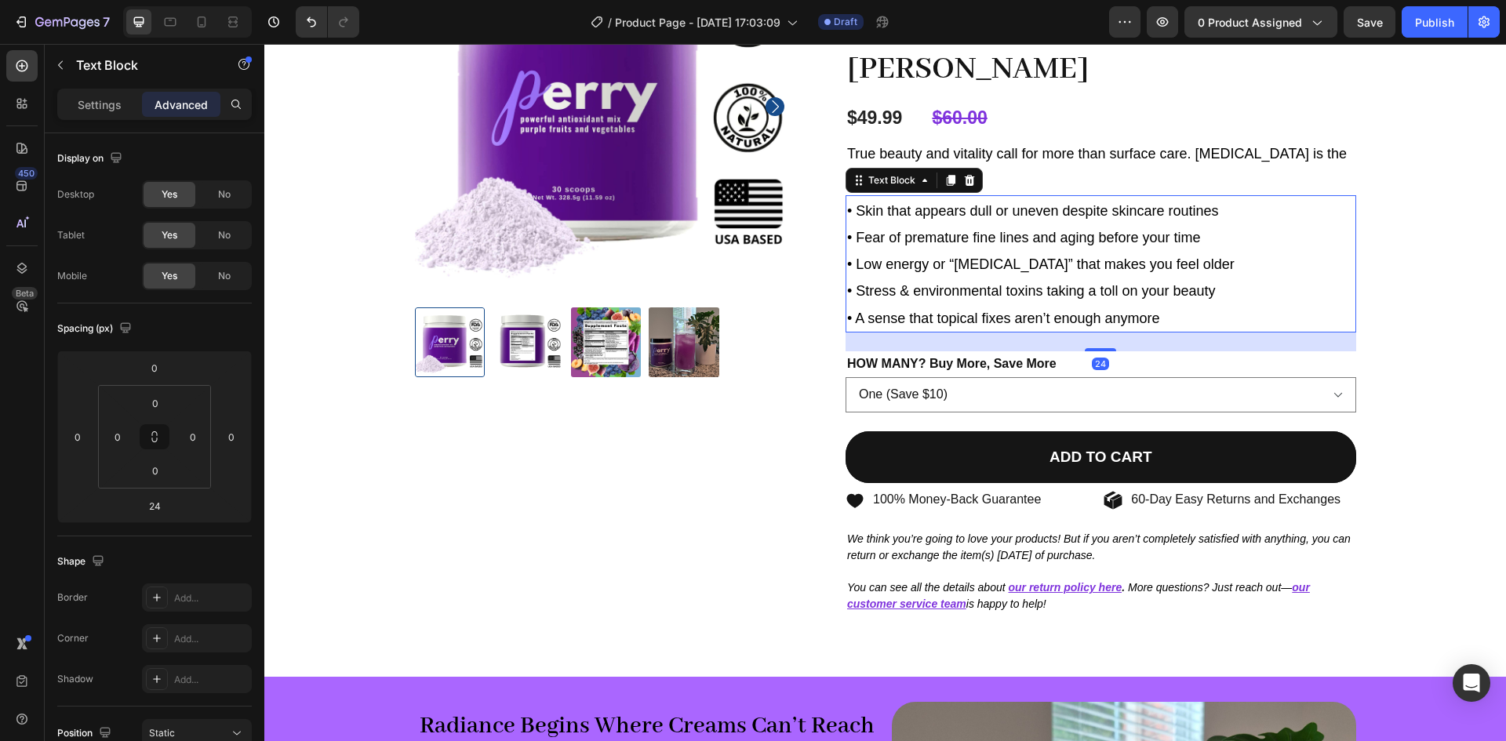
click at [1160, 317] on p "• A sense that topical fixes aren’t enough anymore" at bounding box center [1100, 317] width 507 height 27
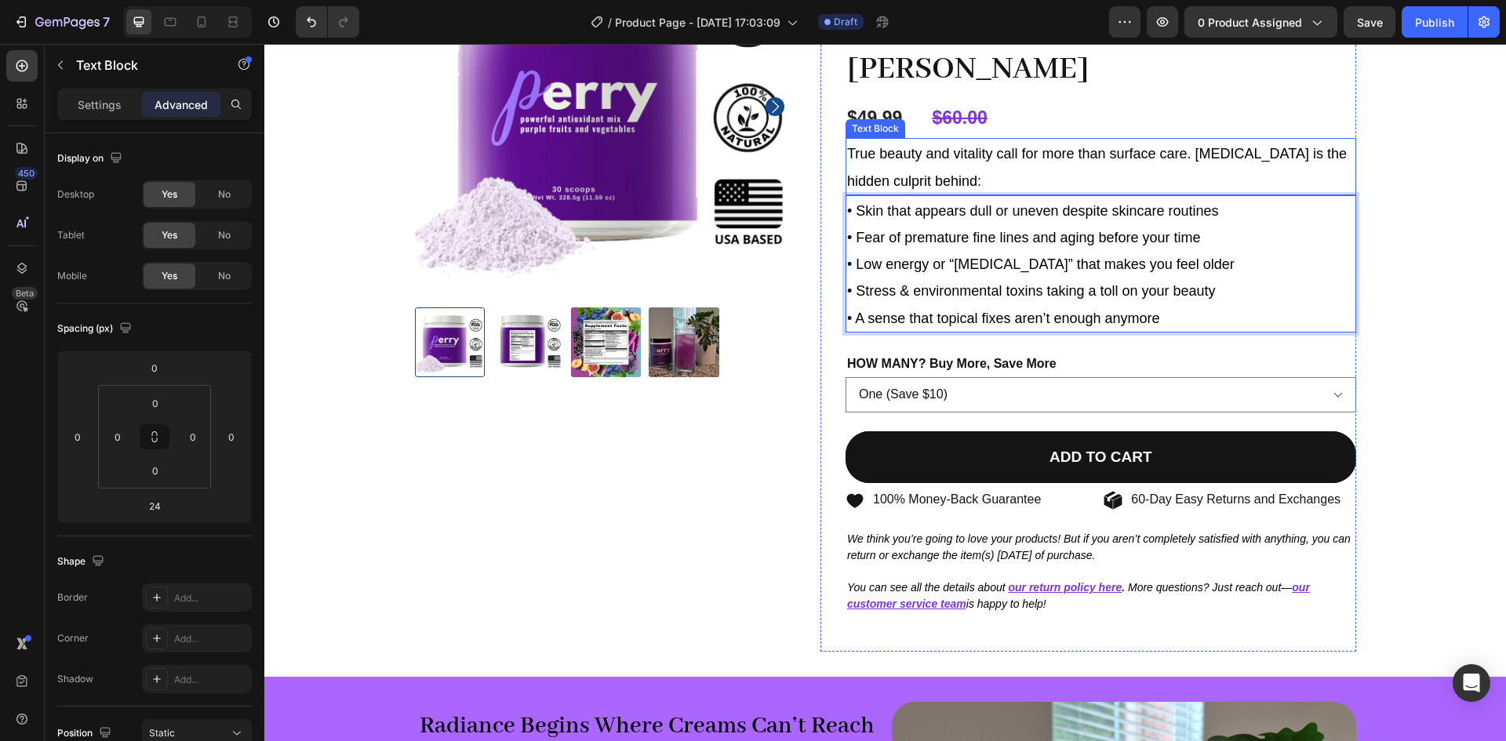
click at [943, 159] on span "True beauty and vitality call for more than surface care. [MEDICAL_DATA] is the…" at bounding box center [1097, 167] width 500 height 42
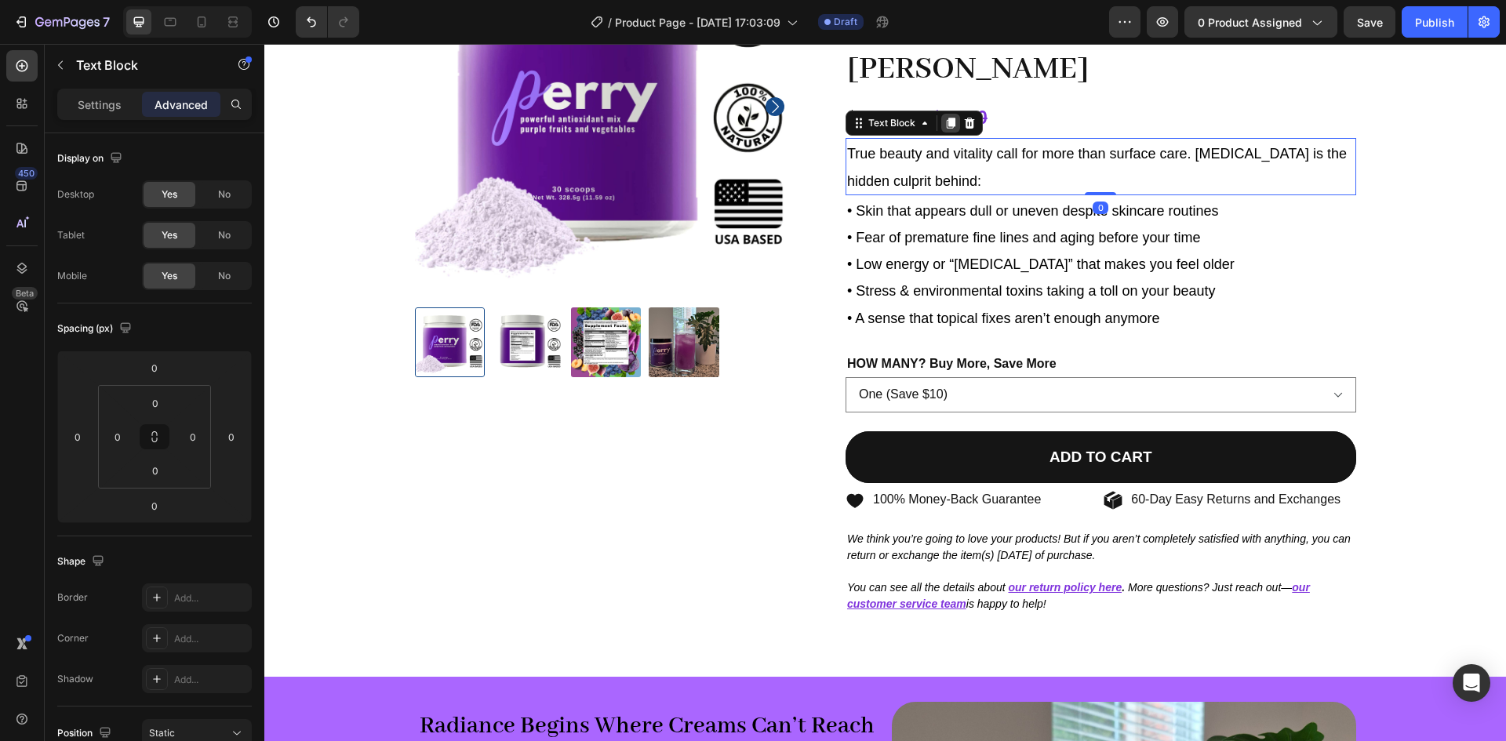
click at [944, 123] on icon at bounding box center [950, 123] width 13 height 13
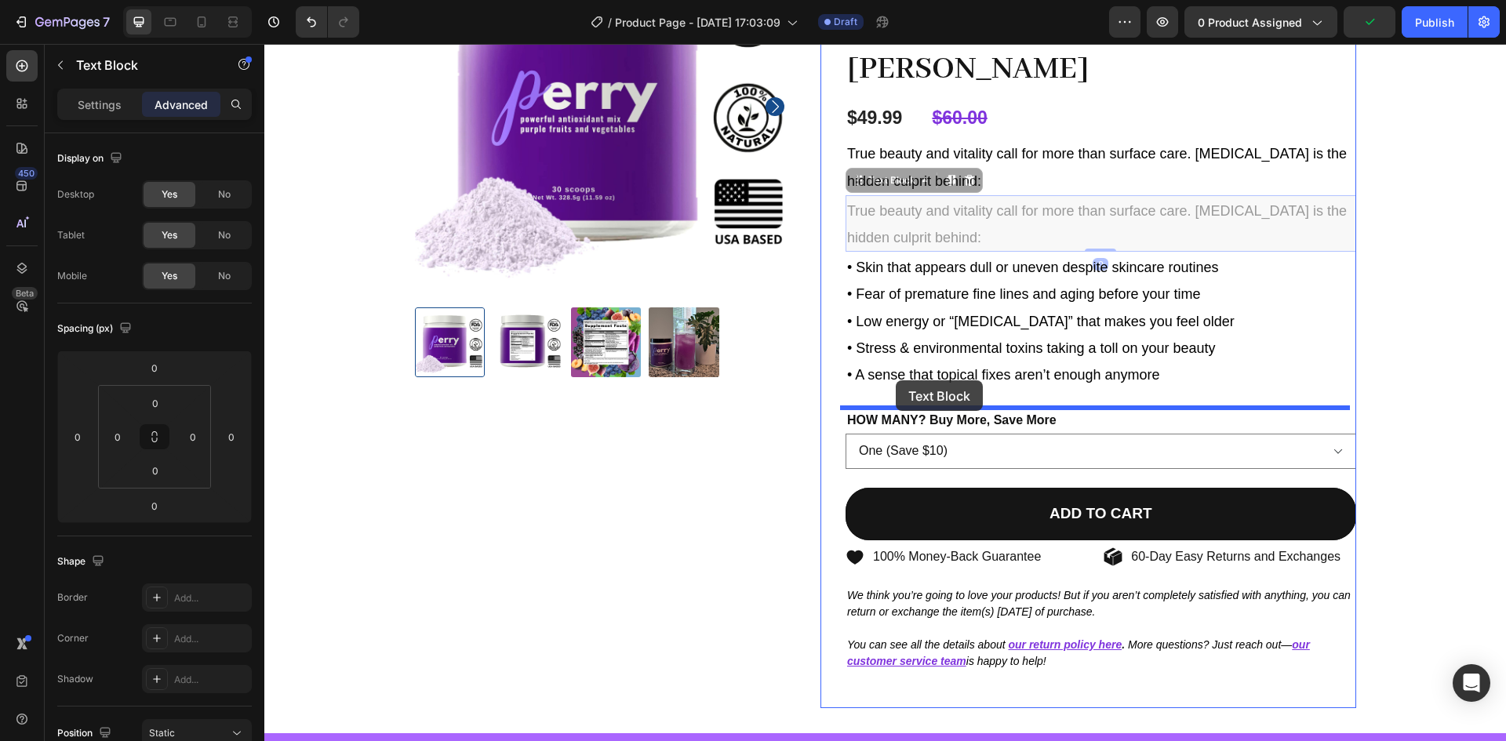
drag, startPoint x: 899, startPoint y: 182, endPoint x: 895, endPoint y: 380, distance: 198.4
type input "24"
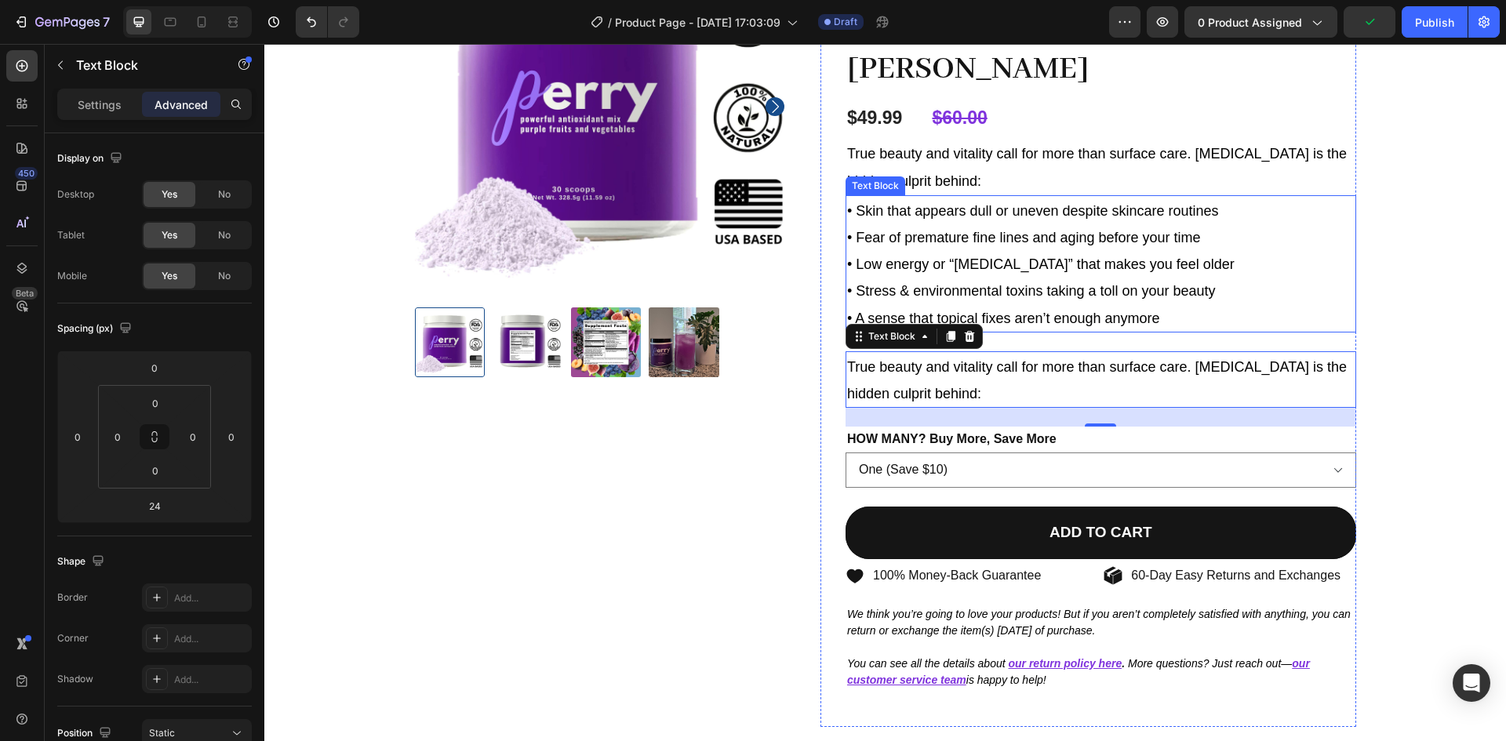
click at [1030, 262] on span "• Low energy or “[MEDICAL_DATA]” that makes you feel older" at bounding box center [1040, 264] width 387 height 16
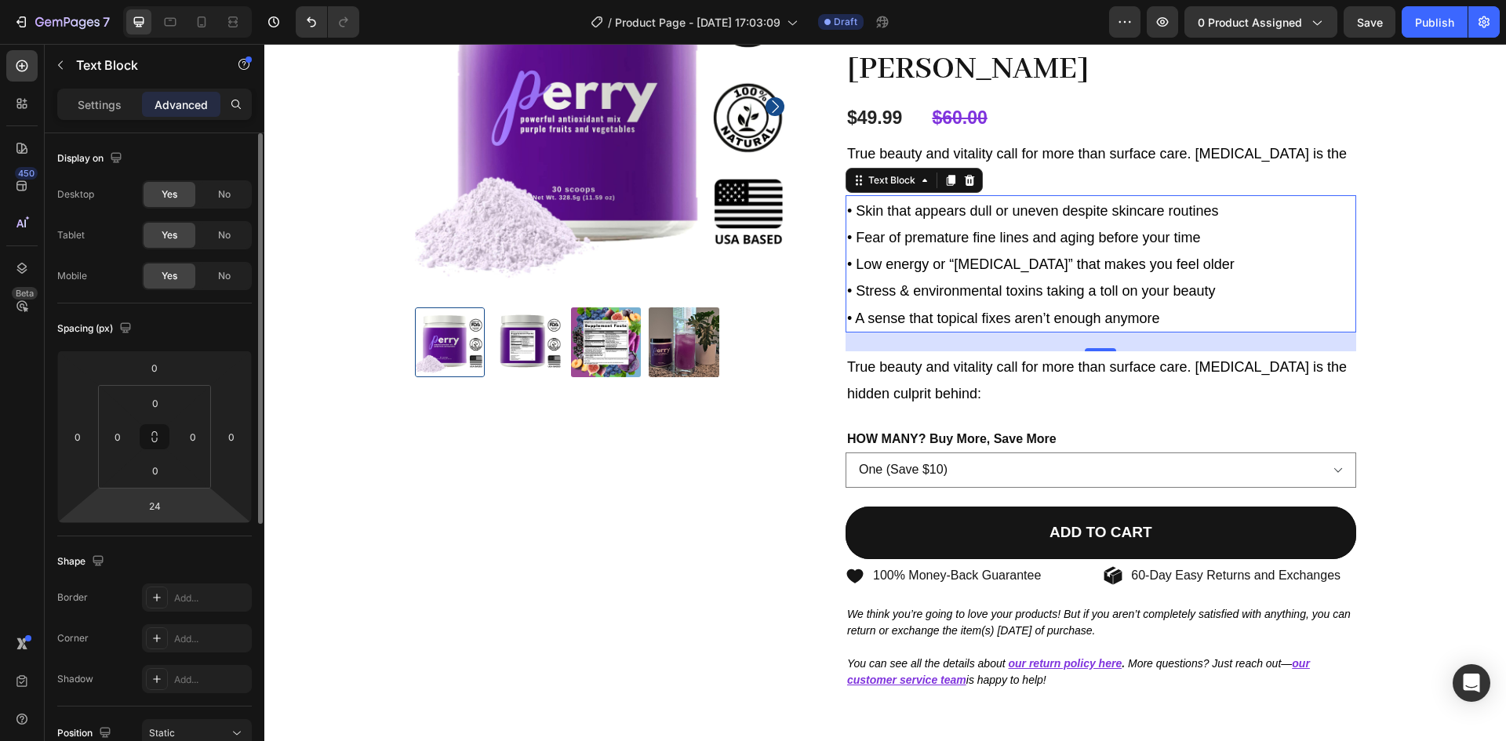
click at [148, 0] on html "7 / Product Page - [DATE] 17:03:09 Draft Preview 0 product assigned Save Publis…" at bounding box center [753, 0] width 1506 height 0
click at [147, 503] on input "24" at bounding box center [154, 506] width 31 height 24
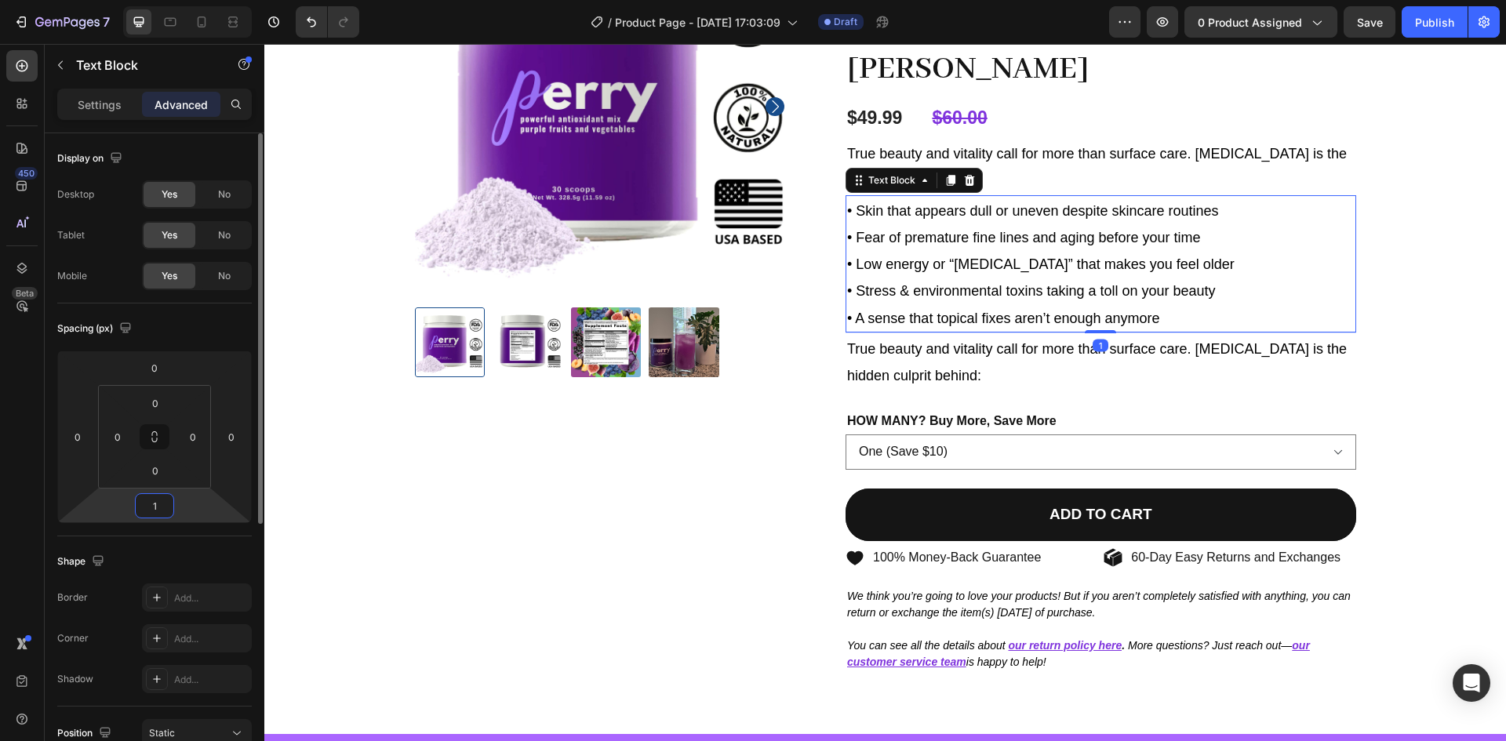
type input "10"
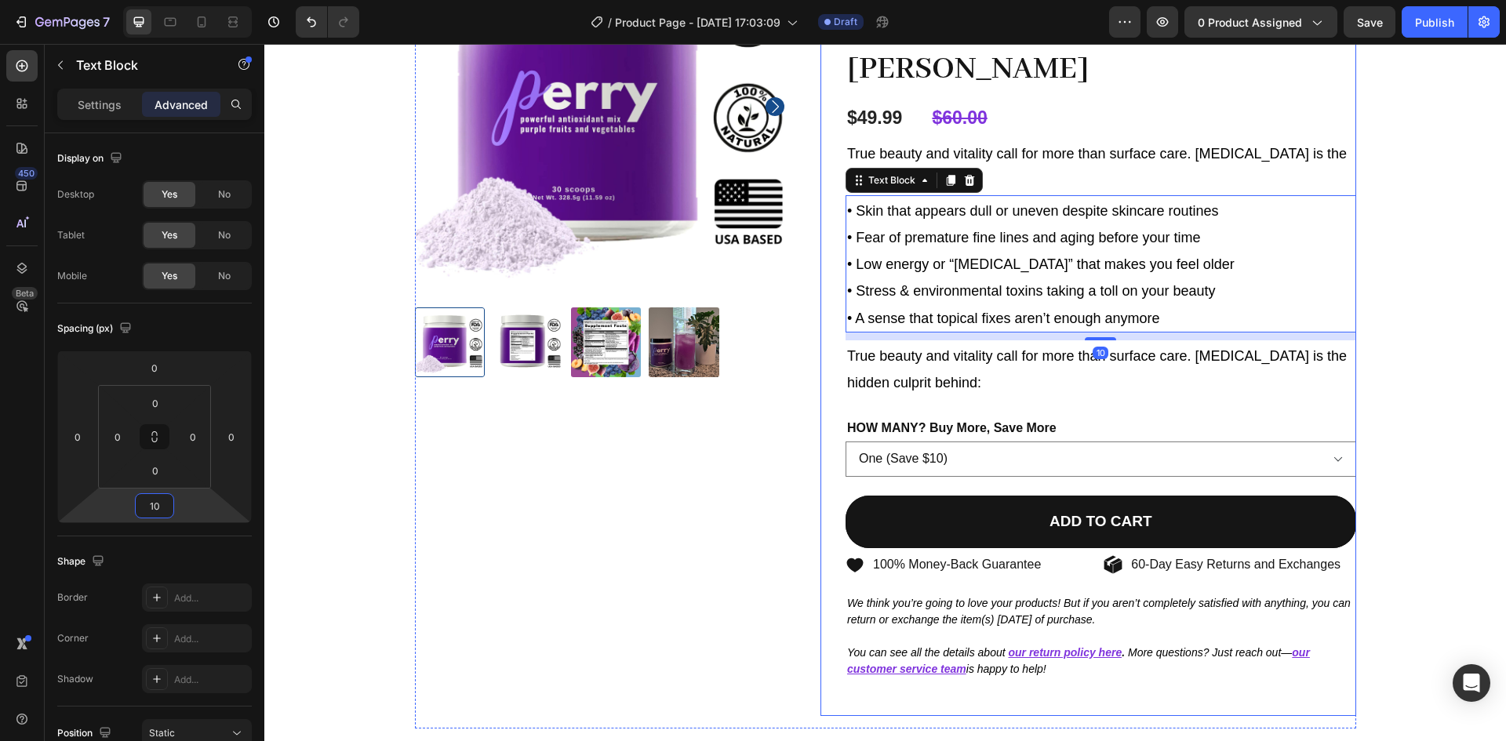
click at [936, 401] on div "Icon Icon Icon Icon Icon Icon List [PERSON_NAME] Text Block Row Verified Buyer …" at bounding box center [1100, 315] width 510 height 801
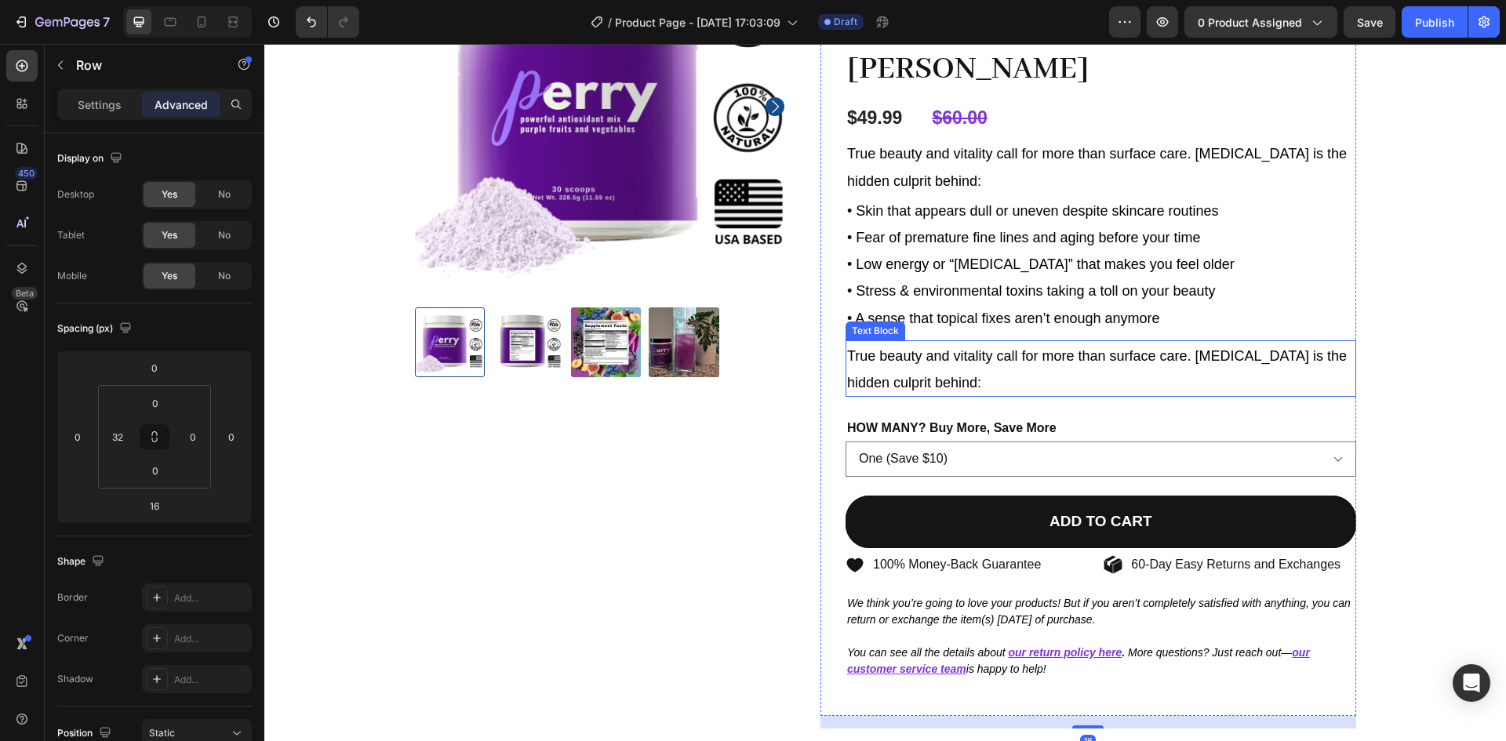
click at [936, 385] on span "True beauty and vitality call for more than surface care. [MEDICAL_DATA] is the…" at bounding box center [1097, 369] width 500 height 42
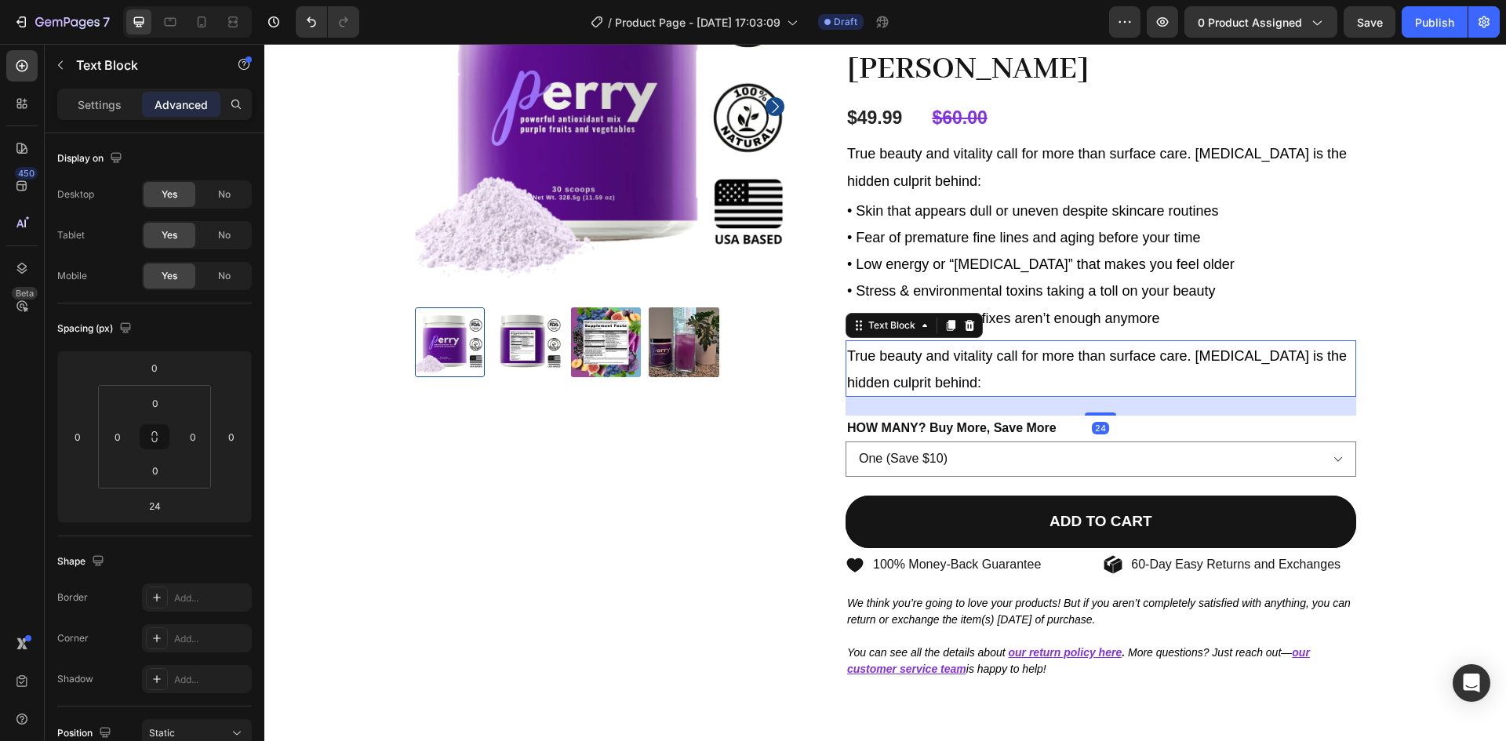
click at [936, 385] on span "True beauty and vitality call for more than surface care. [MEDICAL_DATA] is the…" at bounding box center [1097, 369] width 500 height 42
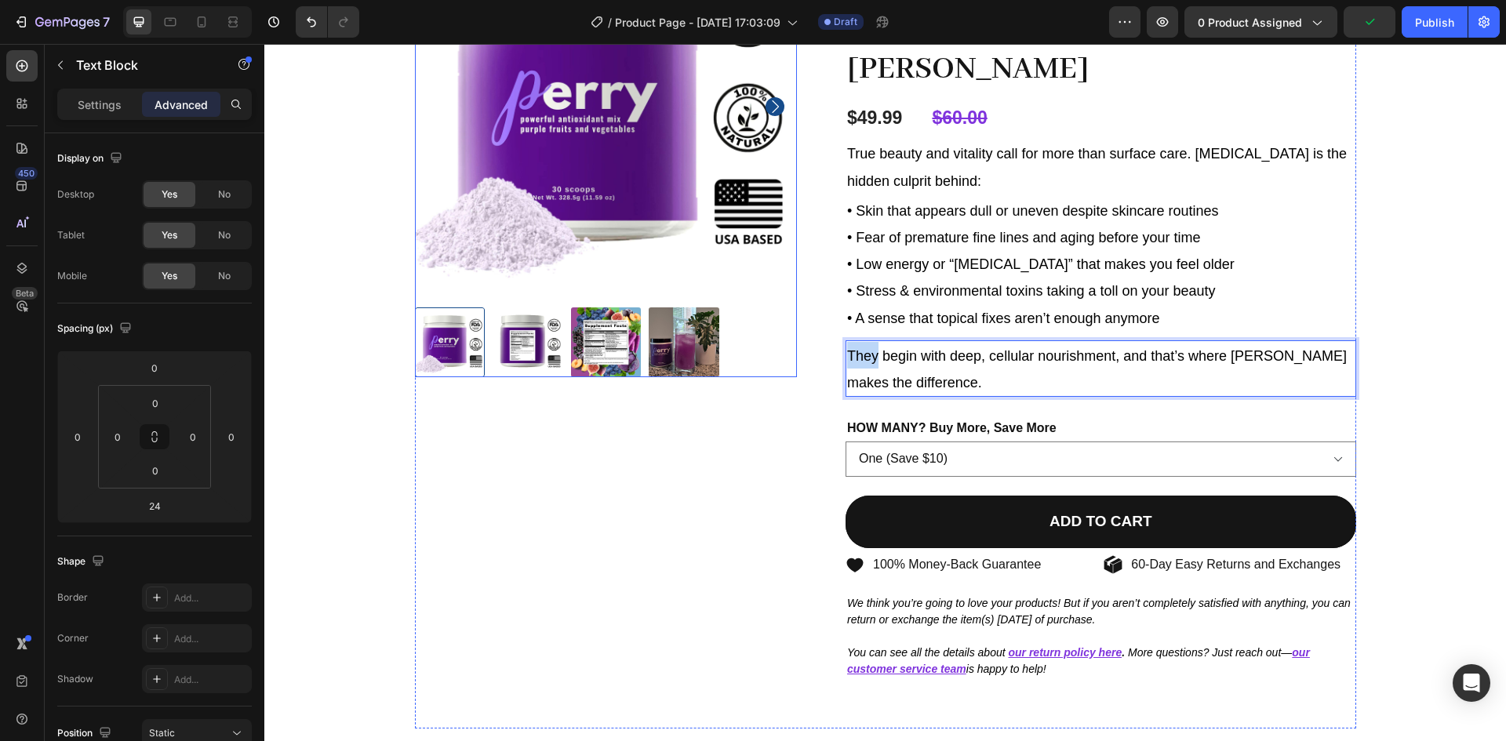
drag, startPoint x: 874, startPoint y: 356, endPoint x: 783, endPoint y: 334, distance: 94.3
click at [783, 334] on div "Product Images Icon Icon Icon Icon Icon Icon List [PERSON_NAME] Text Block Row …" at bounding box center [885, 321] width 941 height 813
click at [925, 348] on span "Healing begin with deep, cellular nourishment, and that’s where [PERSON_NAME] m…" at bounding box center [1045, 369] width 396 height 42
click at [1032, 168] on p "True beauty and vitality call for more than surface care. [MEDICAL_DATA] is the…" at bounding box center [1100, 166] width 507 height 53
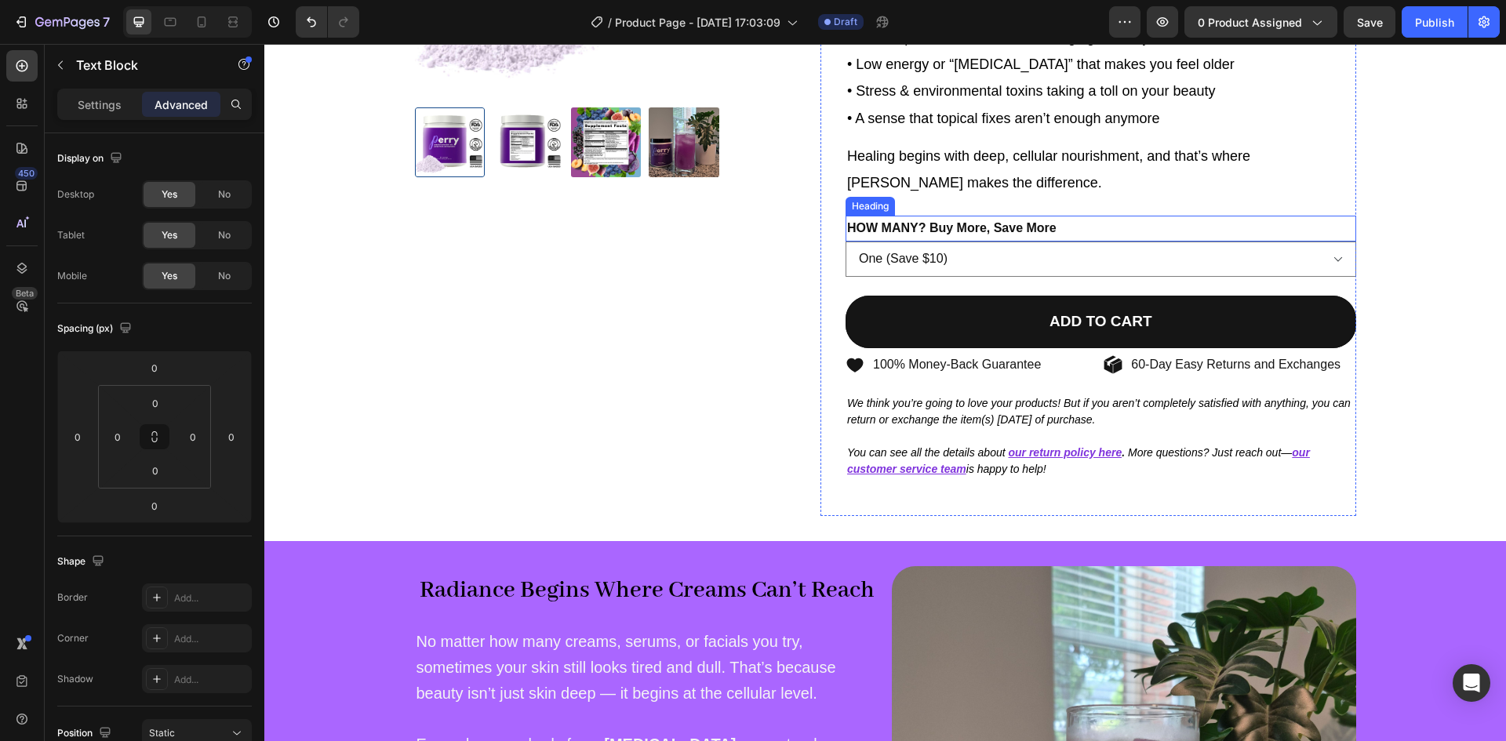
scroll to position [0, 0]
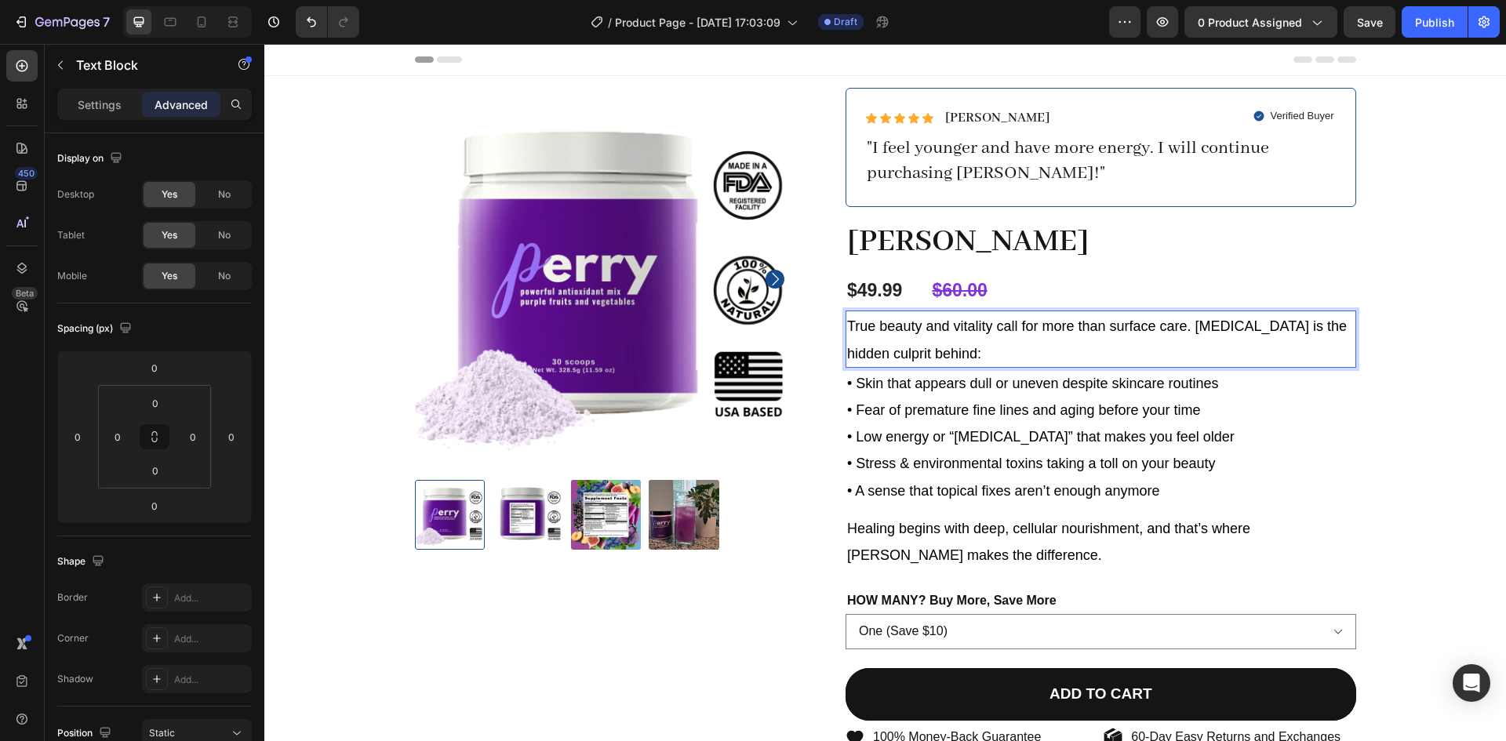
click at [1287, 319] on span "True beauty and vitality call for more than surface care. [MEDICAL_DATA] is the…" at bounding box center [1097, 339] width 500 height 42
drag, startPoint x: 1284, startPoint y: 341, endPoint x: 1287, endPoint y: 355, distance: 14.5
click at [1287, 355] on p "True beauty and vitality call for more than surface care. [MEDICAL_DATA] is the…" at bounding box center [1100, 338] width 507 height 53
click at [1292, 326] on span "True beauty and vitality call for more than surface care. [MEDICAL_DATA] is the…" at bounding box center [1097, 339] width 500 height 42
drag, startPoint x: 1305, startPoint y: 313, endPoint x: 1196, endPoint y: 401, distance: 140.0
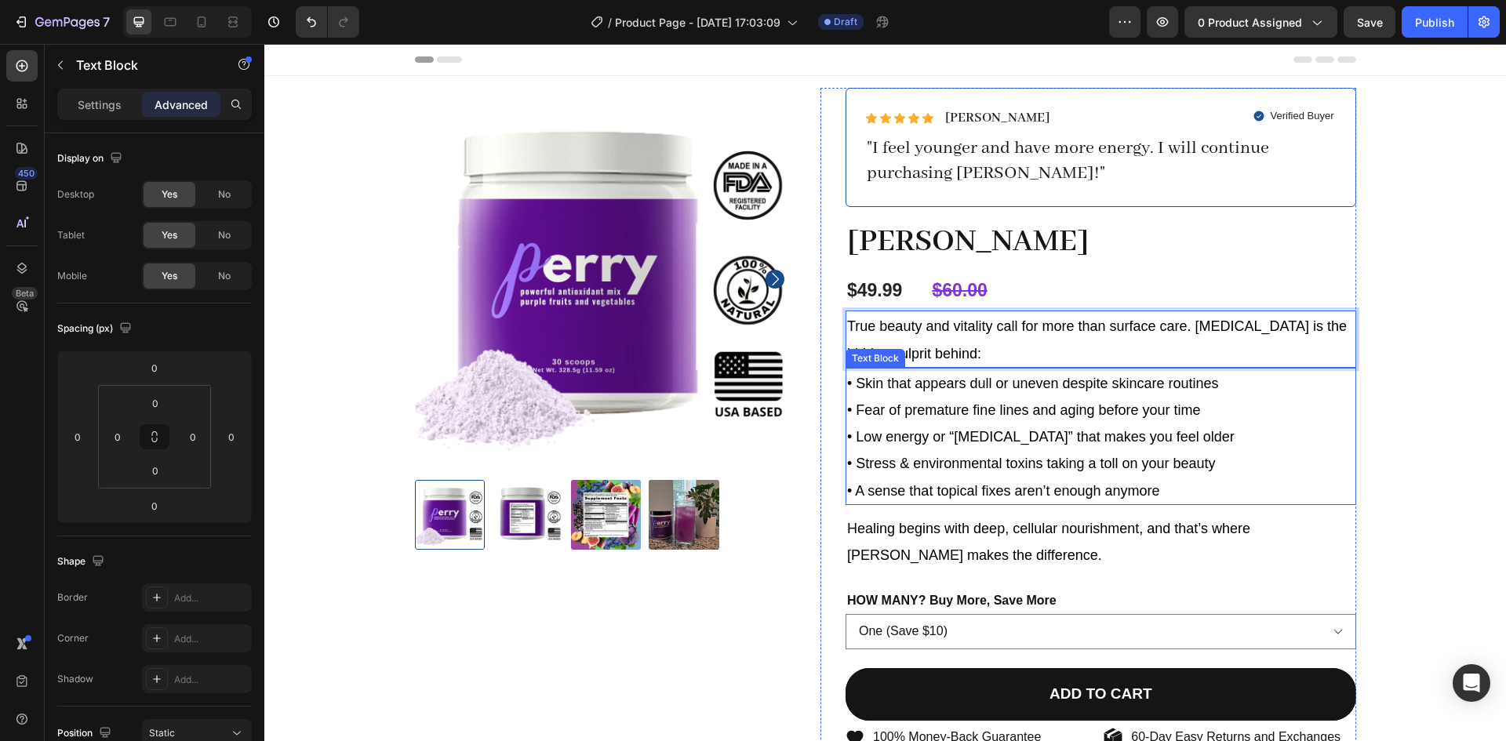
click at [1196, 401] on div "Icon Icon Icon Icon Icon Icon List [PERSON_NAME] Text Block Row Verified Buyer …" at bounding box center [1100, 488] width 510 height 801
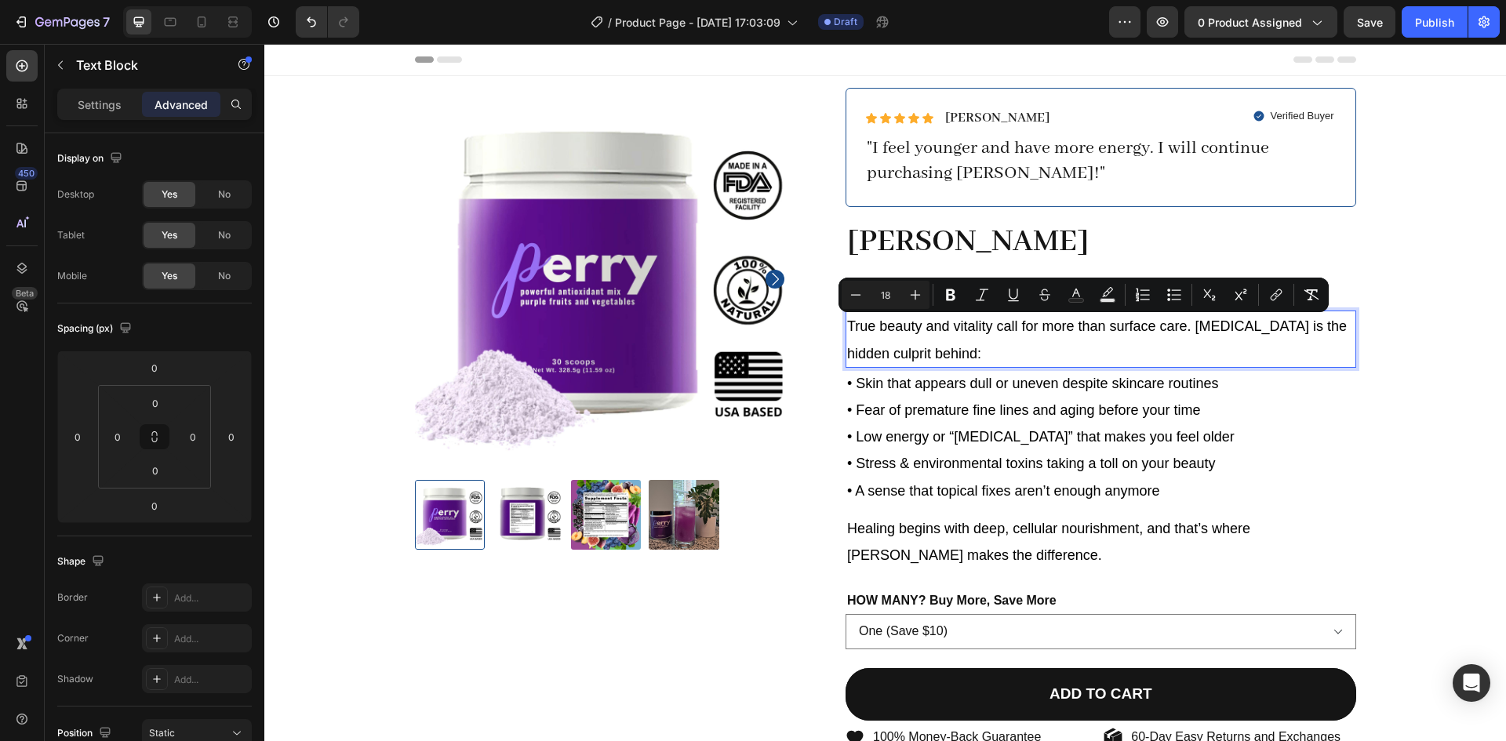
click at [1302, 335] on p "True beauty and vitality call for more than surface care. [MEDICAL_DATA] is the…" at bounding box center [1100, 338] width 507 height 53
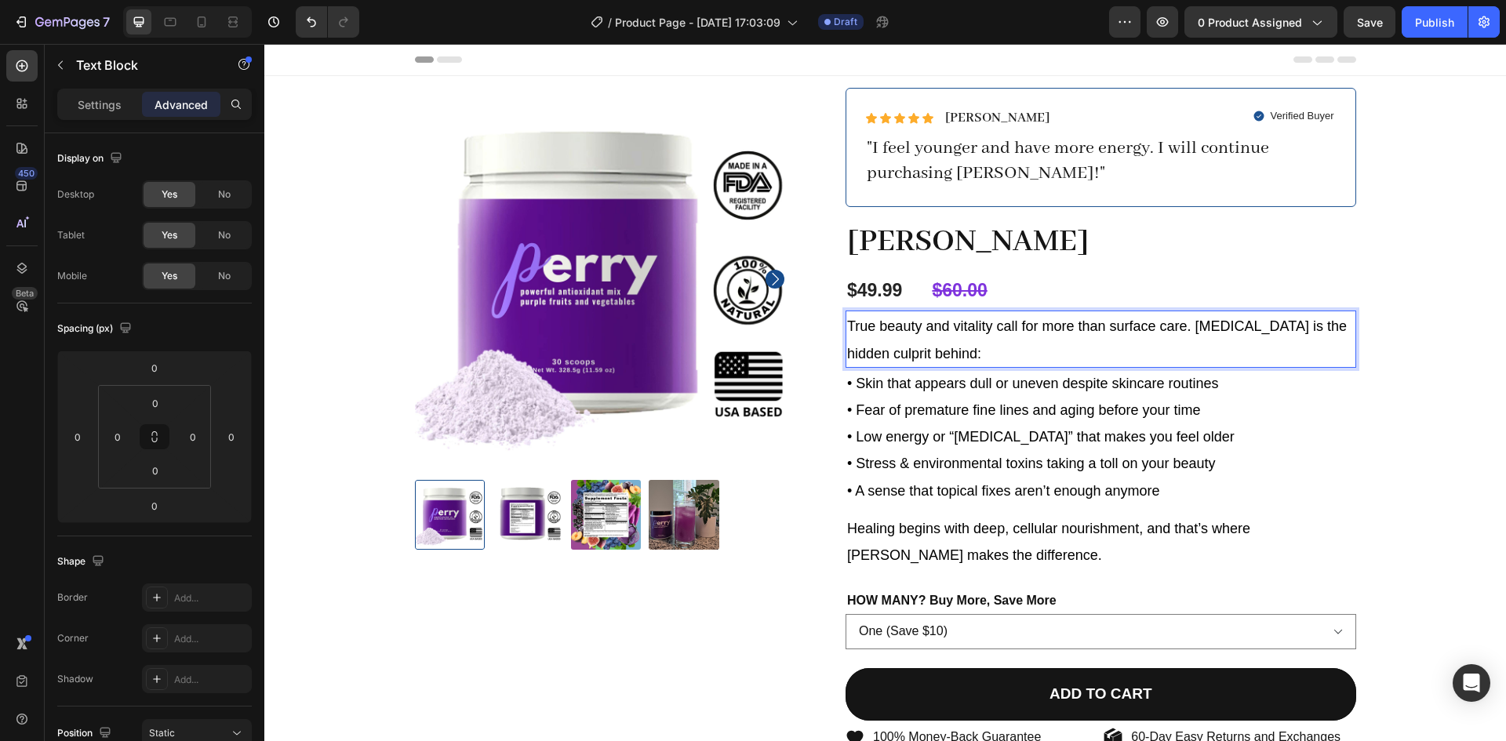
click at [1335, 329] on p "True beauty and vitality call for more than surface care. [MEDICAL_DATA] is the…" at bounding box center [1100, 338] width 507 height 53
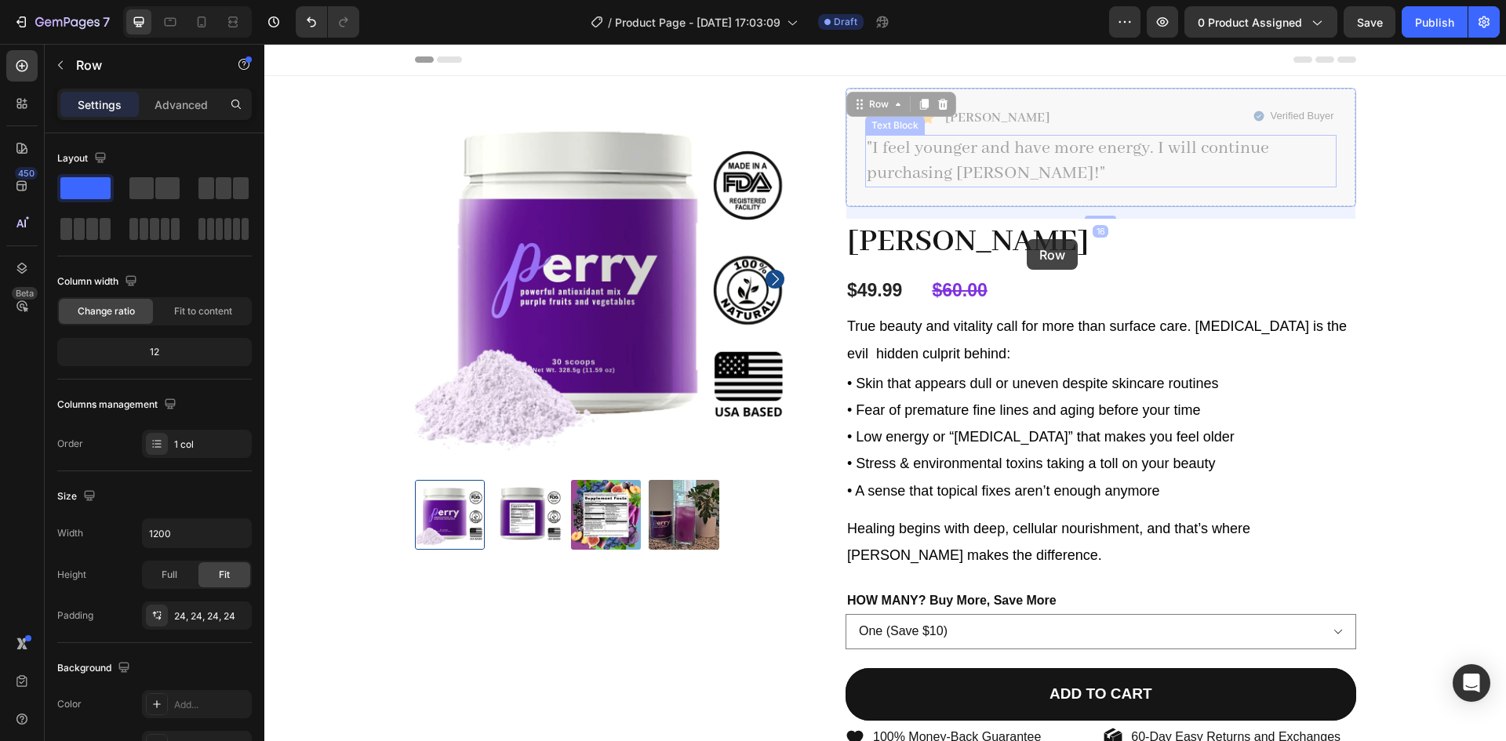
drag, startPoint x: 1034, startPoint y: 129, endPoint x: 1009, endPoint y: 296, distance: 168.0
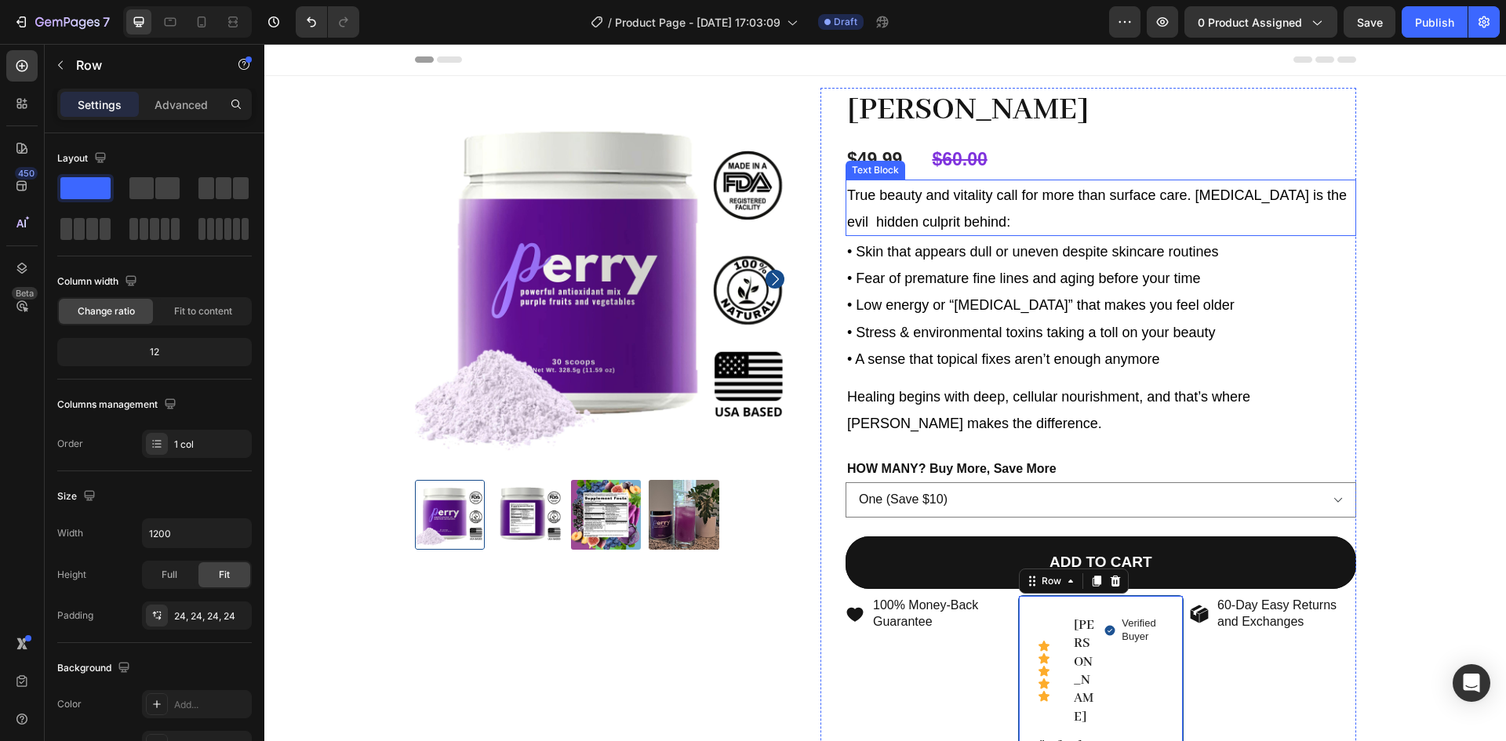
click at [1036, 229] on p "True beauty and vitality call for more than surface care. [MEDICAL_DATA] is the…" at bounding box center [1100, 207] width 507 height 53
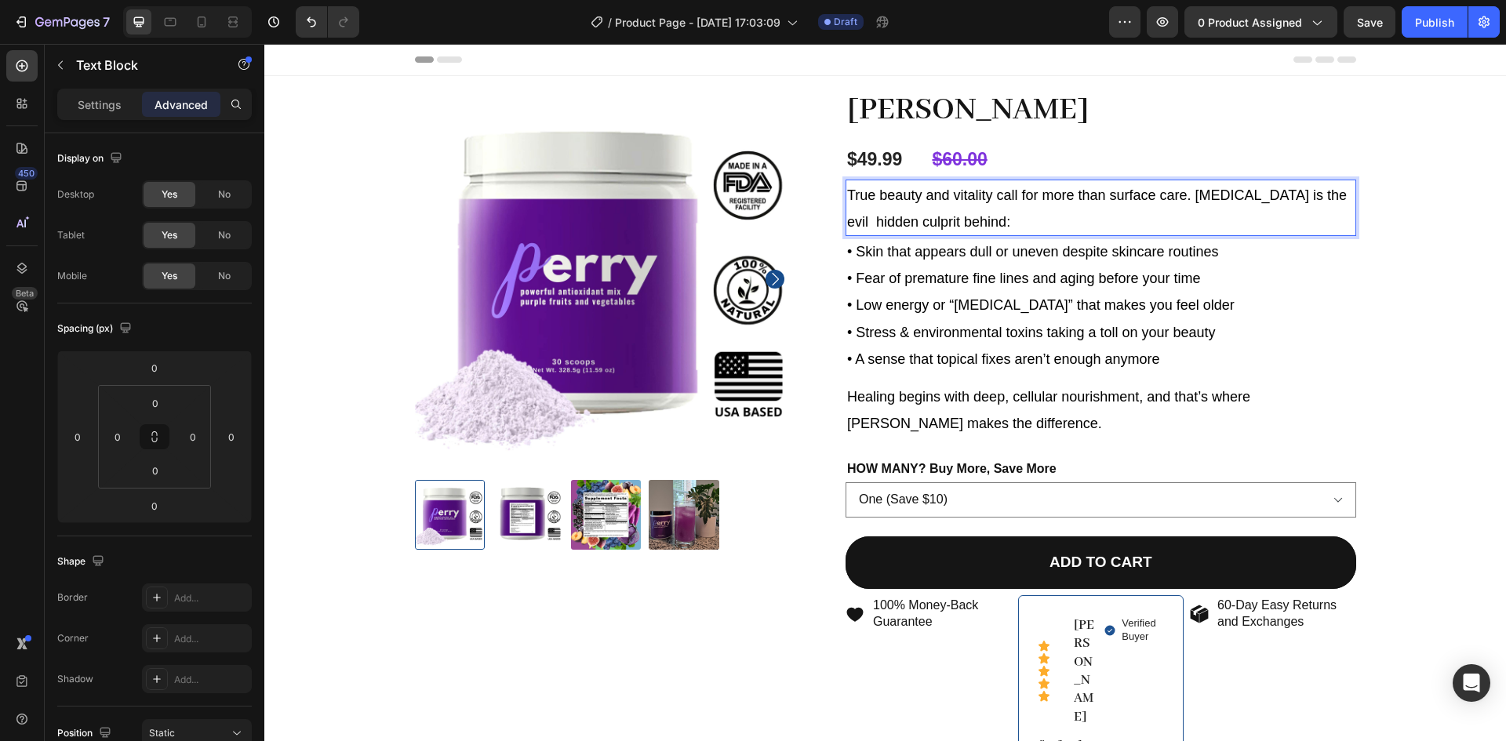
click at [1197, 194] on span "True beauty and vitality call for more than surface care. [MEDICAL_DATA] is the…" at bounding box center [1097, 208] width 500 height 42
click at [1295, 194] on span "True beauty and vitality call for more than surface care. [MEDICAL_DATA] is the…" at bounding box center [1097, 208] width 500 height 42
click at [1289, 196] on span "True beauty and vitality call for more than surface care. [MEDICAL_DATA] damage…" at bounding box center [1078, 208] width 462 height 42
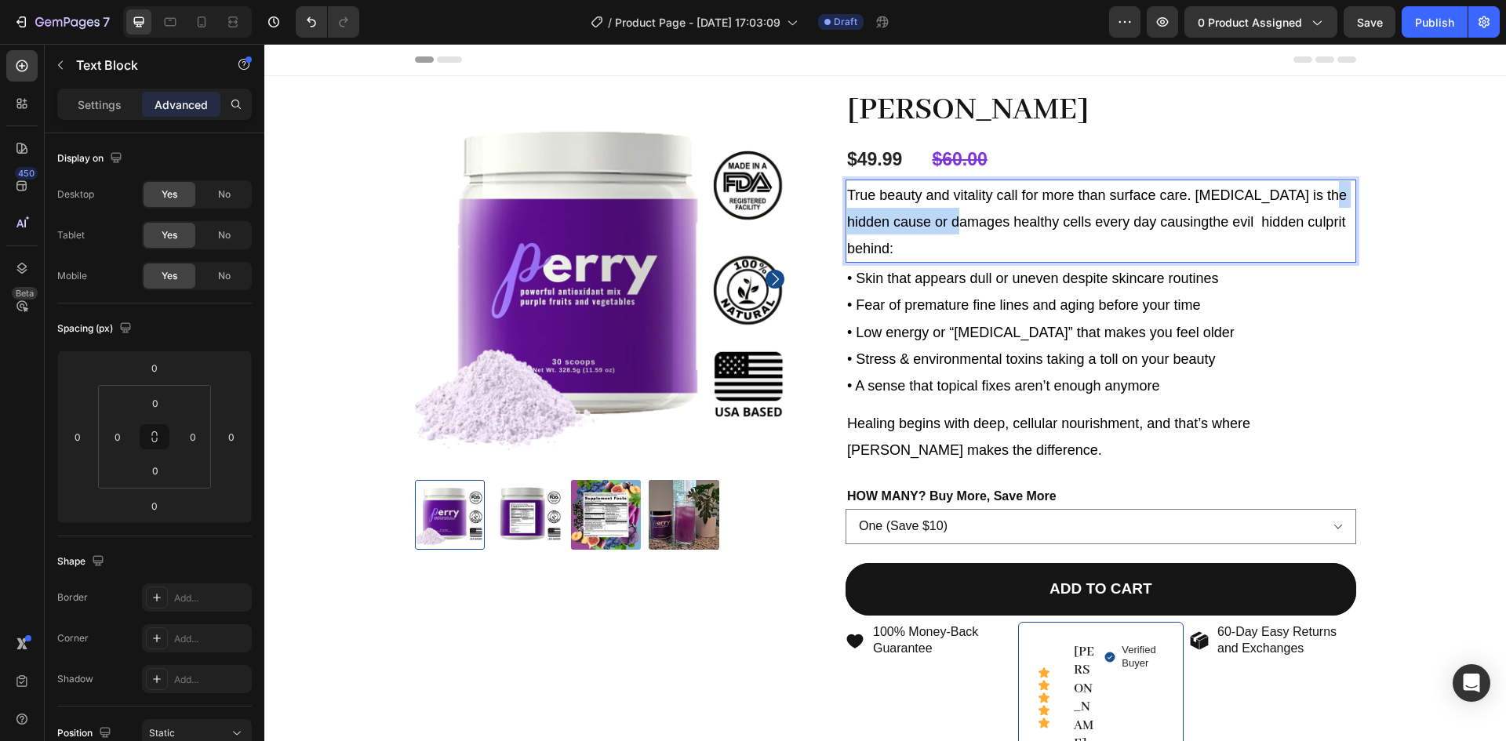
drag, startPoint x: 939, startPoint y: 221, endPoint x: 1308, endPoint y: 198, distance: 369.2
click at [1308, 198] on span "True beauty and vitality call for more than surface care. [MEDICAL_DATA] is the…" at bounding box center [1097, 221] width 500 height 69
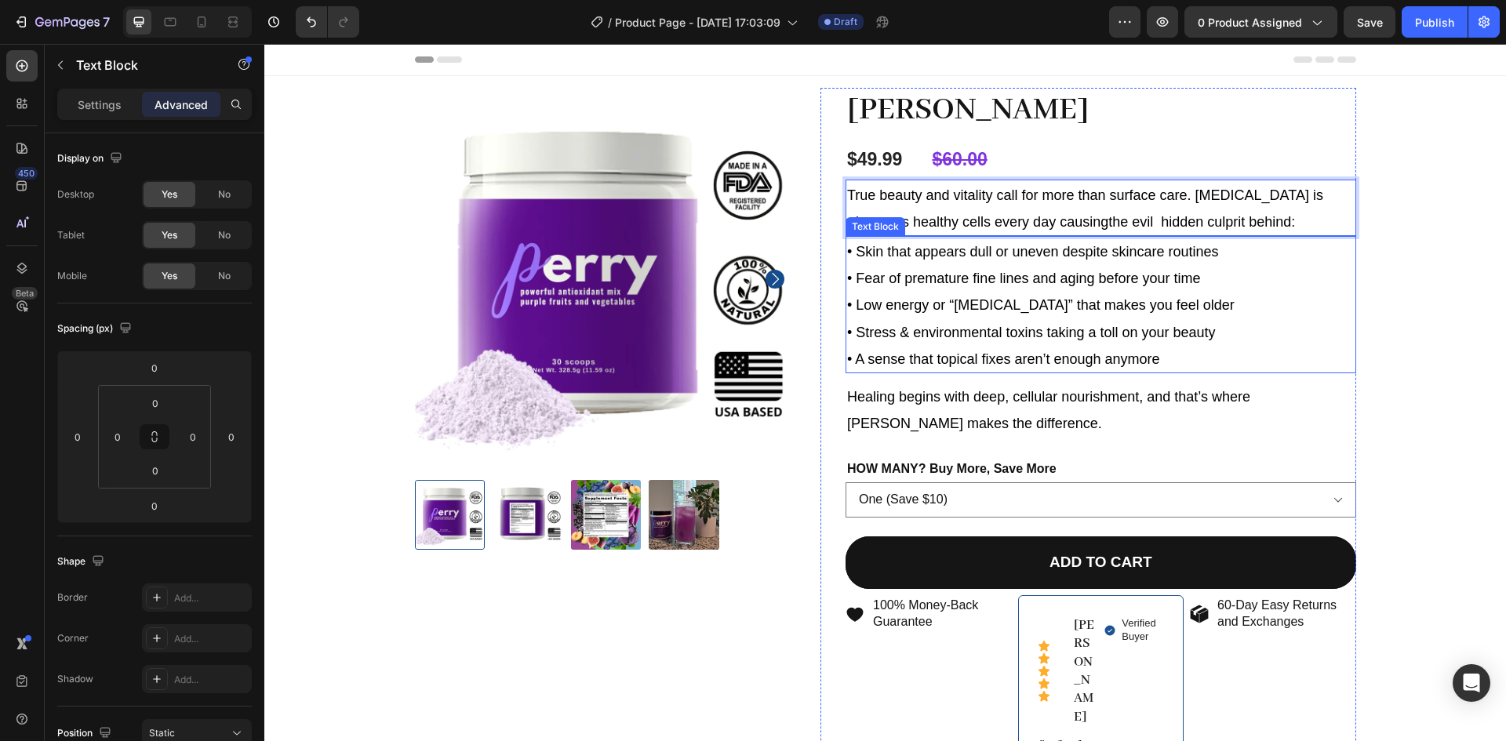
click at [1012, 333] on span "• Stress & environmental toxins taking a toll on your beauty" at bounding box center [1031, 333] width 369 height 16
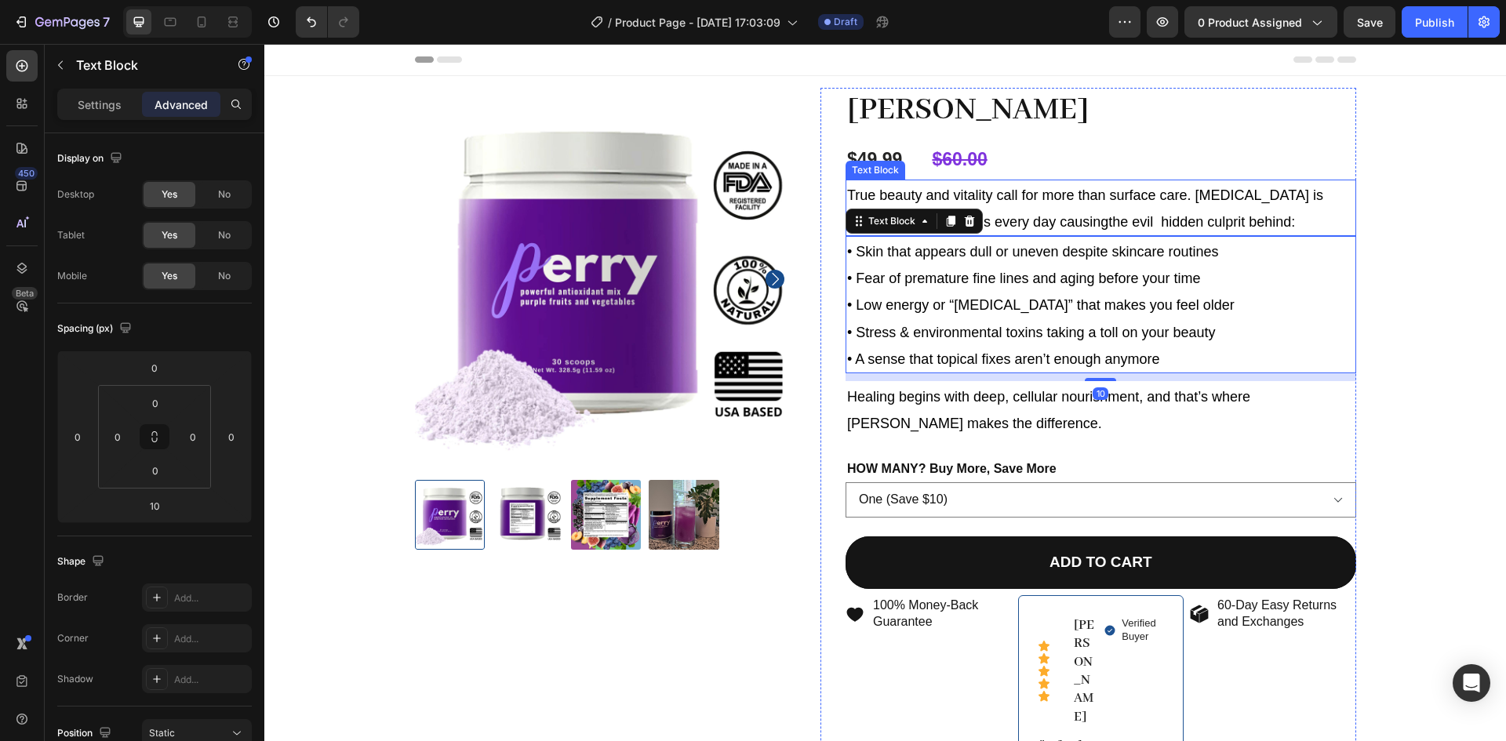
click at [1088, 218] on span "True beauty and vitality call for more than surface care. [MEDICAL_DATA] is dam…" at bounding box center [1085, 208] width 476 height 42
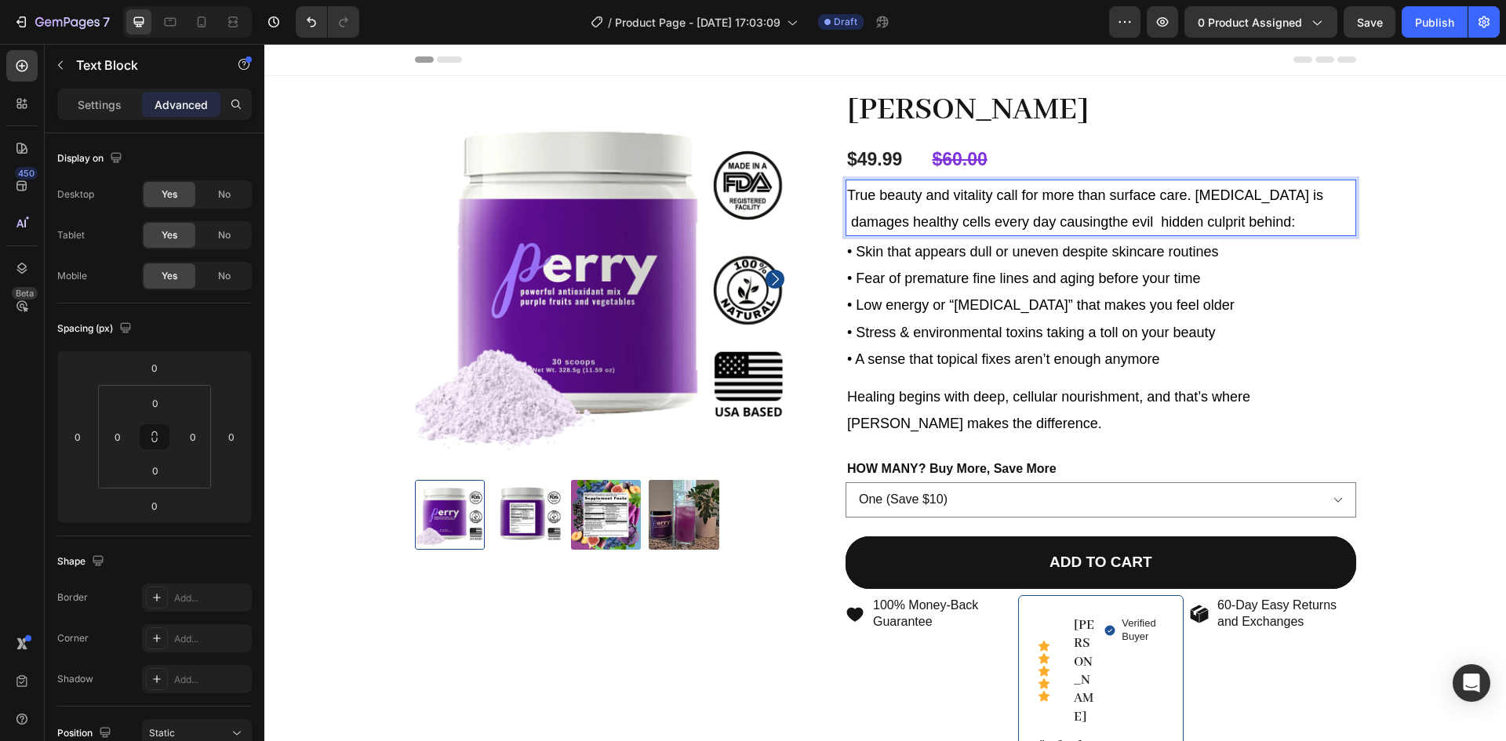
click at [1201, 192] on span "True beauty and vitality call for more than surface care. [MEDICAL_DATA] is dam…" at bounding box center [1085, 208] width 476 height 42
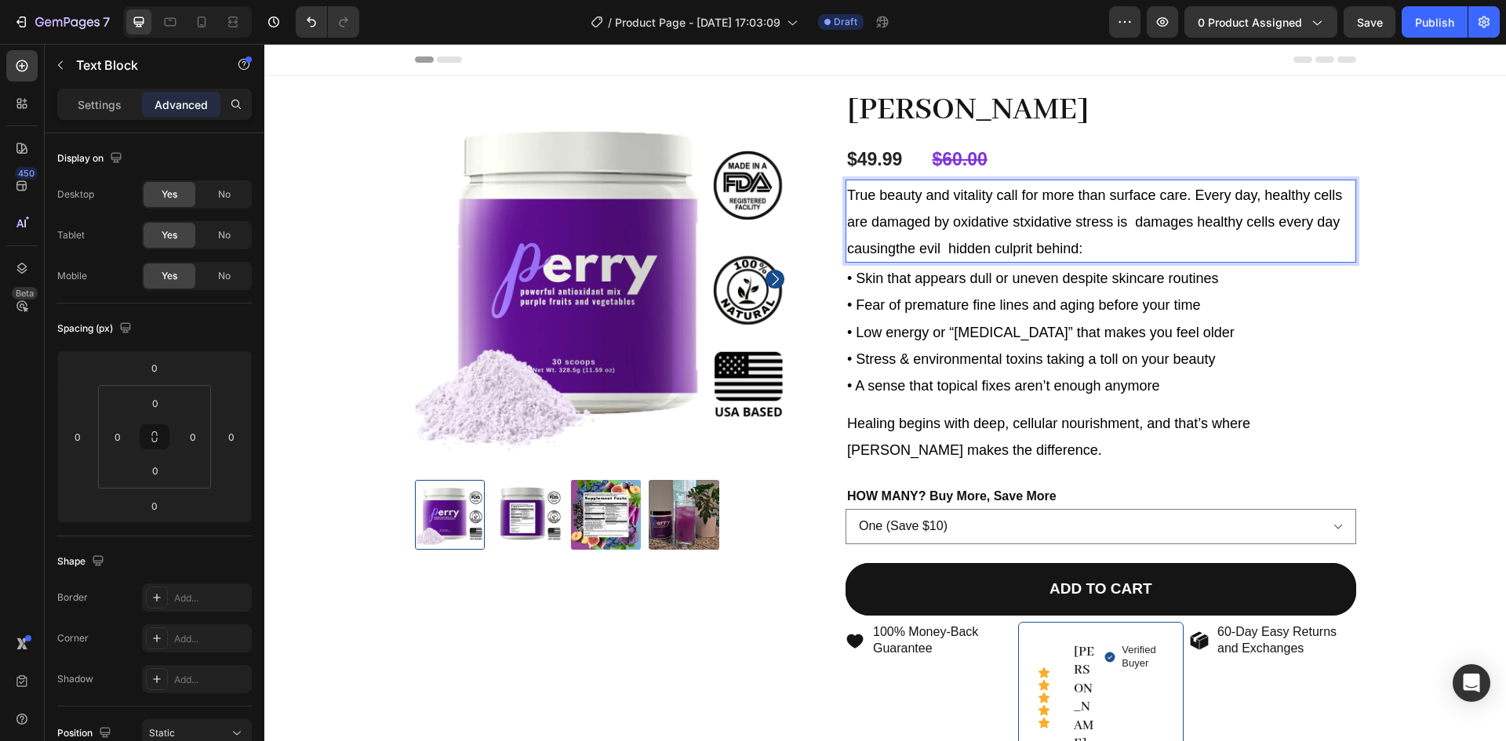
click at [1038, 229] on span "True beauty and vitality call for more than surface care. Every day, healthy ce…" at bounding box center [1094, 221] width 495 height 69
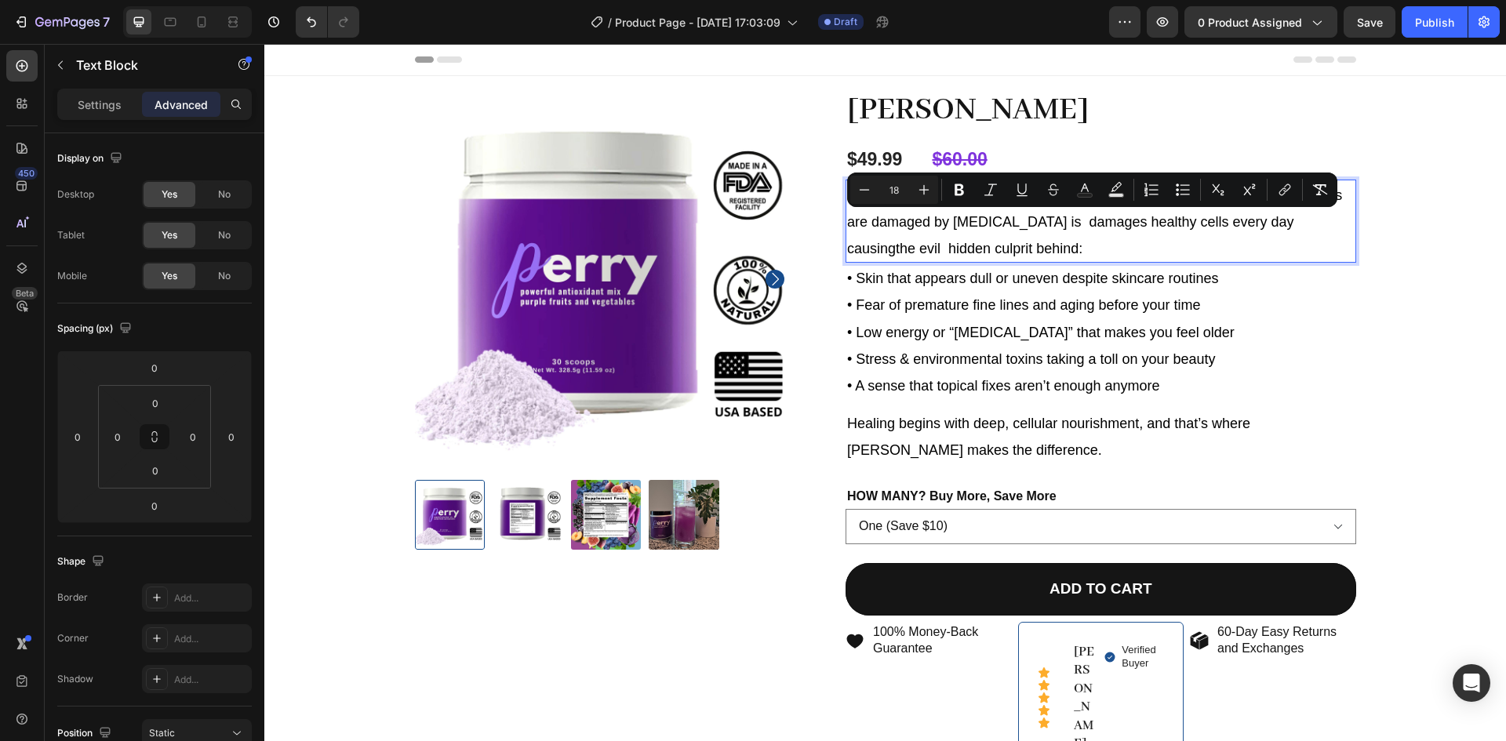
drag, startPoint x: 1048, startPoint y: 223, endPoint x: 1044, endPoint y: 254, distance: 30.8
click at [1044, 254] on p "True beauty and vitality call for more than surface care. Every day, healthy ce…" at bounding box center [1100, 221] width 507 height 81
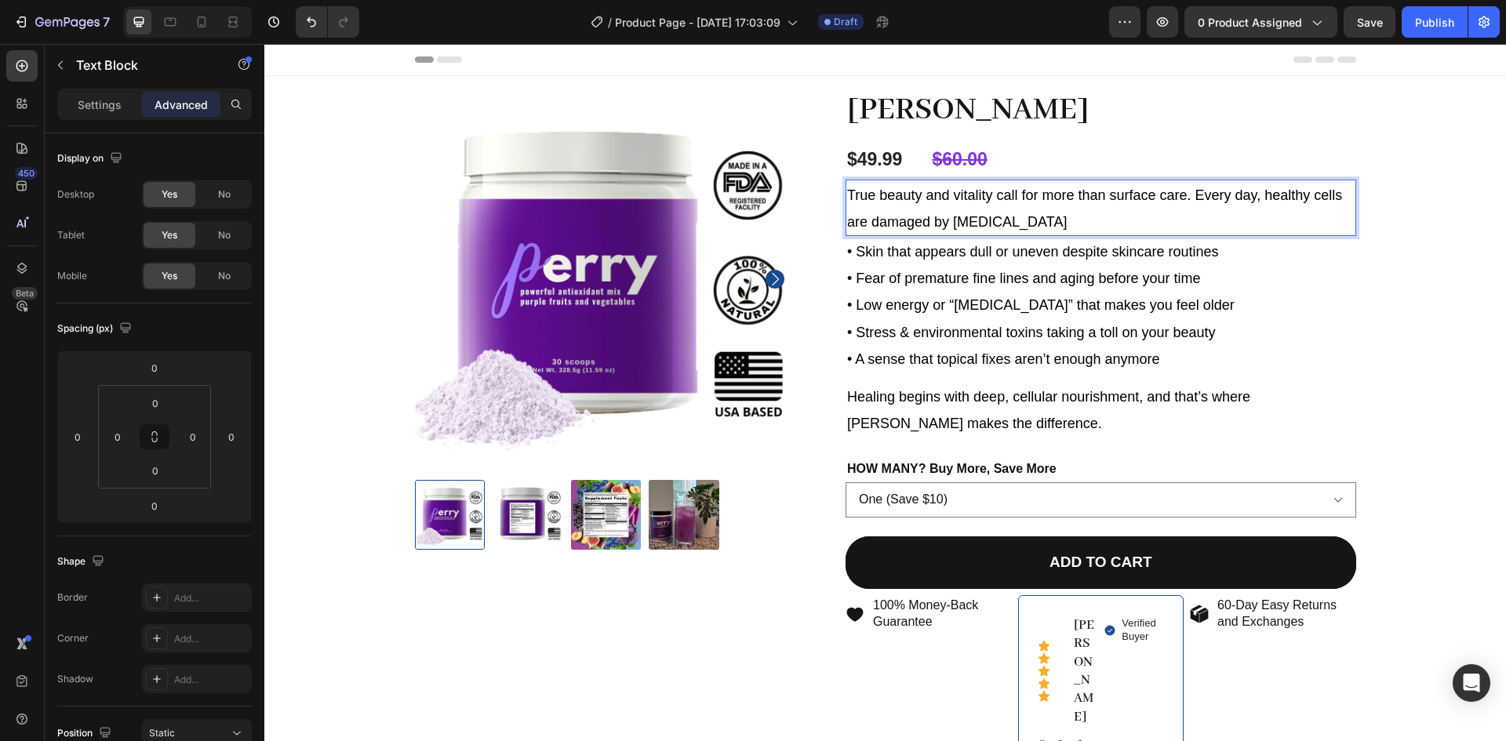
click at [1259, 198] on span "True beauty and vitality call for more than surface care. Every day, healthy ce…" at bounding box center [1094, 208] width 495 height 42
click at [1103, 213] on p "True beauty and vitality call for more than surface care. Every day healthy cel…" at bounding box center [1100, 207] width 507 height 53
click at [1163, 245] on span "• Skin that appears dull or uneven despite skincare routines" at bounding box center [1033, 252] width 372 height 16
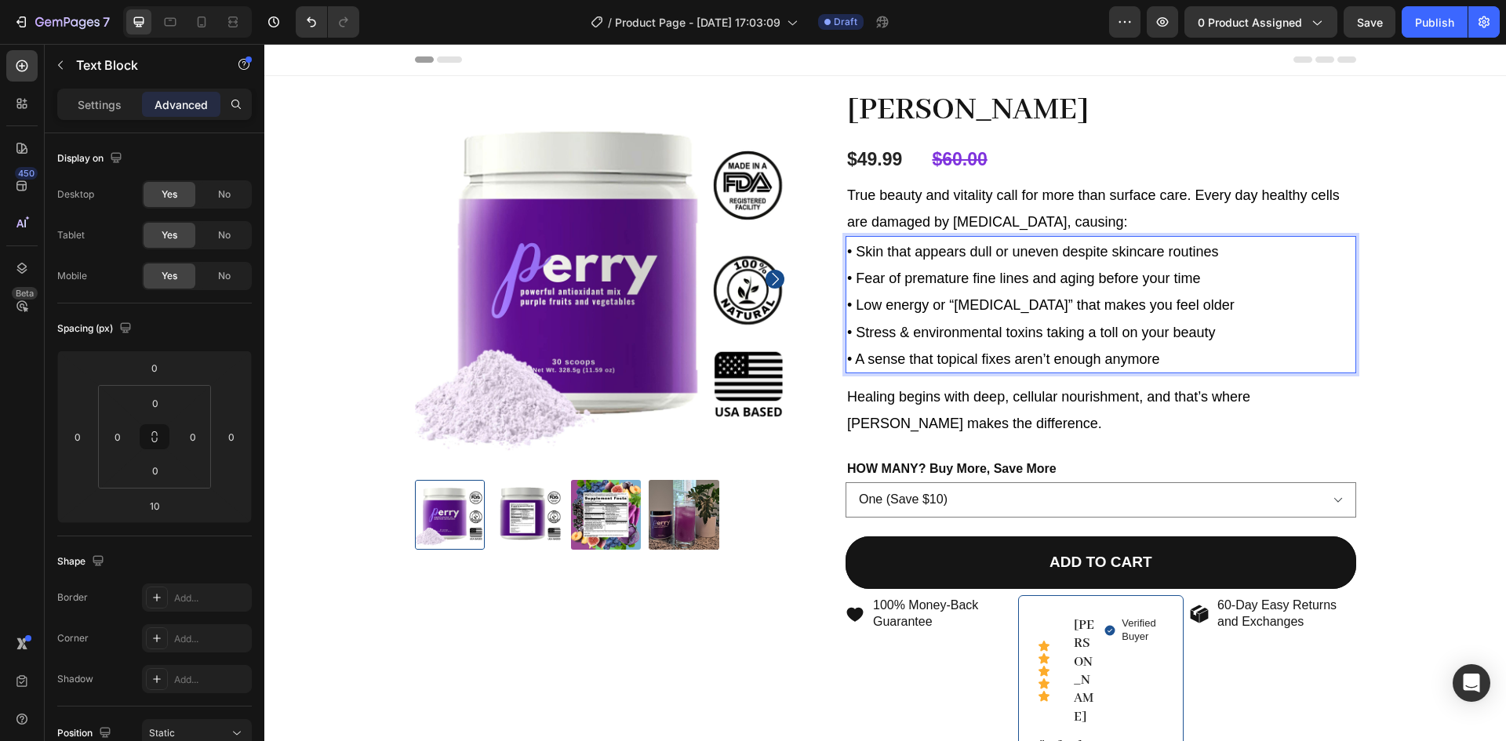
click at [1034, 252] on span "• Skin that appears dull or uneven despite skincare routines" at bounding box center [1033, 252] width 372 height 16
drag, startPoint x: 1034, startPoint y: 252, endPoint x: 906, endPoint y: 253, distance: 127.8
click at [906, 253] on span "• Skin that appears dull or uneven despite skincare routines" at bounding box center [1033, 252] width 372 height 16
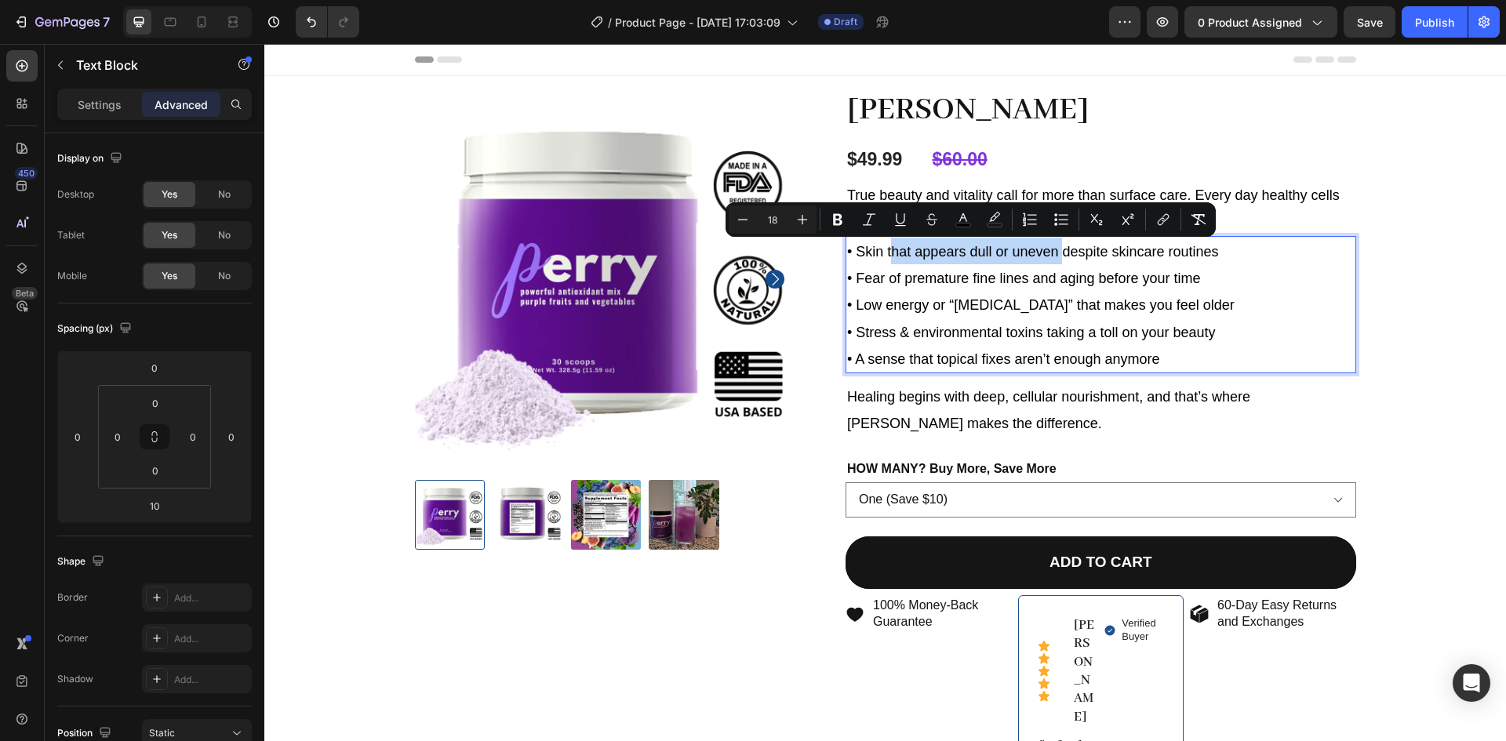
click at [1019, 248] on span "• Skin that appears dull or uneven despite skincare routines" at bounding box center [1033, 252] width 372 height 16
drag, startPoint x: 980, startPoint y: 253, endPoint x: 856, endPoint y: 253, distance: 123.9
click at [856, 253] on span "• Skin that appears dull or uneven despite skincare routines" at bounding box center [1033, 252] width 372 height 16
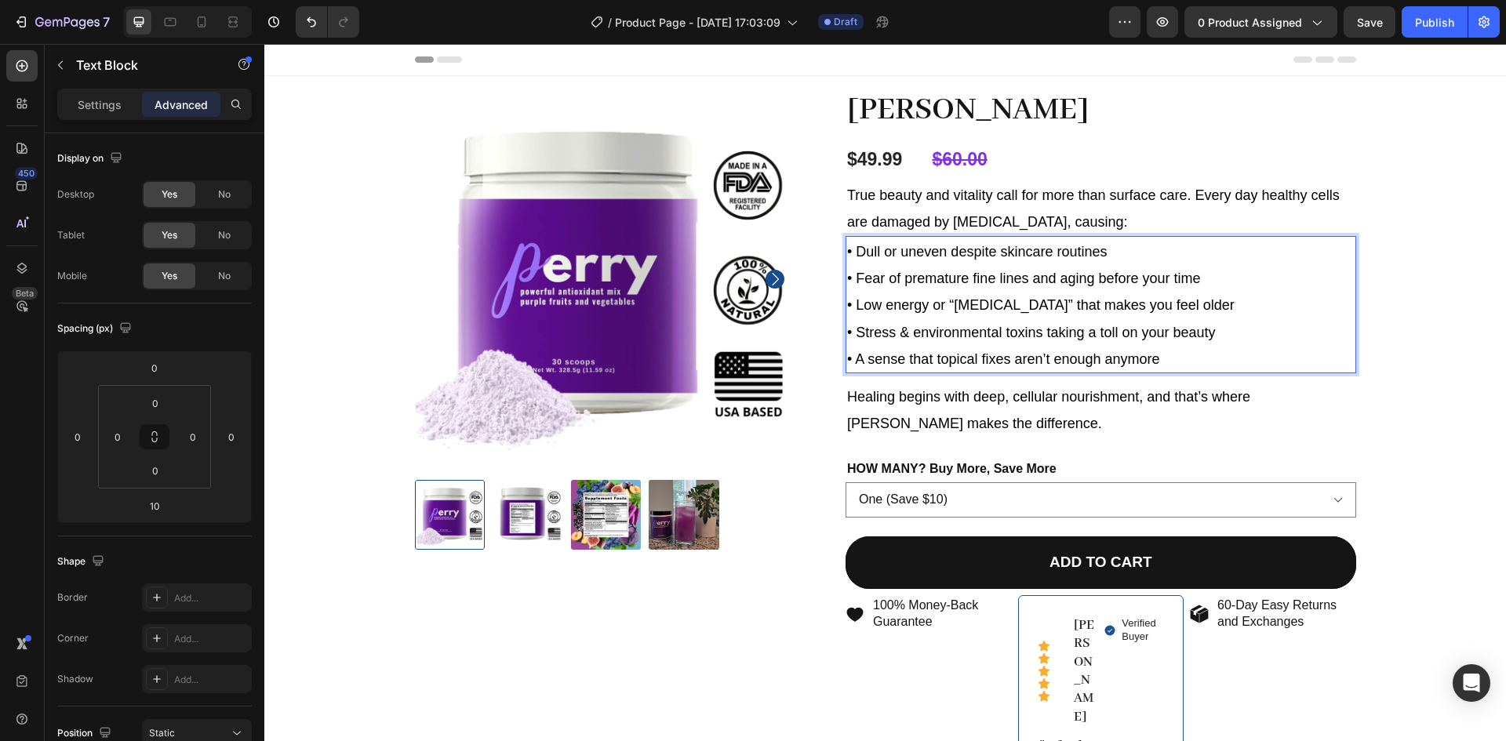
click at [886, 248] on span "• Dull or uneven despite skincare routines" at bounding box center [977, 252] width 260 height 16
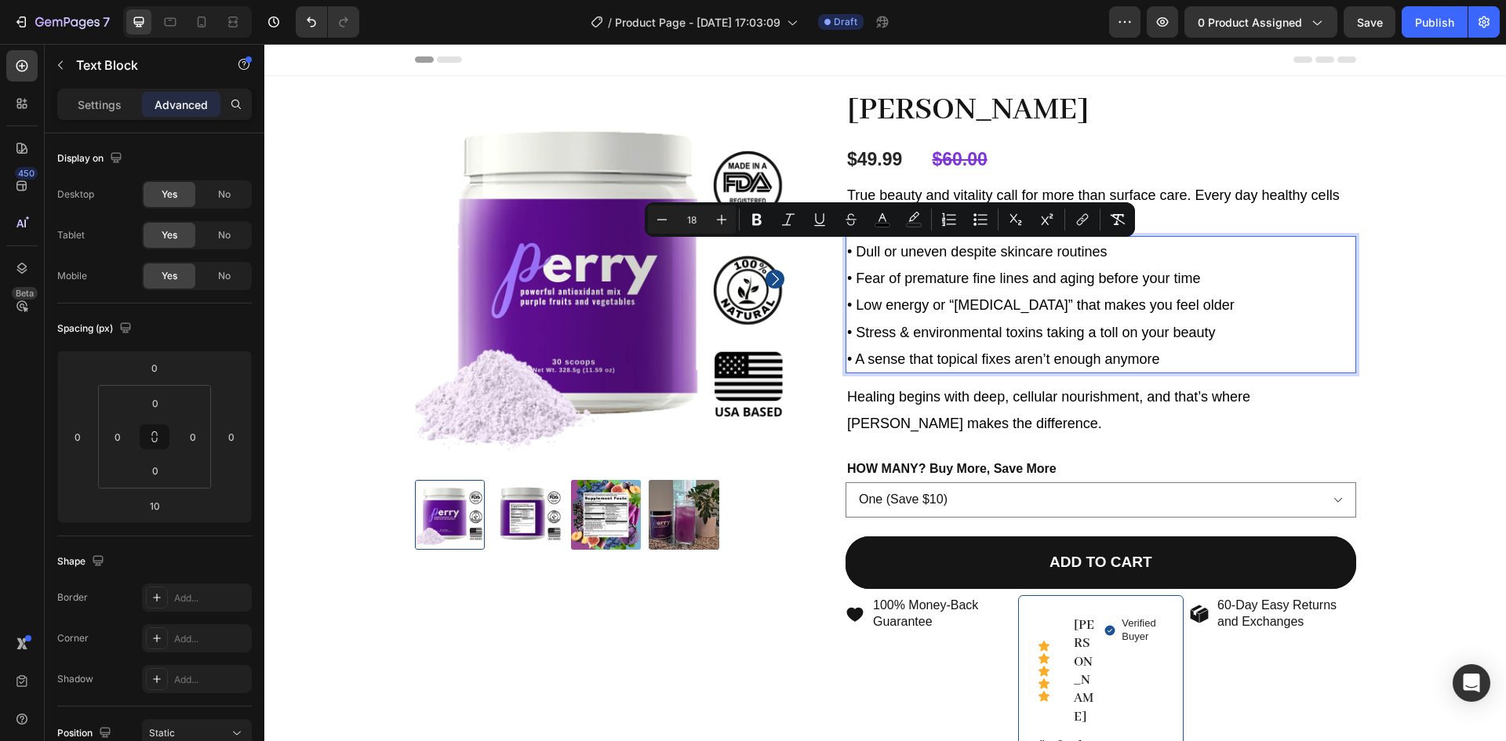
click at [1113, 247] on p "• Dull or uneven despite skincare routines" at bounding box center [1100, 251] width 507 height 27
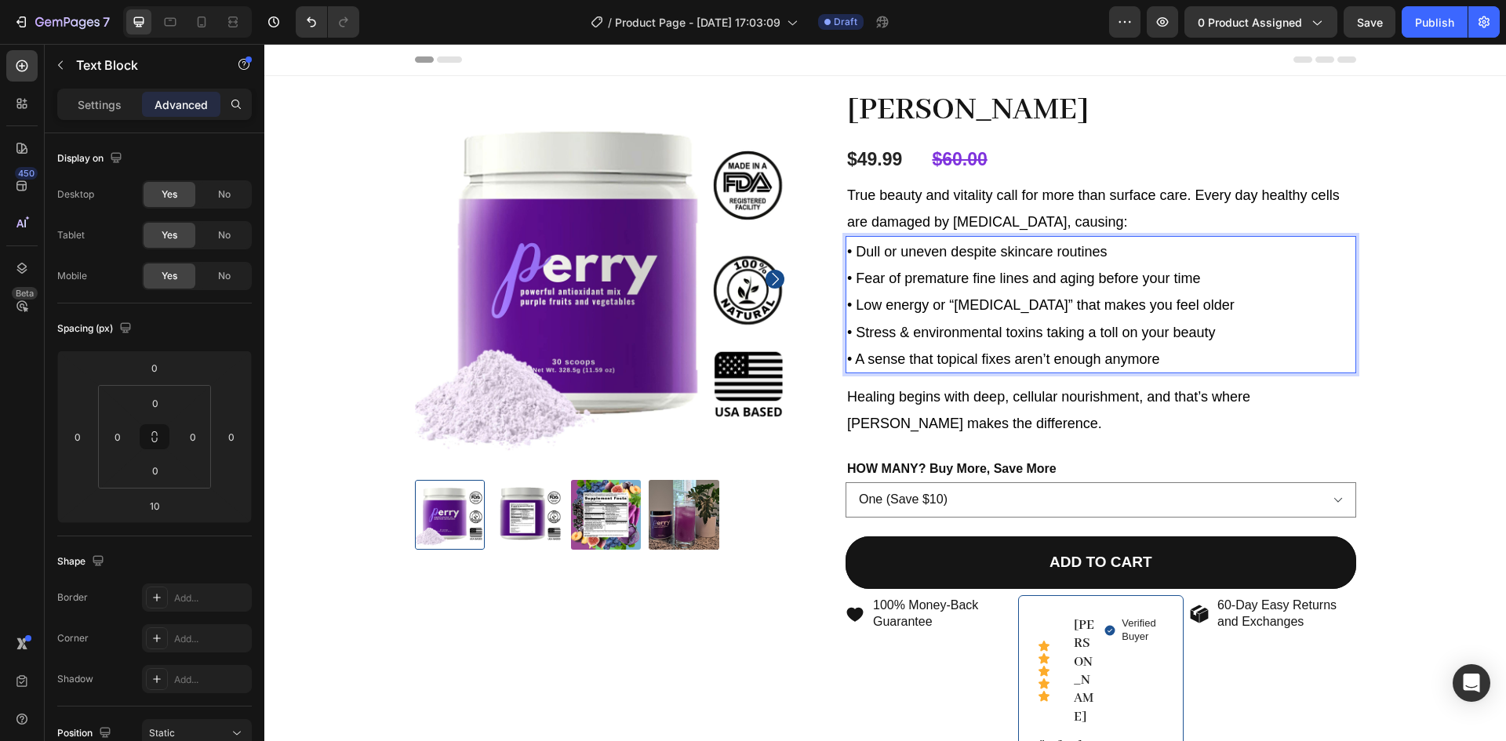
click at [1161, 275] on span "• Fear of premature fine lines and aging before your time" at bounding box center [1024, 279] width 354 height 16
click at [1204, 272] on p "• Fear of premature fine lines and aging before your time" at bounding box center [1100, 277] width 507 height 27
drag, startPoint x: 1214, startPoint y: 281, endPoint x: 861, endPoint y: 278, distance: 352.9
click at [861, 278] on p "• Fear of premature fine lines and aging before your time" at bounding box center [1100, 277] width 507 height 27
click at [973, 277] on span "• Fine lines and againg before their time" at bounding box center [971, 279] width 249 height 16
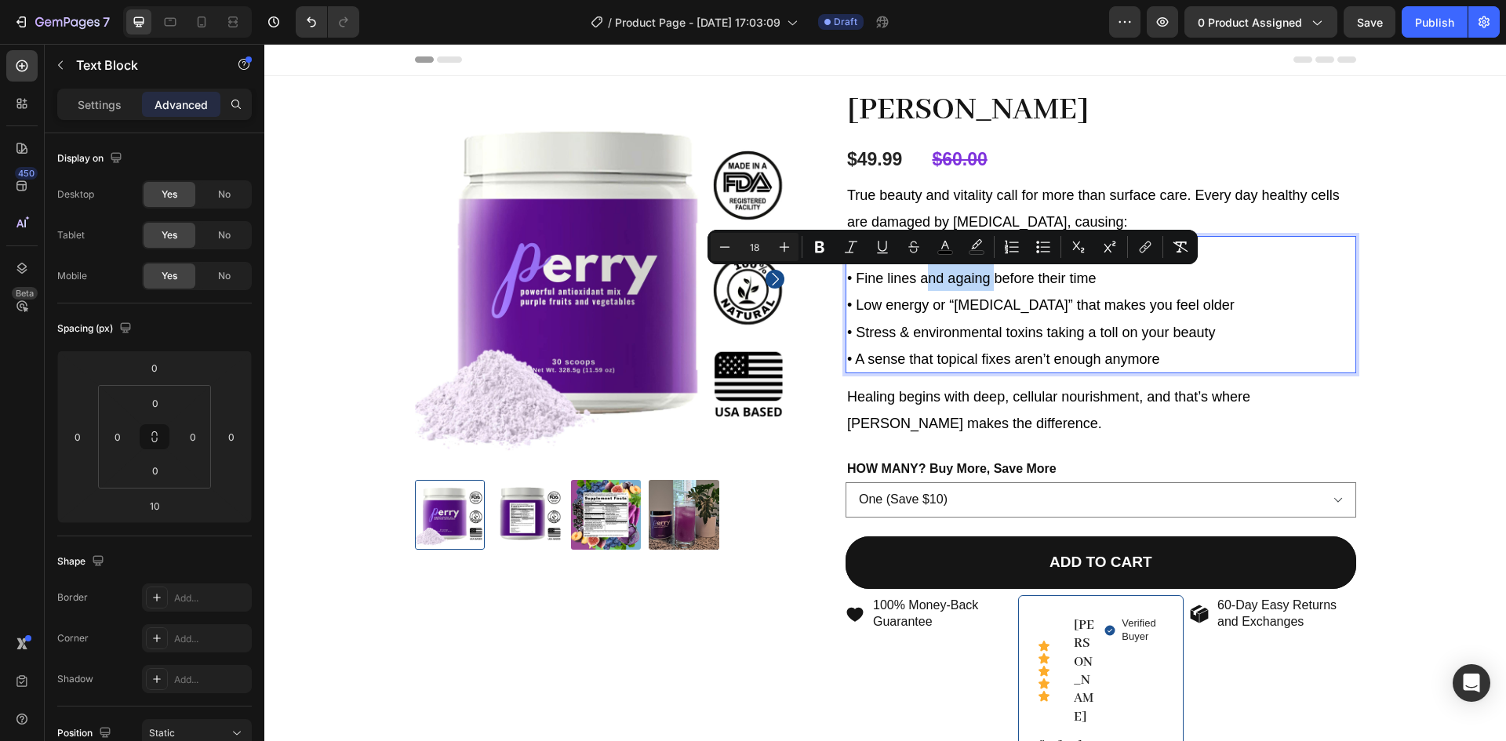
drag, startPoint x: 973, startPoint y: 277, endPoint x: 920, endPoint y: 278, distance: 53.3
click at [920, 278] on span "• Fine lines and againg before their time" at bounding box center [971, 279] width 249 height 16
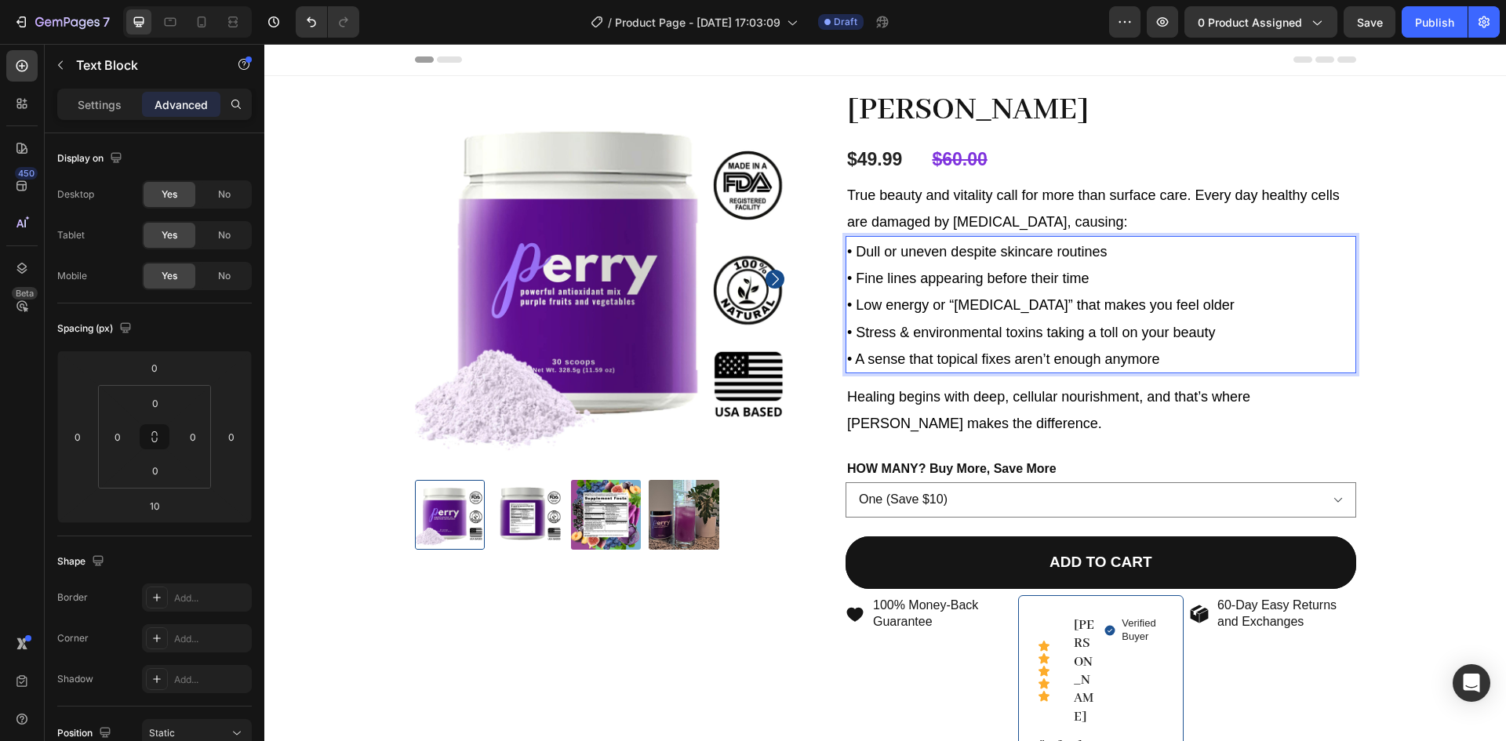
click at [1184, 300] on p "• Low energy or “[MEDICAL_DATA]” that makes you feel older" at bounding box center [1100, 304] width 507 height 27
drag, startPoint x: 1229, startPoint y: 336, endPoint x: 913, endPoint y: 332, distance: 316.0
click at [913, 332] on p "• Stress & environmental toxins taking a toll on your beauty" at bounding box center [1100, 331] width 507 height 27
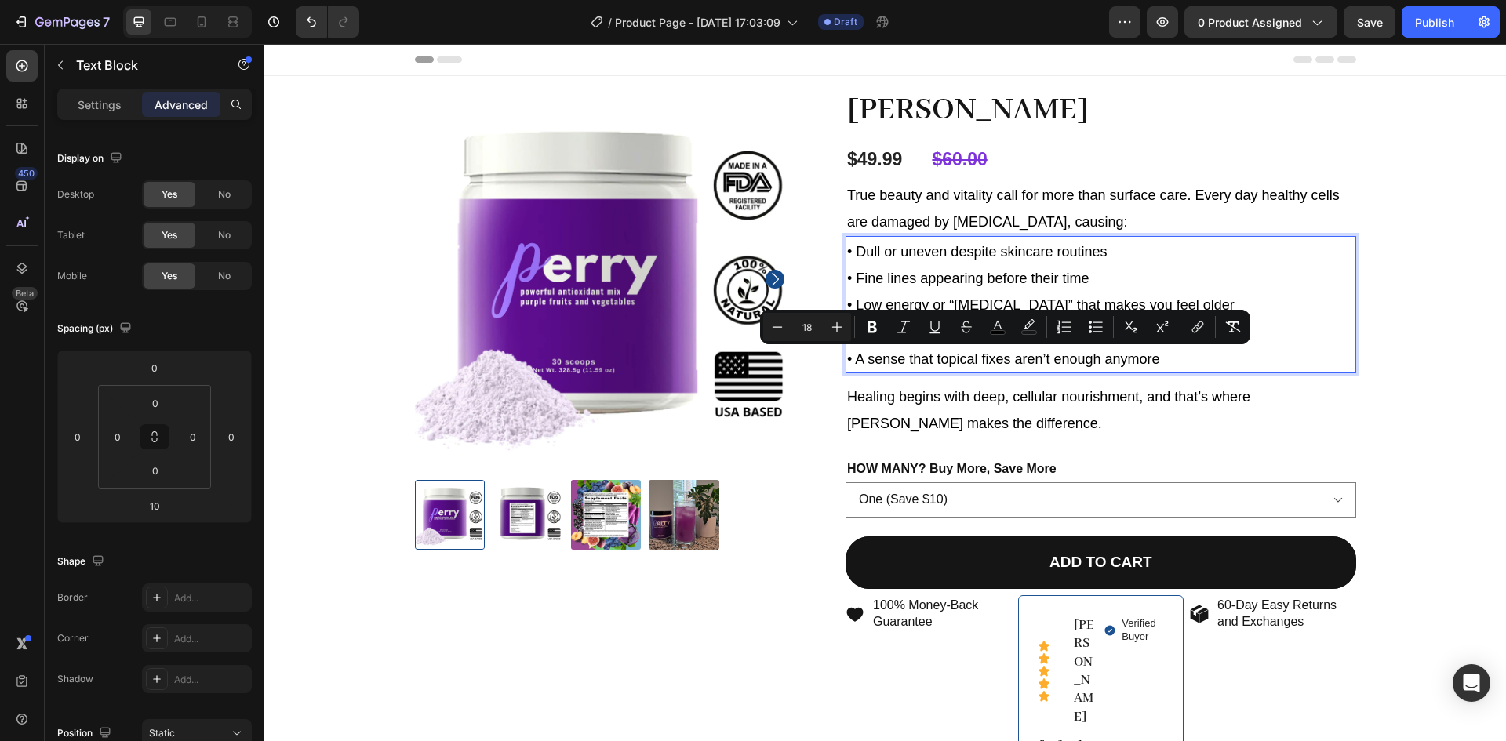
drag, startPoint x: 1175, startPoint y: 354, endPoint x: 856, endPoint y: 359, distance: 320.0
click at [856, 359] on p "• A sense that topical fixes aren’t enough anymore" at bounding box center [1100, 358] width 507 height 27
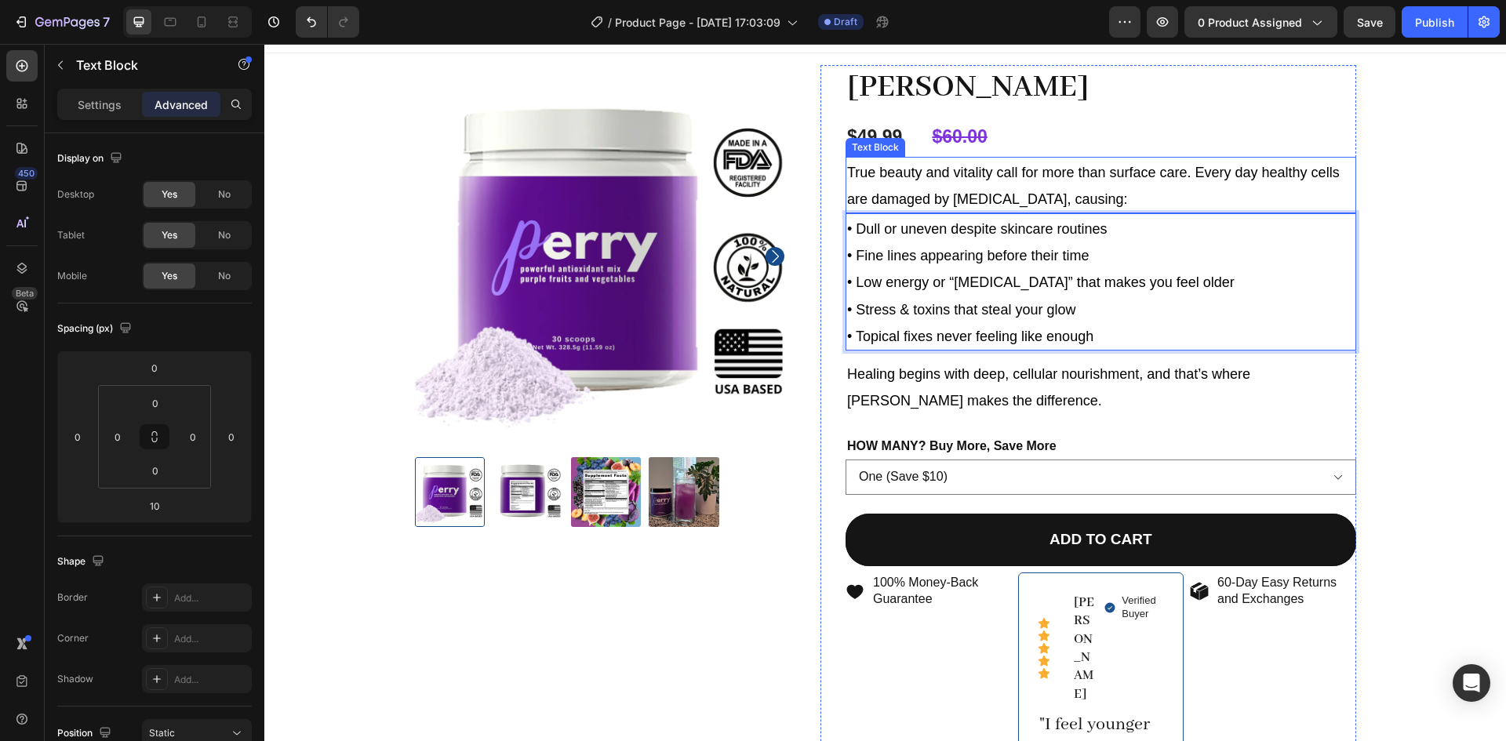
click at [1127, 166] on span "True beauty and vitality call for more than surface care. Every day healthy cel…" at bounding box center [1093, 186] width 492 height 42
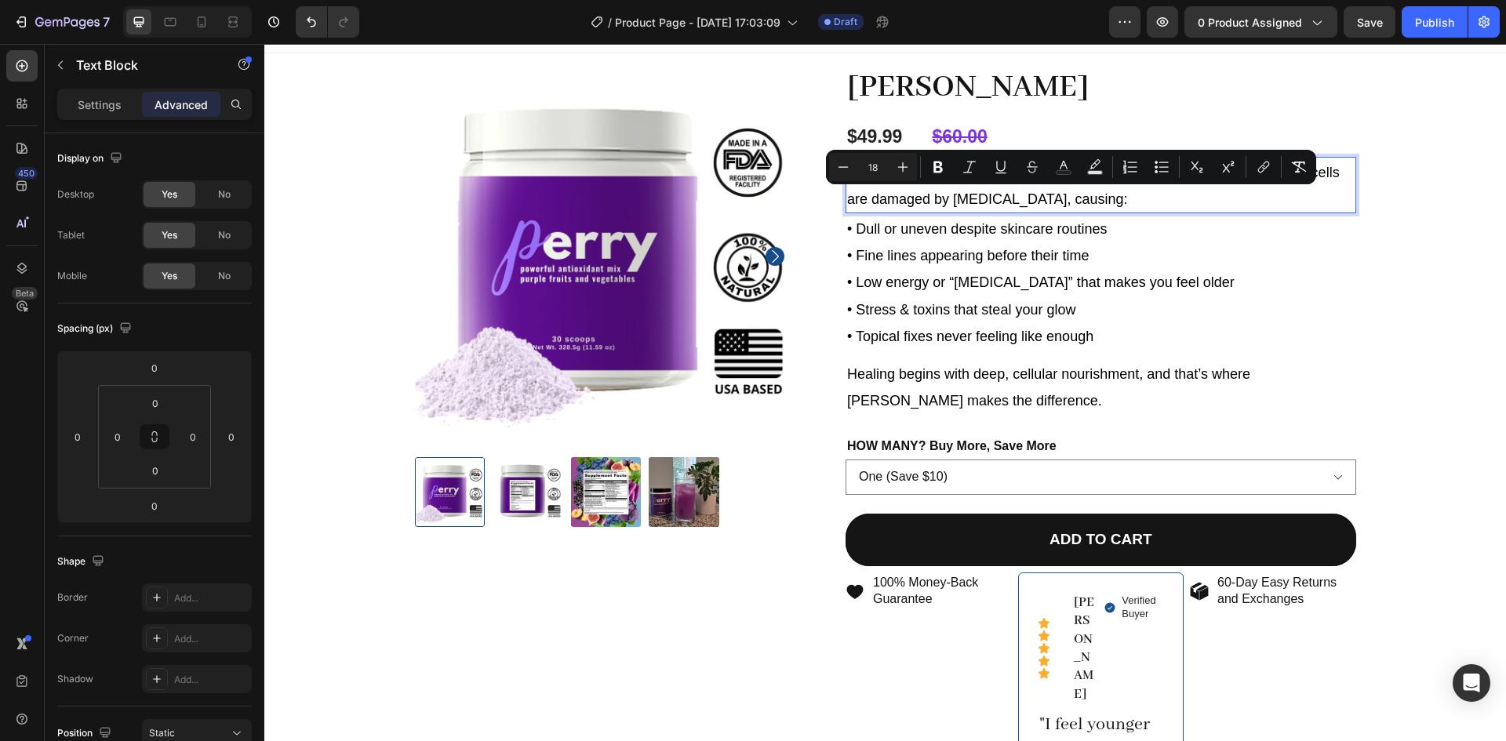
drag, startPoint x: 1125, startPoint y: 205, endPoint x: 1041, endPoint y: 207, distance: 84.7
click at [1041, 207] on p "True beauty and vitality call for more than surface care. Every day healthy cel…" at bounding box center [1100, 184] width 507 height 53
click at [1161, 196] on p "True beauty and vitality call for more than surface care. Every day healthy cel…" at bounding box center [1100, 184] width 507 height 53
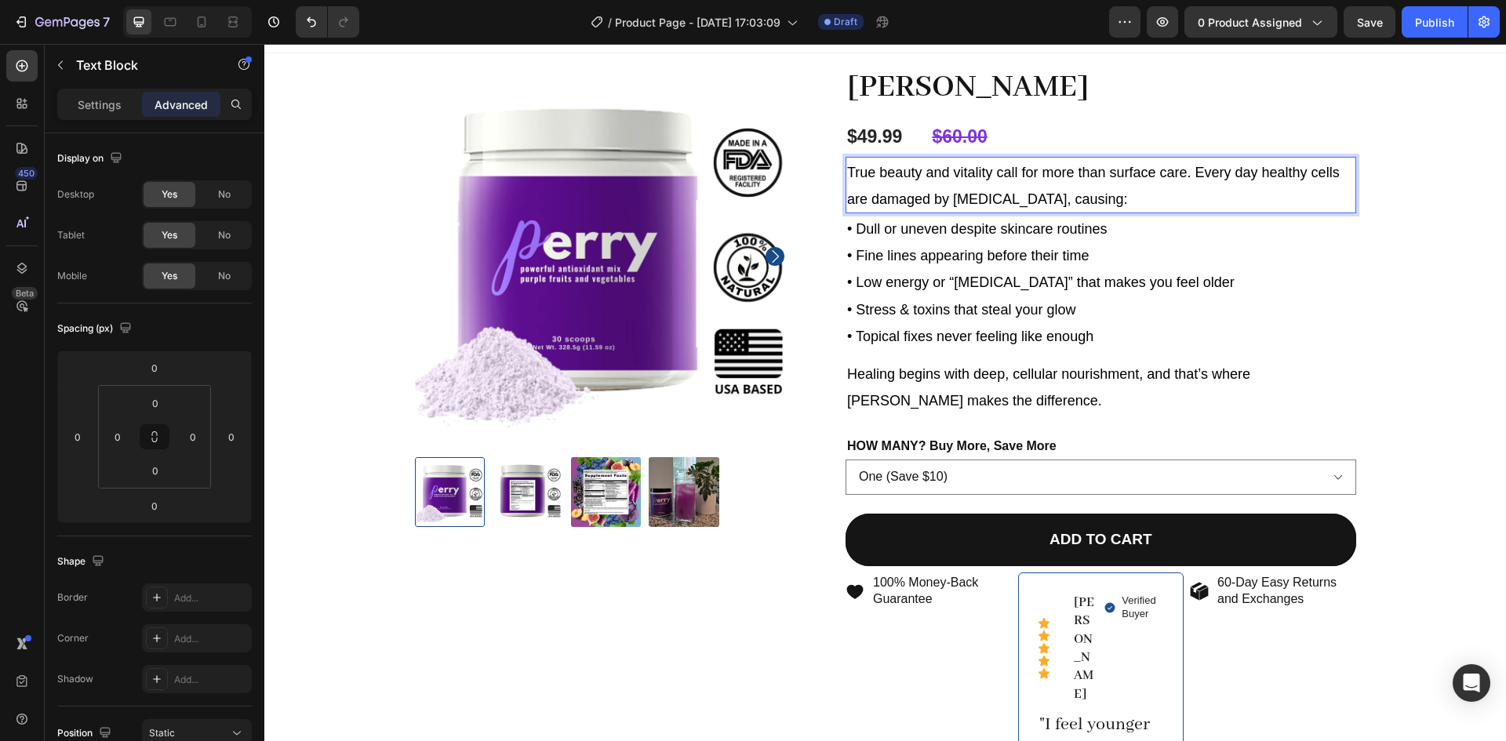
drag, startPoint x: 1160, startPoint y: 198, endPoint x: 1179, endPoint y: 191, distance: 20.8
click at [1179, 191] on p "True beauty and vitality call for more than surface care. Every day healthy cel…" at bounding box center [1100, 184] width 507 height 53
click at [1150, 193] on p "True beauty and vitality call for more than surface care. Every day healthy cel…" at bounding box center [1100, 184] width 507 height 53
click at [1151, 192] on p "True beauty and vitality call for more than surface care. Every day healthy cel…" at bounding box center [1100, 184] width 507 height 53
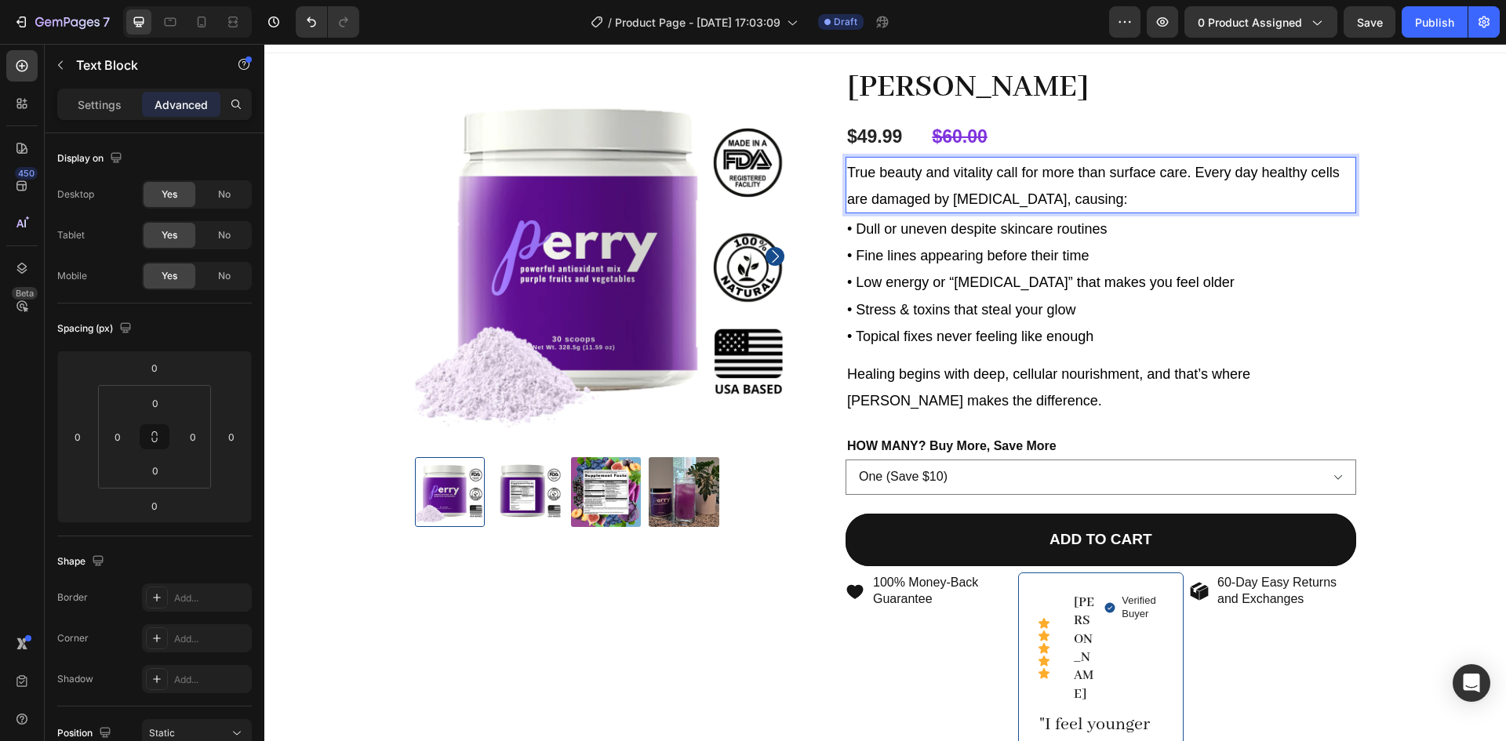
click at [1141, 200] on p "True beauty and vitality call for more than surface care. Every day healthy cel…" at bounding box center [1100, 184] width 507 height 53
click at [1193, 172] on span "True beauty and vitality call for more than surface care. Every day healthy cel…" at bounding box center [1093, 186] width 492 height 42
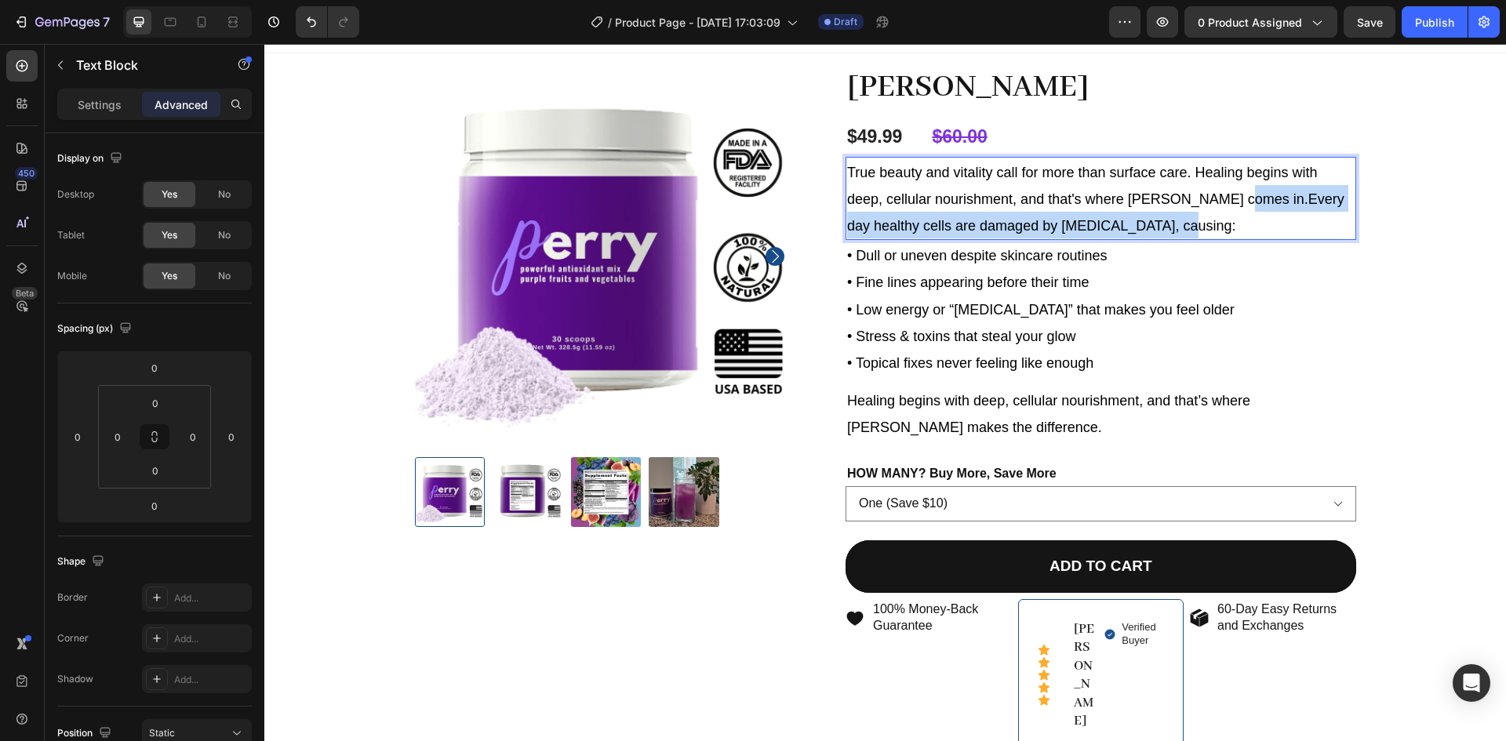
drag, startPoint x: 1182, startPoint y: 221, endPoint x: 1222, endPoint y: 201, distance: 45.6
click at [1222, 201] on p "True beauty and vitality call for more than surface care. Healing begins with d…" at bounding box center [1100, 198] width 507 height 81
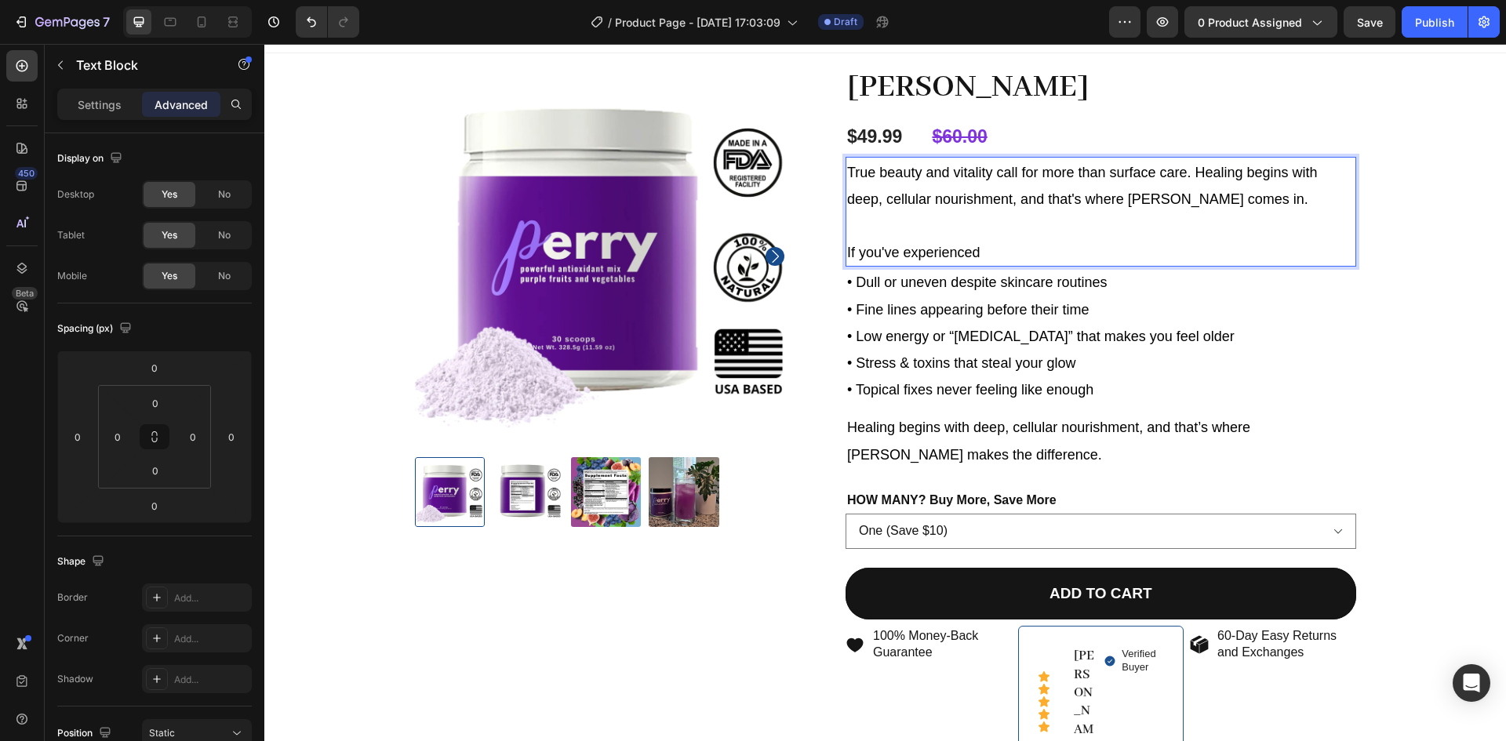
click at [1112, 214] on p "Rich Text Editor. Editing area: main" at bounding box center [1100, 225] width 507 height 27
click at [1004, 262] on p "If you've experienced" at bounding box center [1100, 251] width 507 height 27
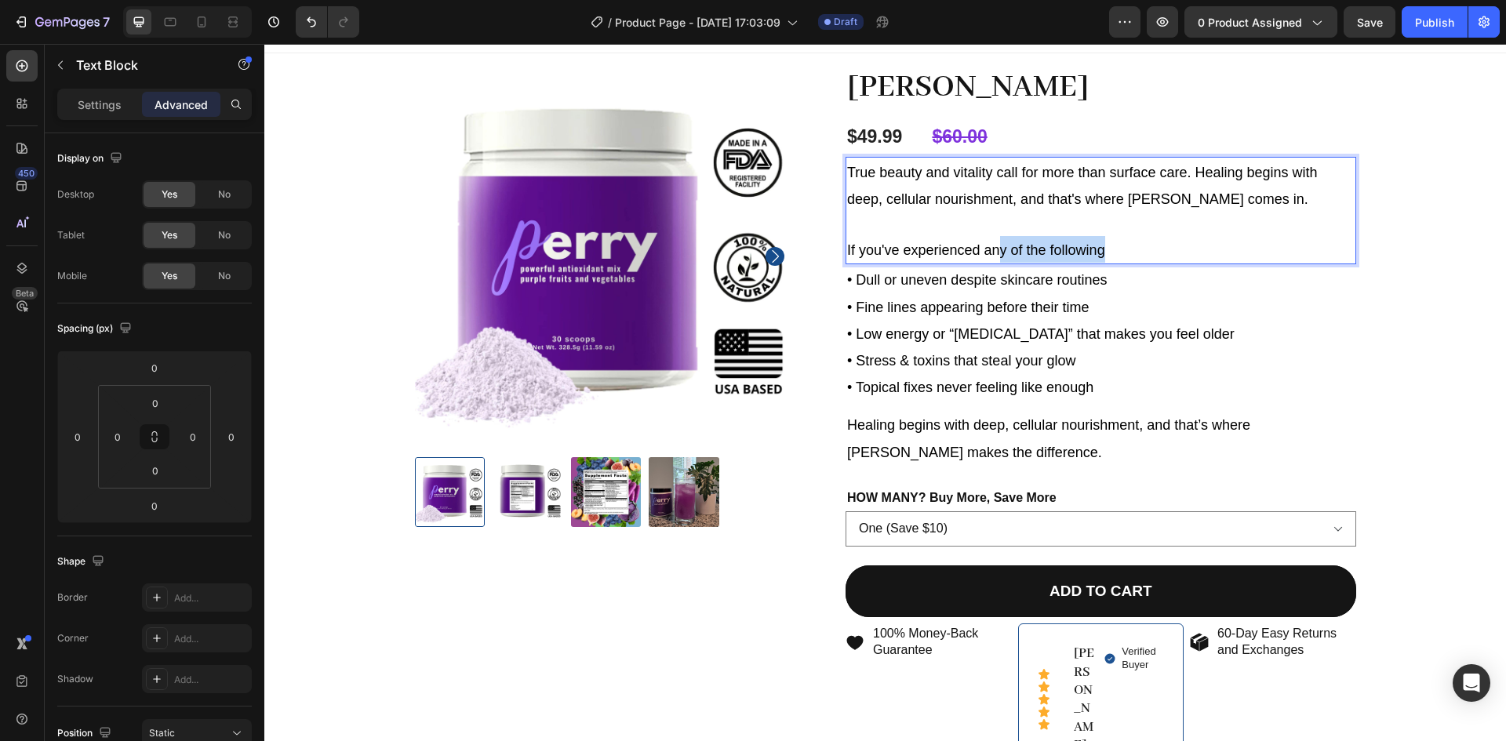
drag, startPoint x: 1113, startPoint y: 247, endPoint x: 993, endPoint y: 258, distance: 120.5
click at [993, 258] on p "If you've experienced any of the following" at bounding box center [1100, 249] width 507 height 27
click at [947, 275] on span "• Dull or uneven despite skincare routines" at bounding box center [977, 280] width 260 height 16
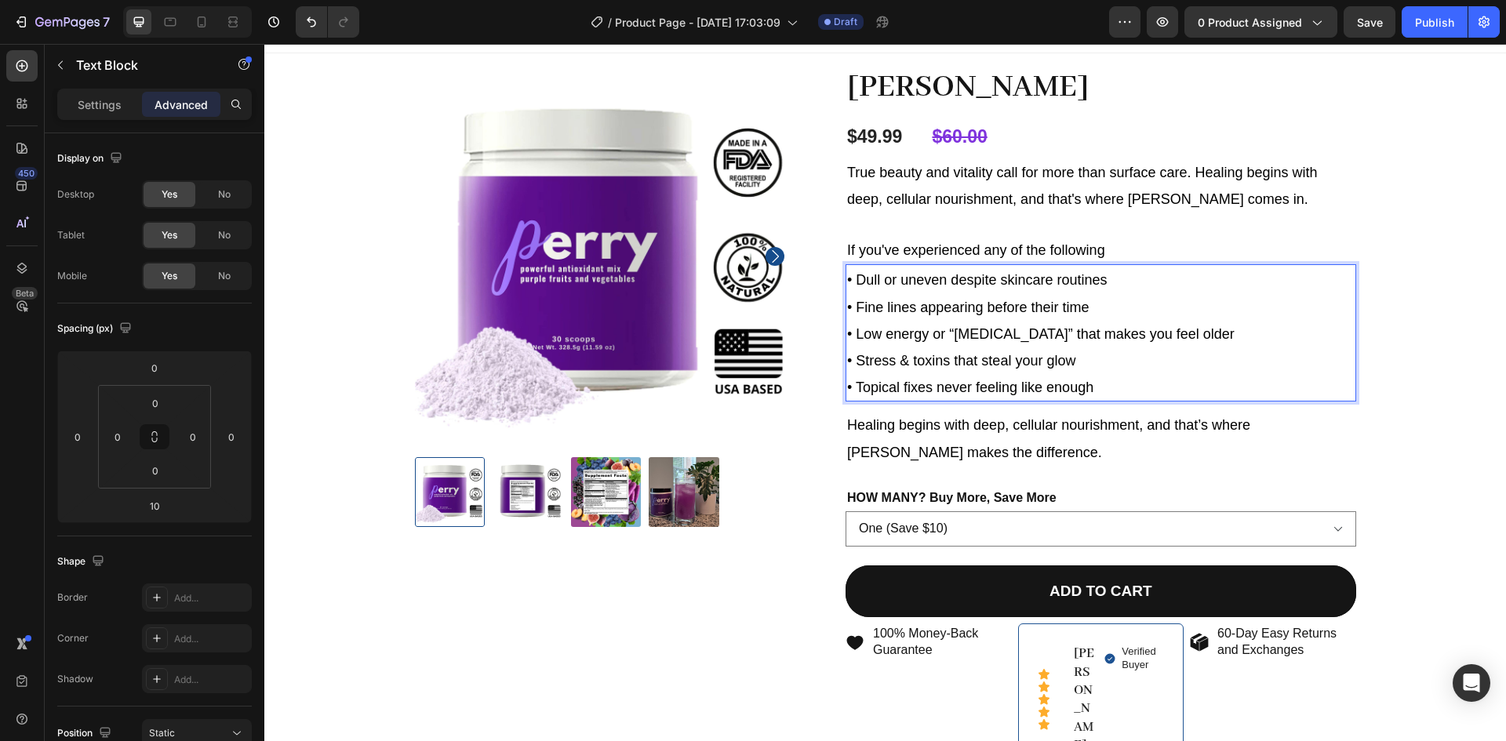
click at [953, 281] on span "• Dull or uneven despite skincare routines" at bounding box center [977, 280] width 260 height 16
click at [949, 281] on span "• Dull or uneven despite skincare routines" at bounding box center [977, 280] width 260 height 16
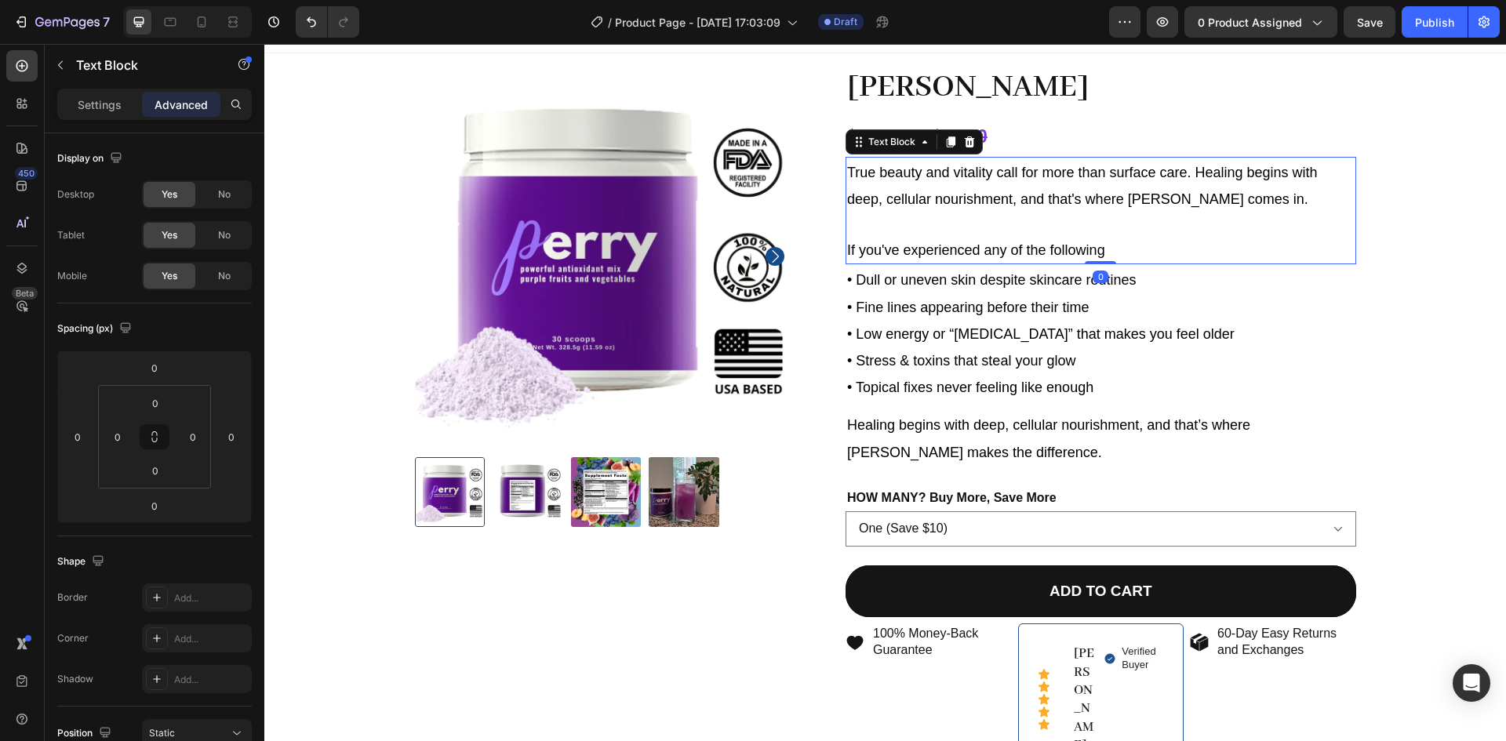
click at [1137, 251] on p "If you've experienced any of the following" at bounding box center [1100, 249] width 507 height 27
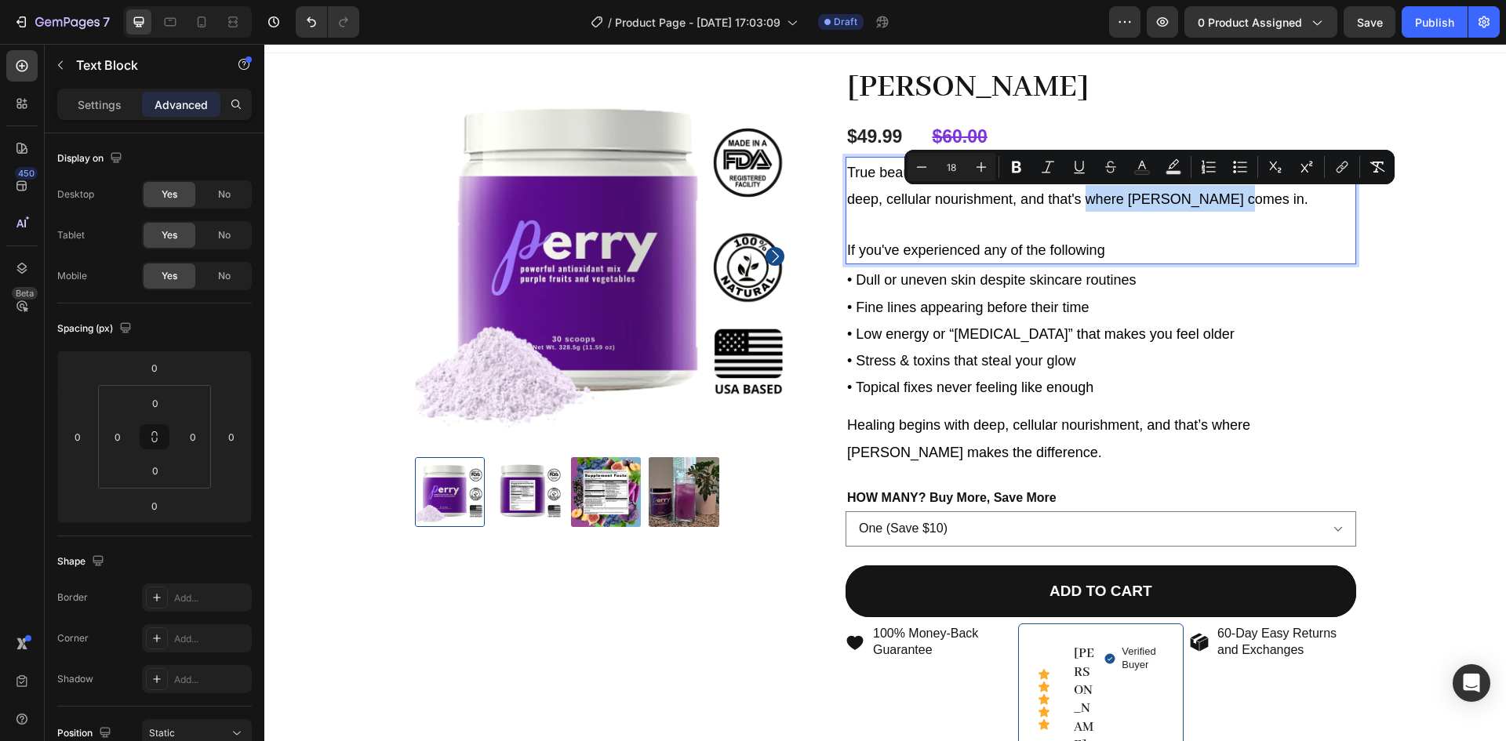
drag, startPoint x: 1239, startPoint y: 203, endPoint x: 1083, endPoint y: 203, distance: 156.0
click at [1083, 203] on p "True beauty and vitality call for more than surface care. Healing begins with d…" at bounding box center [1100, 184] width 507 height 53
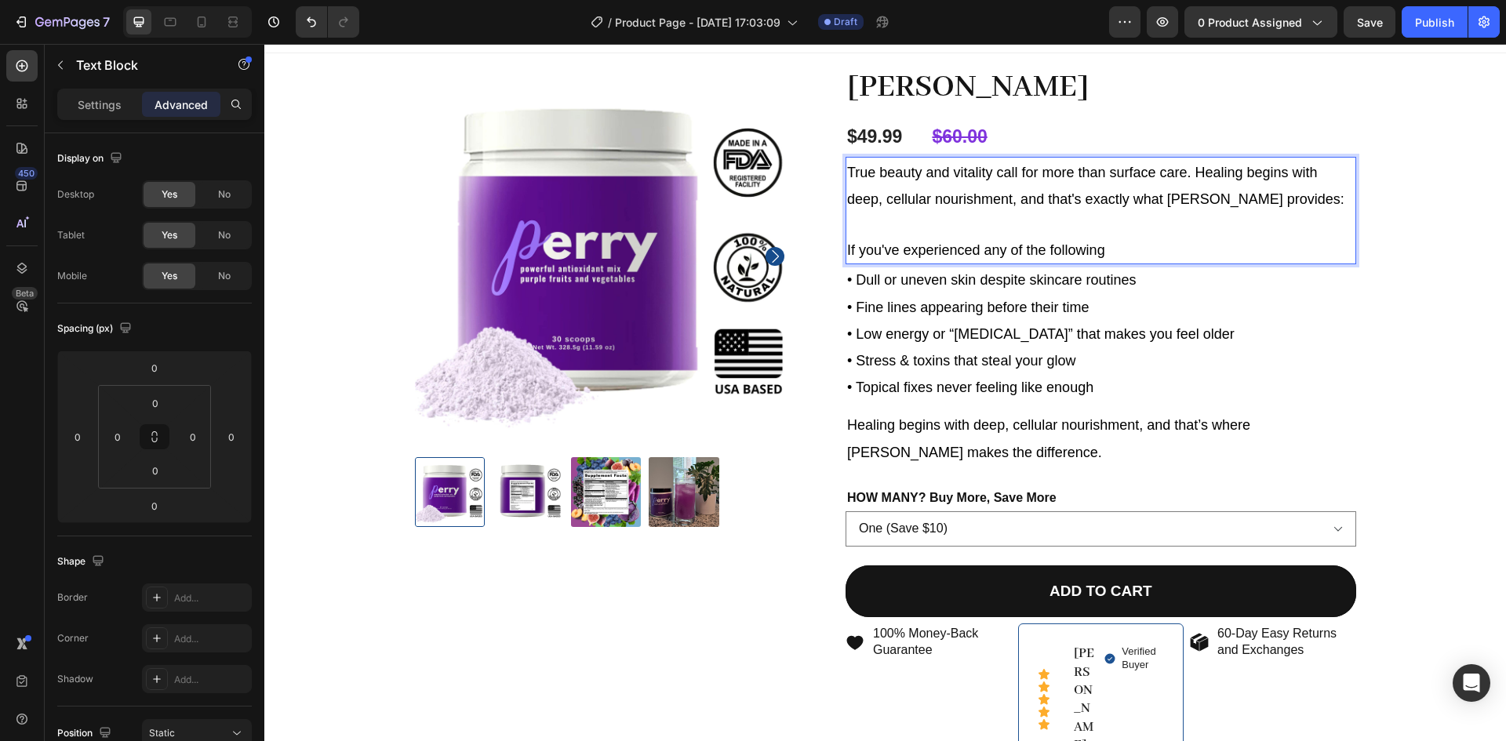
click at [1012, 201] on span "True beauty and vitality call for more than surface care. Healing begins with d…" at bounding box center [1095, 186] width 497 height 42
drag, startPoint x: 1131, startPoint y: 252, endPoint x: 832, endPoint y: 256, distance: 298.8
click at [832, 256] on div "[PERSON_NAME] Product Title $49.99 Product Price Product Price $60.00 Compare P…" at bounding box center [1088, 581] width 536 height 1033
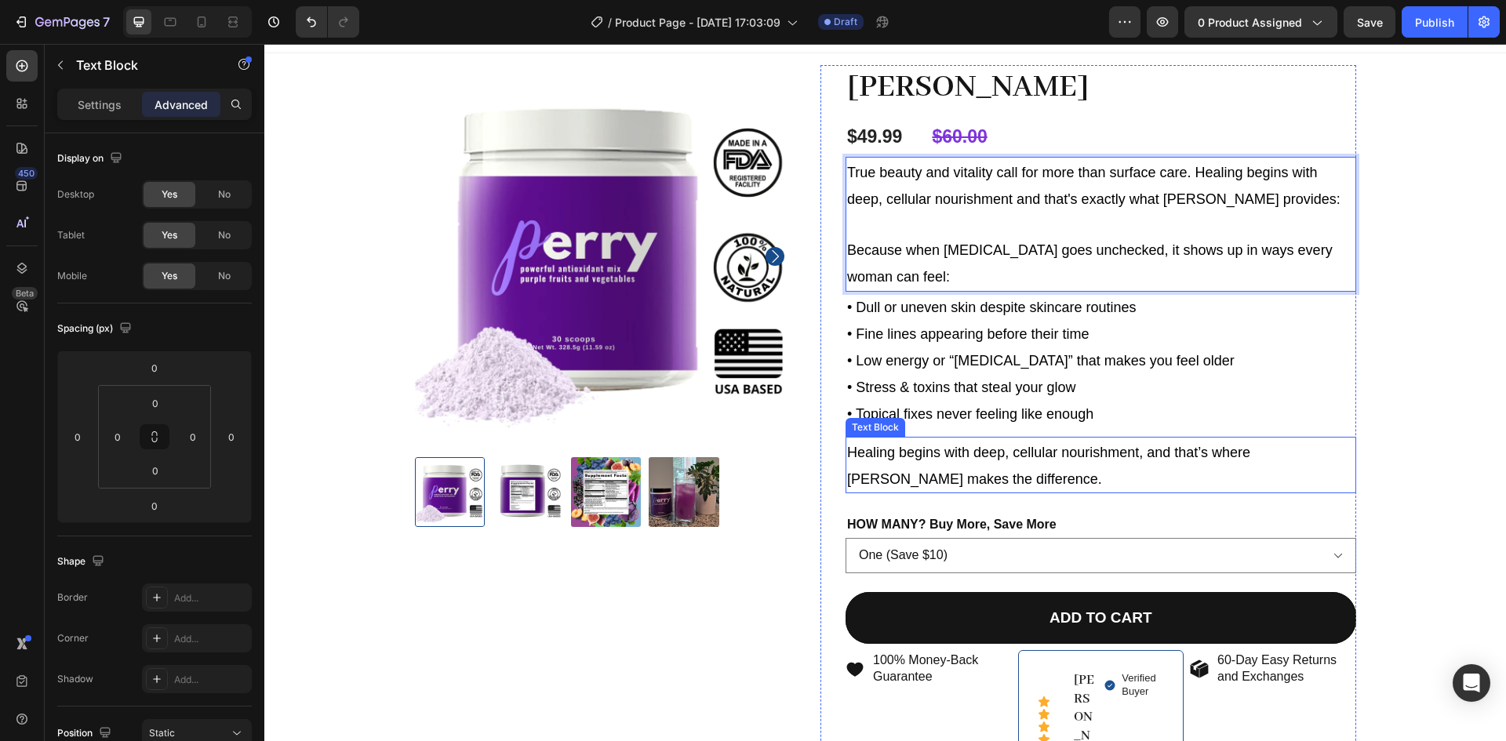
click at [869, 426] on div "Text Block" at bounding box center [874, 427] width 53 height 14
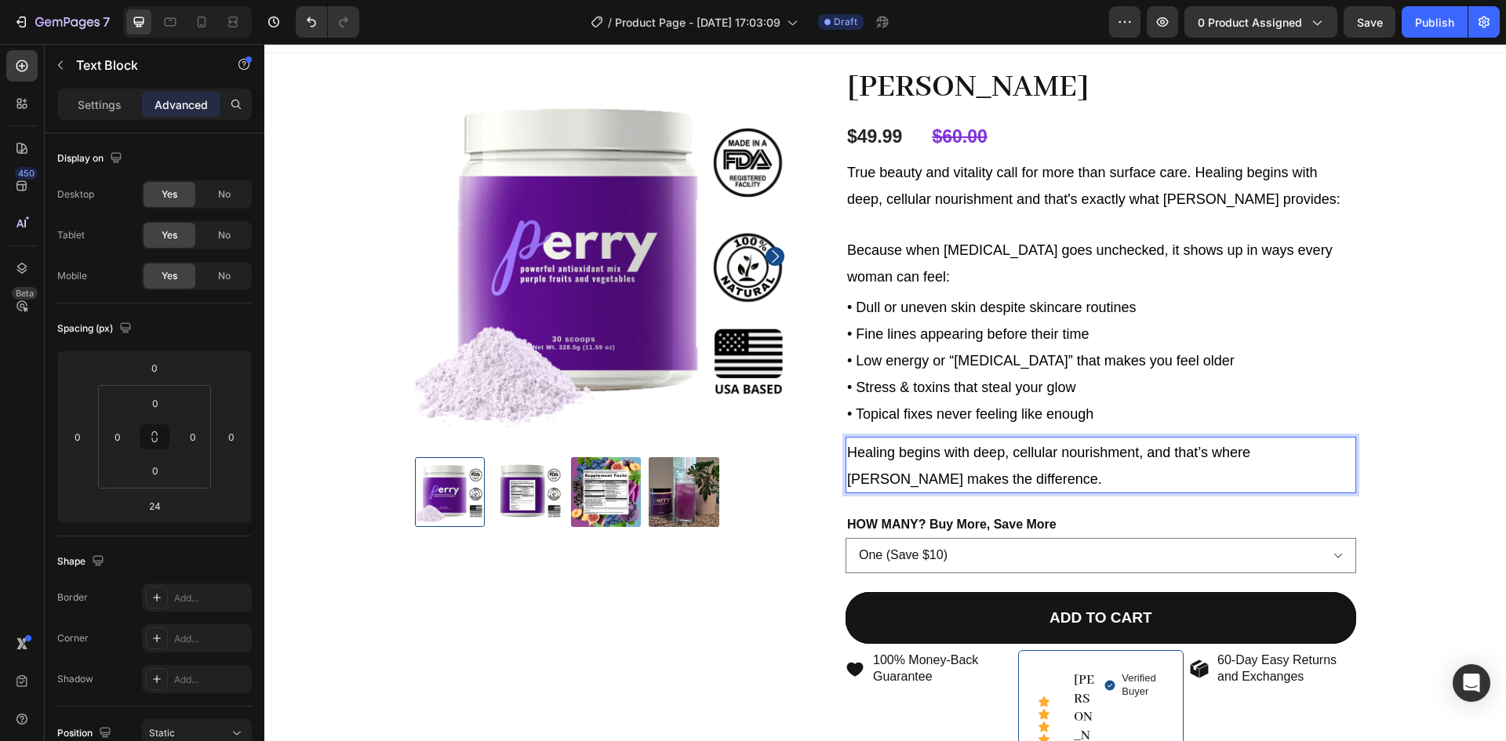
click at [934, 448] on span "Healing begins with deep, cellular nourishment, and that’s where [PERSON_NAME] …" at bounding box center [1048, 466] width 403 height 42
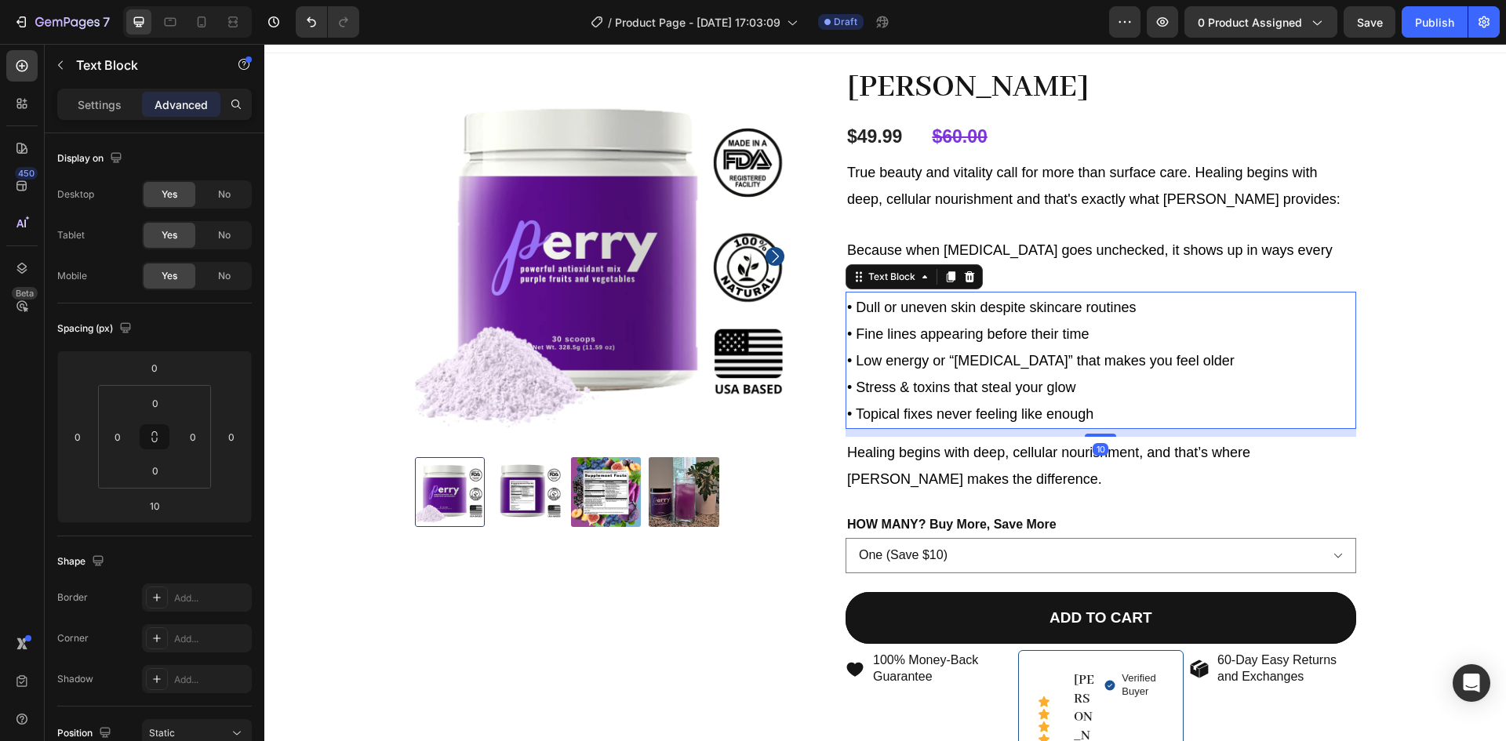
click at [942, 416] on span "• Topical fixes never feeling like enough" at bounding box center [970, 414] width 246 height 16
click at [943, 463] on p "Healing begins with deep, cellular nourishment, and that’s where [PERSON_NAME] …" at bounding box center [1100, 464] width 507 height 53
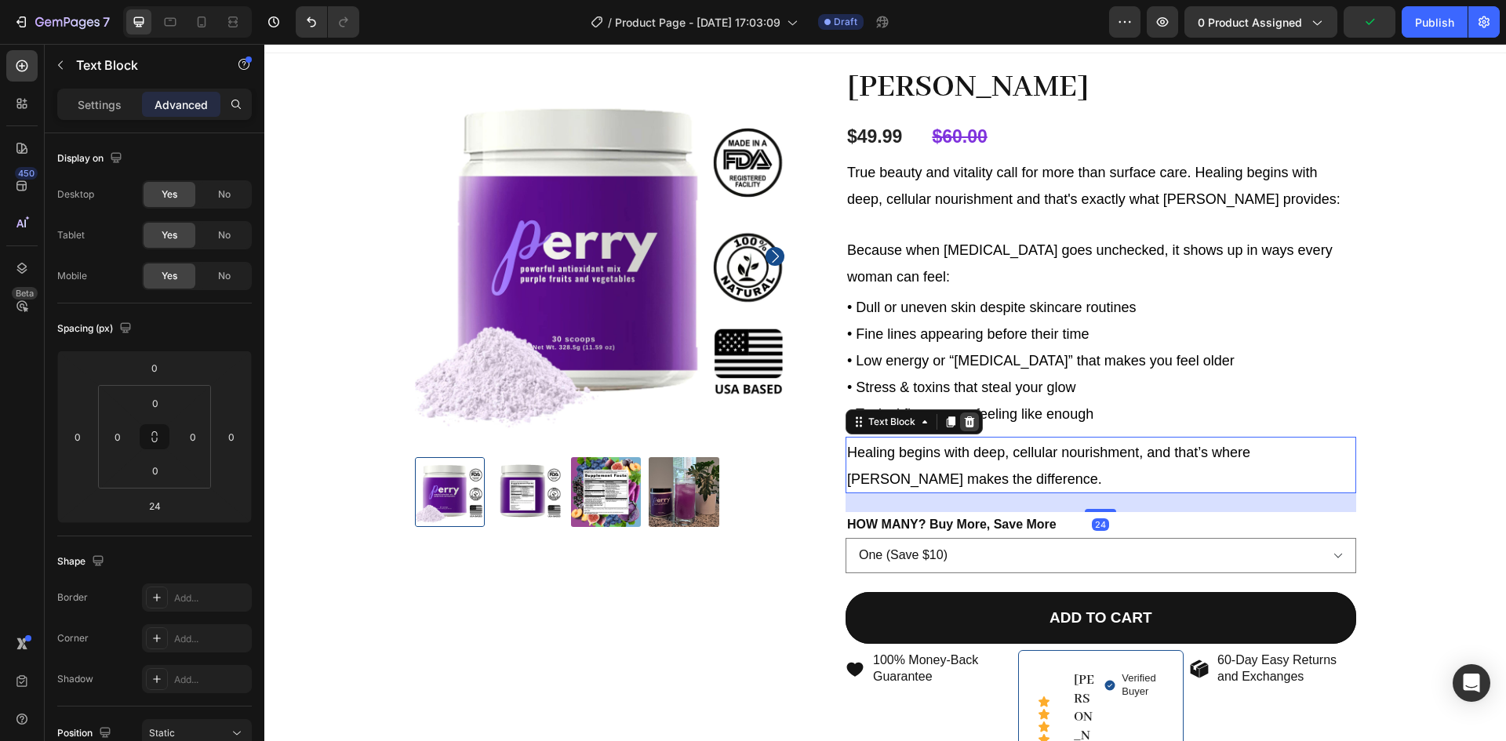
click at [963, 423] on icon at bounding box center [969, 422] width 13 height 13
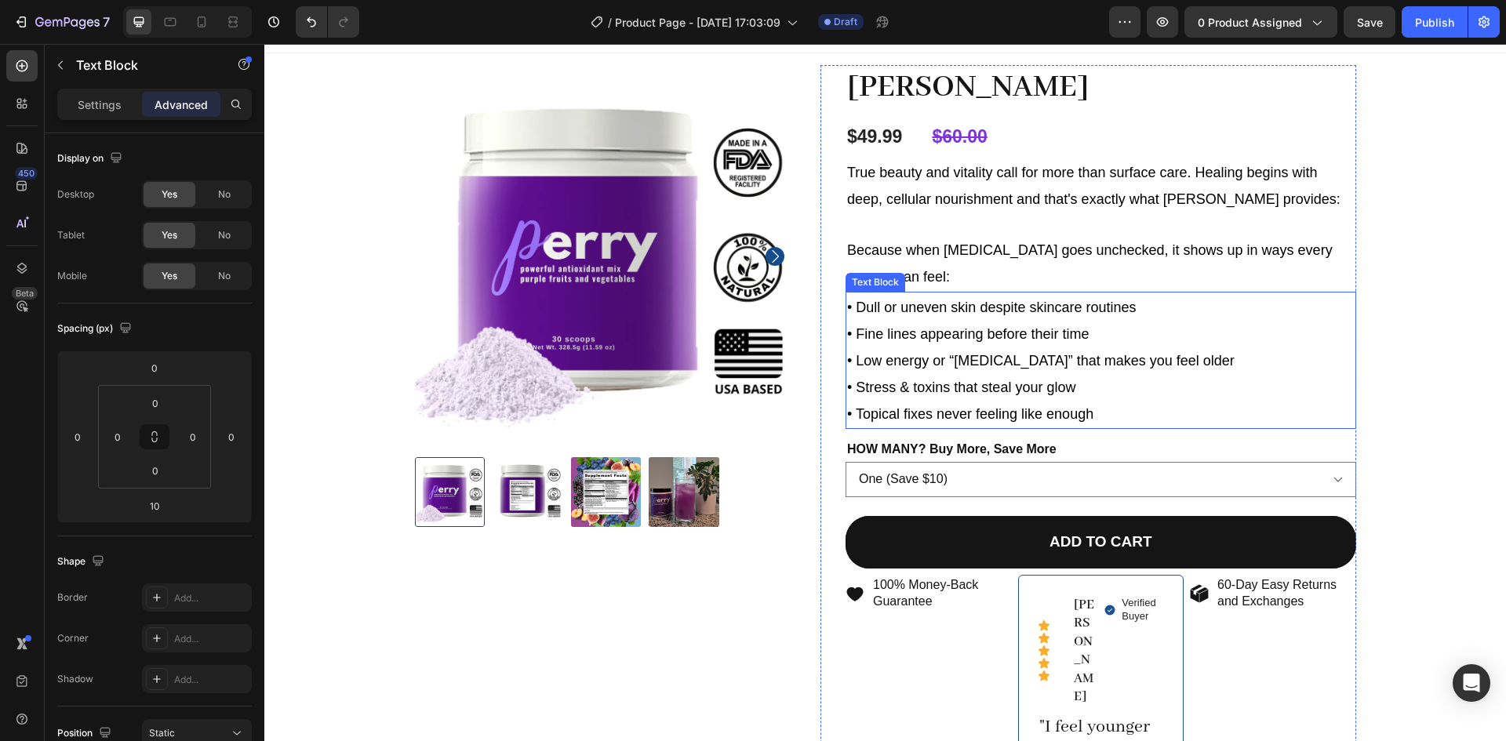
click at [990, 392] on span "• Stress & toxins that steal your glow" at bounding box center [961, 388] width 228 height 16
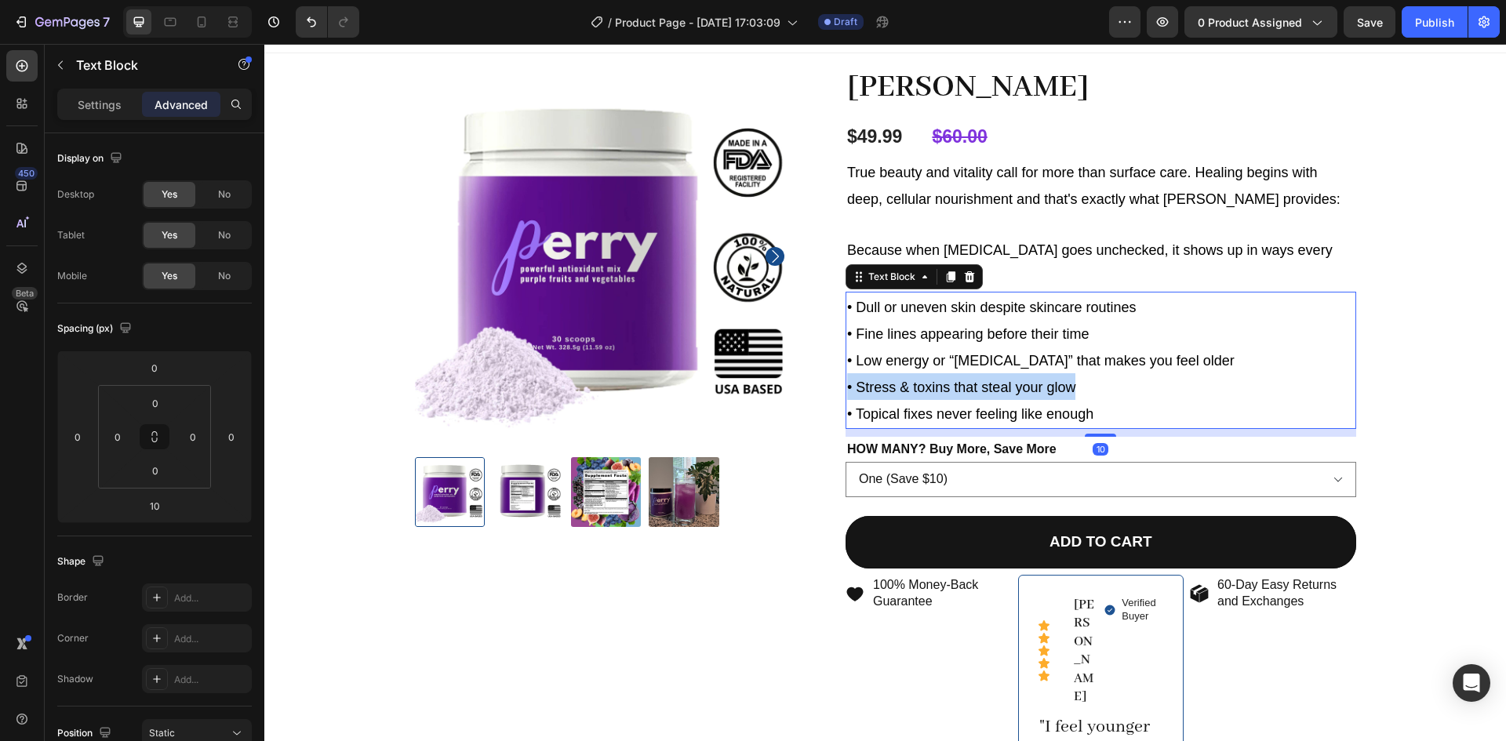
click at [990, 392] on span "• Stress & toxins that steal your glow" at bounding box center [961, 388] width 228 height 16
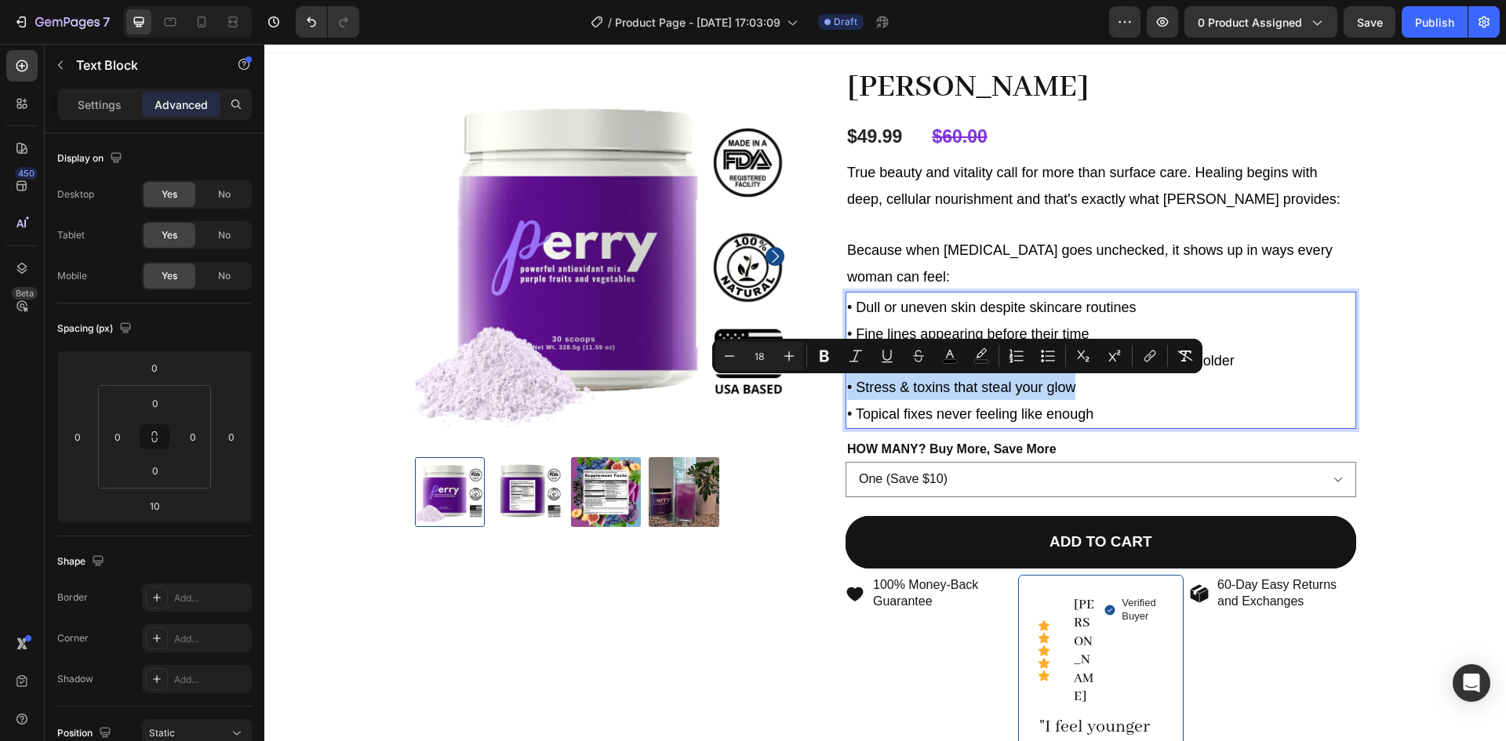
click at [970, 388] on span "• Stress & toxins that steal your glow" at bounding box center [961, 388] width 228 height 16
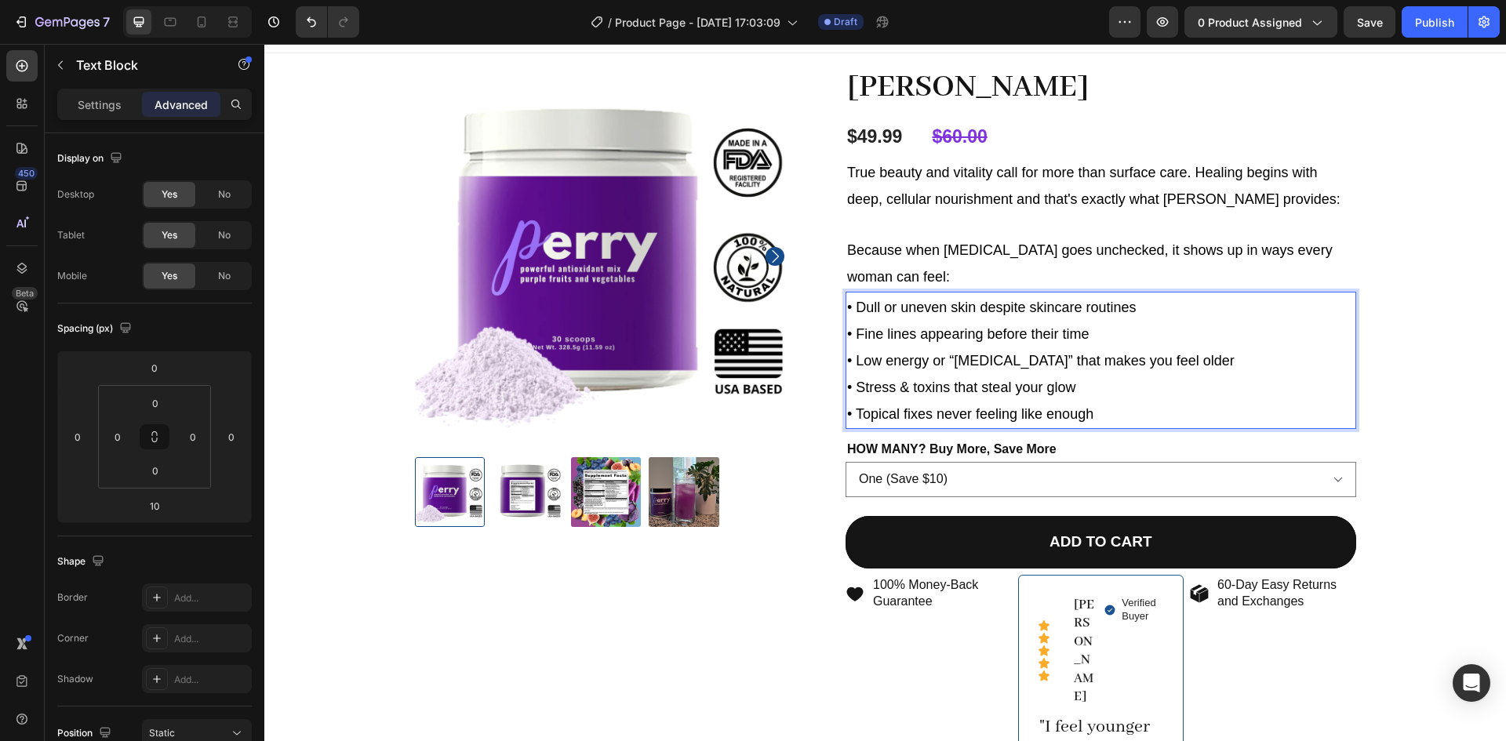
click at [970, 389] on span "• Stress & toxins that steal your glow" at bounding box center [961, 388] width 228 height 16
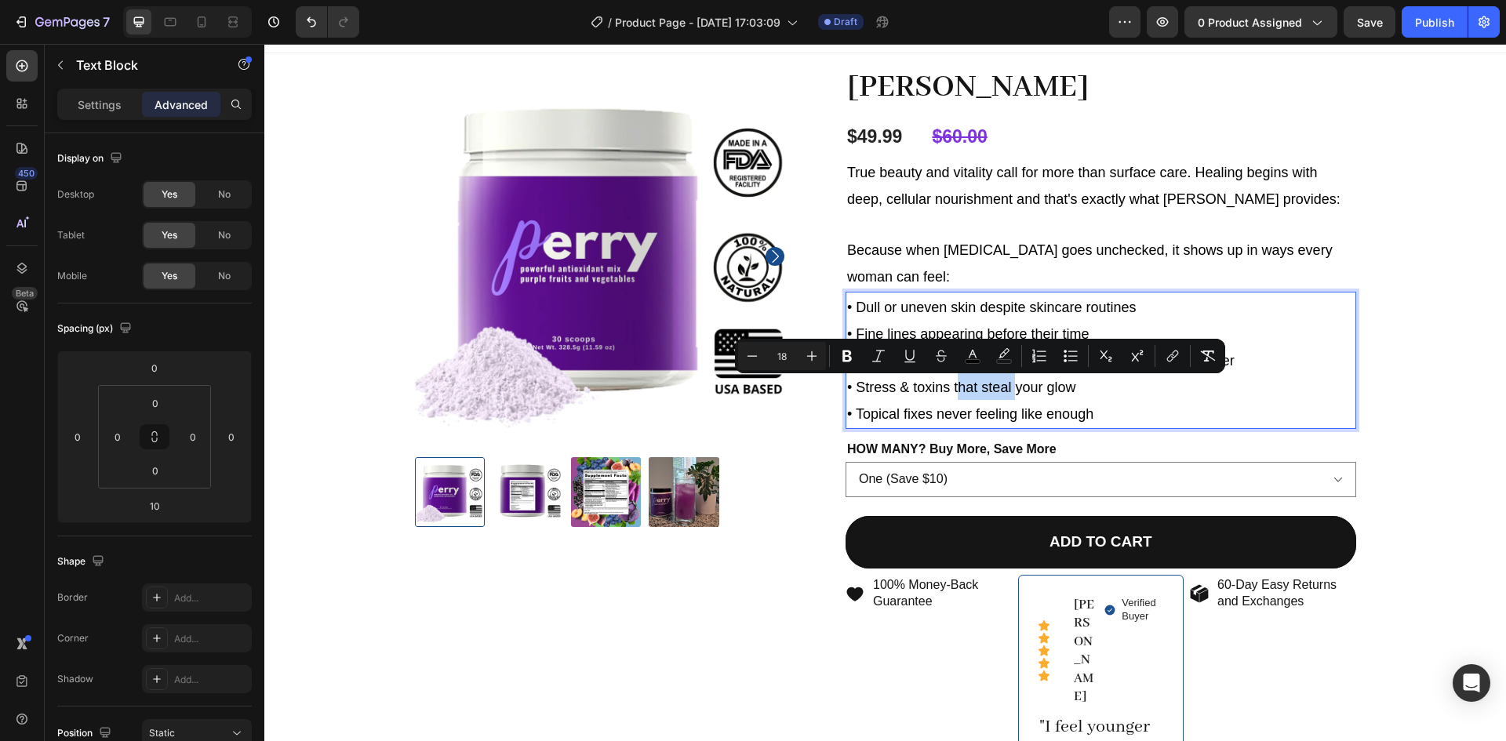
drag, startPoint x: 970, startPoint y: 389, endPoint x: 992, endPoint y: 391, distance: 22.0
click at [992, 391] on span "• Stress & toxins that steal your glow" at bounding box center [961, 388] width 228 height 16
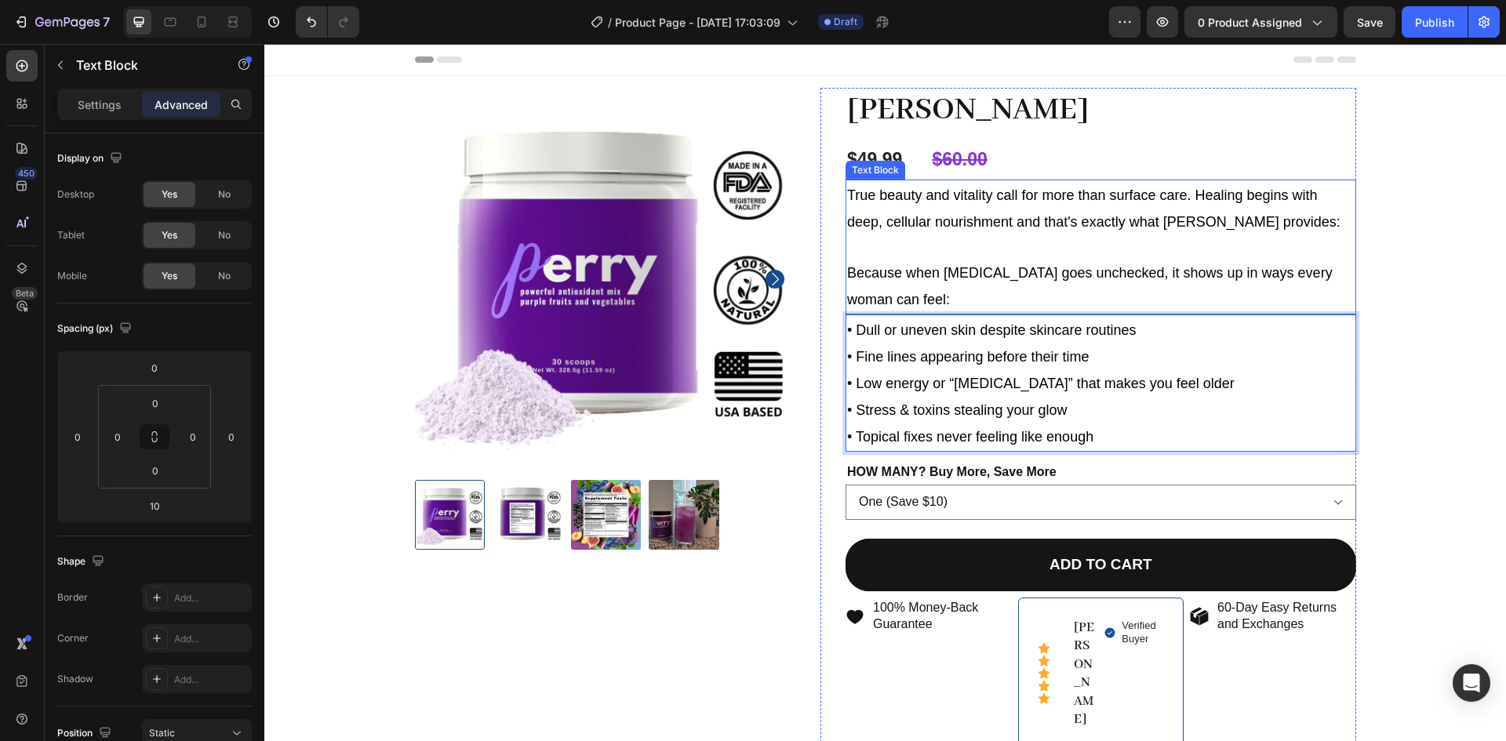
scroll to position [8, 0]
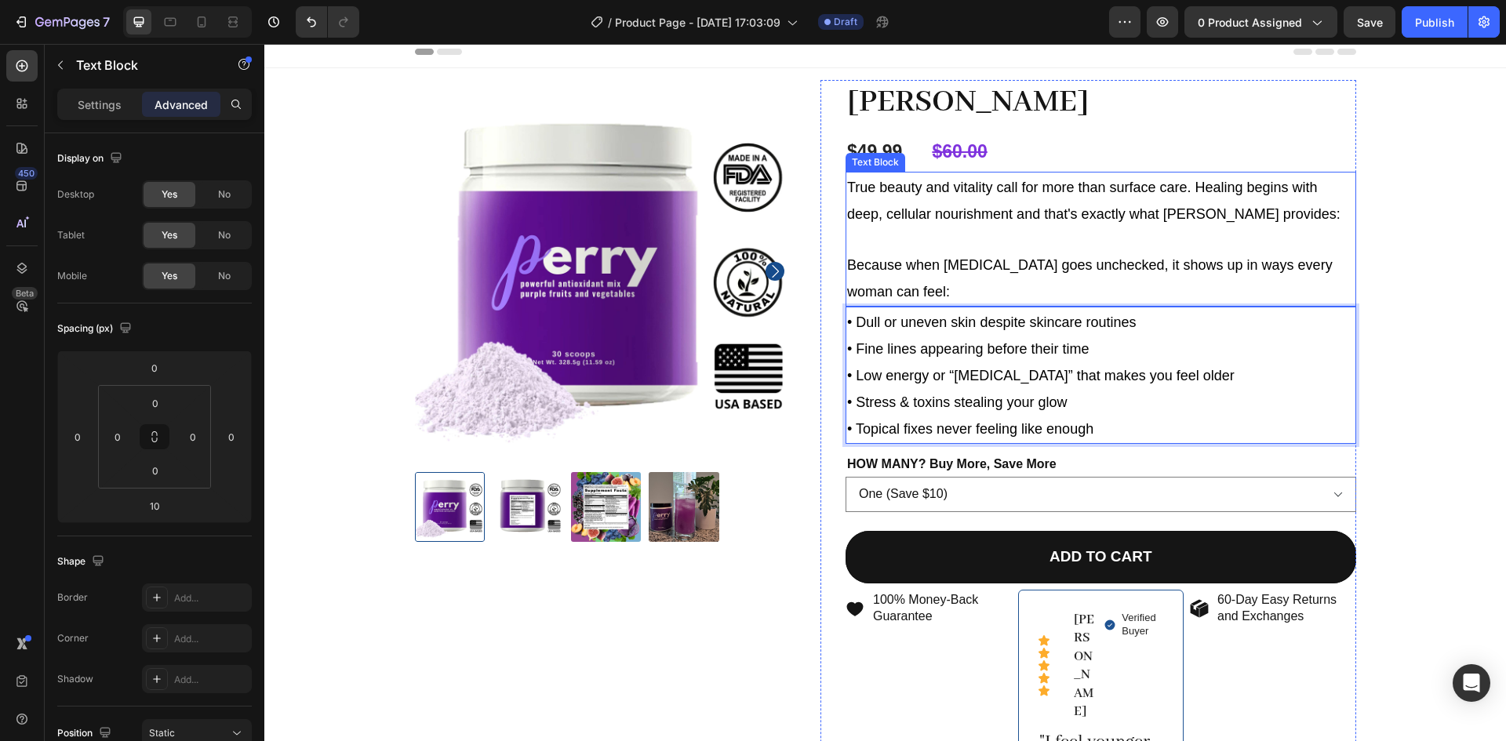
click at [983, 261] on span "Because when [MEDICAL_DATA] goes unchecked, it shows up in ways every woman can…" at bounding box center [1089, 278] width 485 height 42
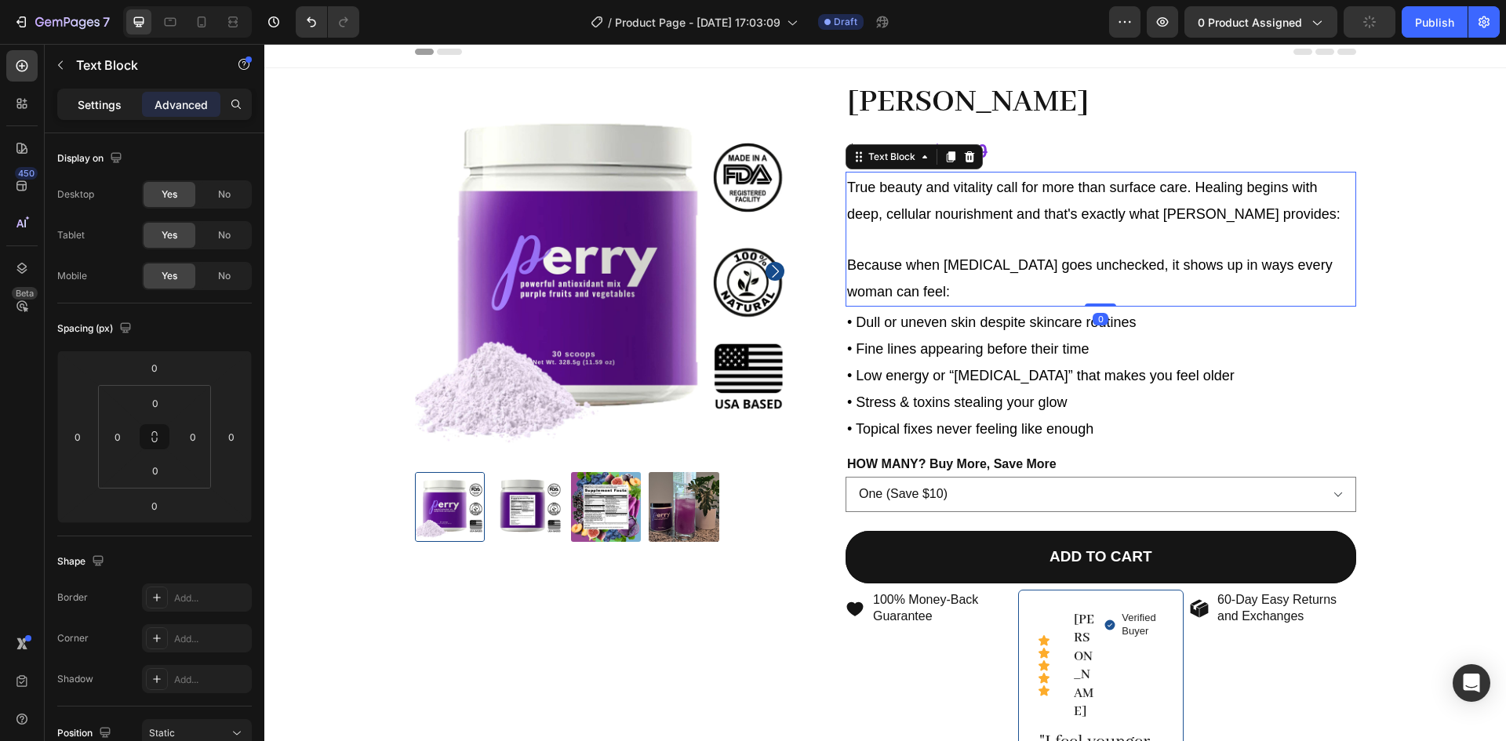
click at [107, 111] on p "Settings" at bounding box center [100, 104] width 44 height 16
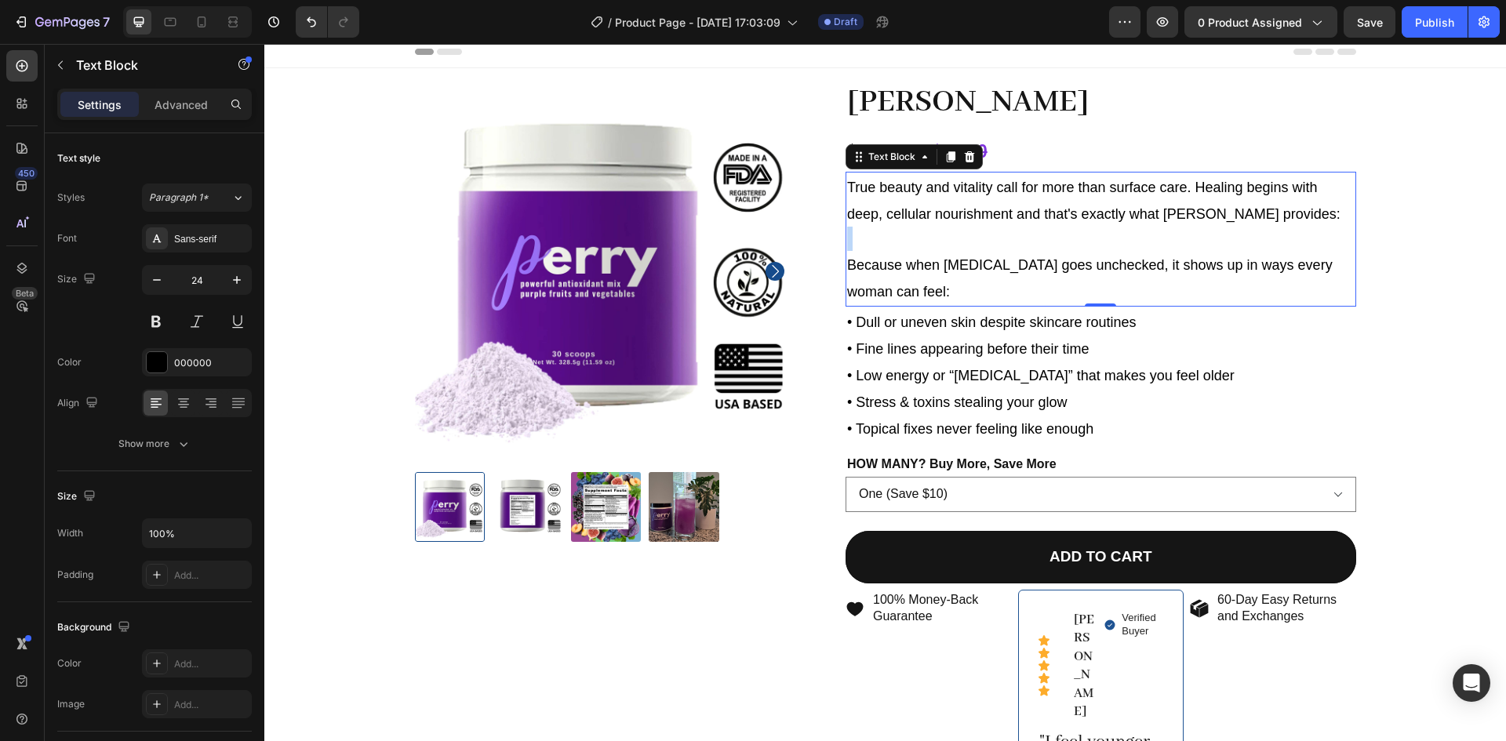
click at [948, 246] on p "Rich Text Editor. Editing area: main" at bounding box center [1100, 239] width 507 height 24
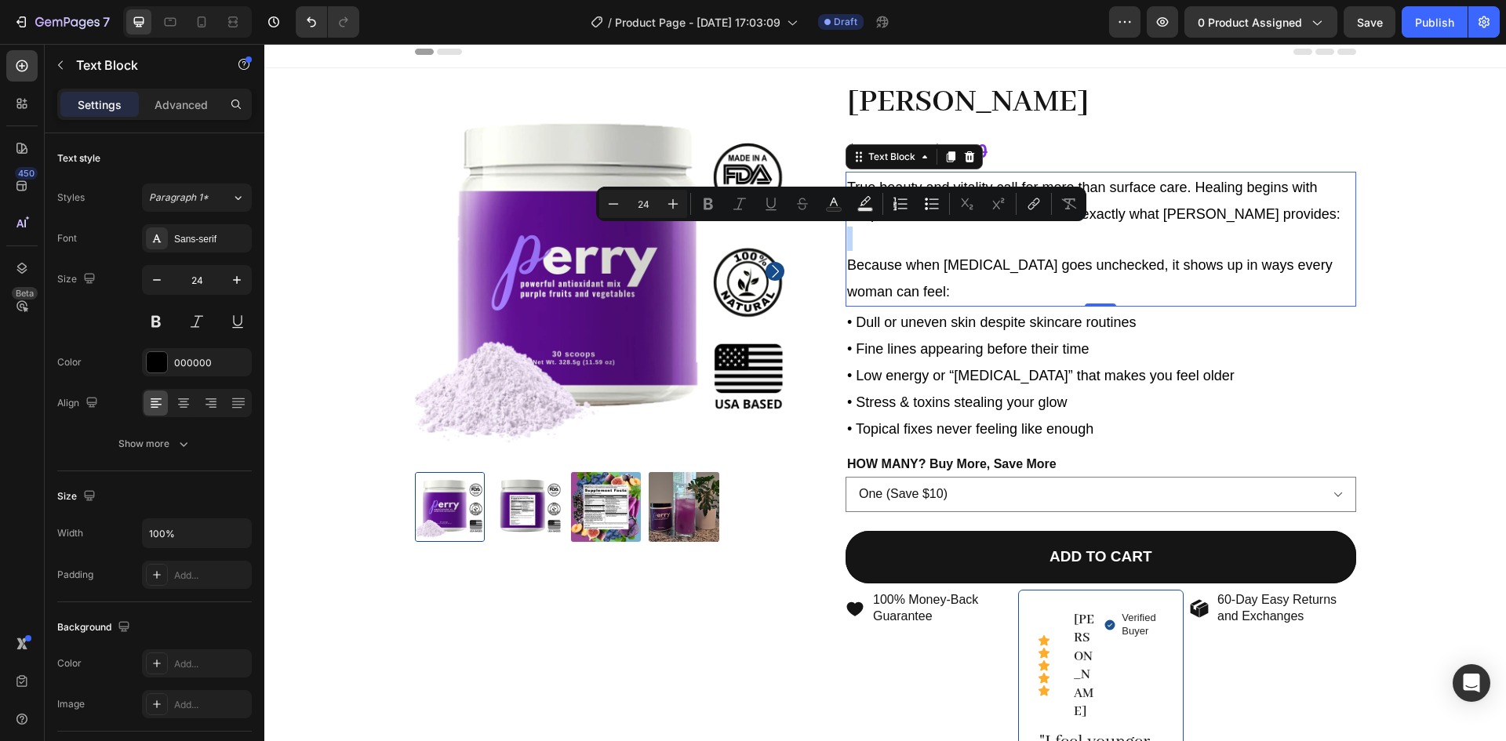
click at [948, 246] on p "Rich Text Editor. Editing area: main" at bounding box center [1100, 239] width 507 height 24
click at [899, 232] on p "Rich Text Editor. Editing area: main" at bounding box center [1100, 239] width 507 height 24
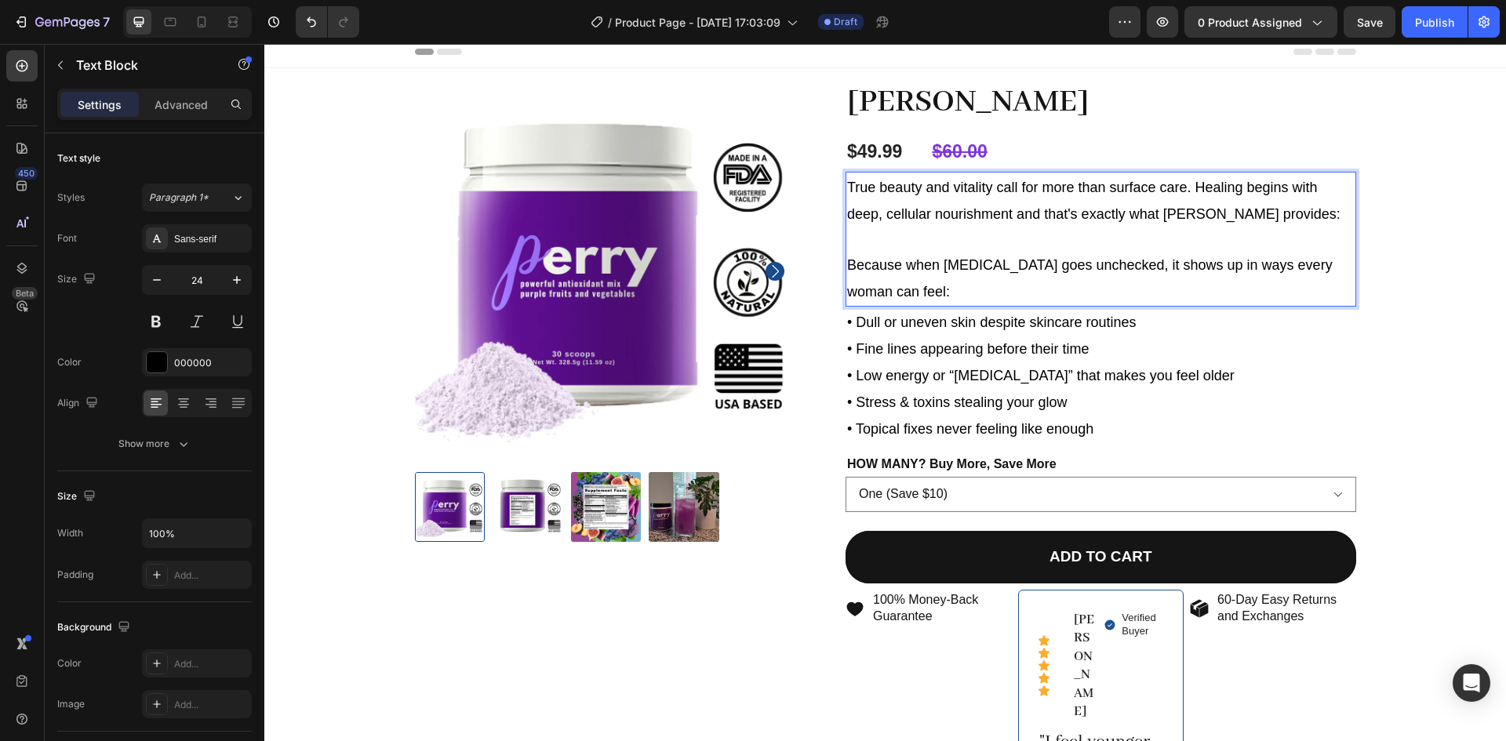
click at [1254, 205] on p "True beauty and vitality call for more than surface care. Healing begins with d…" at bounding box center [1100, 199] width 507 height 53
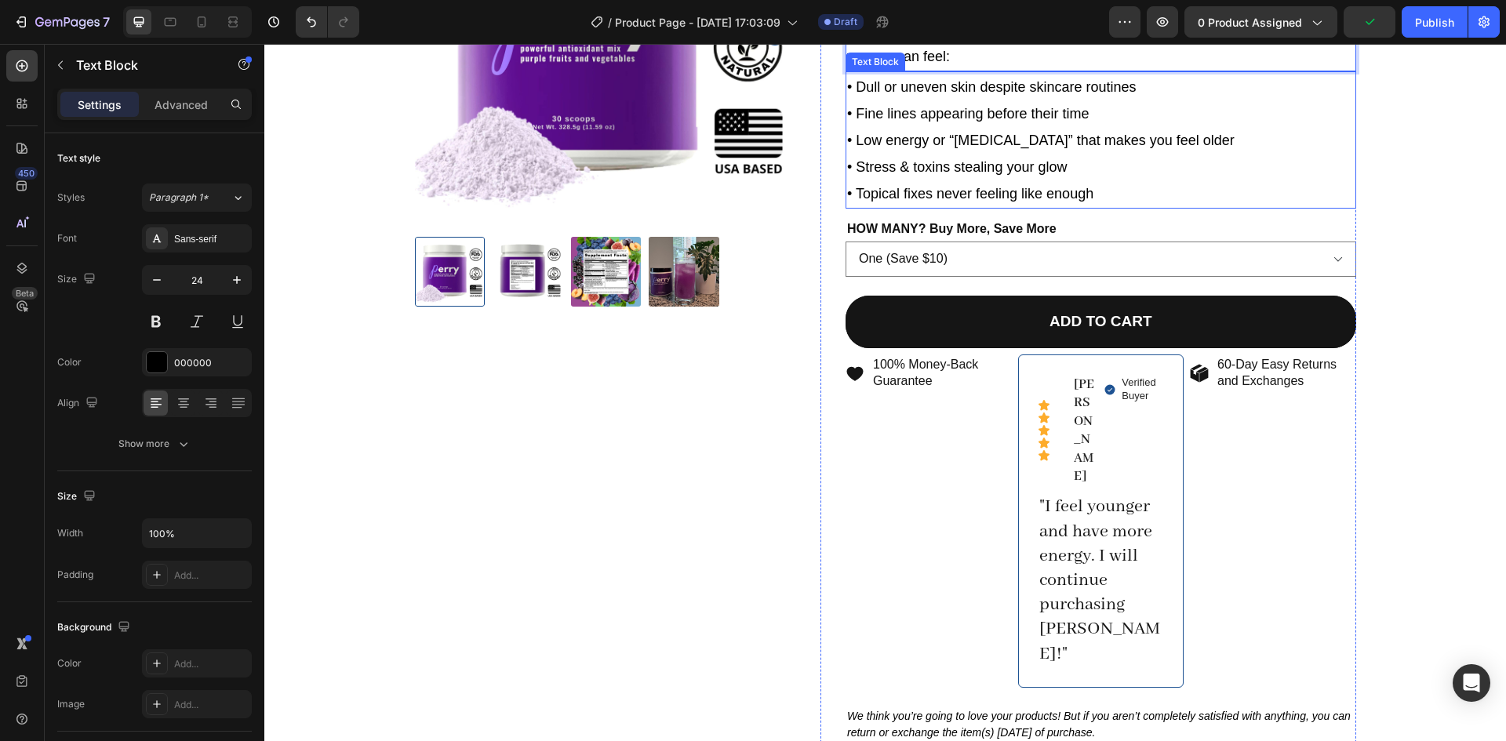
scroll to position [242, 0]
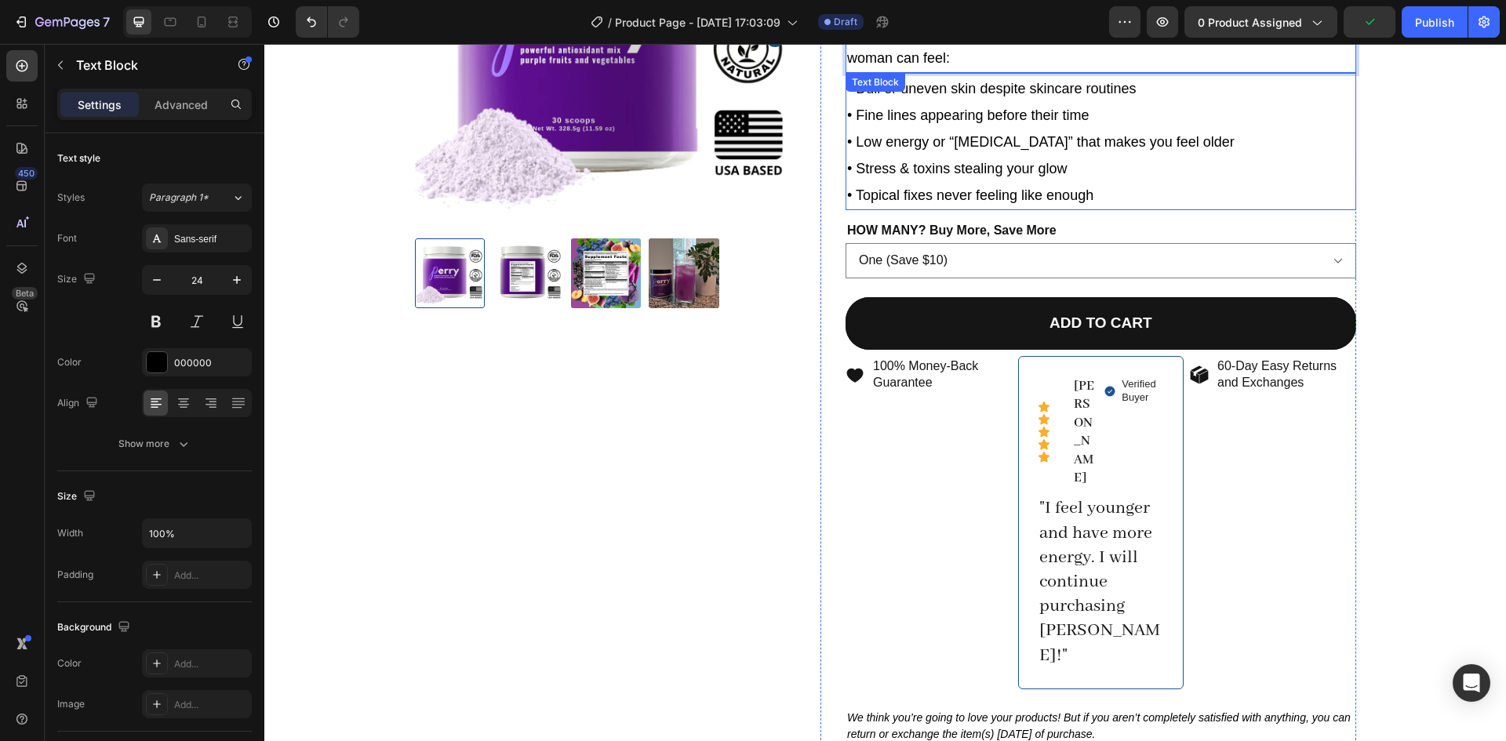
click at [968, 189] on span "• Topical fixes never feeling like enough" at bounding box center [970, 195] width 246 height 16
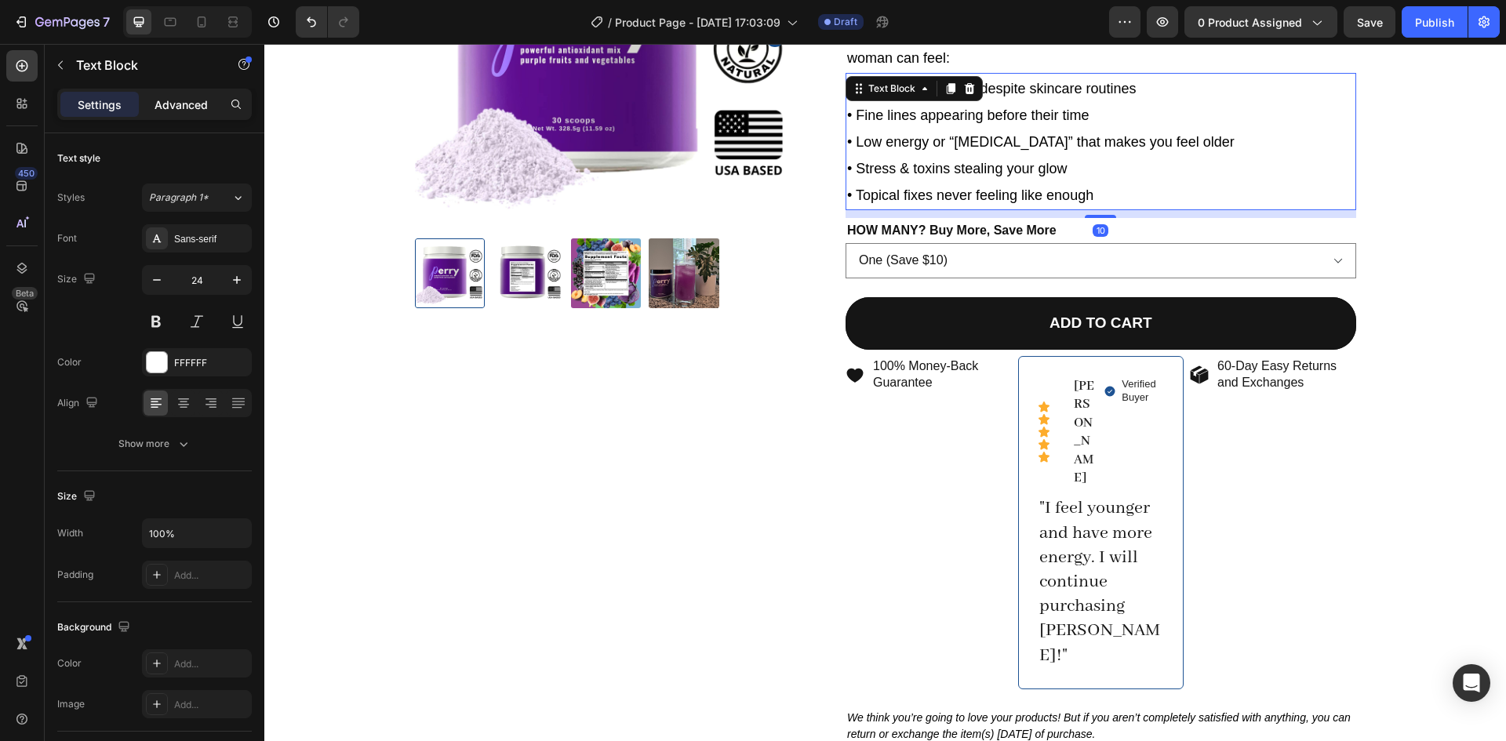
click at [171, 99] on p "Advanced" at bounding box center [180, 104] width 53 height 16
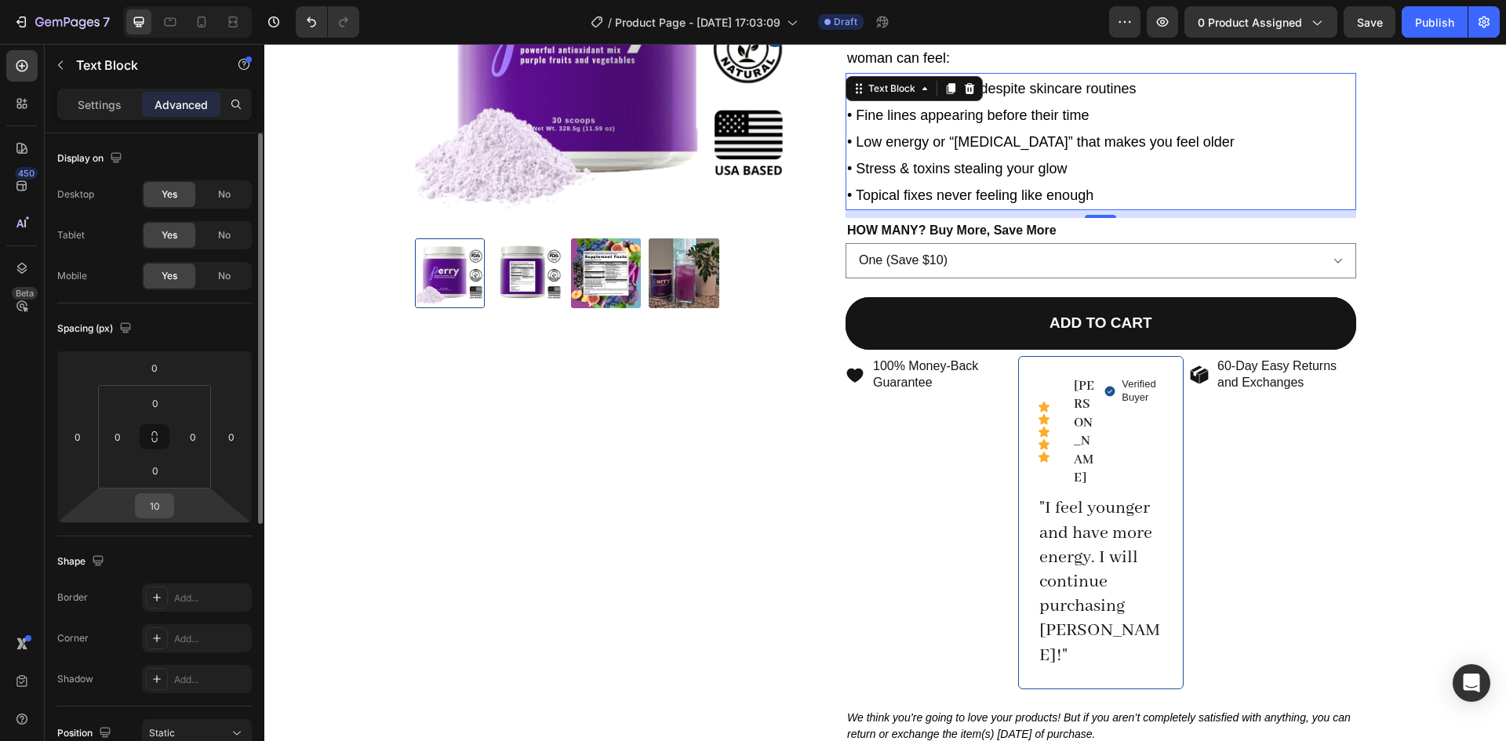
click at [153, 512] on input "10" at bounding box center [154, 506] width 31 height 24
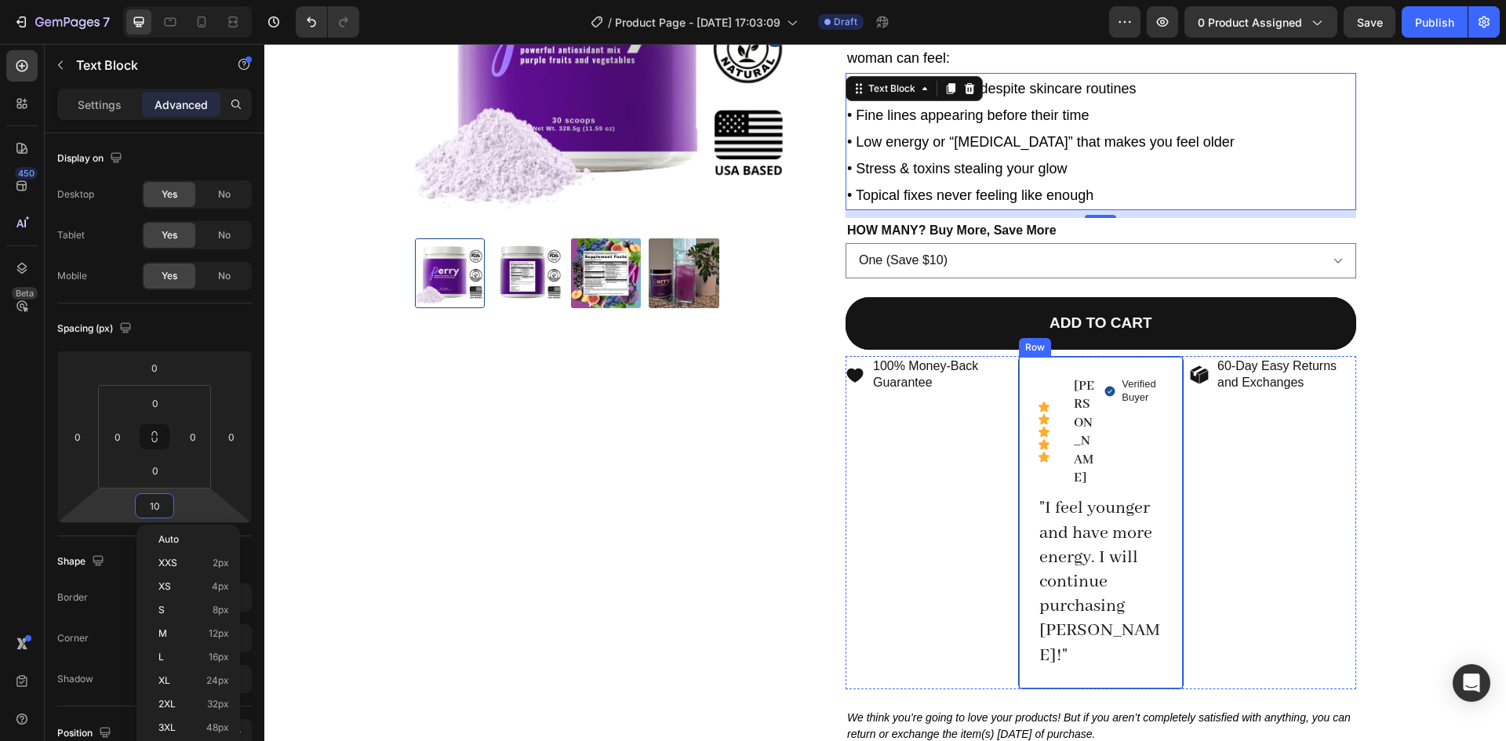
click at [1026, 366] on div "Icon Icon Icon Icon Icon Icon List [PERSON_NAME] Text Block Row Verified Buyer …" at bounding box center [1101, 522] width 166 height 333
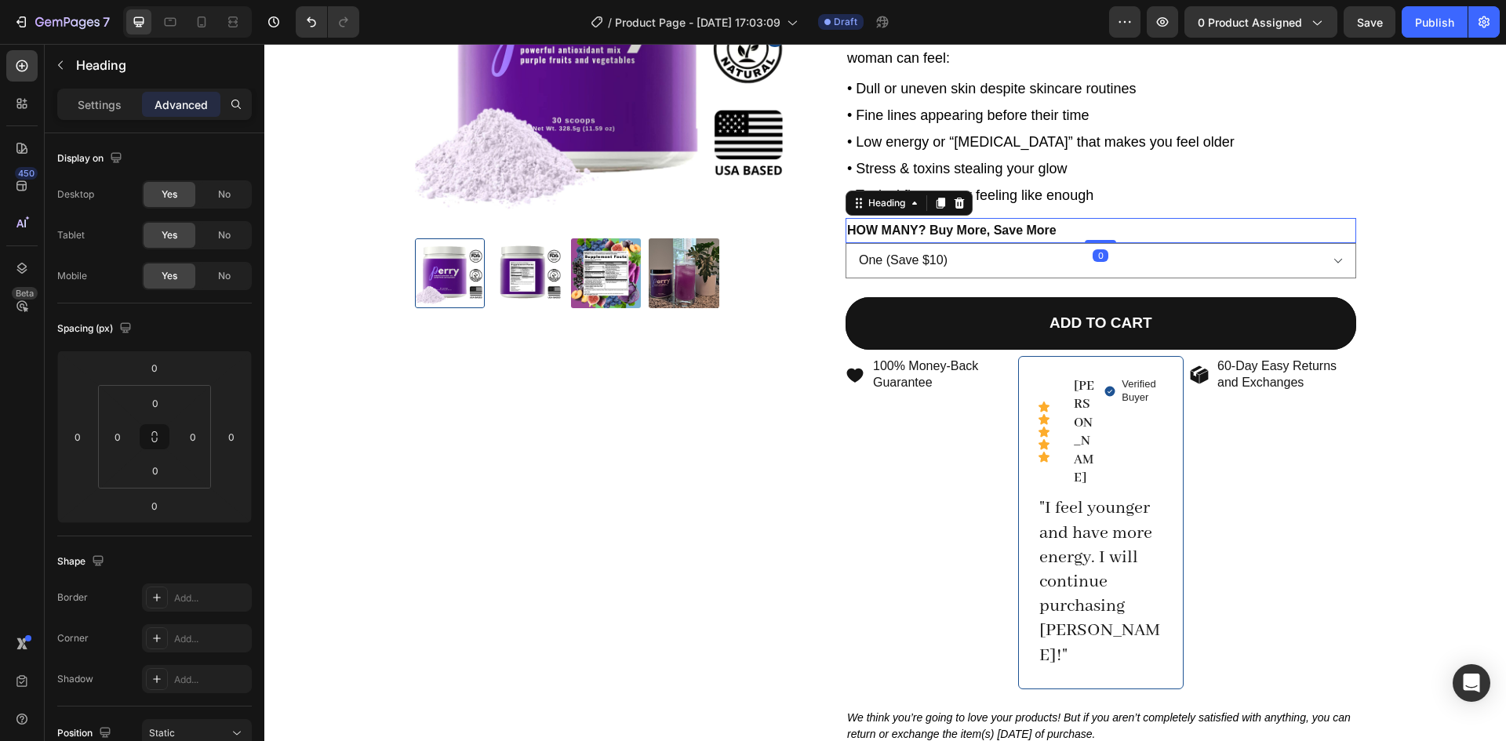
click at [1044, 238] on h2 "HOW MANY? Buy More, Save More" at bounding box center [1100, 231] width 510 height 26
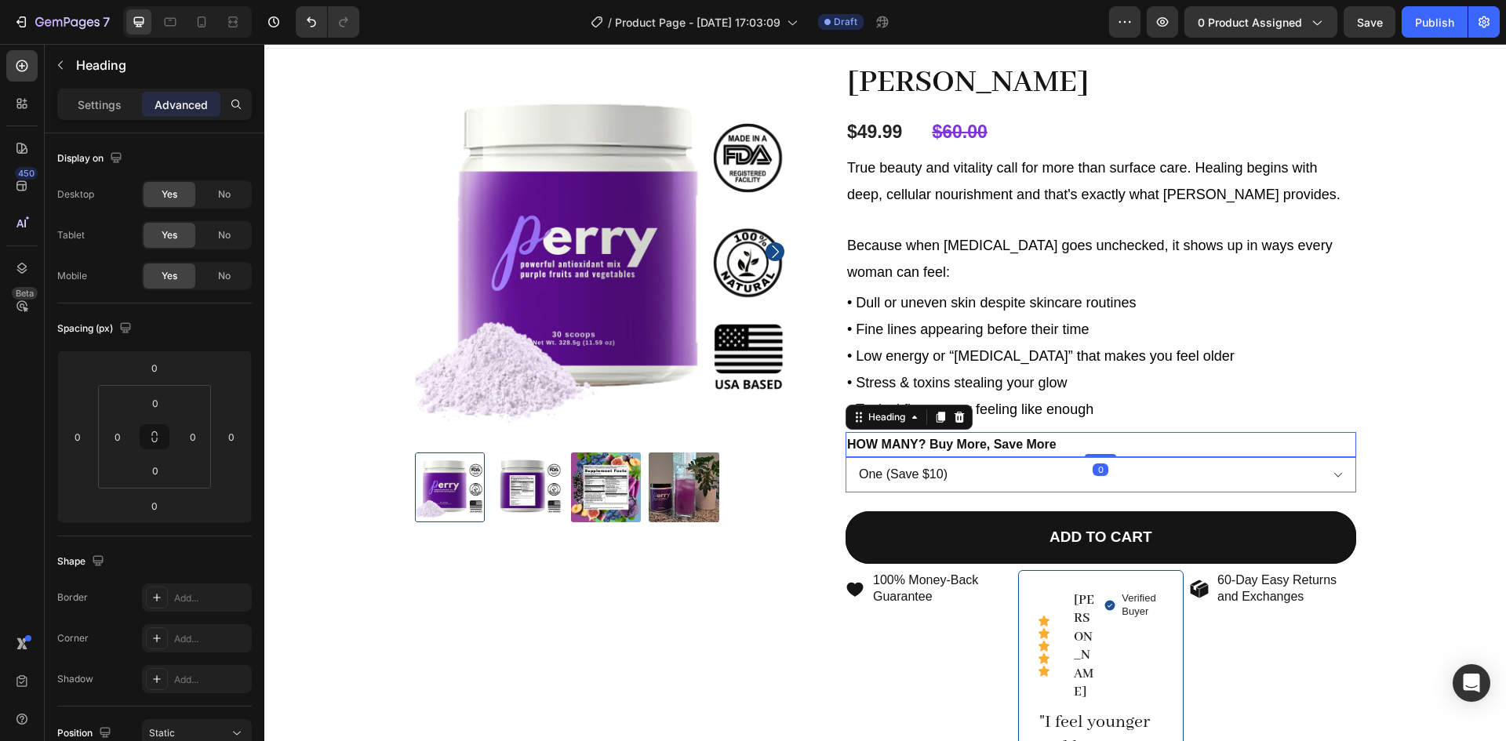
scroll to position [25, 0]
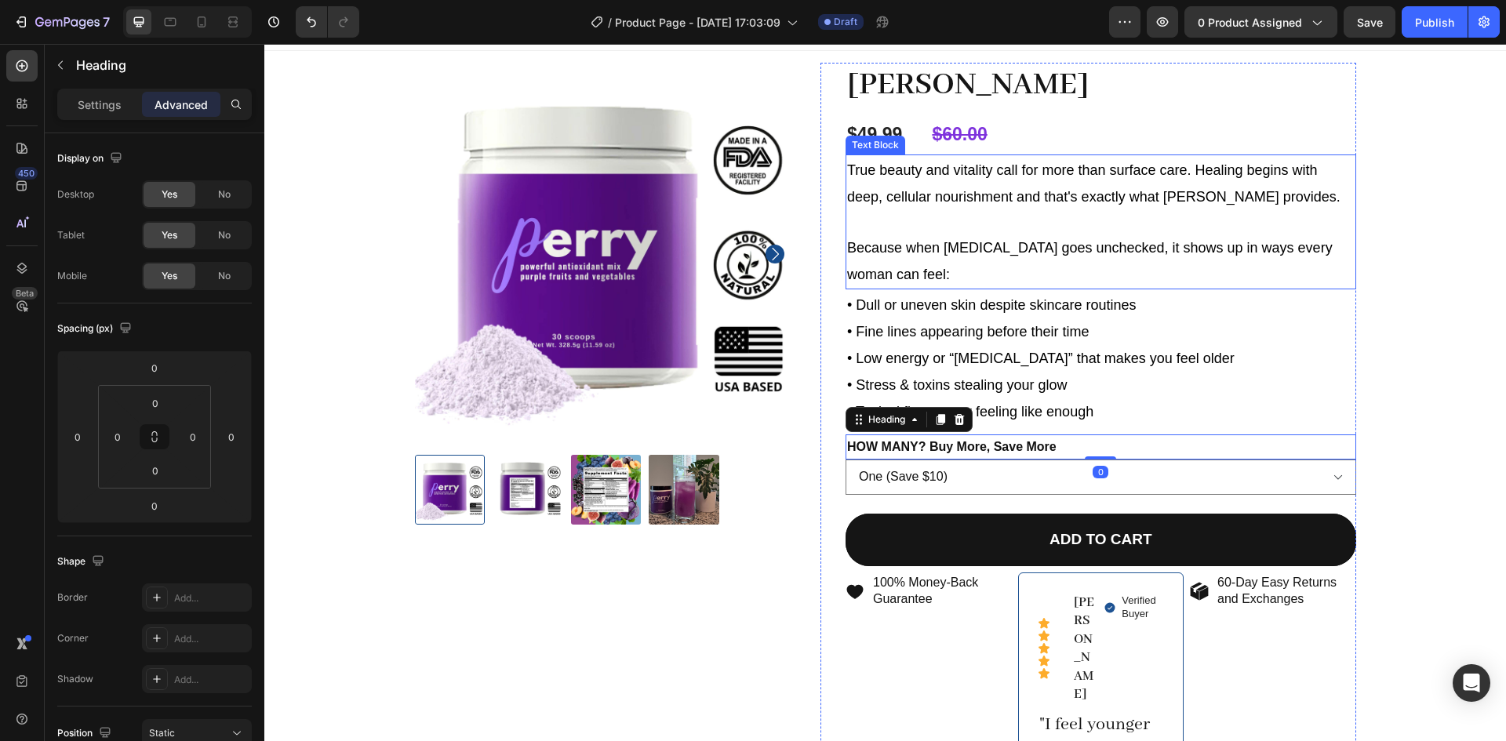
click at [994, 218] on p "Rich Text Editor. Editing area: main" at bounding box center [1100, 221] width 507 height 24
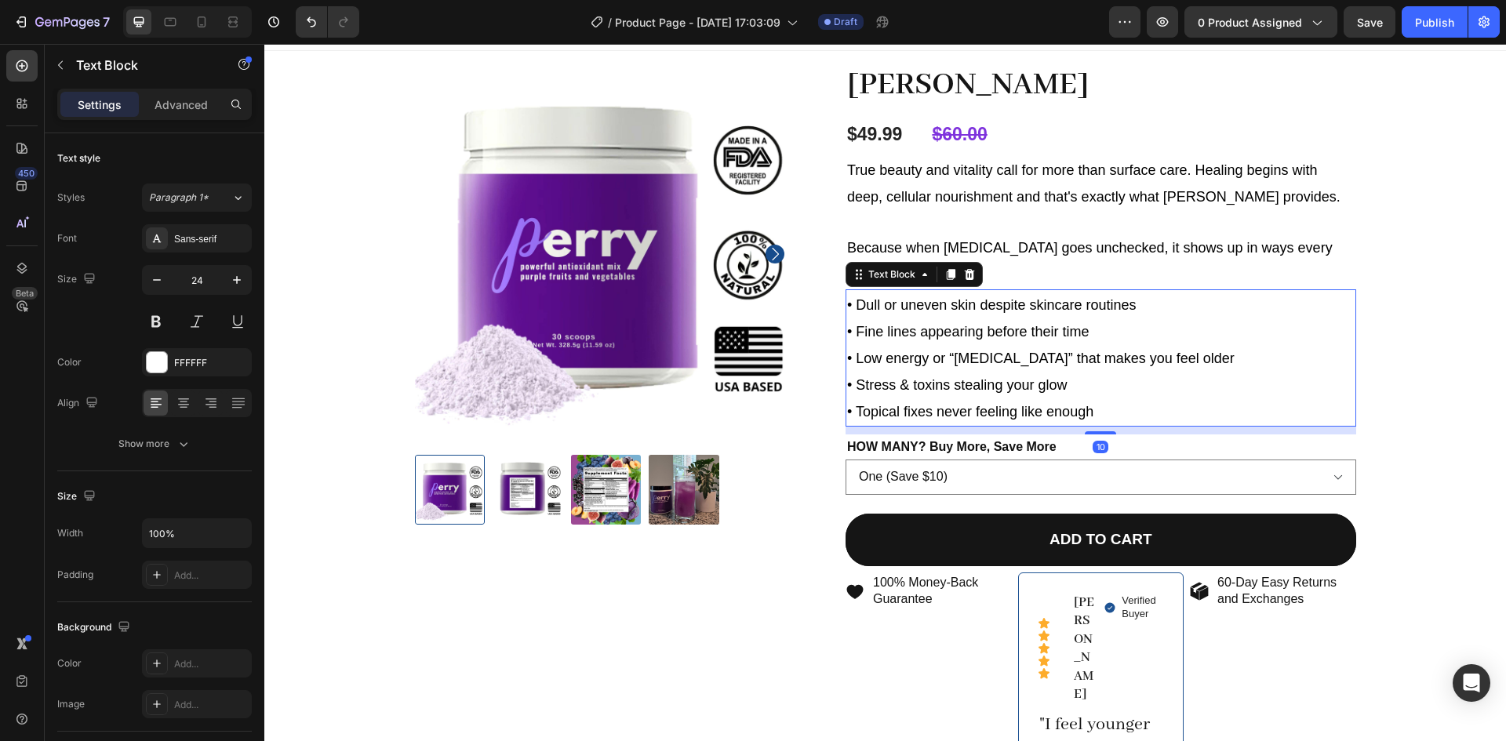
click at [997, 413] on span "• Topical fixes never feeling like enough" at bounding box center [970, 412] width 246 height 16
click at [194, 114] on div "Advanced" at bounding box center [181, 104] width 78 height 25
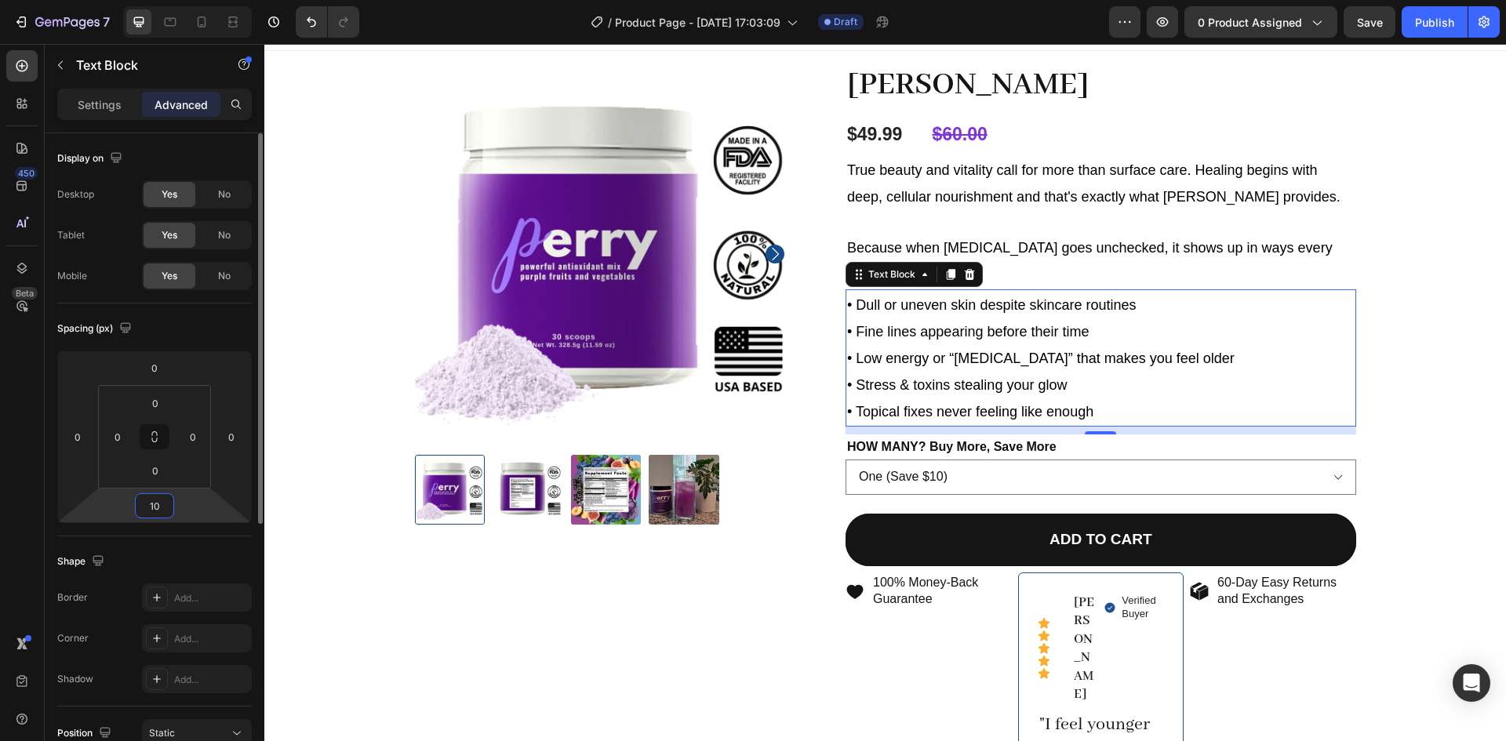
click at [152, 498] on input "10" at bounding box center [154, 506] width 31 height 24
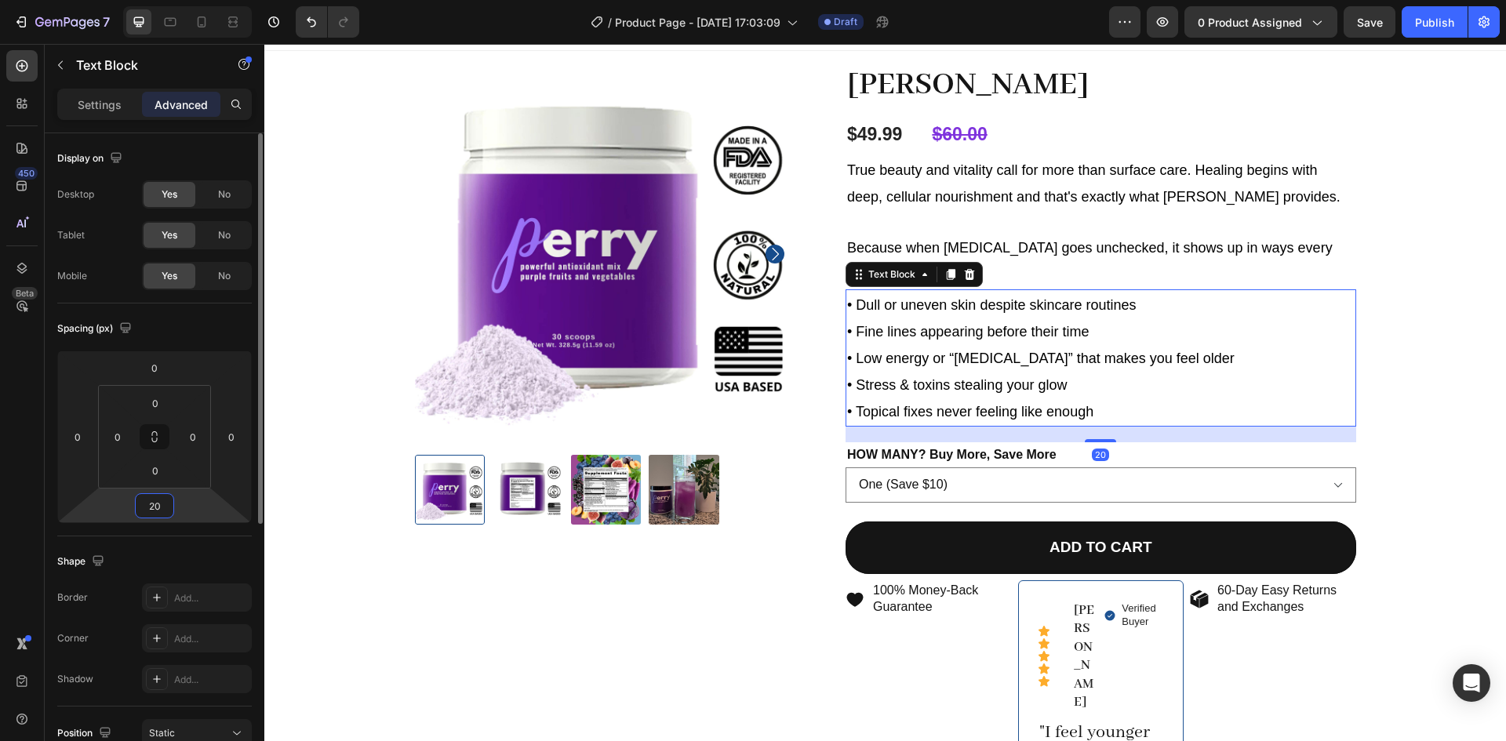
type input "2"
type input "20"
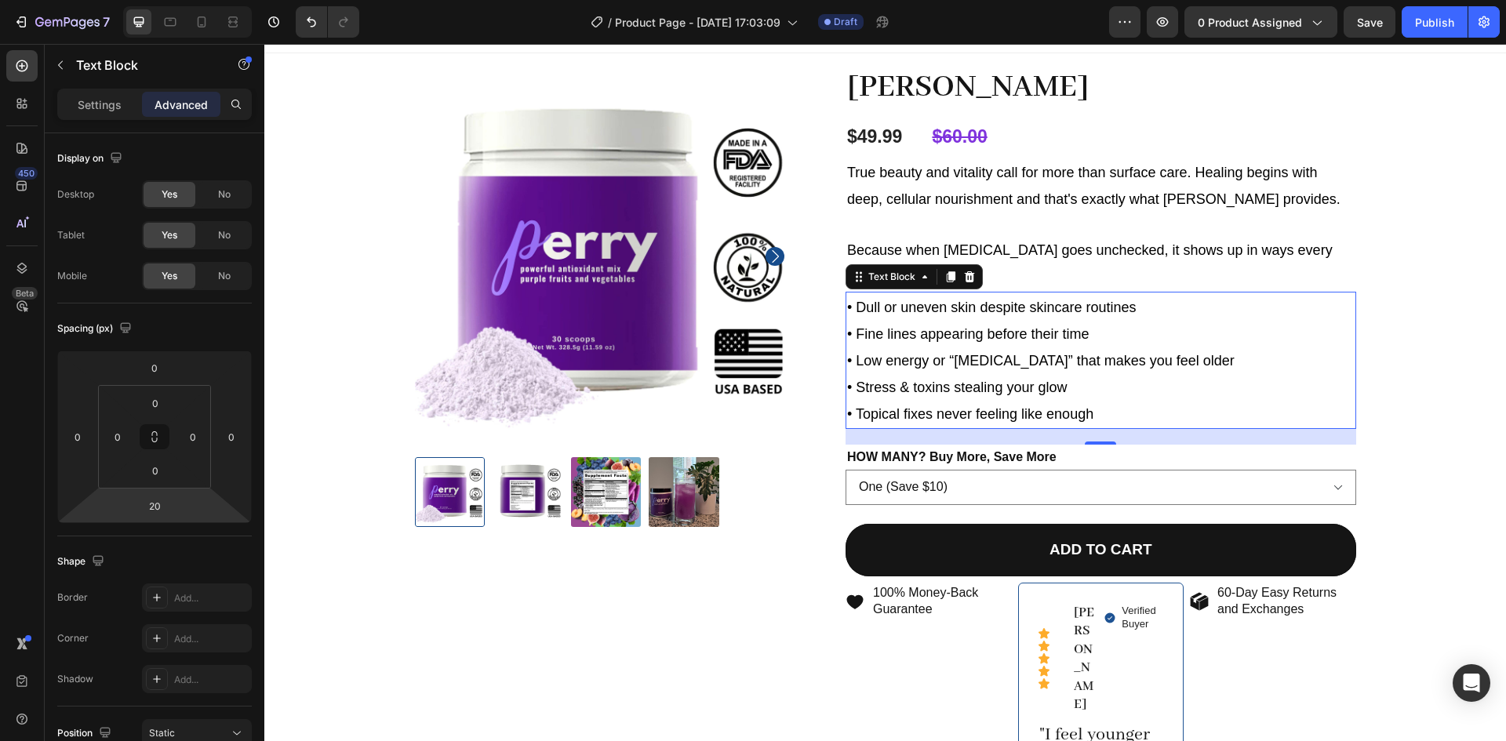
scroll to position [0, 0]
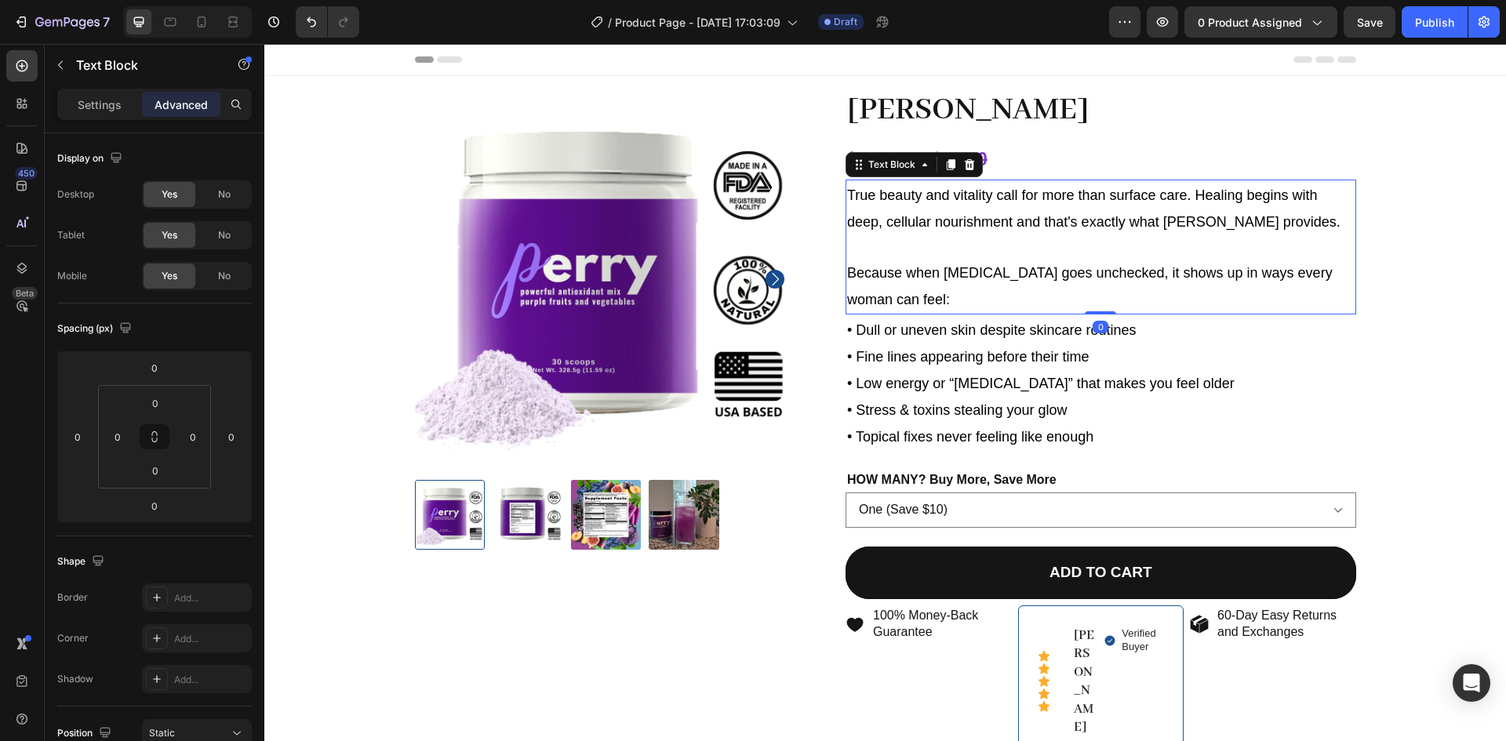
click at [1139, 285] on p "Because when [MEDICAL_DATA] goes unchecked, it shows up in ways every woman can…" at bounding box center [1100, 285] width 507 height 53
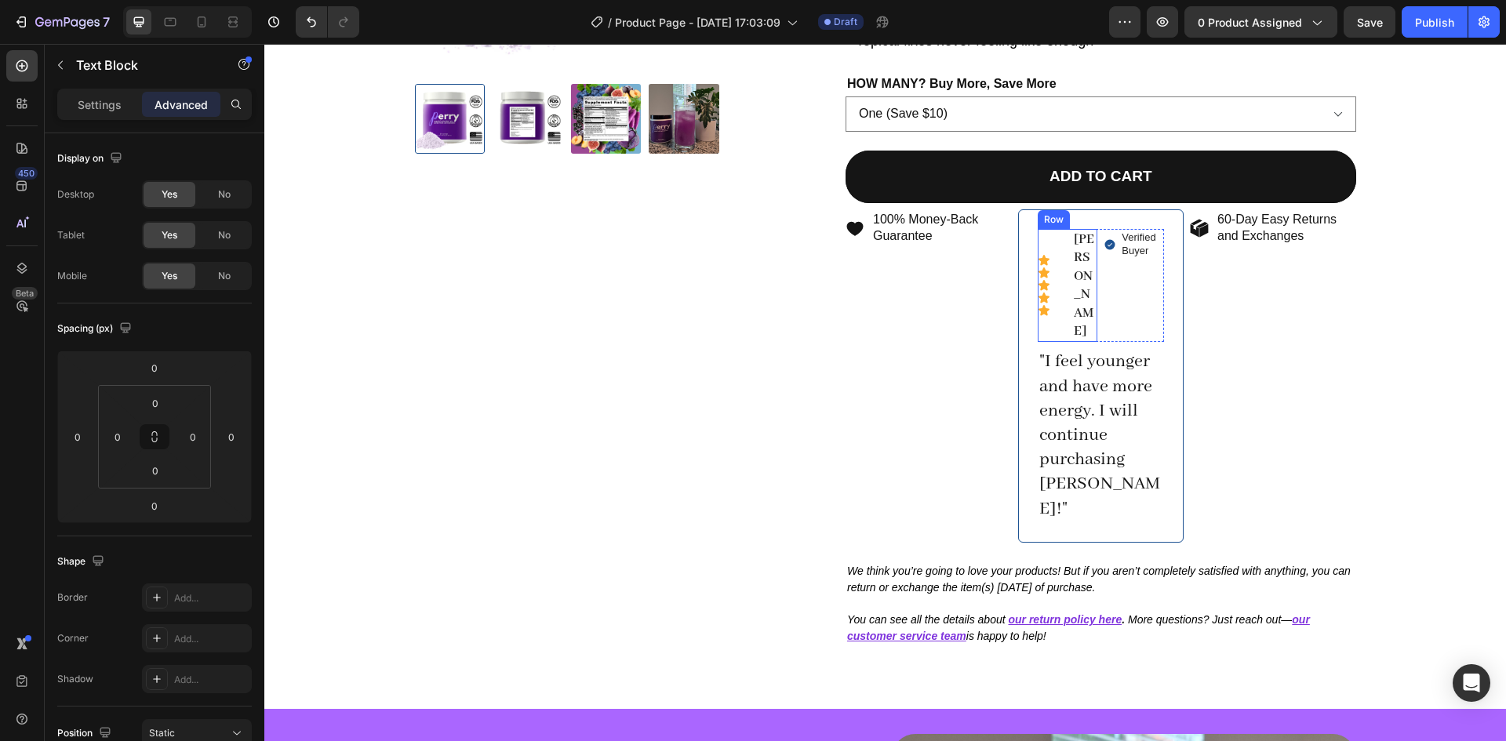
scroll to position [395, 0]
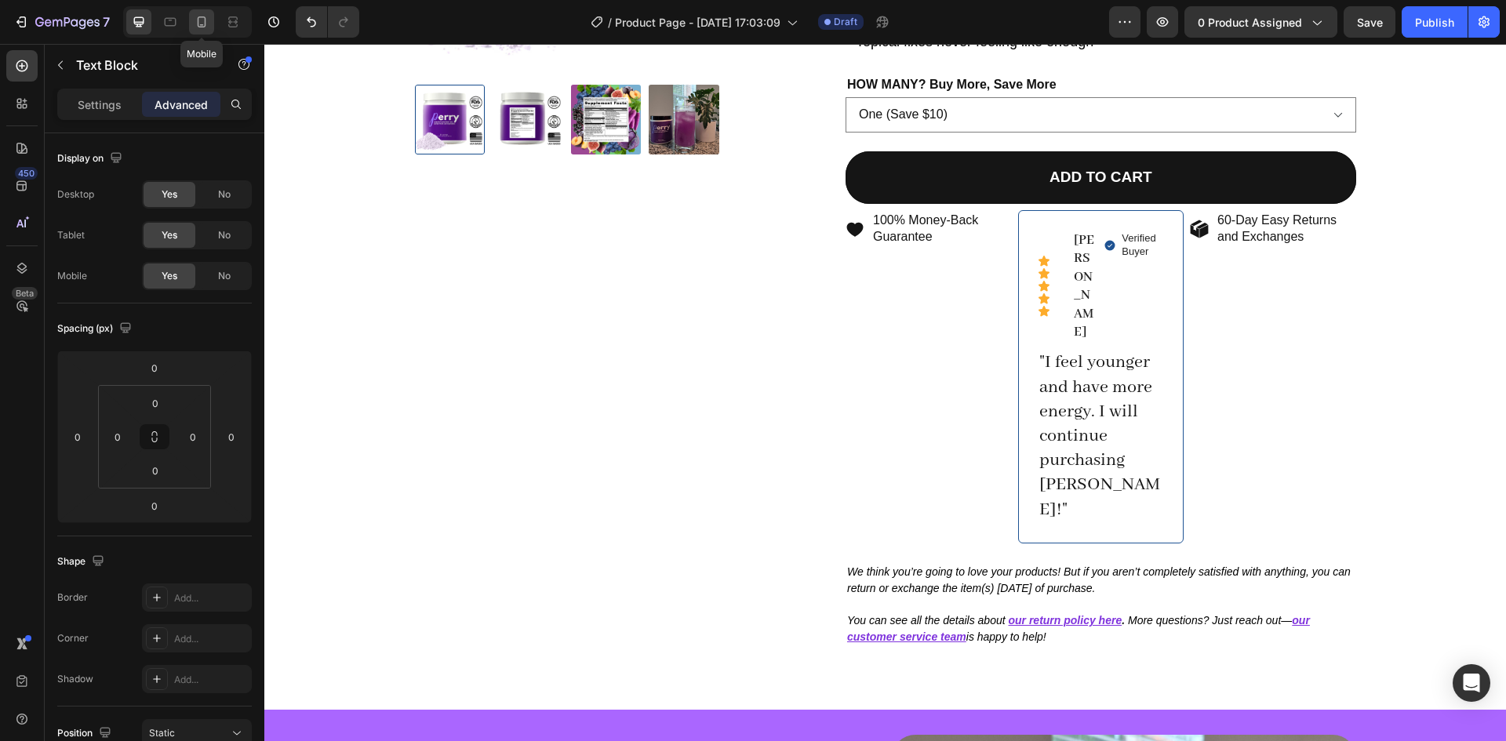
click at [209, 22] on icon at bounding box center [202, 22] width 16 height 16
type input "24"
type input "10"
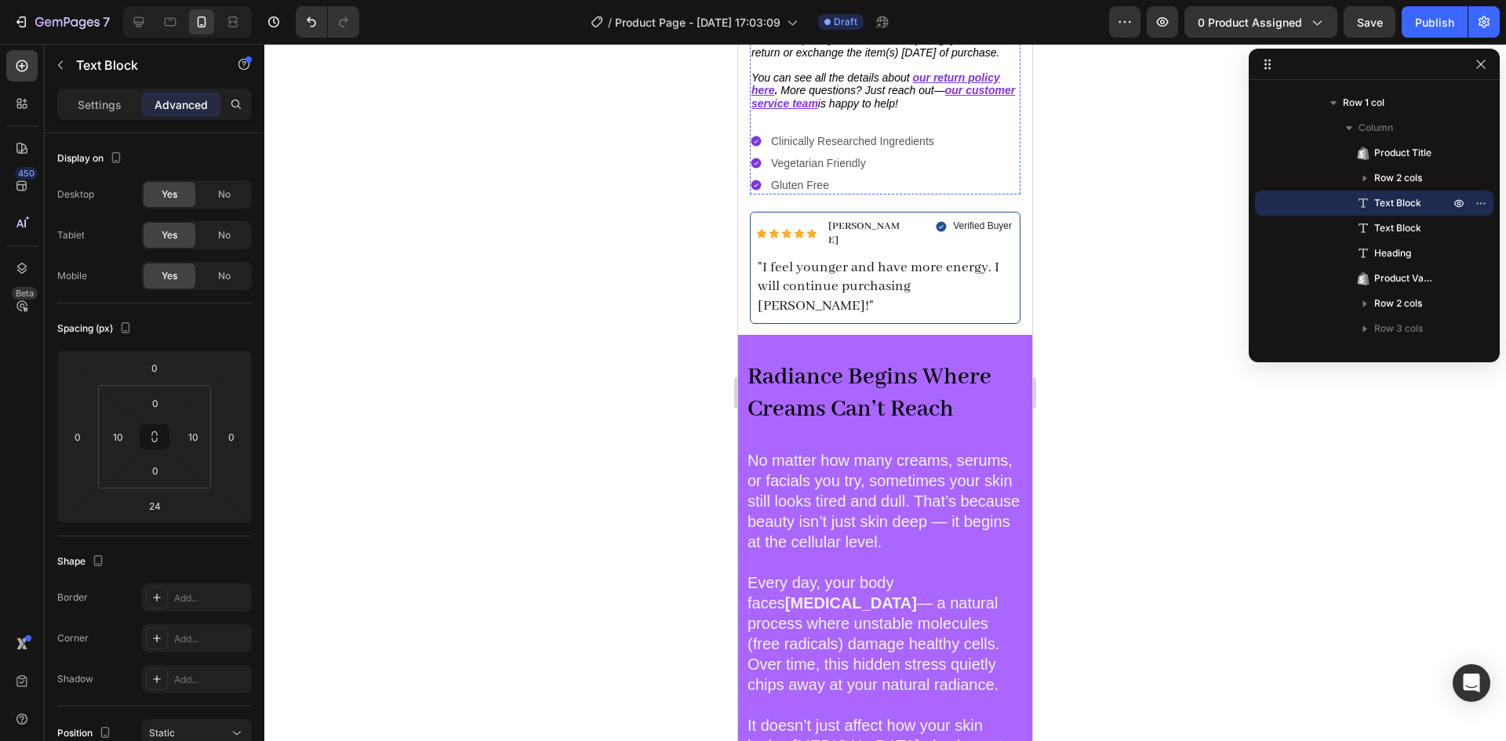
scroll to position [918, 0]
click at [143, 20] on icon at bounding box center [139, 22] width 10 height 10
type input "0"
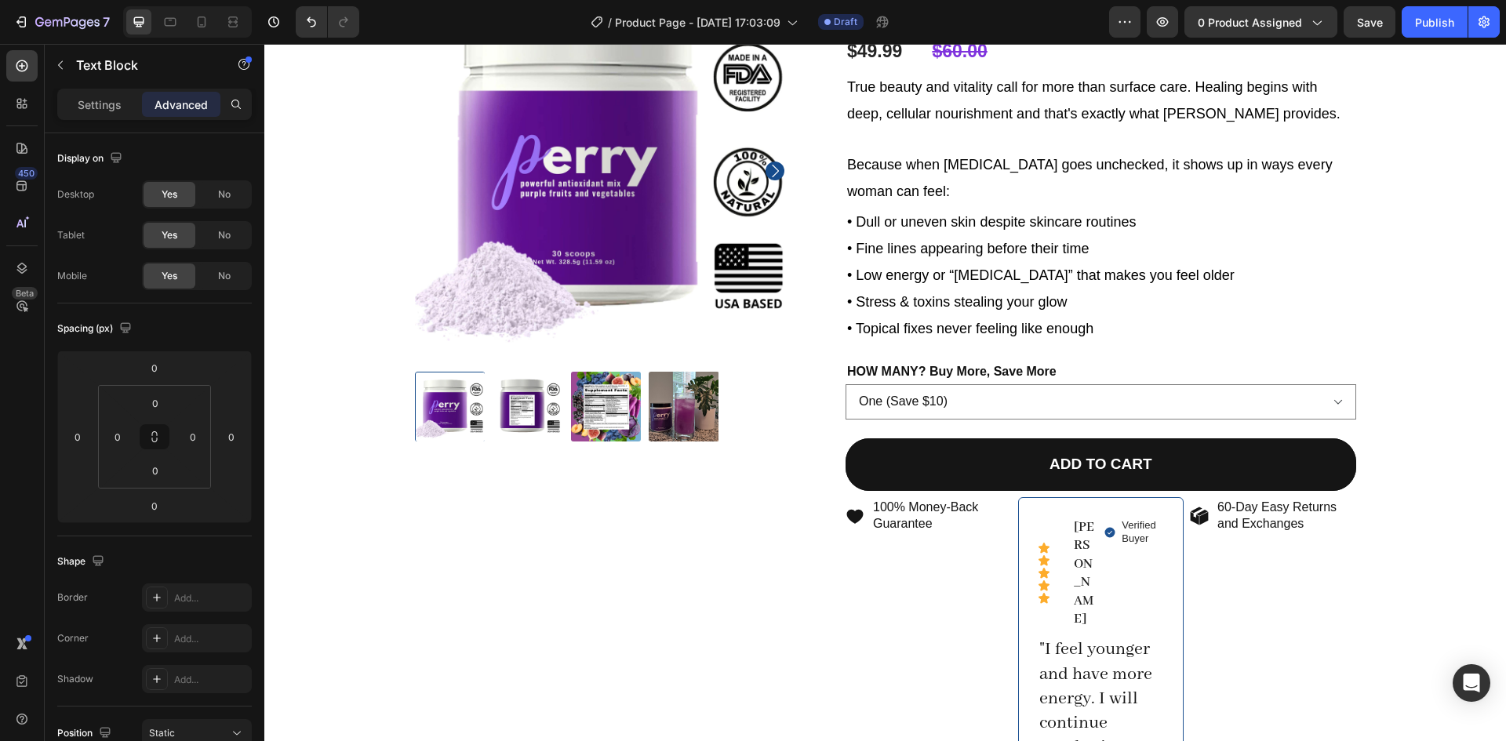
scroll to position [110, 0]
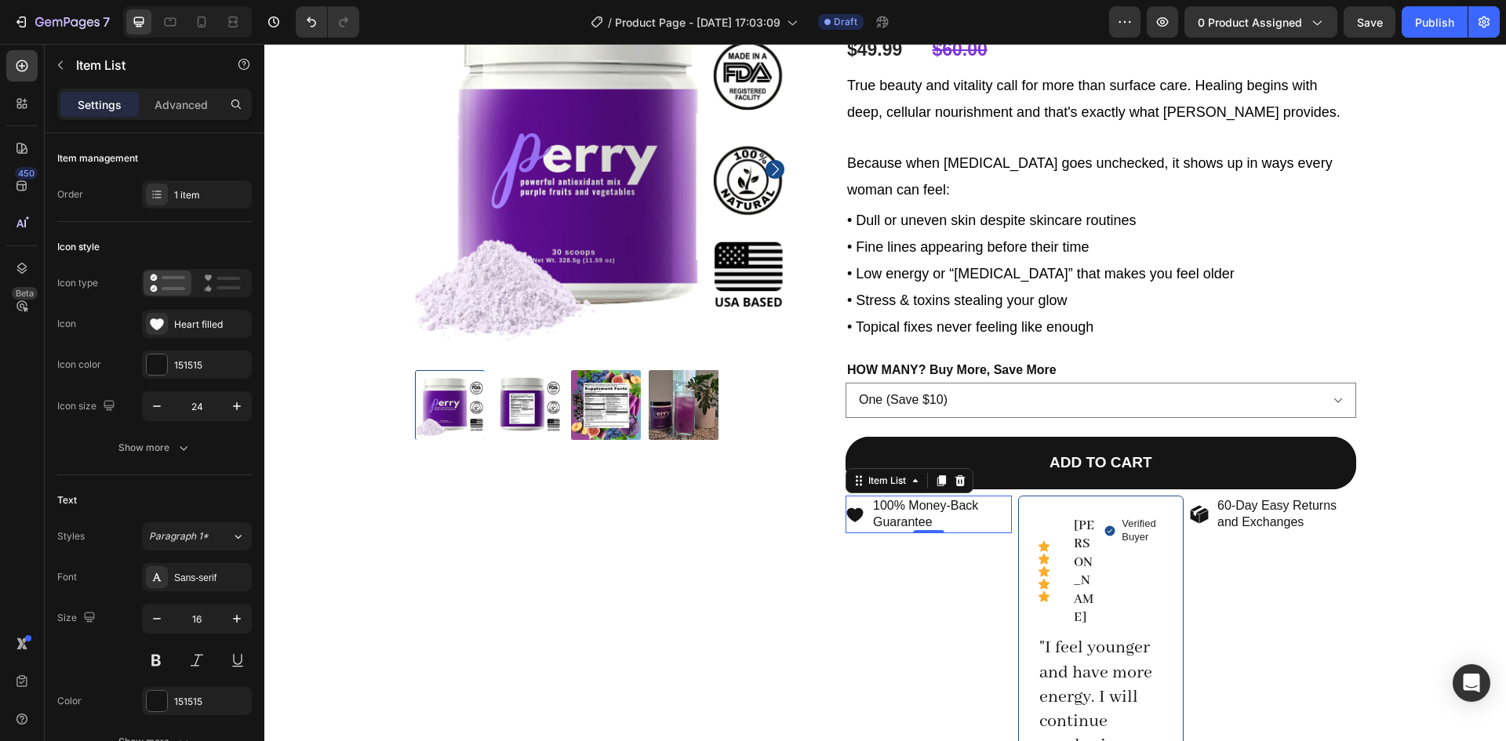
click at [980, 507] on p "100% Money-Back Guarantee" at bounding box center [941, 514] width 136 height 33
click at [176, 112] on p "Advanced" at bounding box center [180, 104] width 53 height 16
type input "100%"
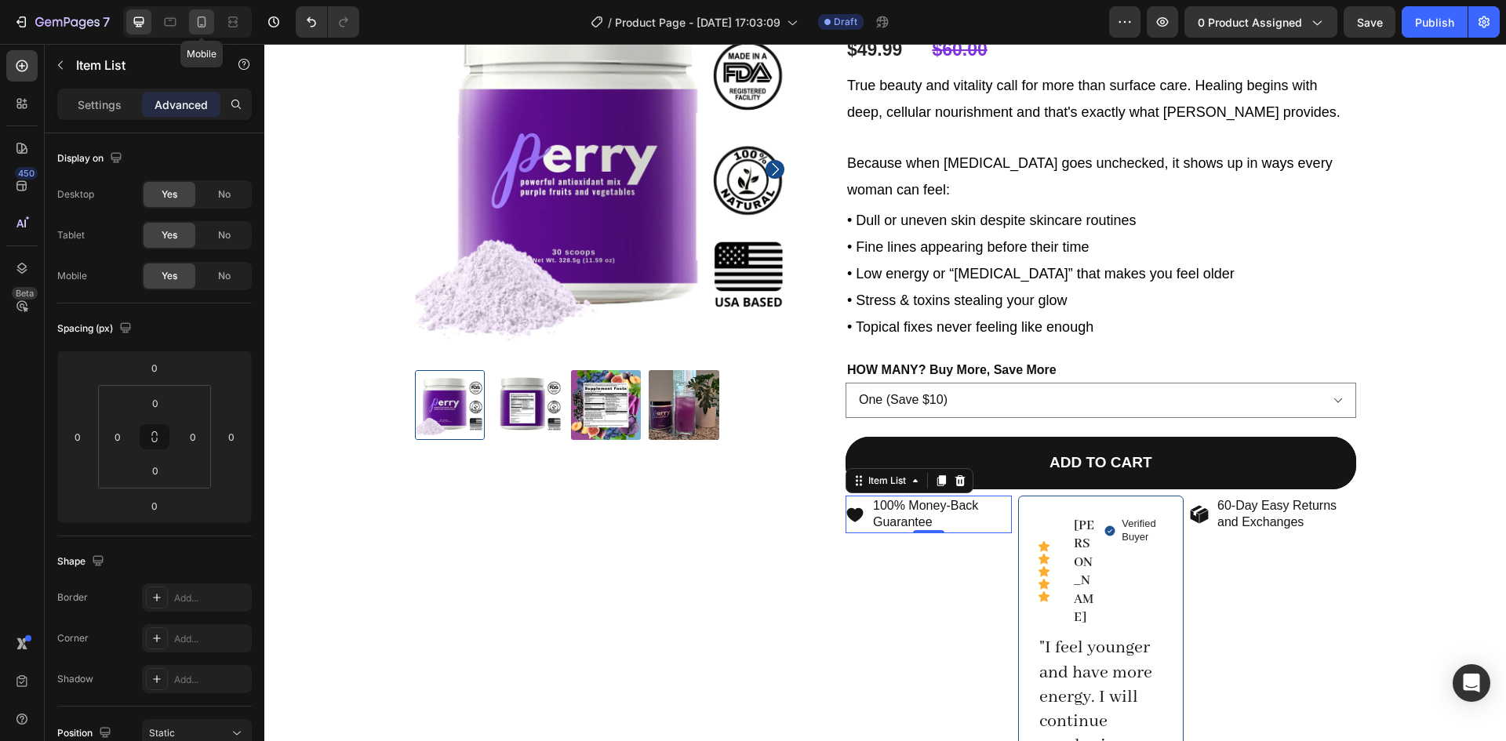
click at [204, 21] on icon at bounding box center [202, 22] width 16 height 16
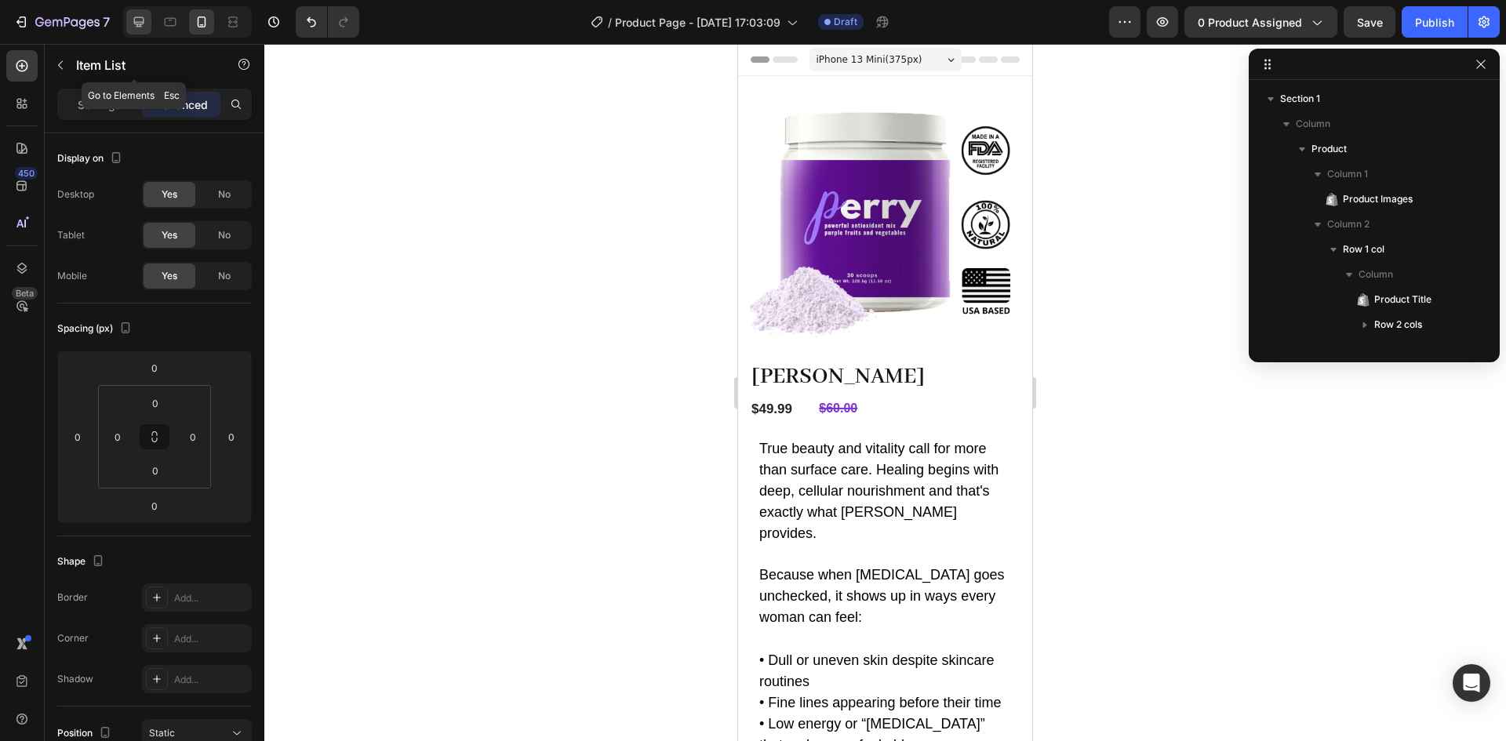
drag, startPoint x: 57, startPoint y: 57, endPoint x: 143, endPoint y: 19, distance: 93.7
click at [143, 19] on icon at bounding box center [139, 22] width 16 height 16
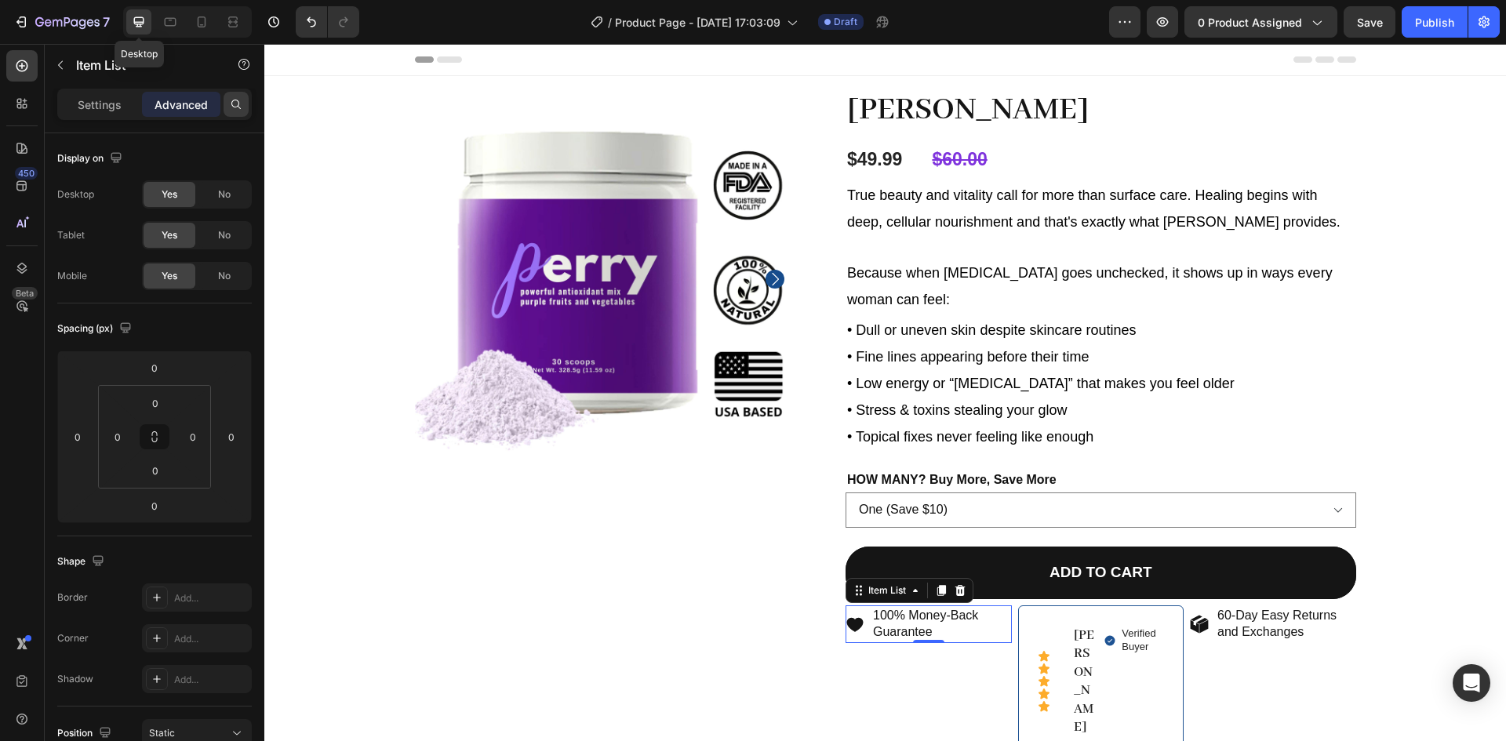
scroll to position [507, 0]
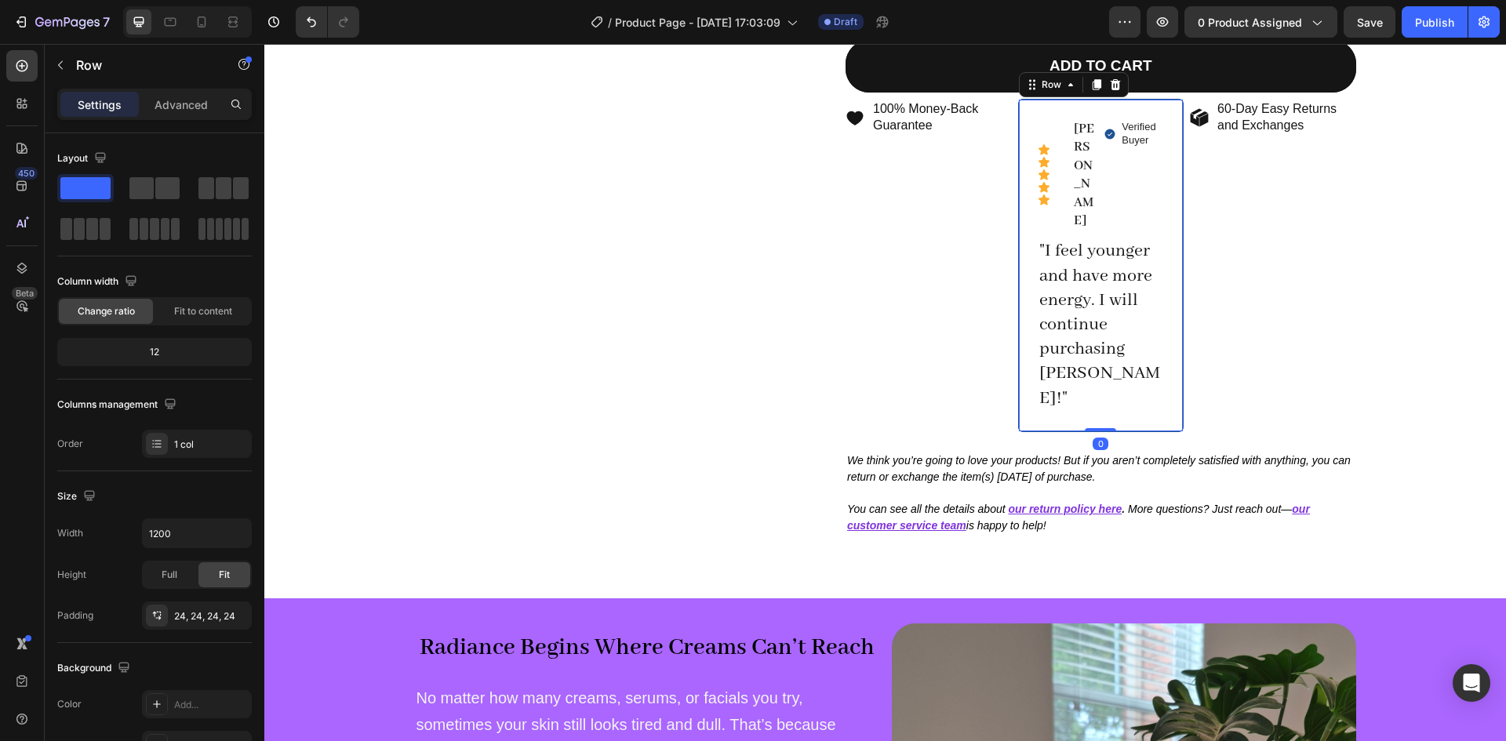
click at [1023, 112] on div "Icon Icon Icon Icon Icon Icon List [PERSON_NAME] Text Block Row Verified Buyer …" at bounding box center [1101, 265] width 166 height 333
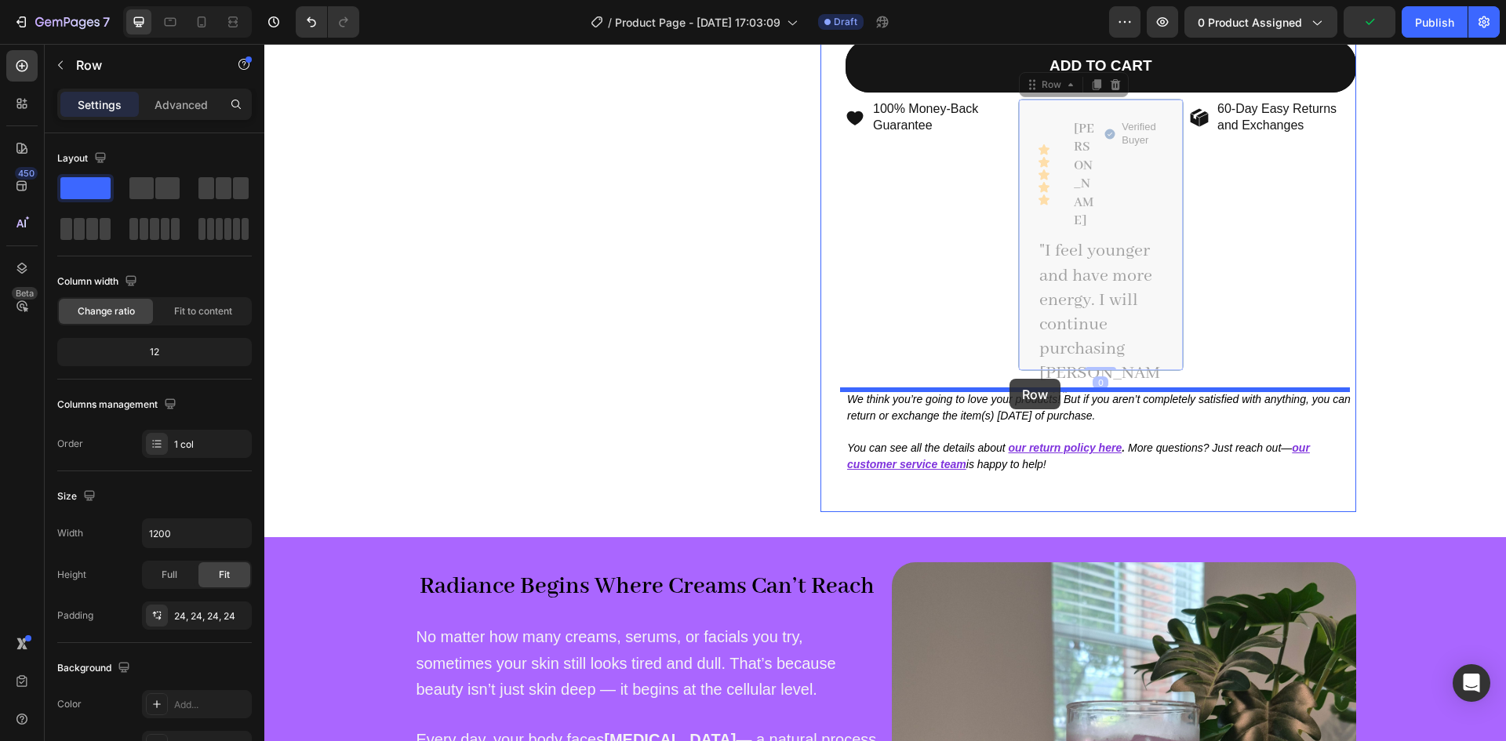
drag, startPoint x: 1029, startPoint y: 86, endPoint x: 1008, endPoint y: 378, distance: 292.4
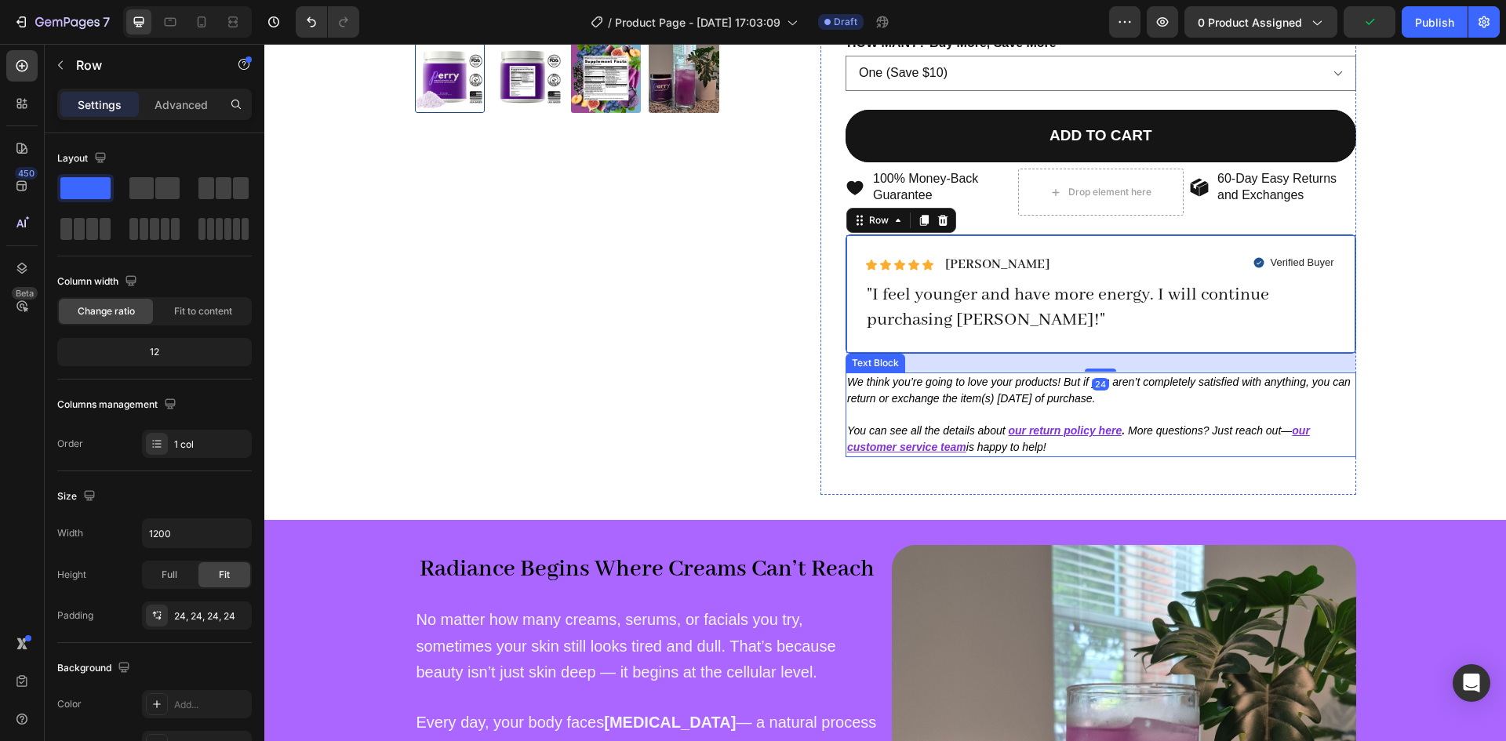
scroll to position [347, 0]
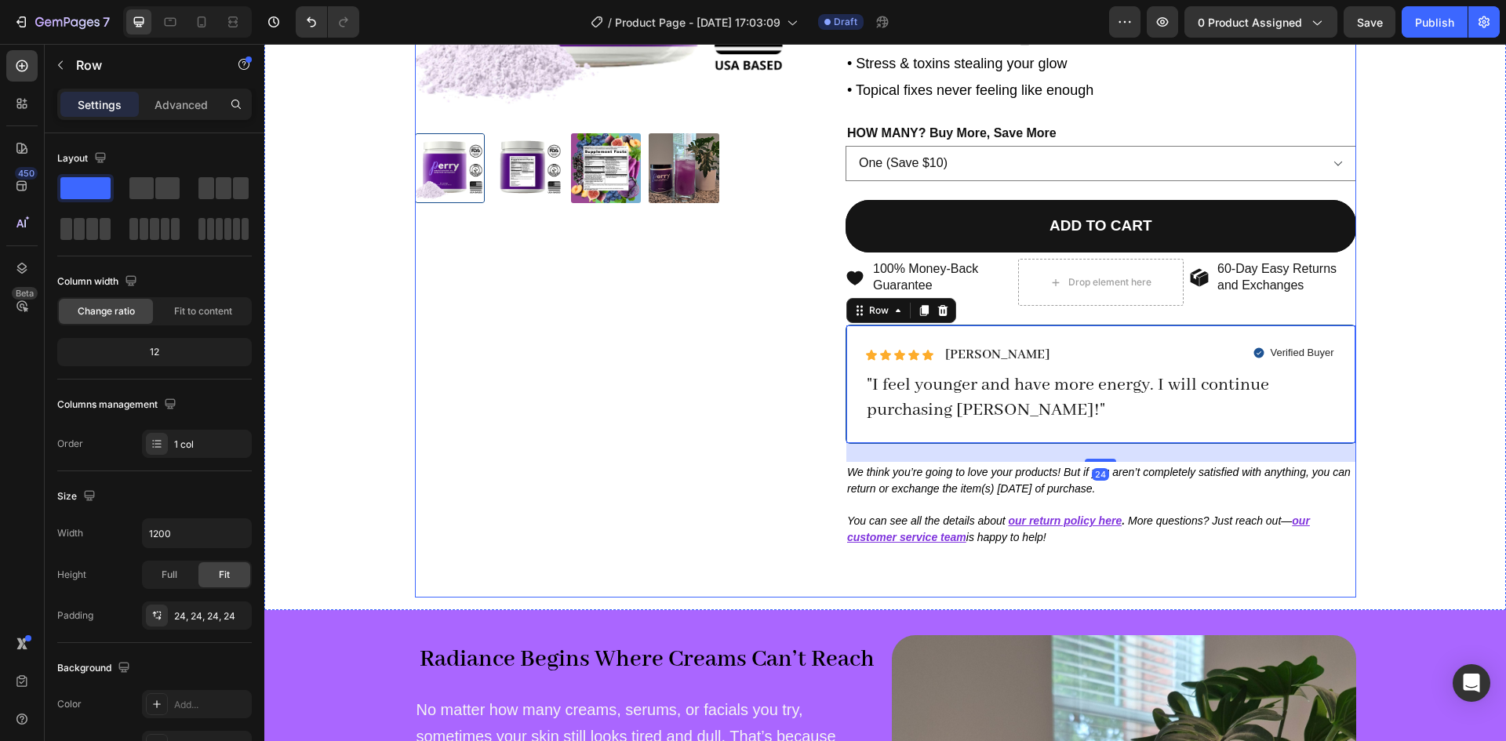
click at [608, 396] on div "Product Images" at bounding box center [606, 169] width 383 height 856
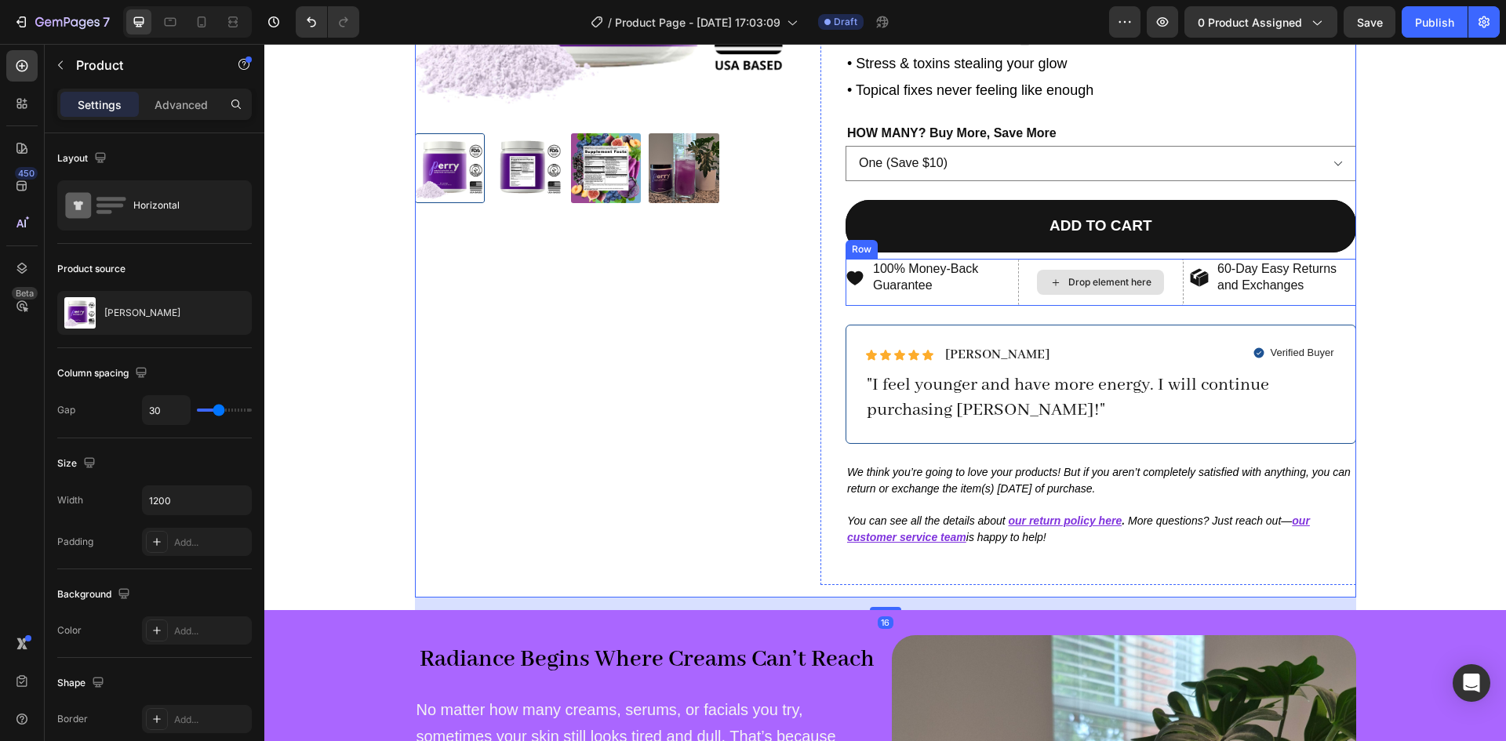
click at [1021, 278] on div "Drop element here" at bounding box center [1101, 282] width 166 height 47
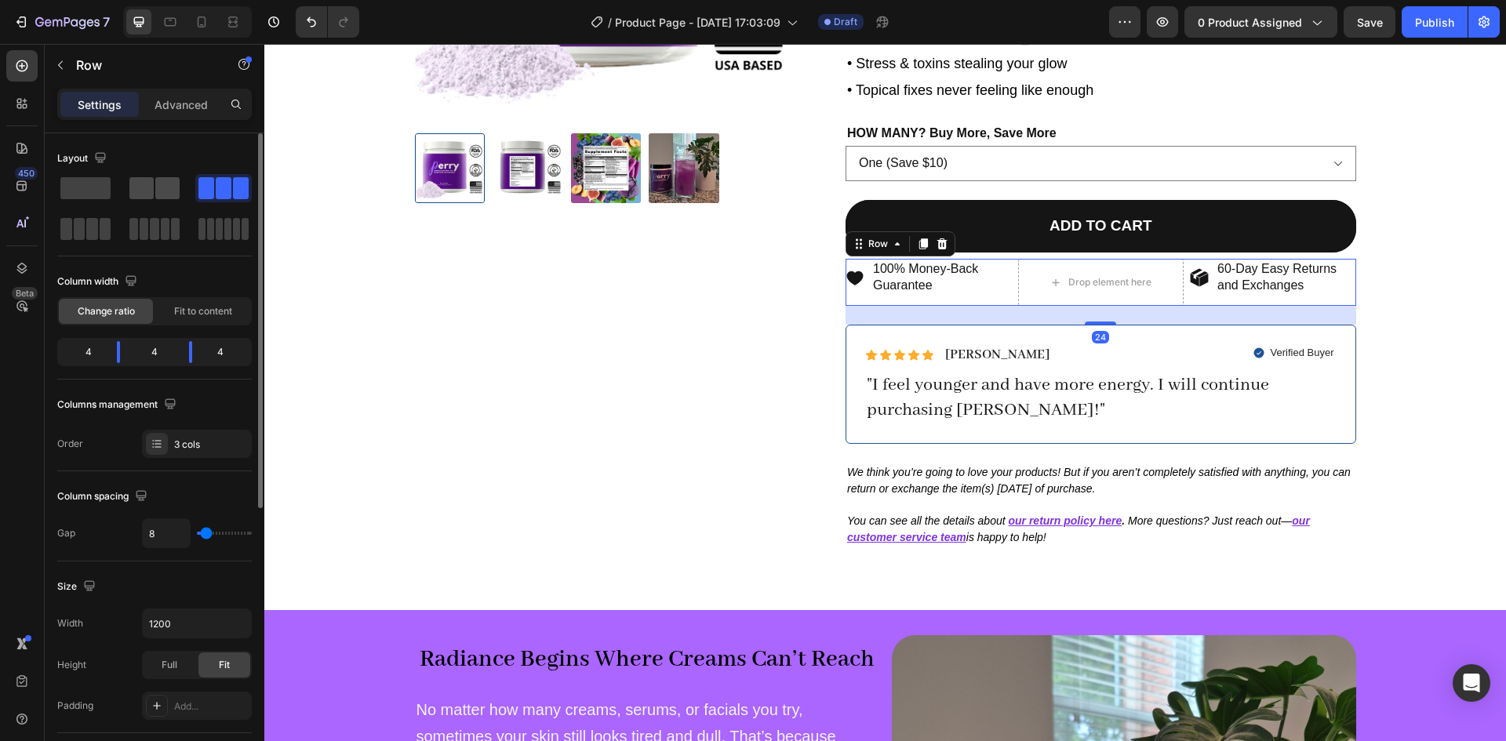
click at [157, 187] on span at bounding box center [167, 188] width 24 height 22
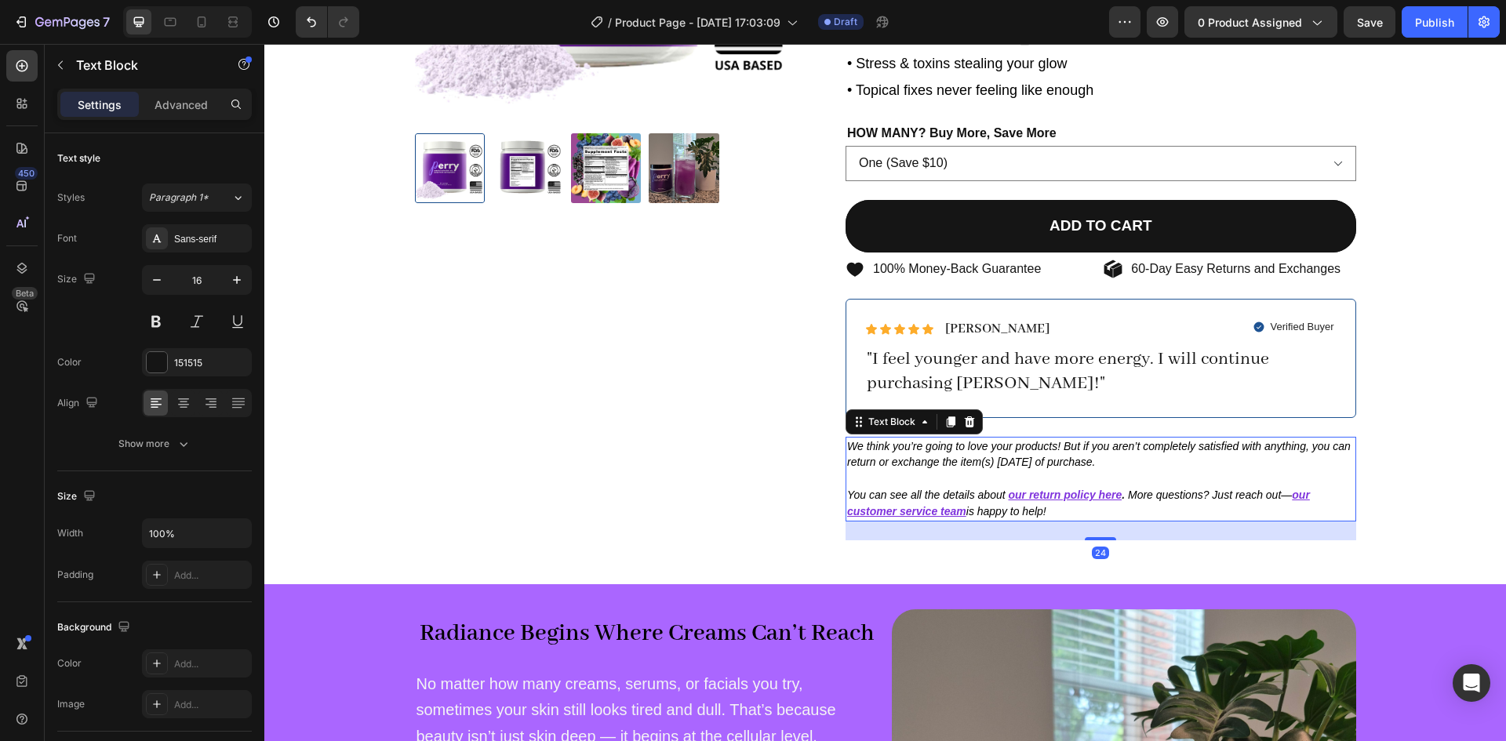
click at [1039, 483] on p at bounding box center [1100, 478] width 507 height 16
click at [699, 430] on div "Product Images" at bounding box center [606, 156] width 383 height 830
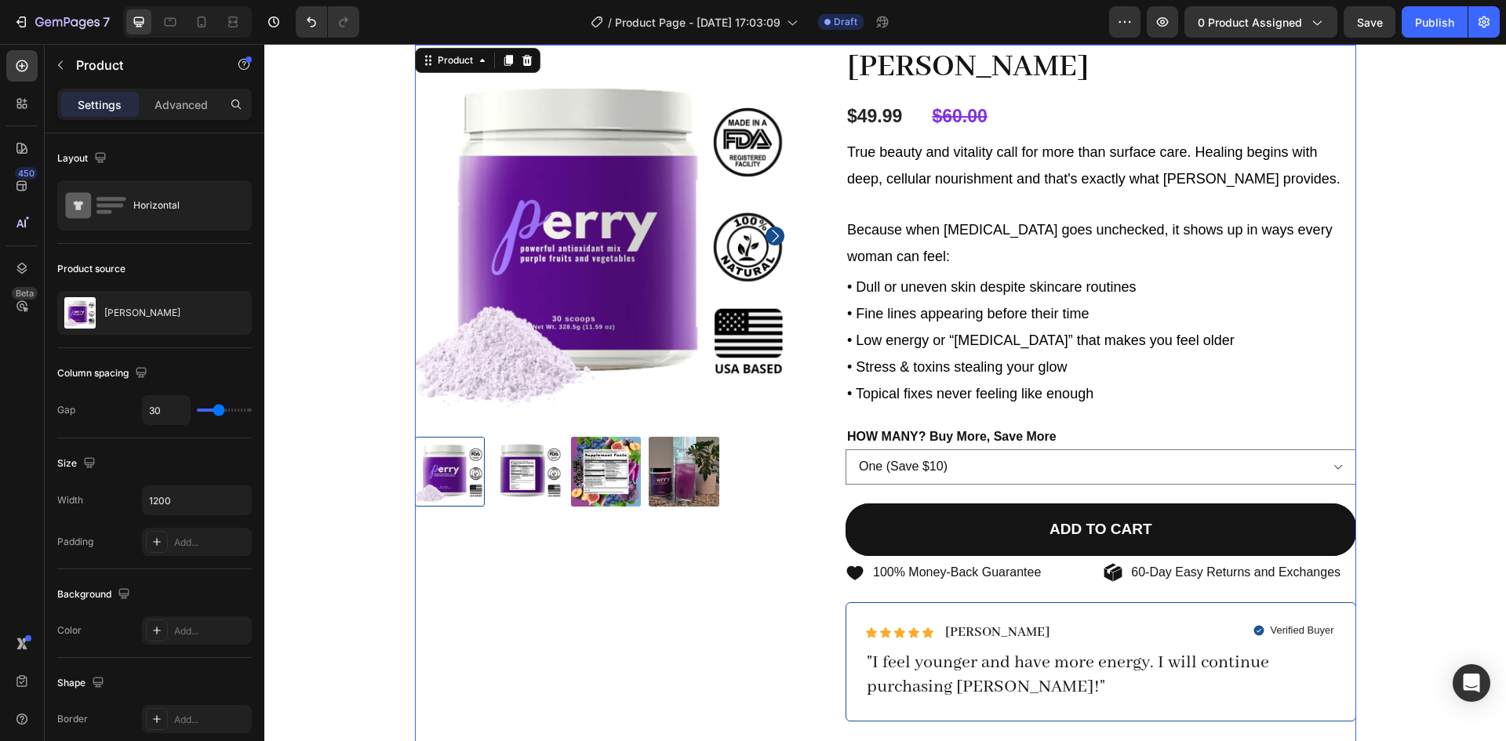
scroll to position [0, 0]
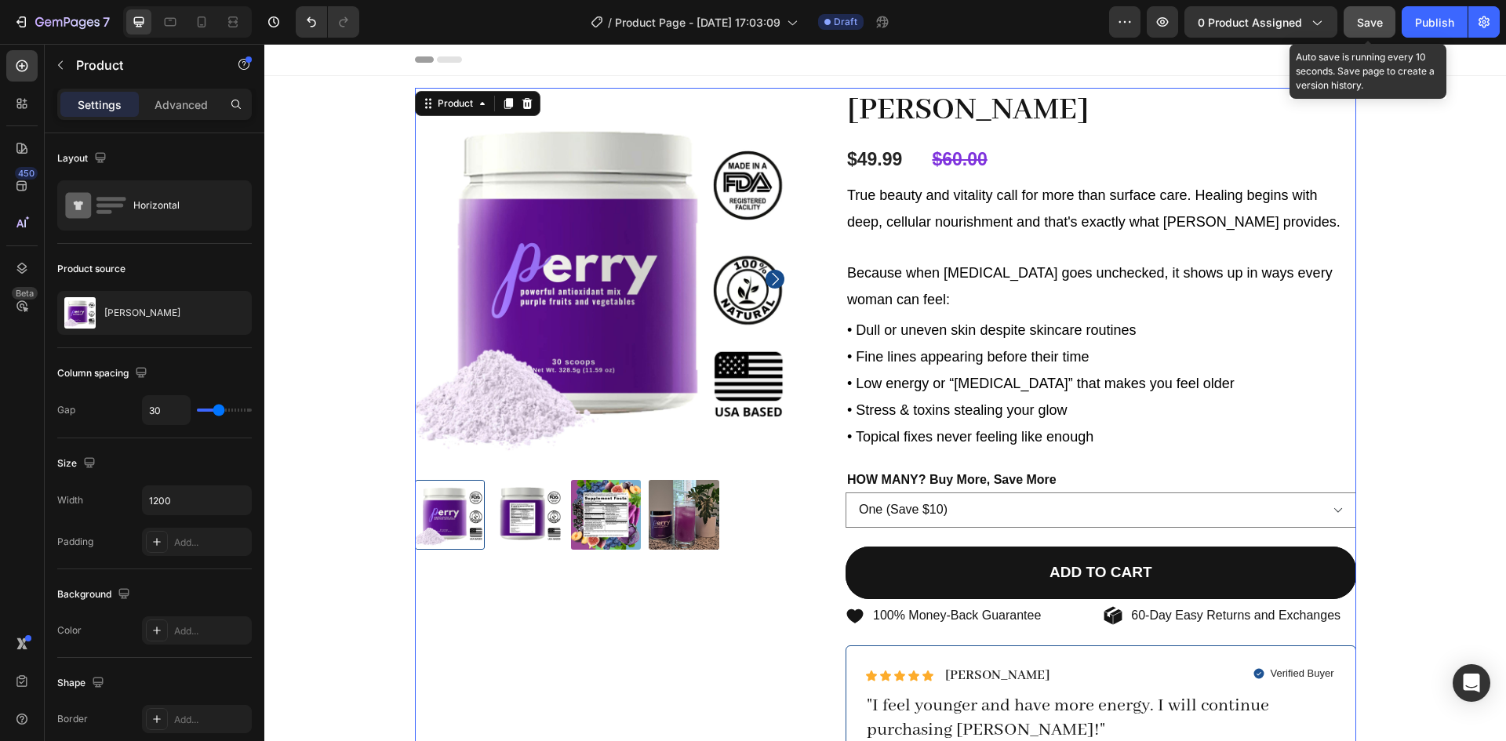
click at [1369, 33] on button "Save" at bounding box center [1369, 21] width 52 height 31
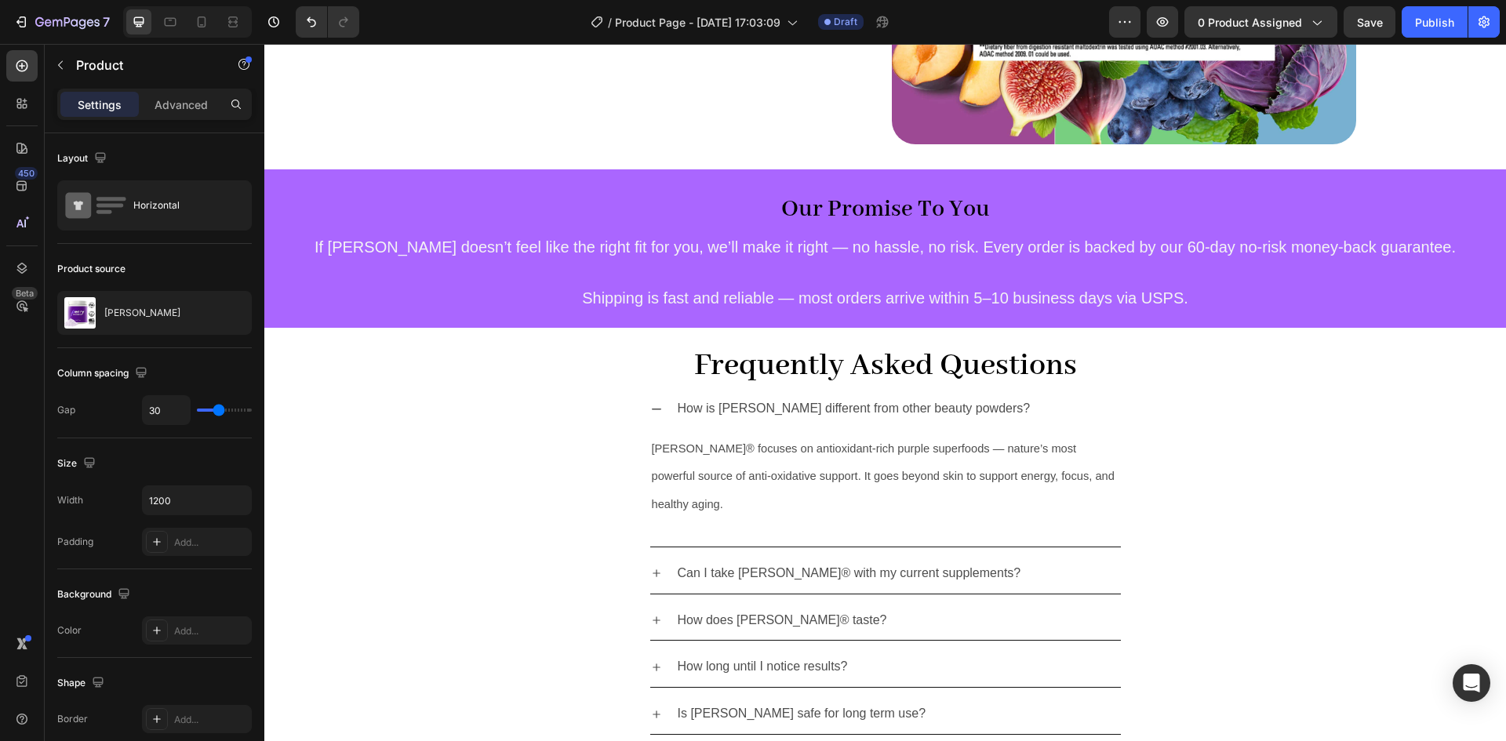
scroll to position [2820, 0]
